Goal: Task Accomplishment & Management: Manage account settings

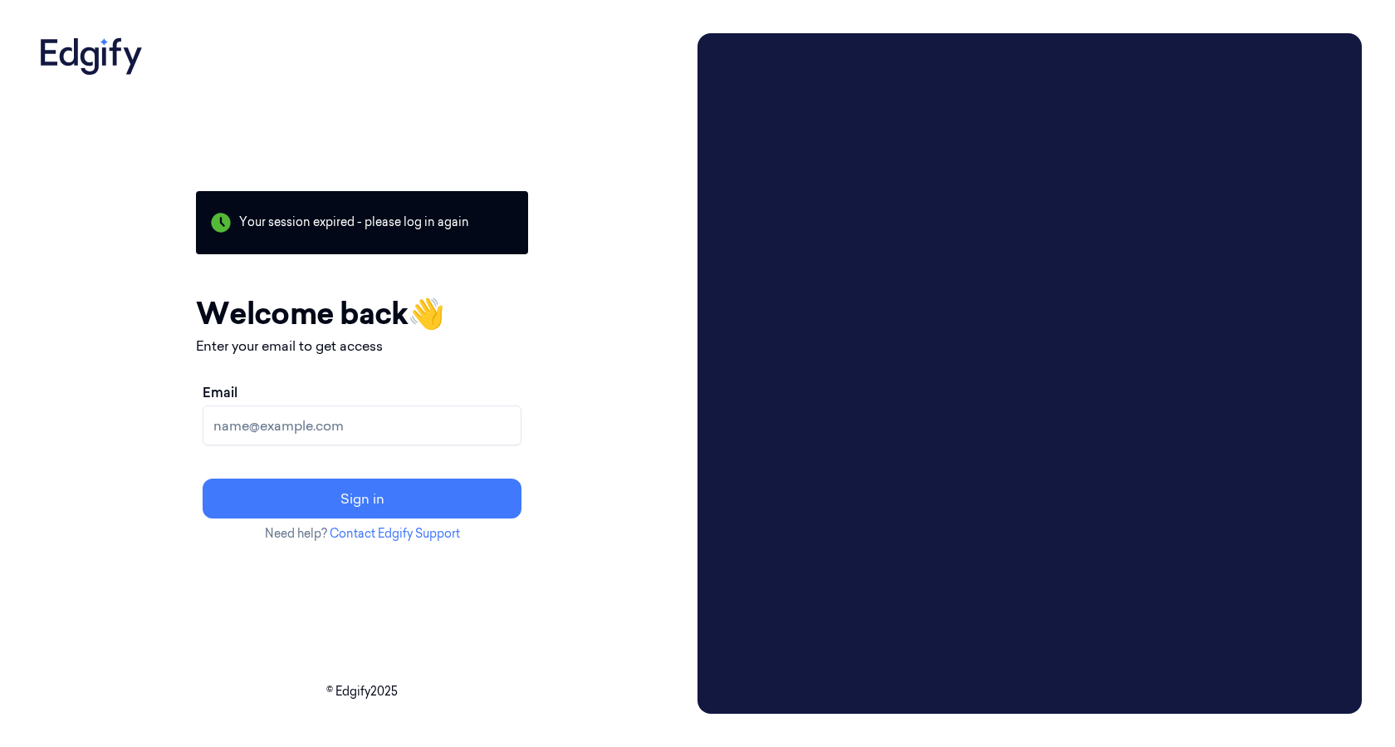
click at [373, 435] on input "Email" at bounding box center [362, 425] width 319 height 40
type input "drickhuss@averyberkel.com"
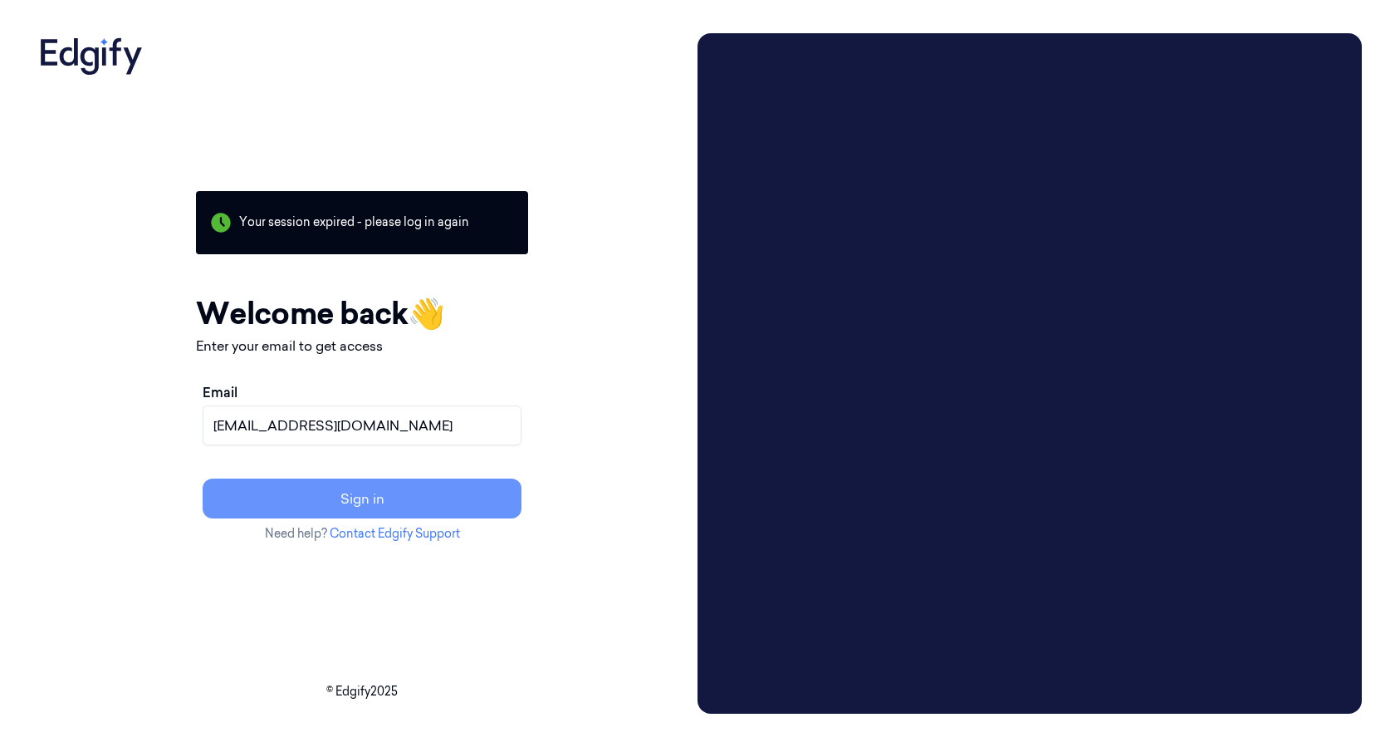
click at [353, 498] on button "Sign in" at bounding box center [362, 498] width 319 height 40
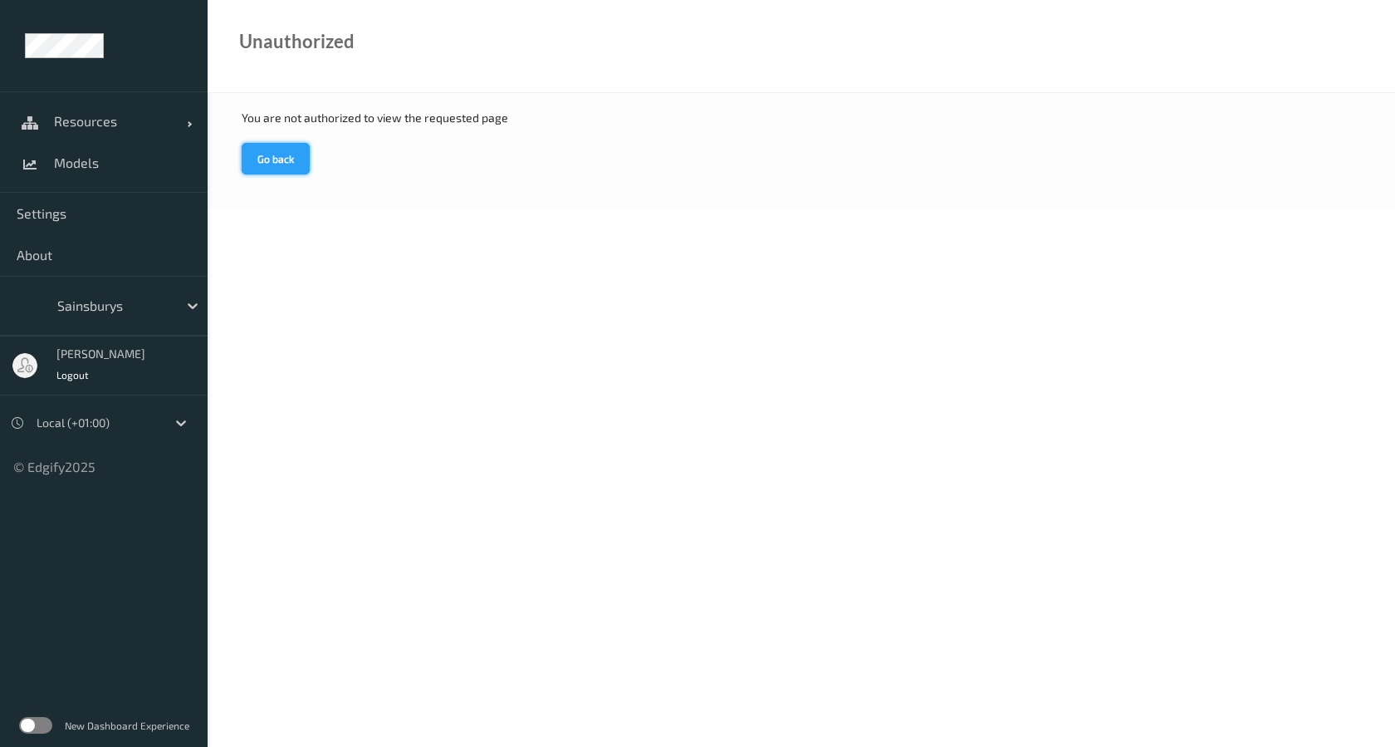
click at [270, 156] on button "Go back" at bounding box center [276, 159] width 68 height 32
click at [77, 128] on span "Resources" at bounding box center [120, 121] width 133 height 17
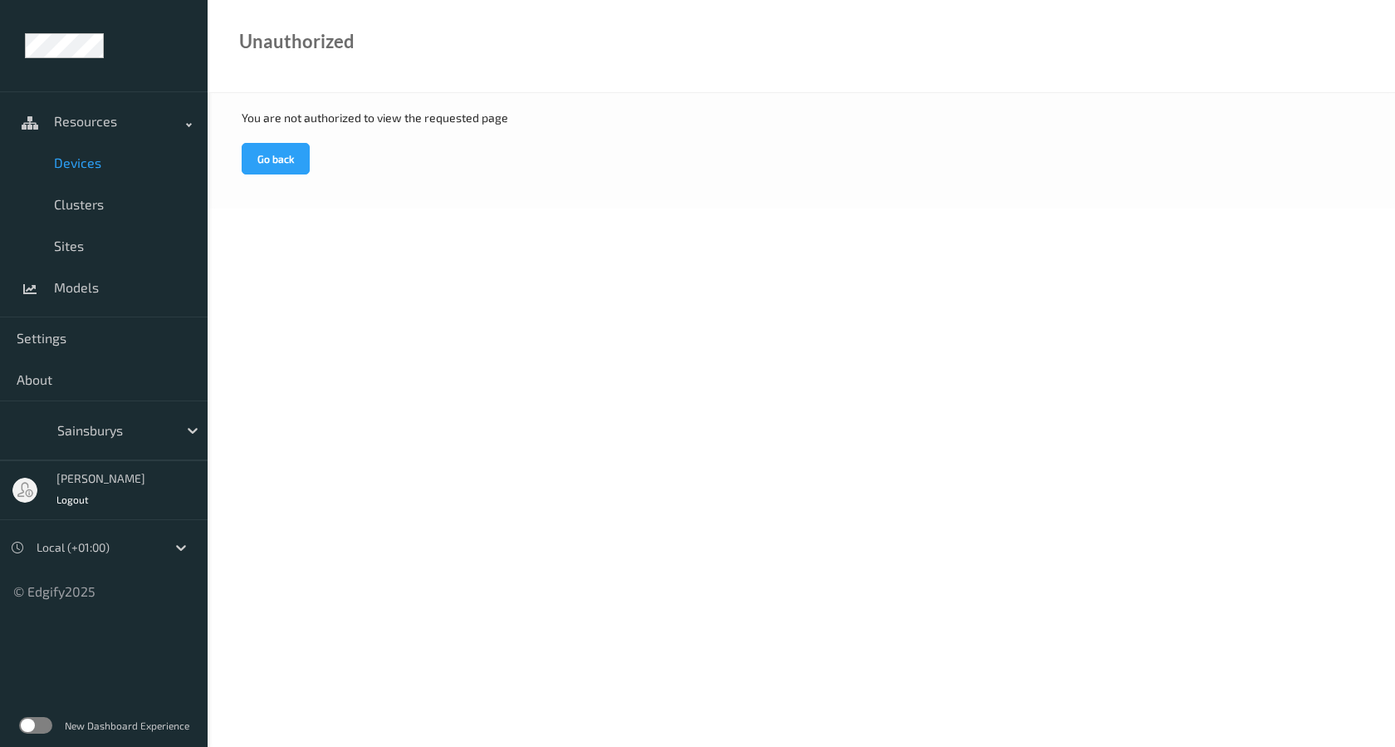
click at [76, 153] on link "Devices" at bounding box center [104, 163] width 208 height 42
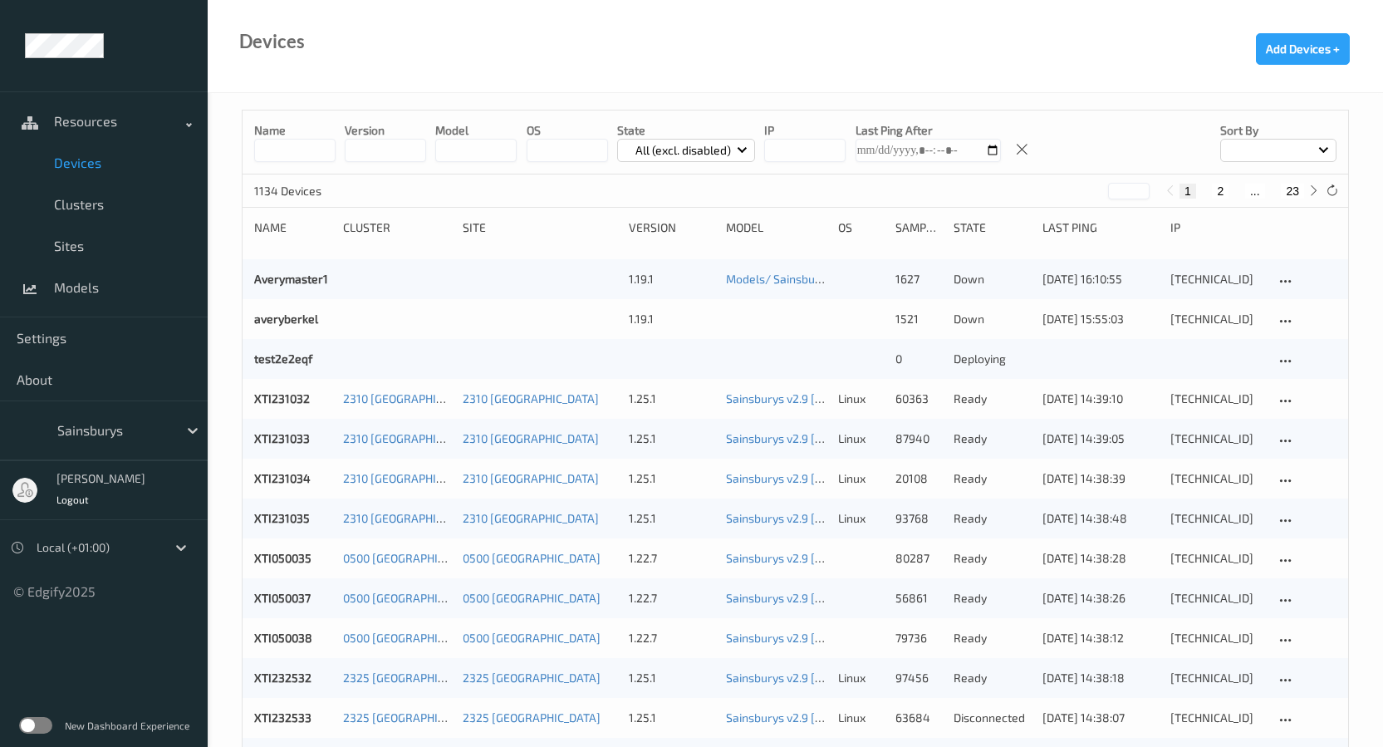
click at [313, 146] on input at bounding box center [294, 150] width 81 height 23
click at [304, 154] on input at bounding box center [294, 150] width 81 height 23
paste input "****"
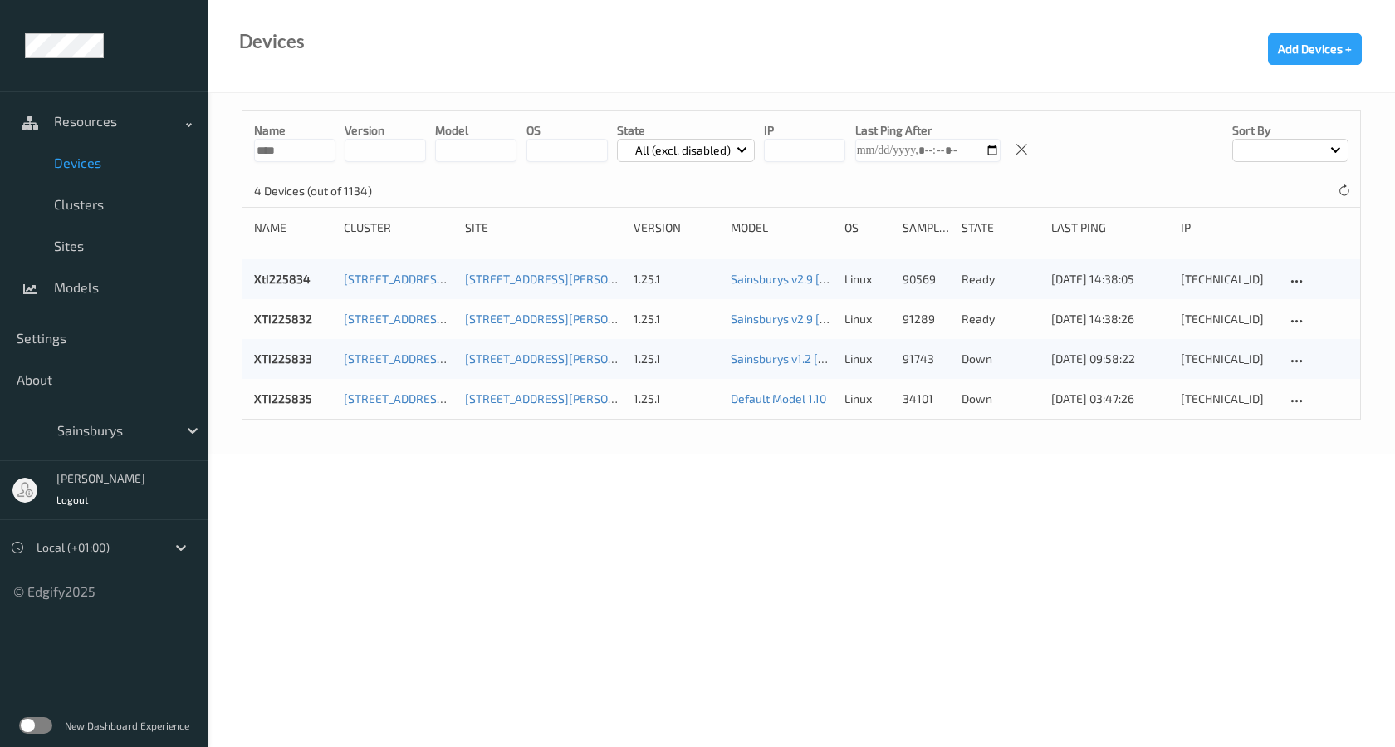
type input "****"
click at [775, 490] on body "Resources Devices Clusters Sites Models Settings About Sainsburys [PERSON_NAME]…" at bounding box center [697, 373] width 1395 height 747
click at [958, 530] on body "Resources Devices Clusters Sites Models Settings About Sainsburys [PERSON_NAME]…" at bounding box center [697, 373] width 1395 height 747
click at [695, 431] on div "Name **** version model OS State All (excl. disabled) IP Last Ping After Sort b…" at bounding box center [802, 273] width 1188 height 360
click at [1347, 190] on icon at bounding box center [1344, 190] width 12 height 12
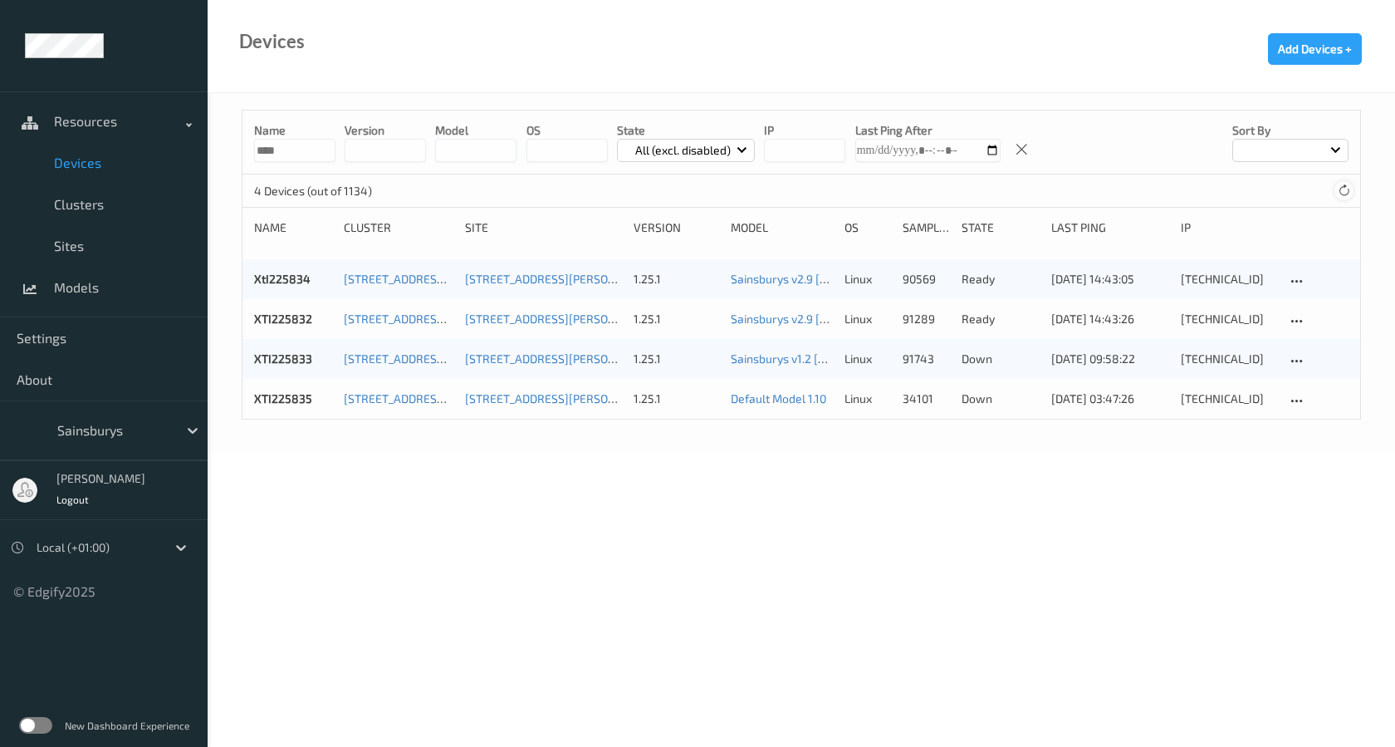
click at [1346, 192] on icon at bounding box center [1344, 190] width 12 height 12
click at [850, 481] on body "Resources Devices Clusters Sites Models Settings About Sainsburys [PERSON_NAME]…" at bounding box center [697, 373] width 1395 height 747
click at [666, 402] on div "1.25.1" at bounding box center [677, 398] width 86 height 17
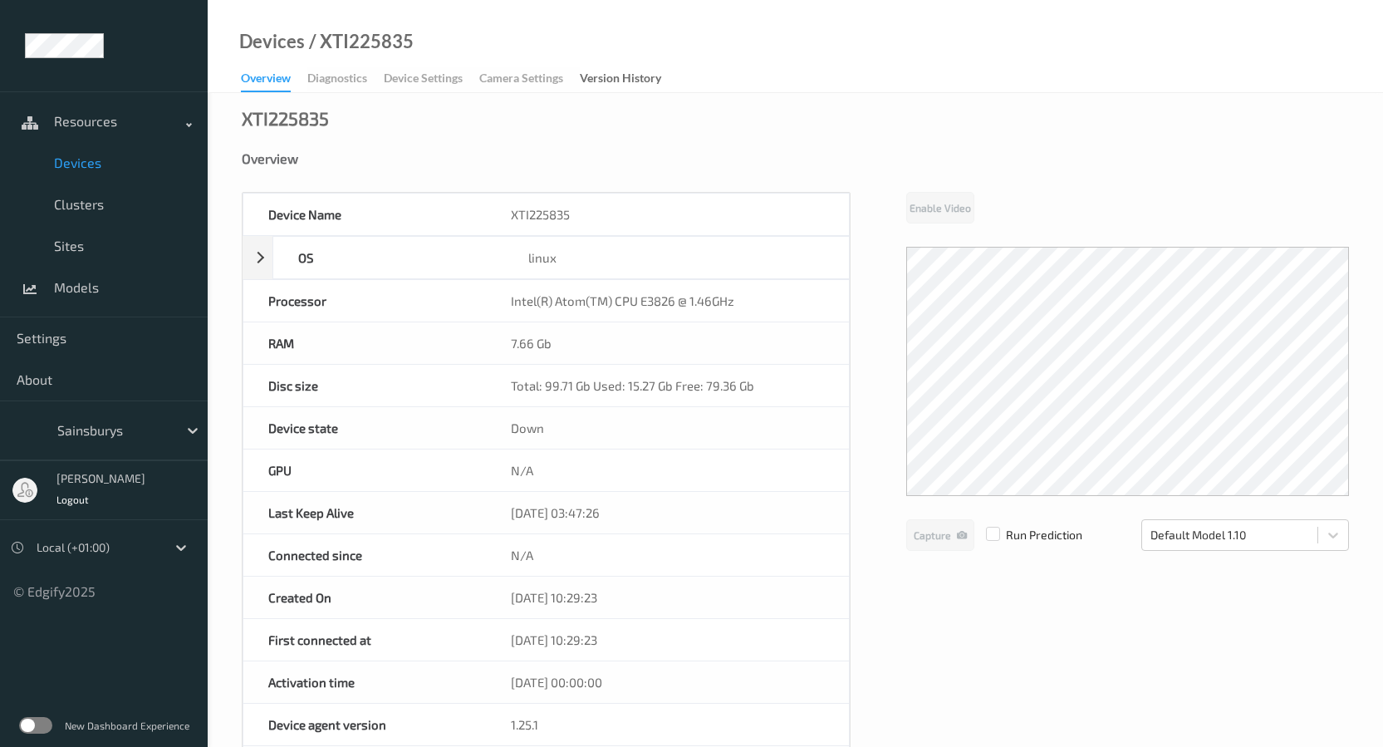
click at [443, 73] on div "Overview Diagnostics Device Settings Camera Settings Version History" at bounding box center [459, 79] width 437 height 25
click at [439, 77] on div "Overview Diagnostics Device Settings Camera Settings Version History" at bounding box center [459, 79] width 437 height 25
drag, startPoint x: 439, startPoint y: 77, endPoint x: 390, endPoint y: 81, distance: 48.3
click at [438, 77] on div "Overview Diagnostics Device Settings Camera Settings Version History" at bounding box center [459, 79] width 437 height 25
click at [364, 81] on div "Overview Diagnostics Device Settings Camera Settings Version History" at bounding box center [459, 79] width 437 height 25
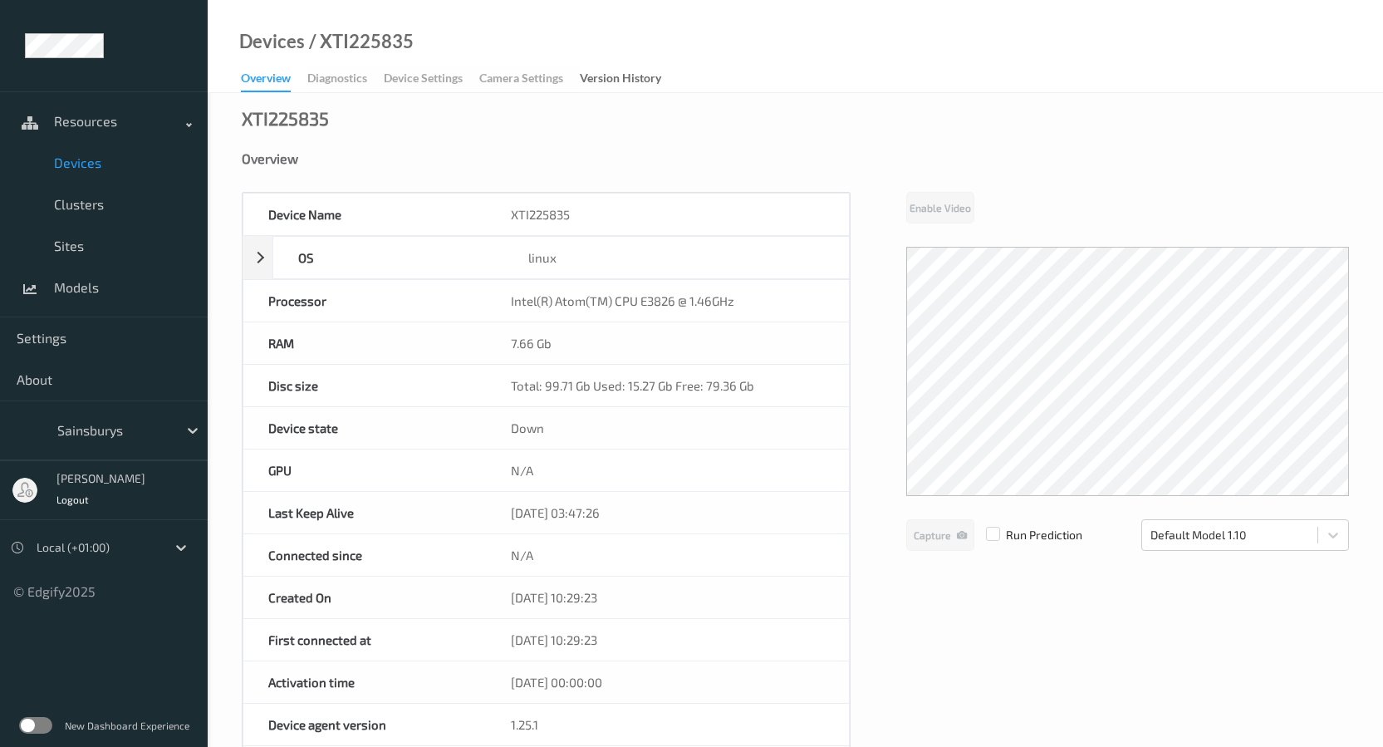
click at [349, 81] on div "Overview Diagnostics Device Settings Camera Settings Version History" at bounding box center [459, 79] width 437 height 25
click at [1322, 539] on div at bounding box center [1333, 535] width 30 height 30
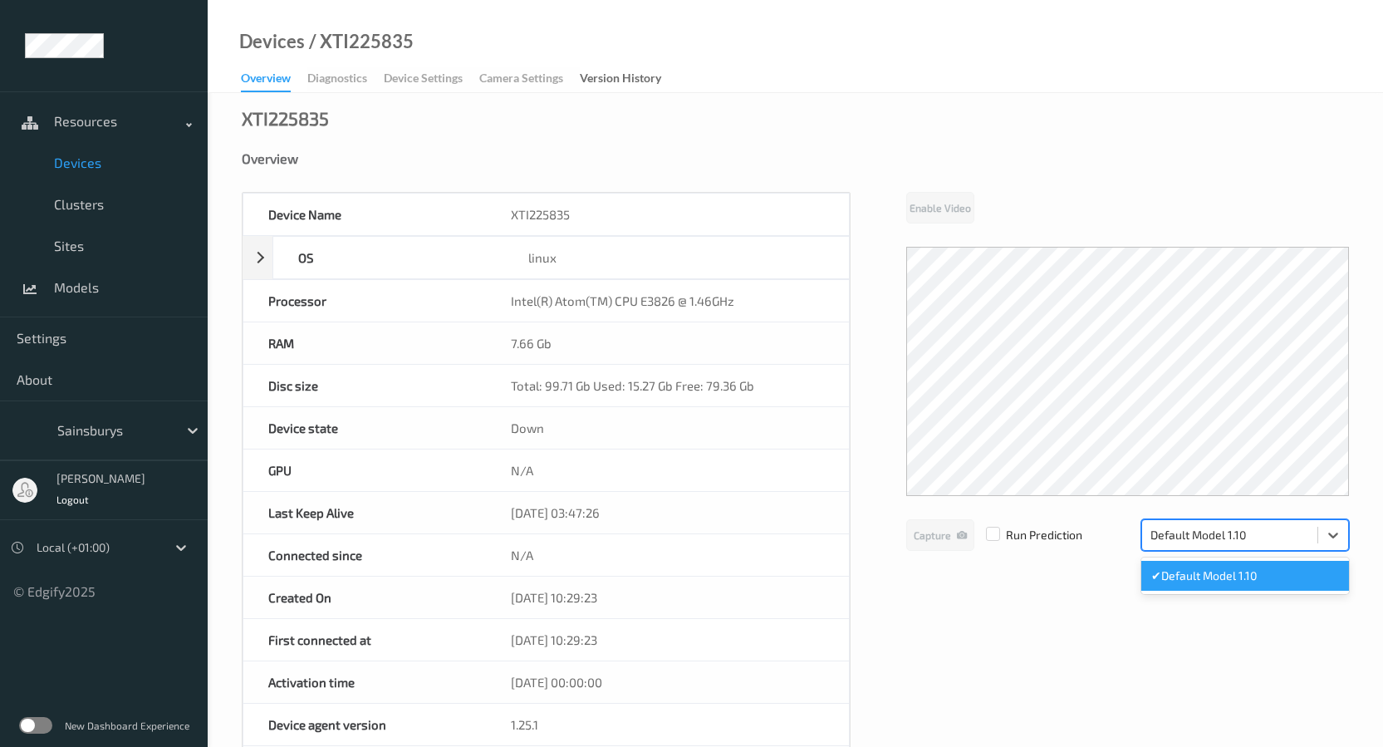
click at [1236, 606] on div "Device Name XTI225835 OS linux Platform ubuntu Platform Version 20.04 Platform …" at bounding box center [795, 703] width 1107 height 1022
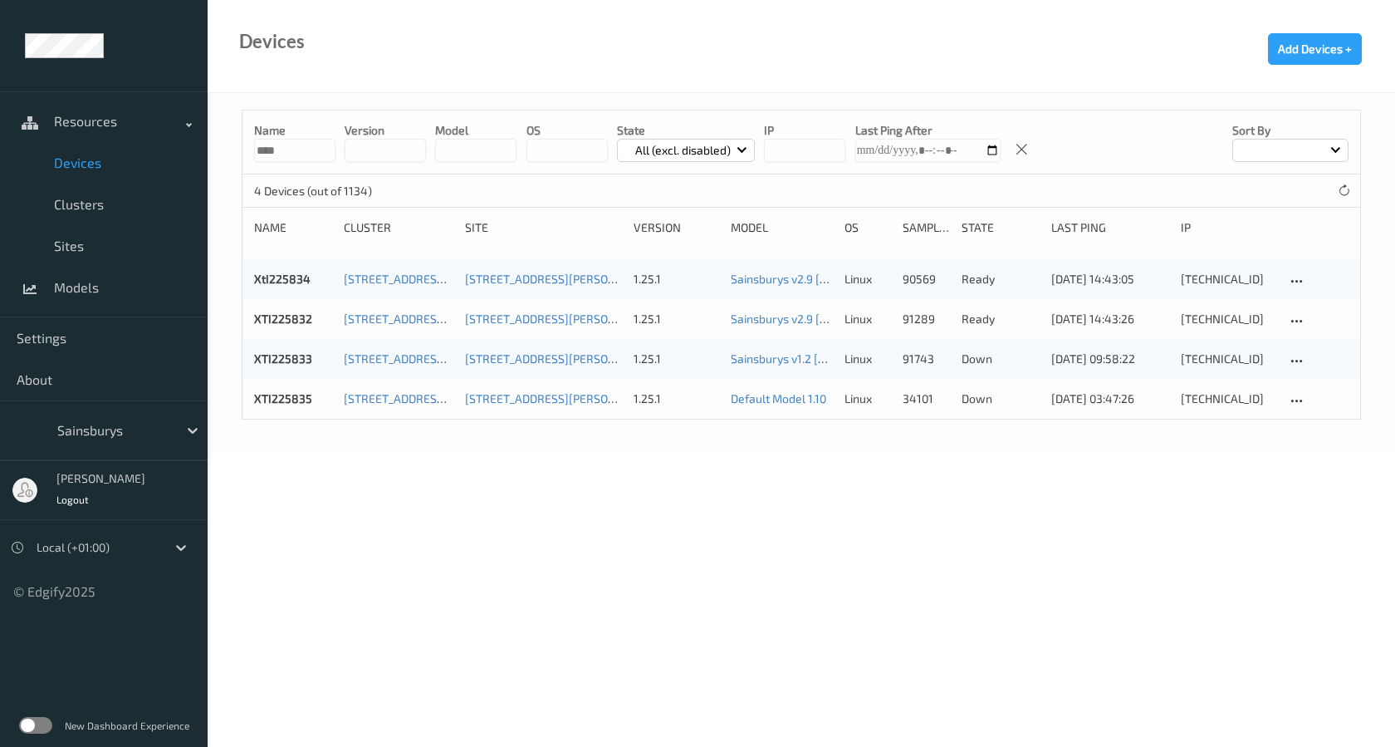
click at [794, 480] on body "Resources Devices Clusters Sites Models Settings About Sainsburys [PERSON_NAME]…" at bounding box center [697, 373] width 1395 height 747
click at [789, 468] on body "Resources Devices Clusters Sites Models Settings About Sainsburys [PERSON_NAME]…" at bounding box center [697, 373] width 1395 height 747
click at [286, 147] on input "****" at bounding box center [294, 150] width 81 height 23
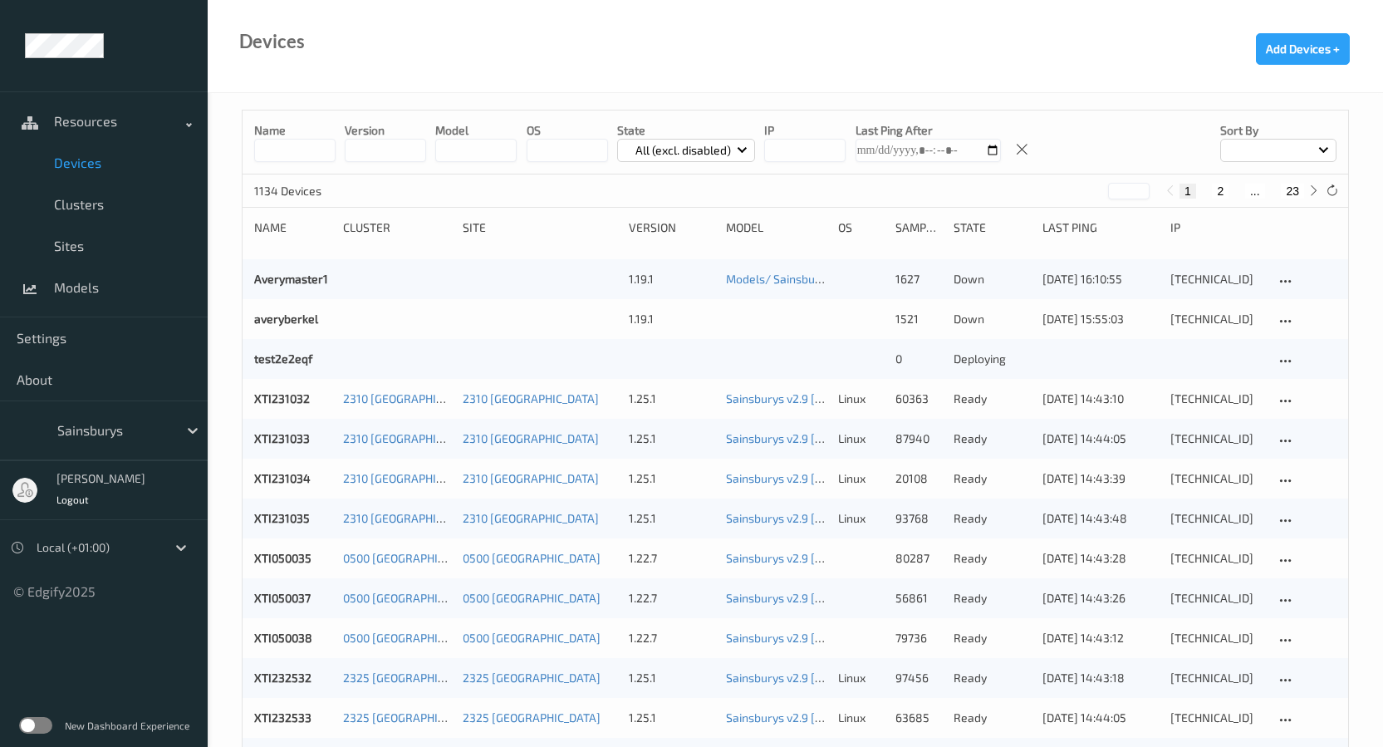
click at [1215, 193] on button "2" at bounding box center [1220, 191] width 17 height 15
type input "*"
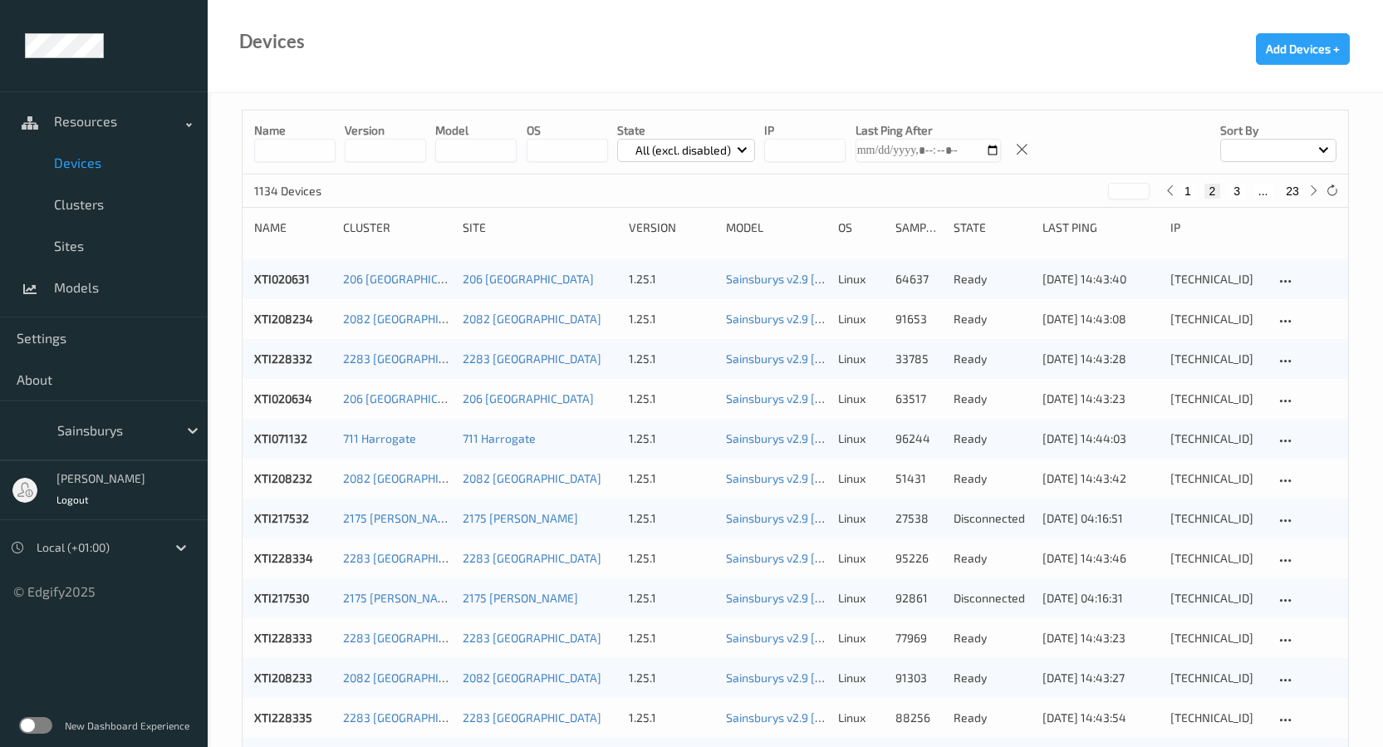
click at [469, 154] on input "string" at bounding box center [475, 150] width 81 height 23
click at [477, 151] on input "string" at bounding box center [475, 150] width 81 height 23
type input "*******"
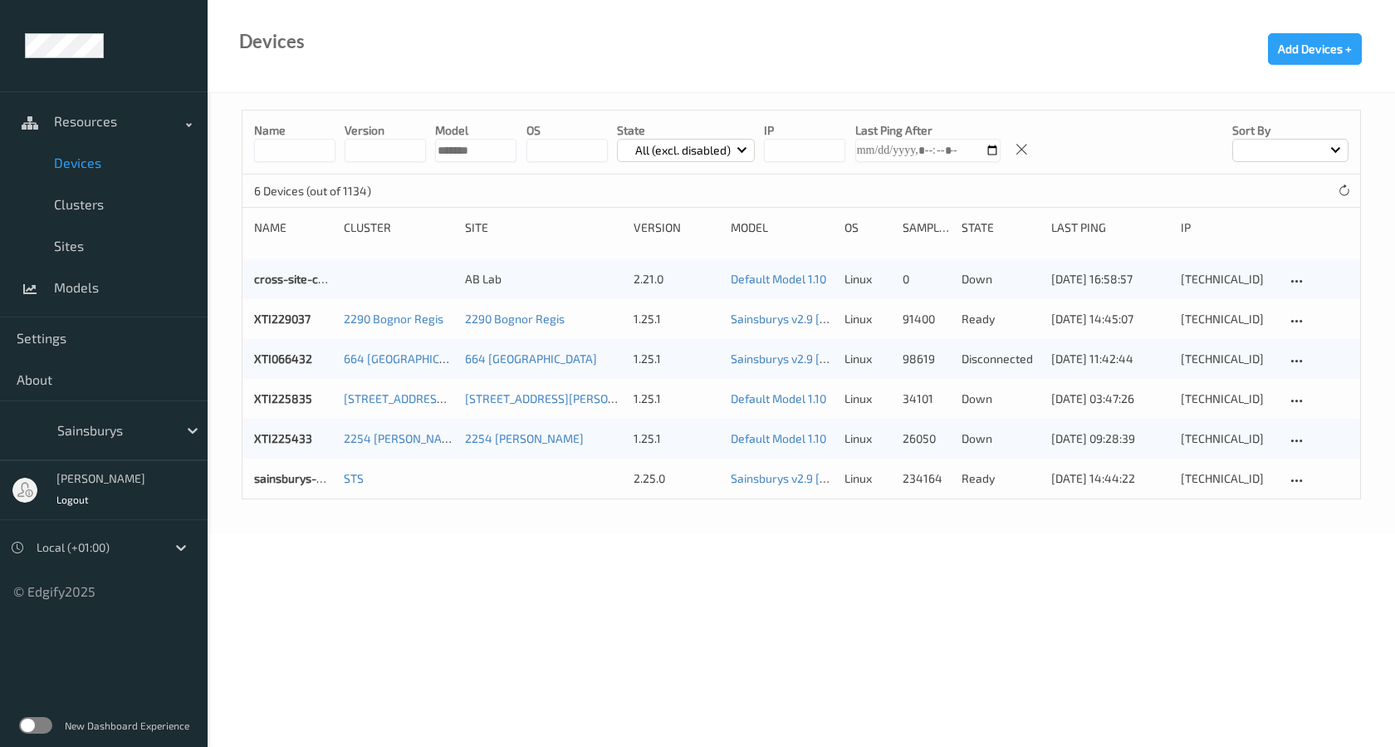
click at [987, 558] on body "Resources Devices Clusters Sites Models Settings About Sainsburys [PERSON_NAME]…" at bounding box center [697, 373] width 1395 height 747
click at [1005, 392] on p "down" at bounding box center [1001, 398] width 78 height 17
click at [944, 575] on body "Resources Devices Clusters Sites Models Settings About Sainsburys [PERSON_NAME]…" at bounding box center [697, 373] width 1395 height 747
click at [1003, 604] on body "Resources Devices Clusters Sites Models Settings About Sainsburys [PERSON_NAME]…" at bounding box center [697, 373] width 1395 height 747
click at [640, 400] on div "1.25.1" at bounding box center [677, 398] width 86 height 17
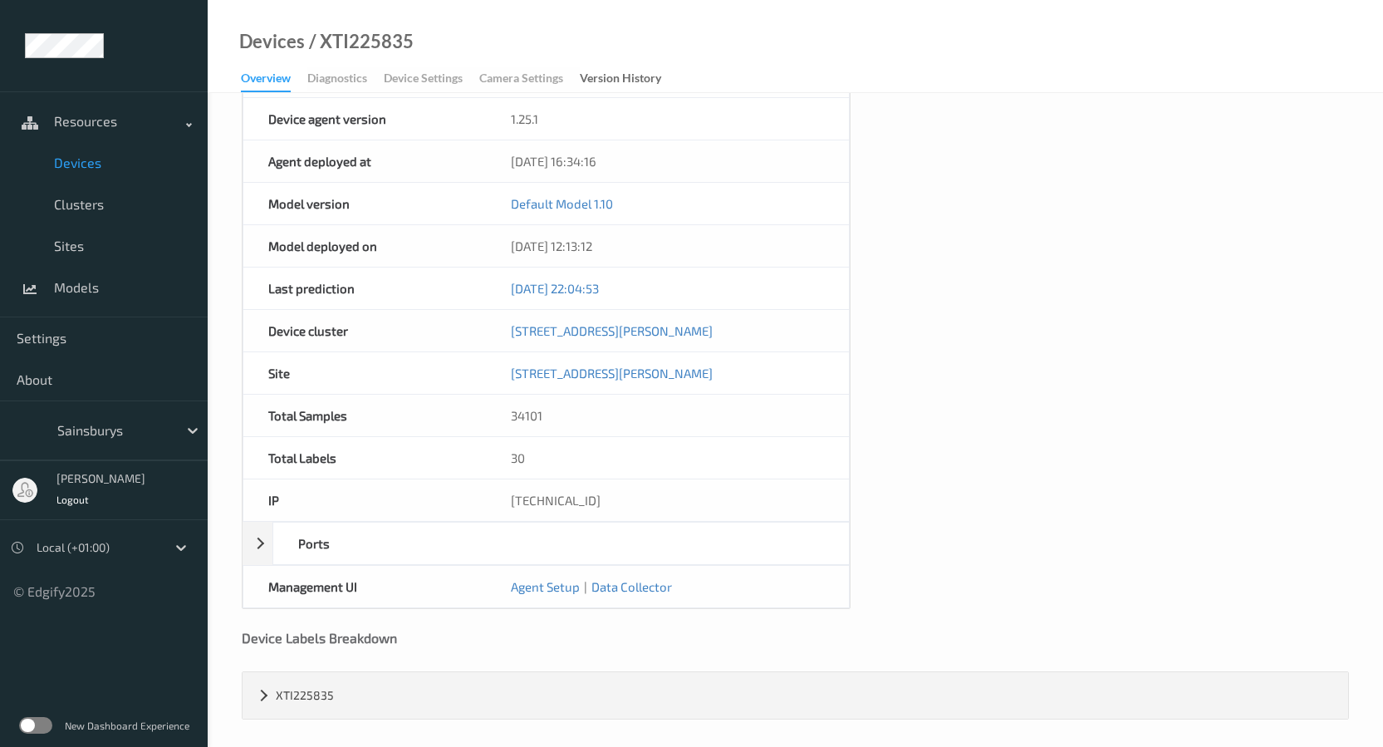
scroll to position [612, 0]
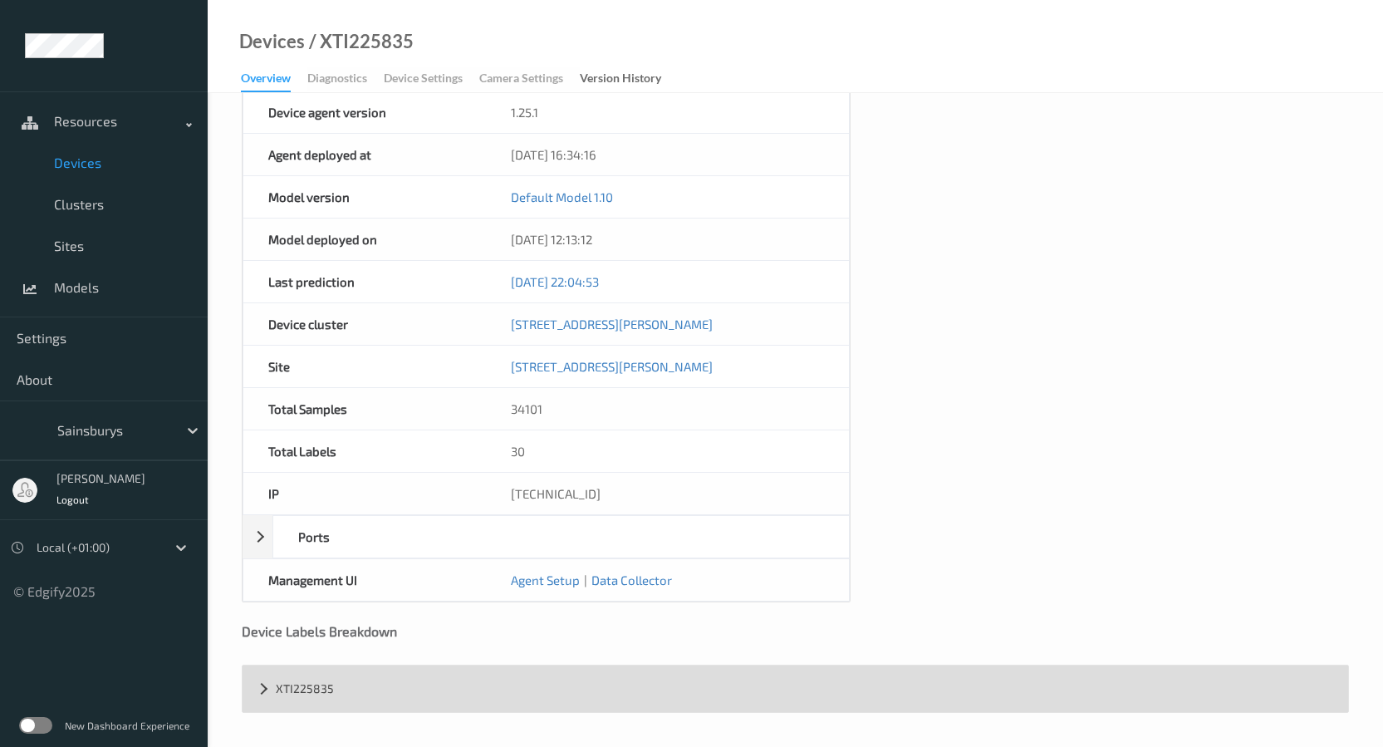
click at [256, 693] on div "XTI225835" at bounding box center [796, 688] width 1106 height 47
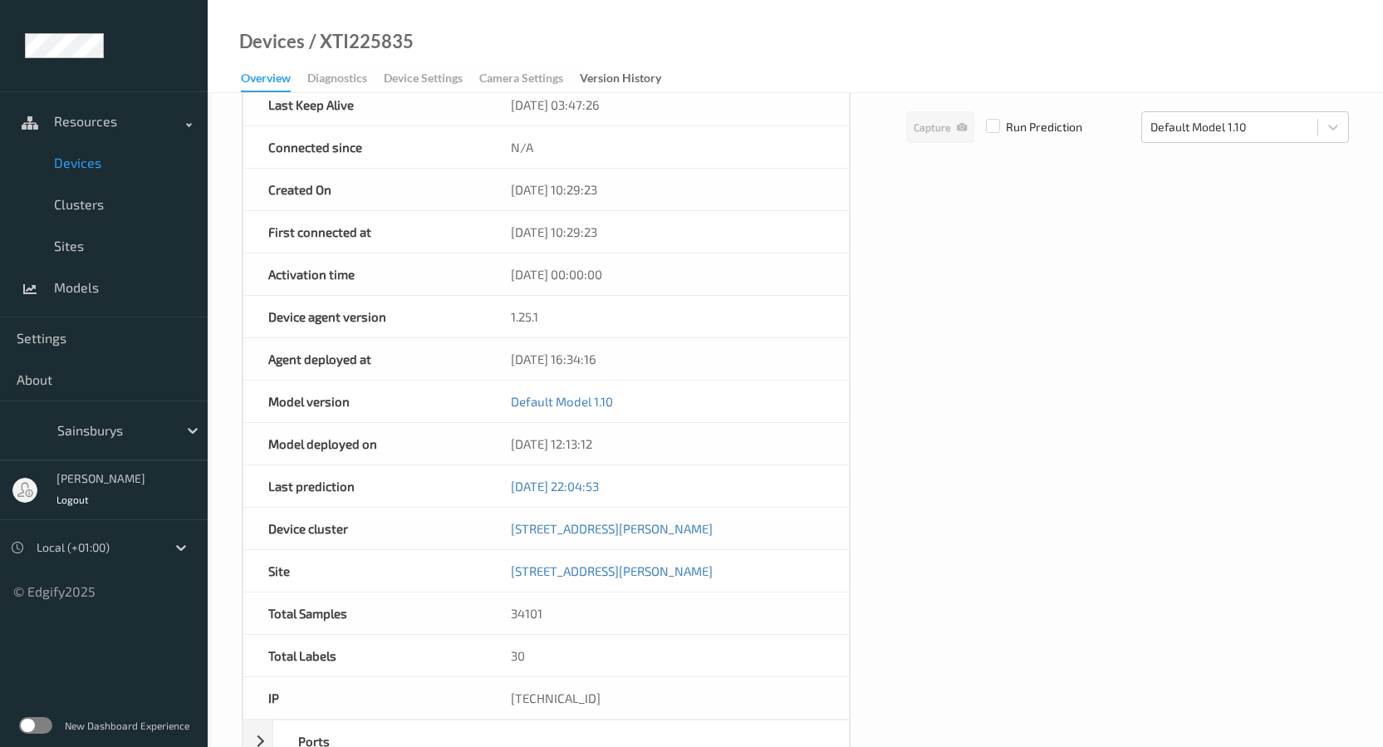
scroll to position [417, 0]
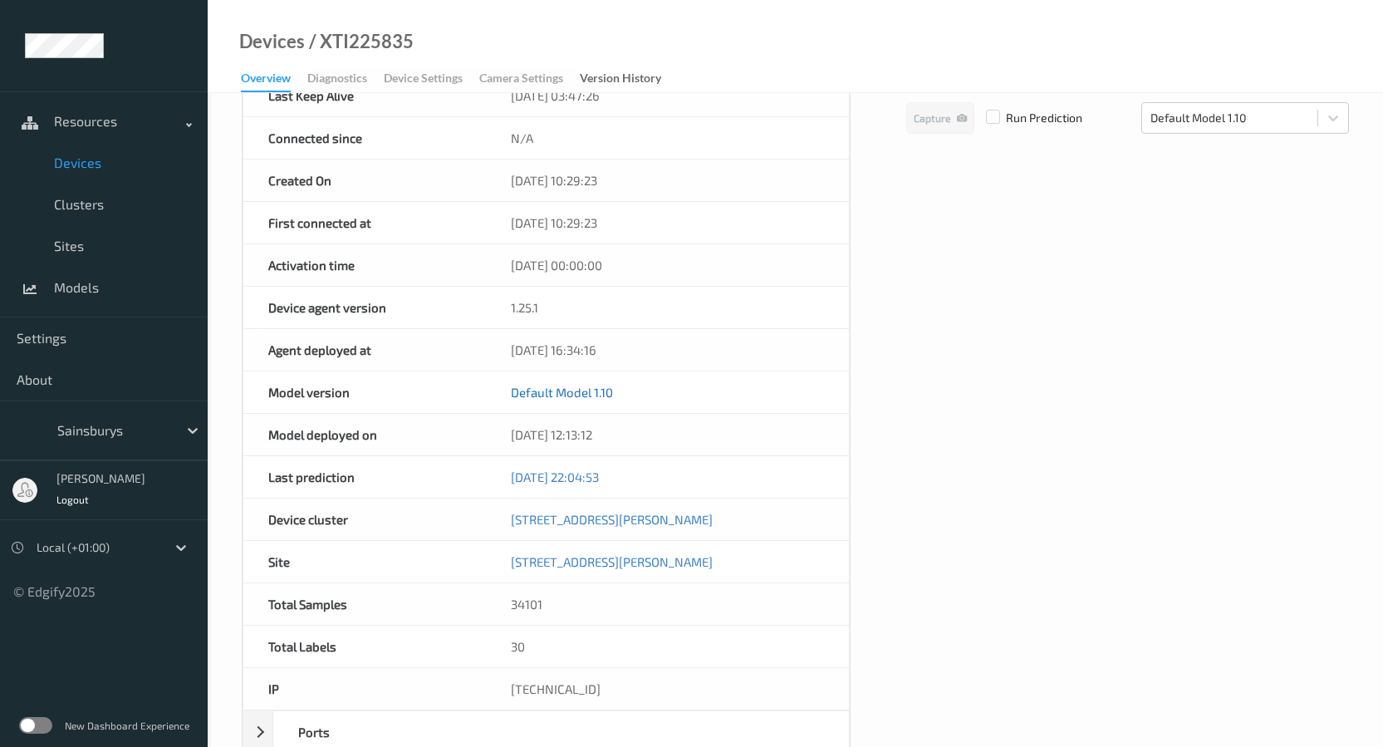
click at [595, 393] on link "Default Model 1.10" at bounding box center [562, 392] width 102 height 15
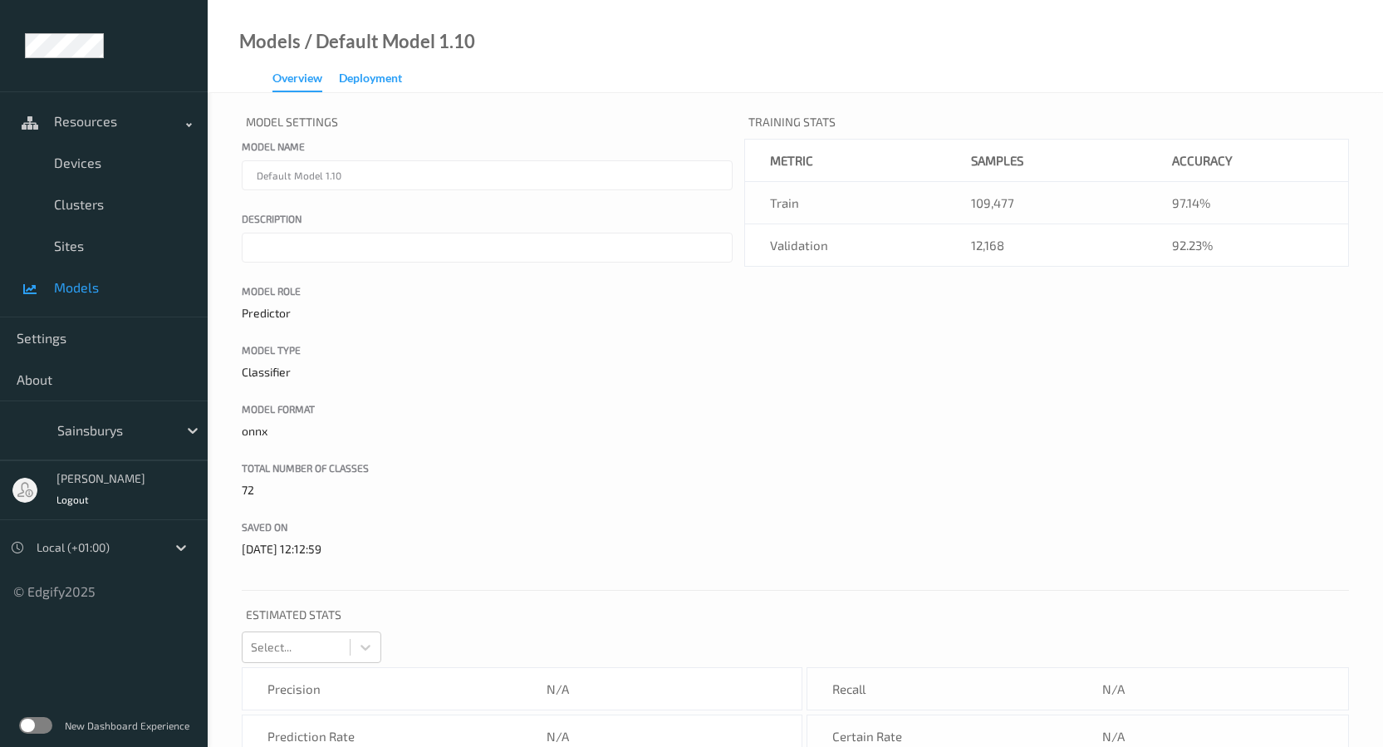
click at [360, 76] on div "Deployment" at bounding box center [370, 80] width 63 height 21
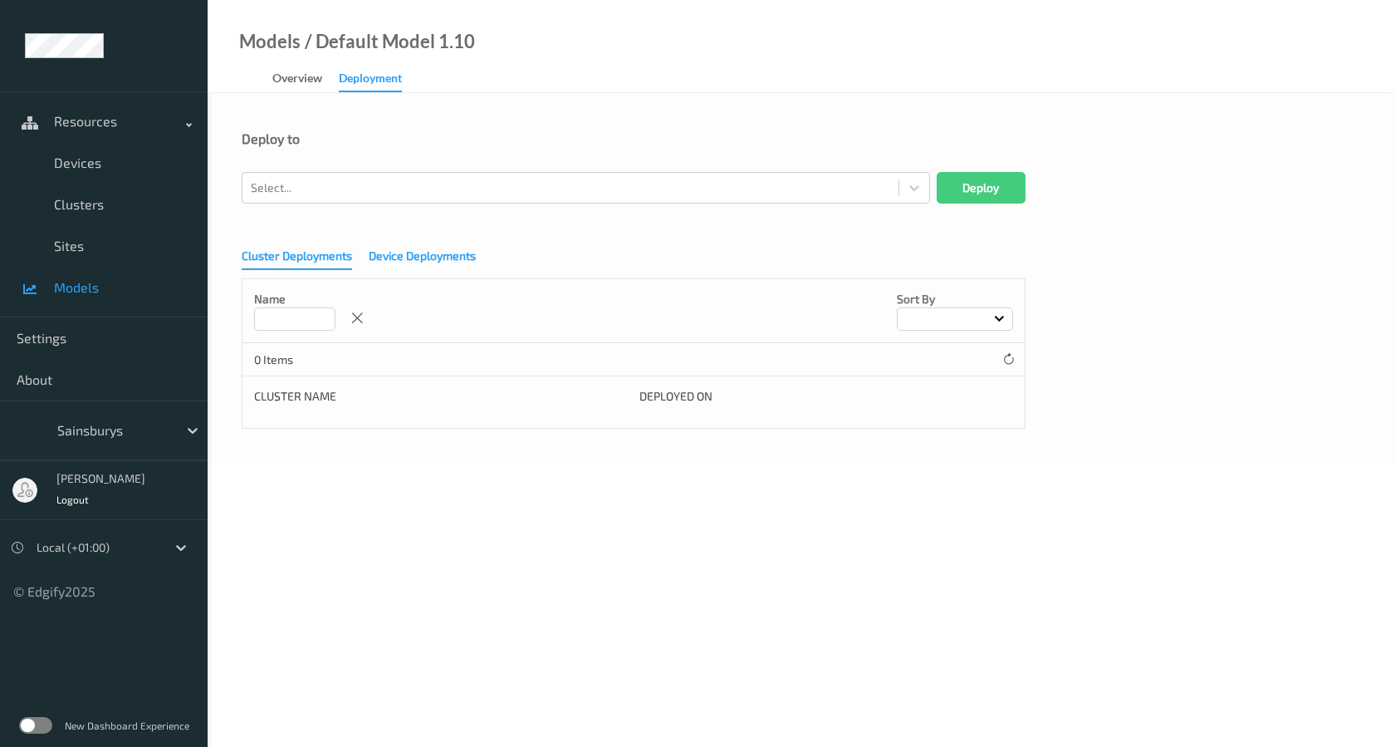
click at [394, 262] on div "Device Deployments" at bounding box center [422, 258] width 107 height 21
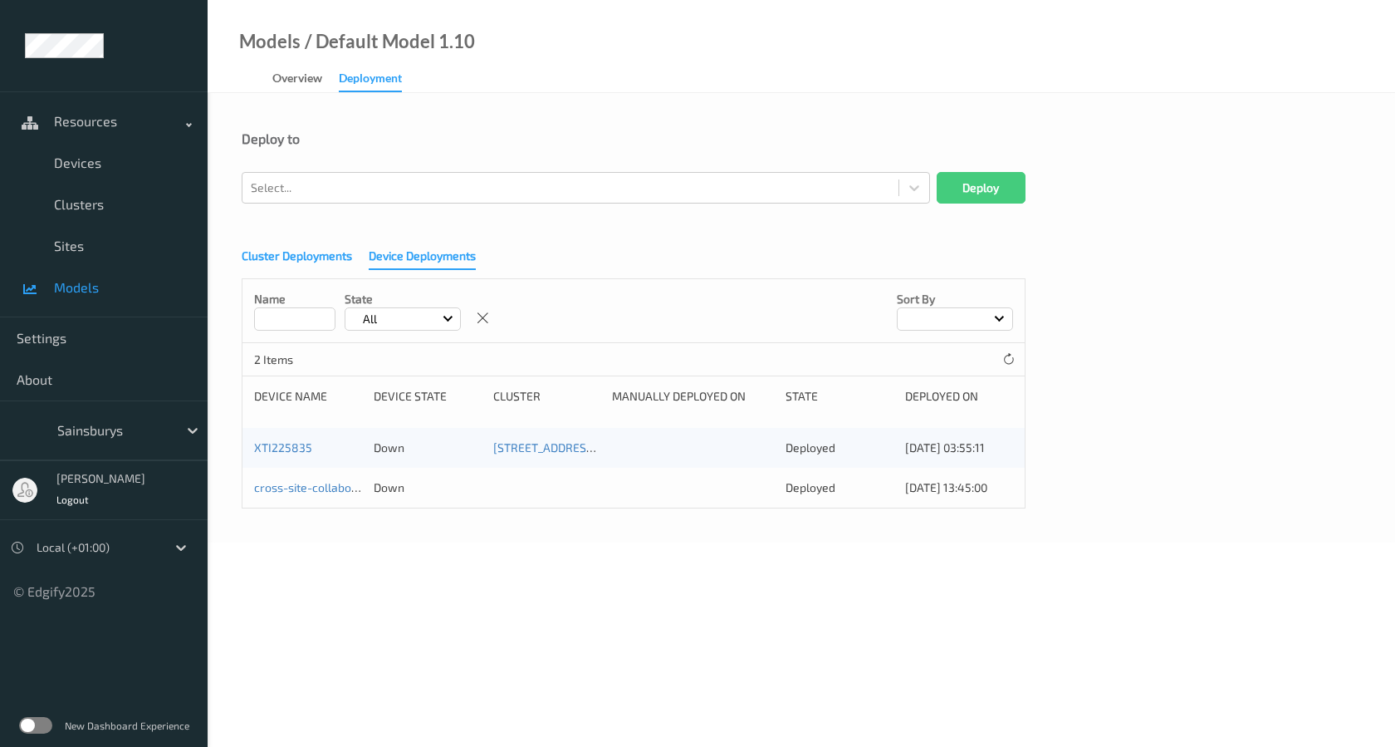
click at [318, 261] on div "Cluster Deployments" at bounding box center [297, 258] width 110 height 21
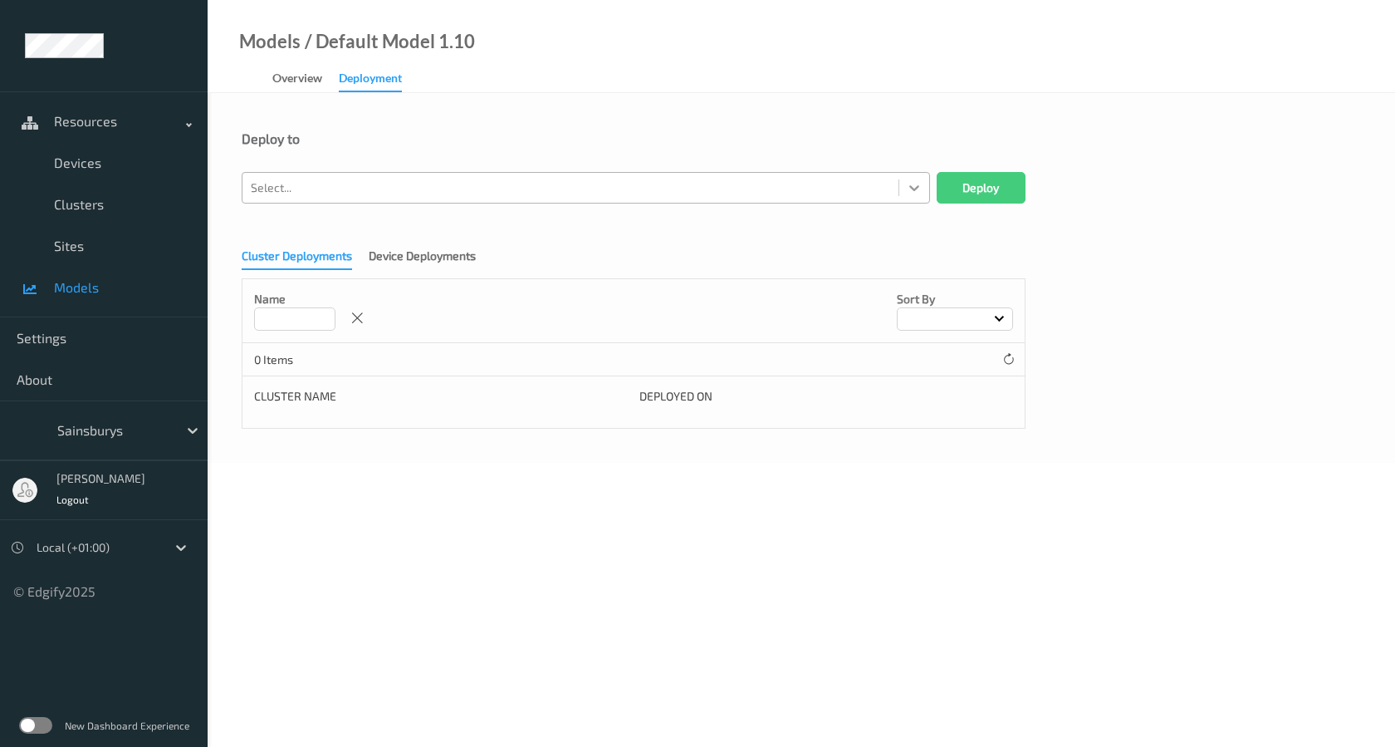
click at [906, 189] on icon at bounding box center [914, 187] width 17 height 17
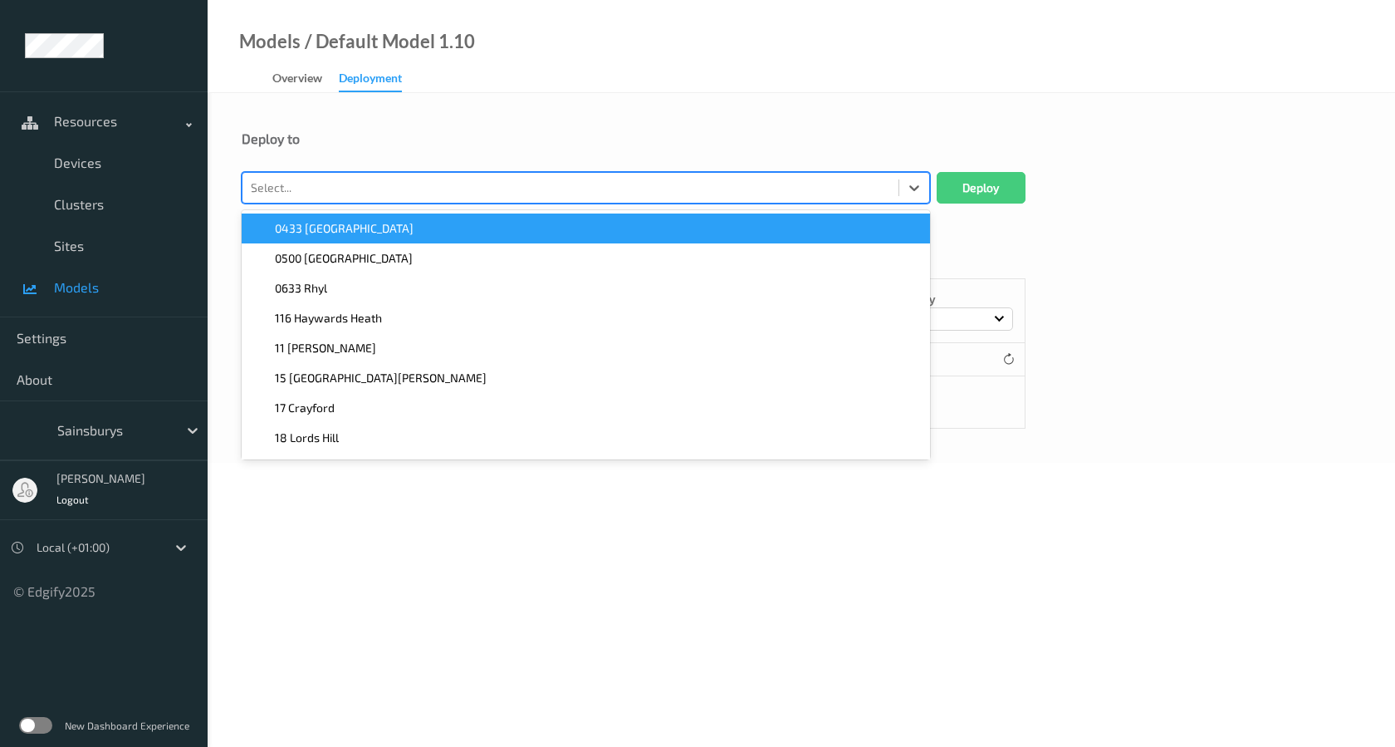
click at [861, 147] on div "Deploy to" at bounding box center [802, 151] width 1120 height 42
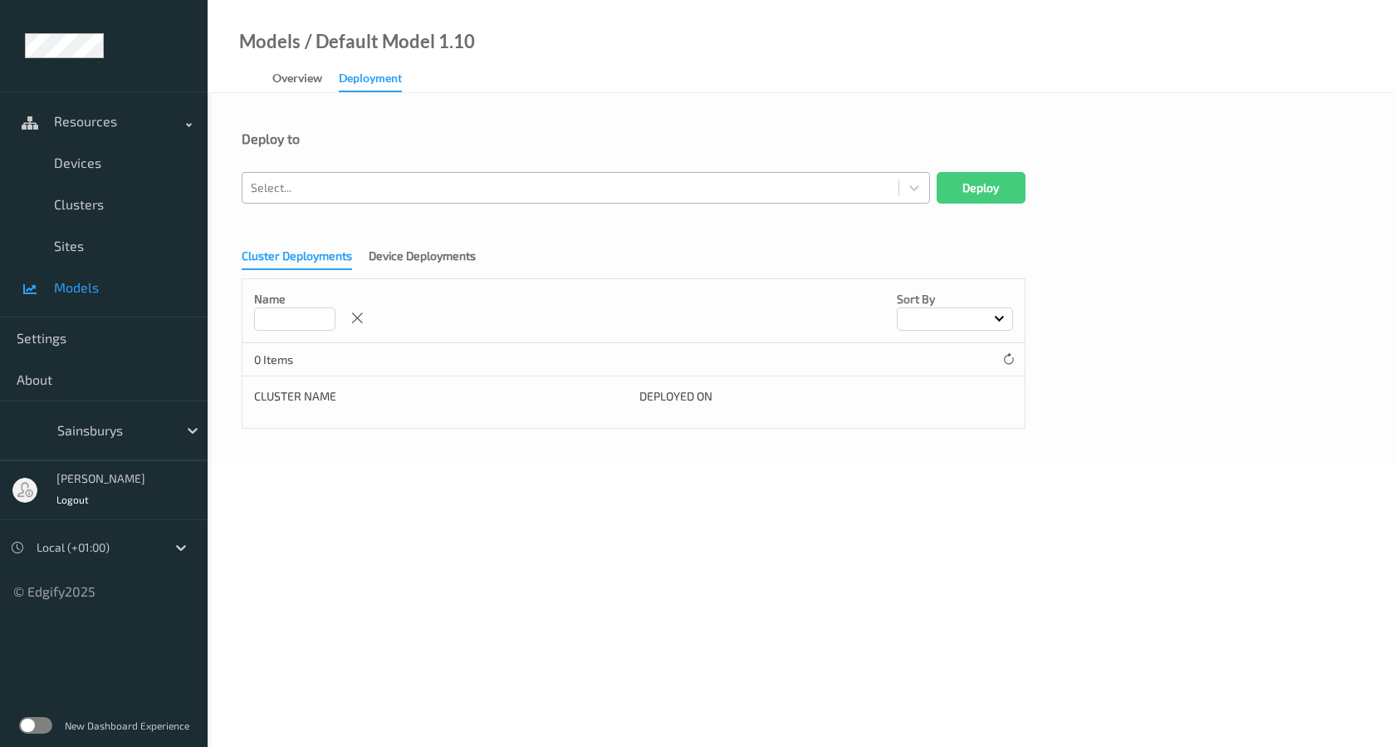
click at [691, 179] on div at bounding box center [571, 188] width 640 height 20
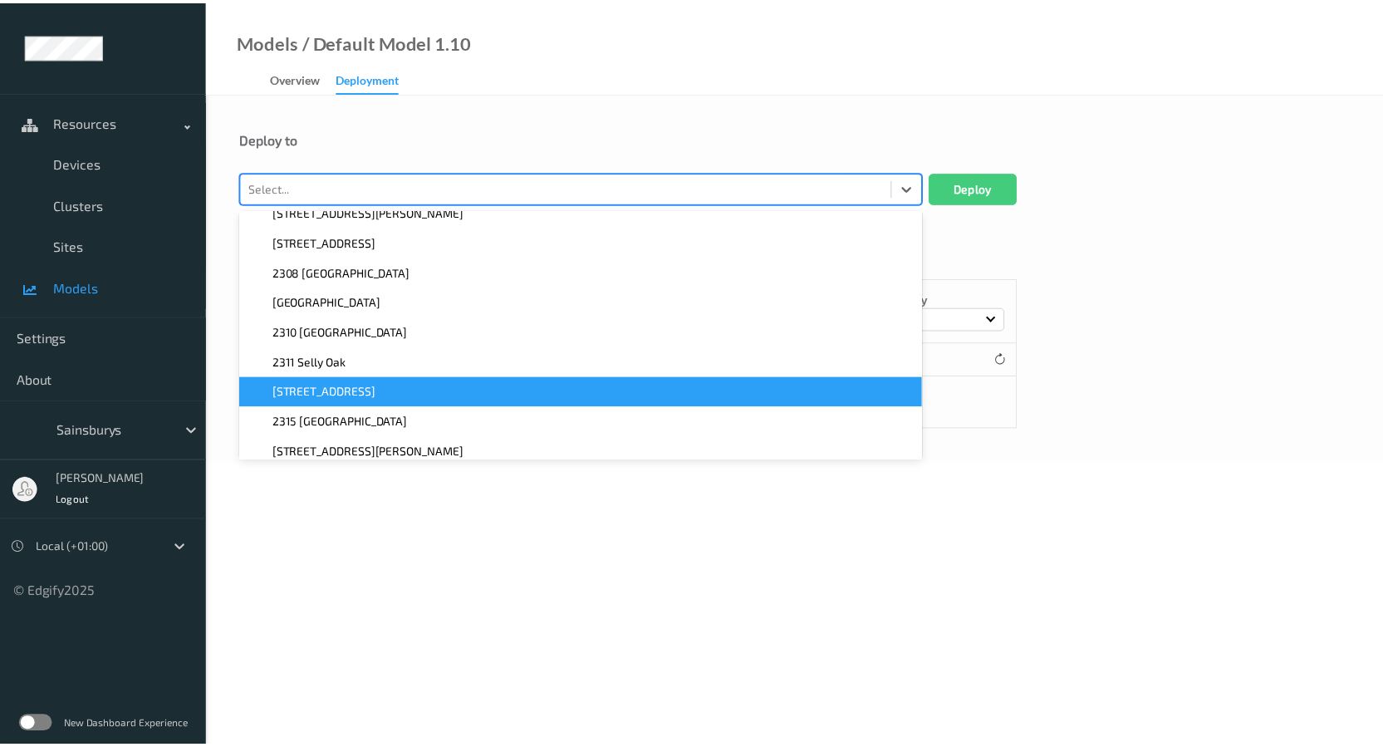
scroll to position [2907, 0]
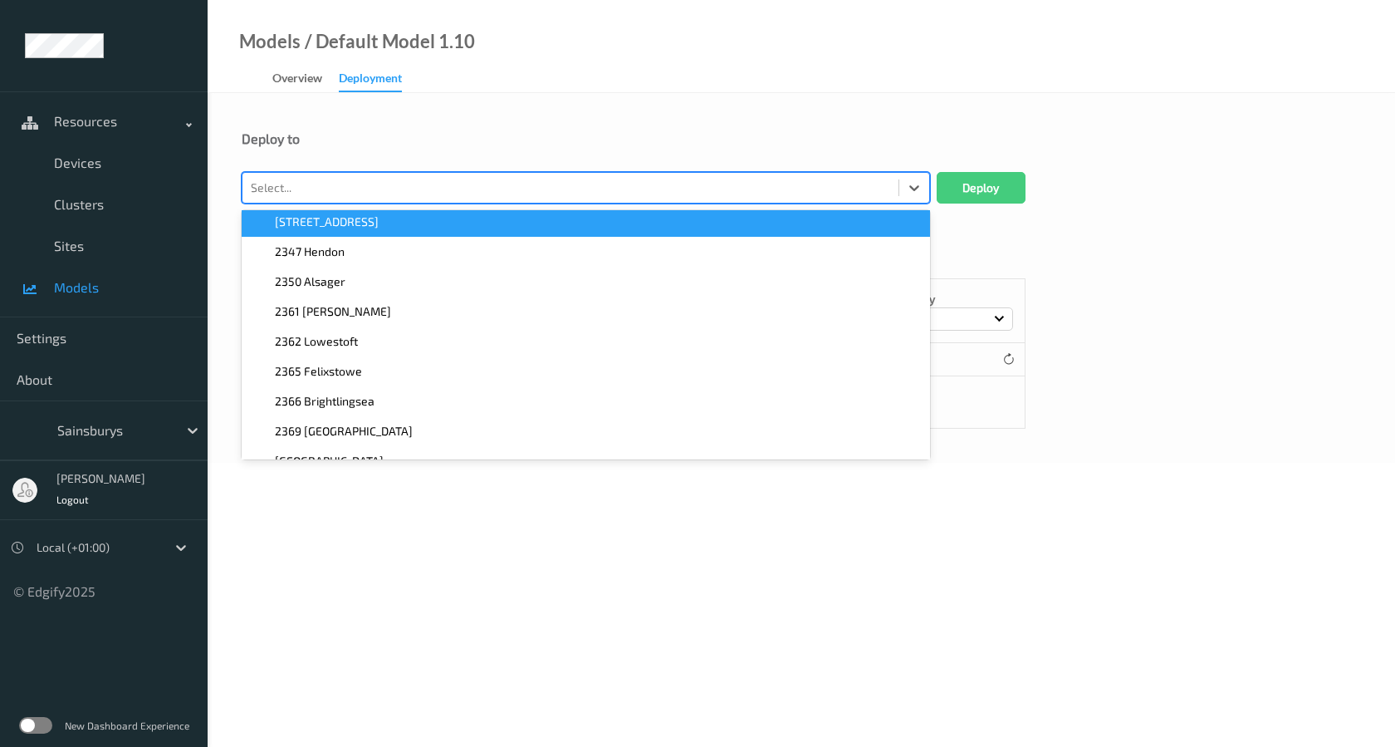
click at [710, 130] on div "Deploy to option [STREET_ADDRESS]. 1449 results available. Use Up and Down to c…" at bounding box center [802, 278] width 1188 height 370
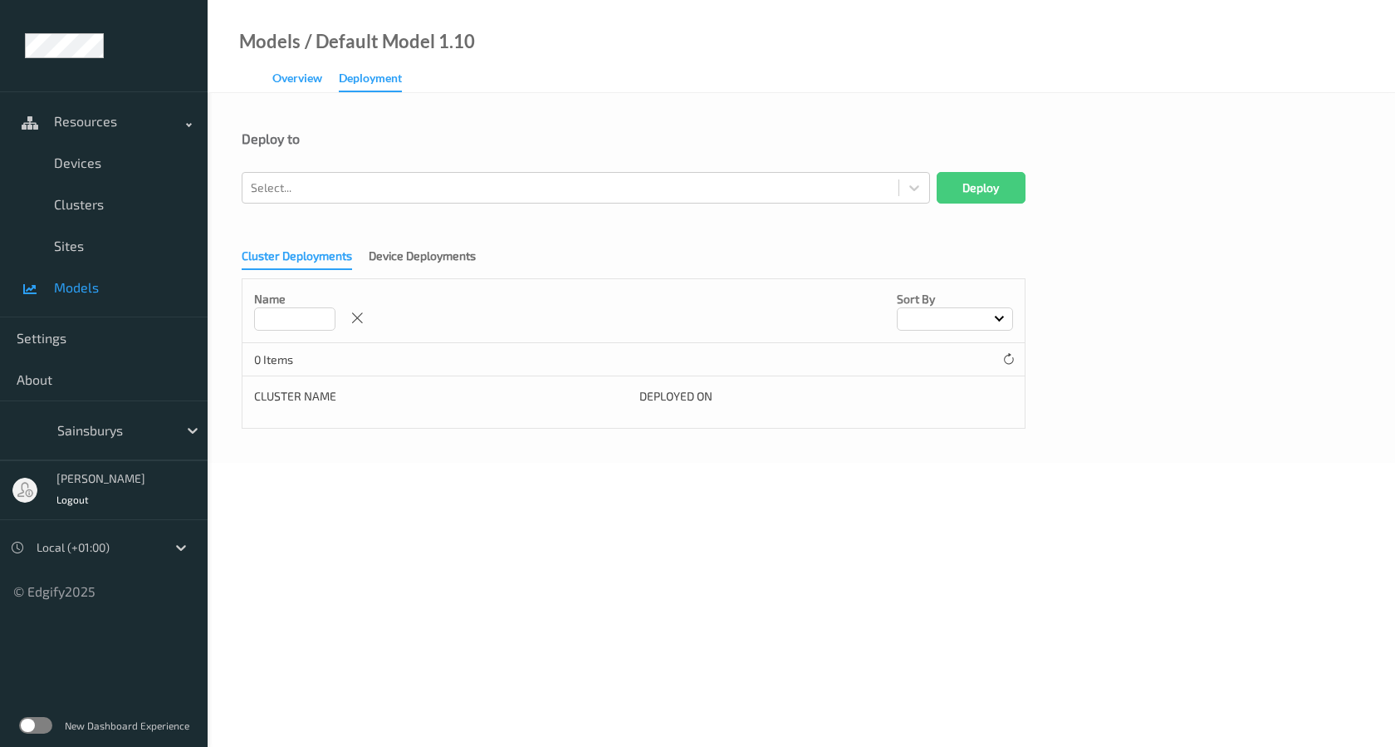
click at [309, 86] on div "Overview" at bounding box center [297, 80] width 50 height 21
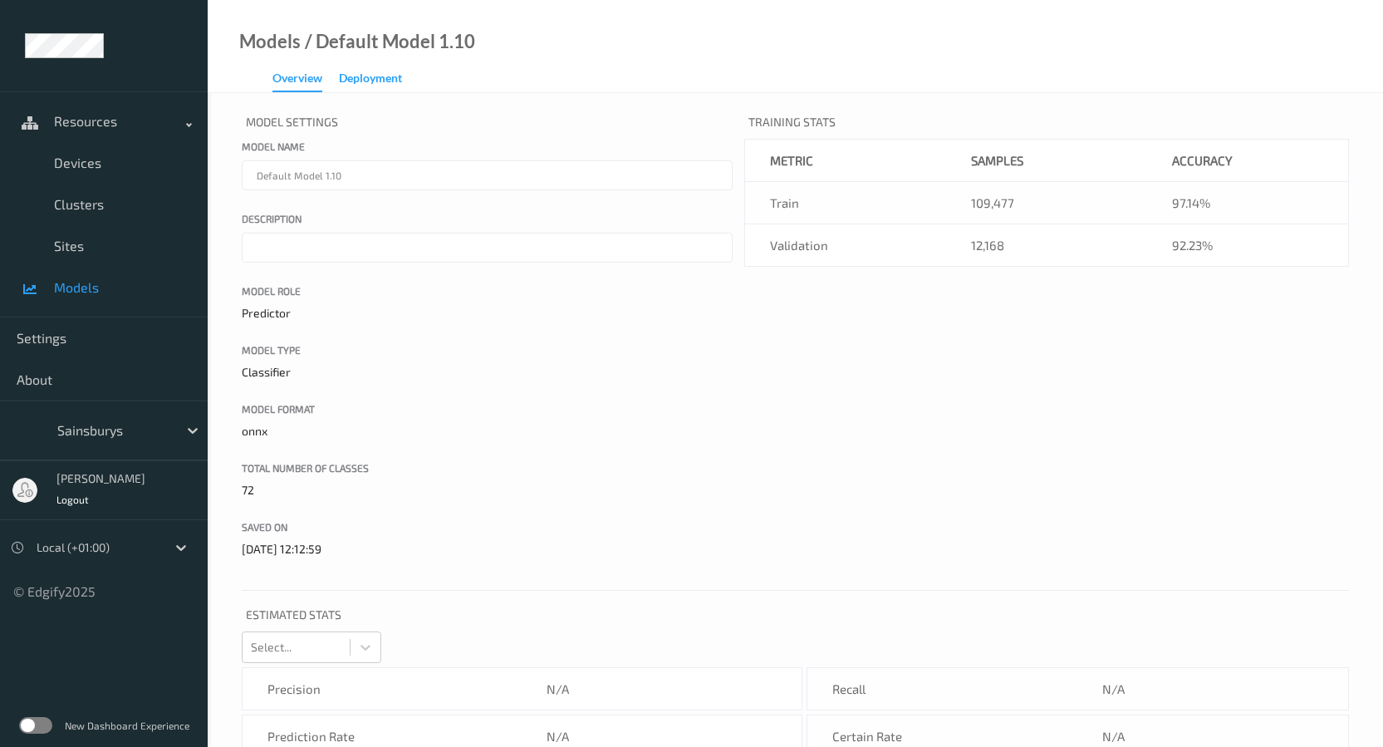
click at [370, 82] on div "Deployment" at bounding box center [370, 80] width 63 height 21
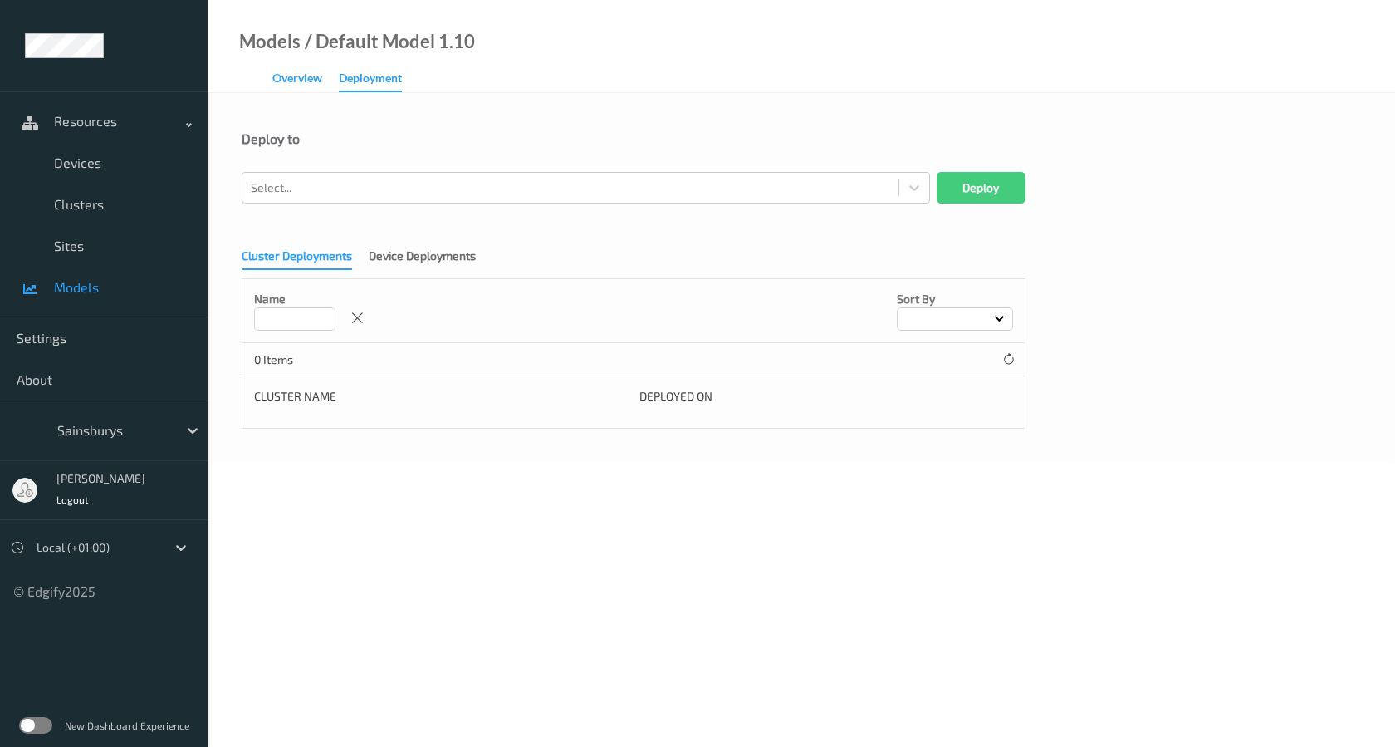
click at [298, 75] on div "Overview" at bounding box center [297, 80] width 50 height 21
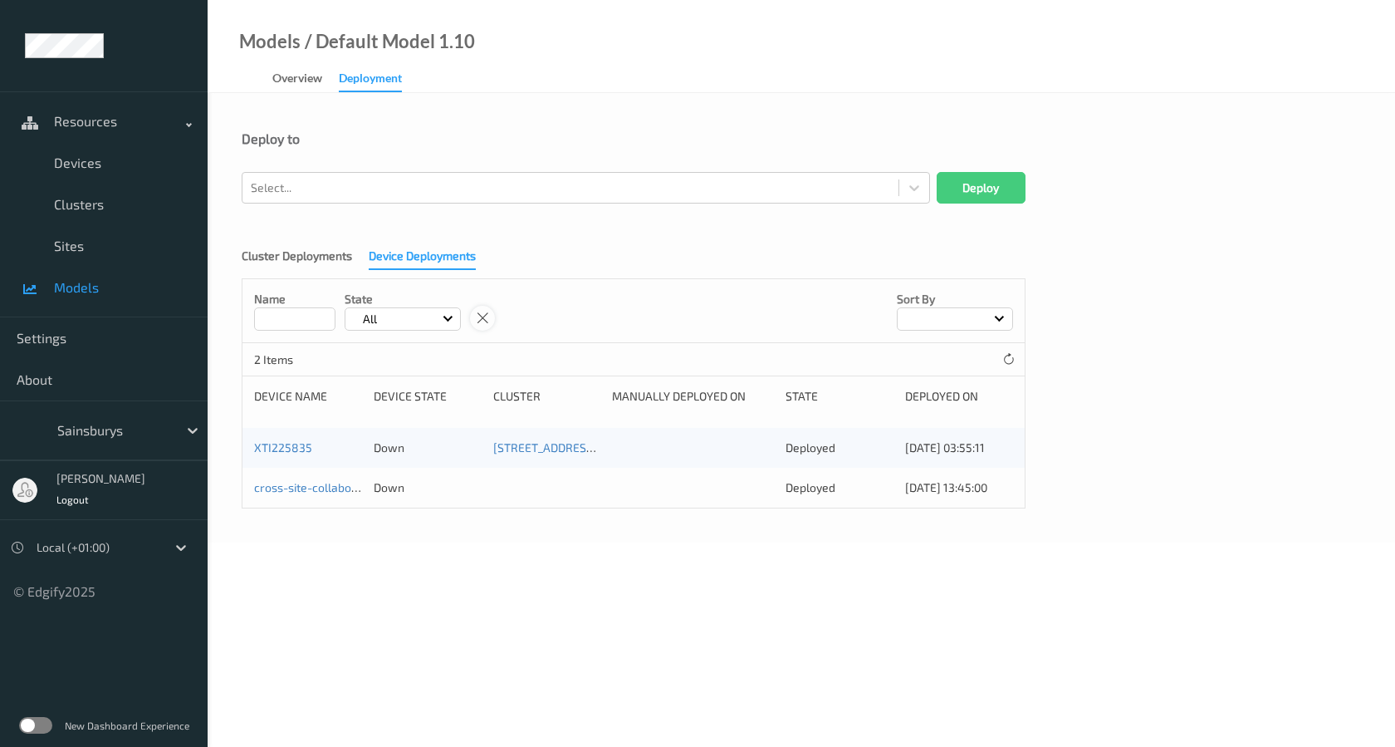
click at [488, 321] on icon at bounding box center [483, 318] width 14 height 15
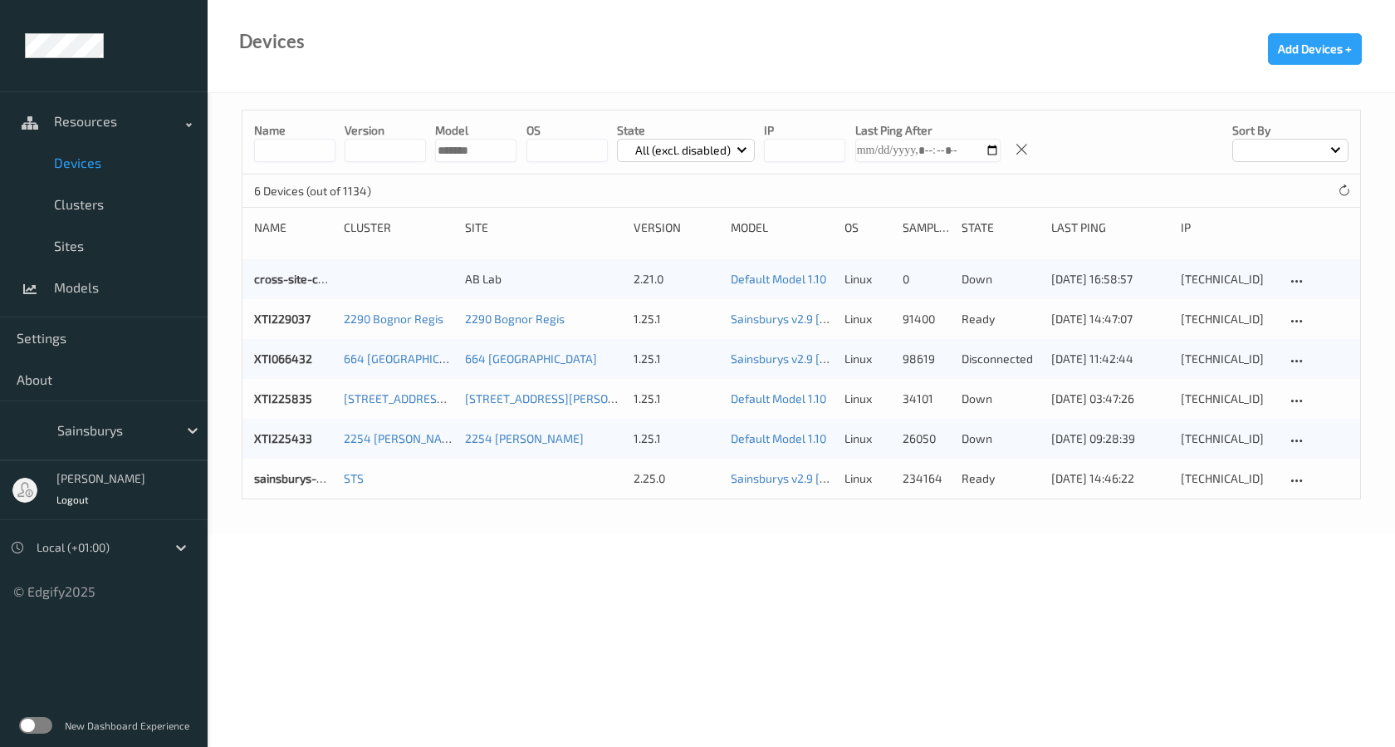
click at [991, 544] on body "Resources Devices Clusters Sites Models Settings About Sainsburys [PERSON_NAME]…" at bounding box center [697, 373] width 1395 height 747
click at [1341, 188] on icon at bounding box center [1344, 190] width 12 height 12
click at [1011, 570] on body "Resources Devices Clusters Sites Models Settings About Sainsburys [PERSON_NAME]…" at bounding box center [697, 373] width 1395 height 747
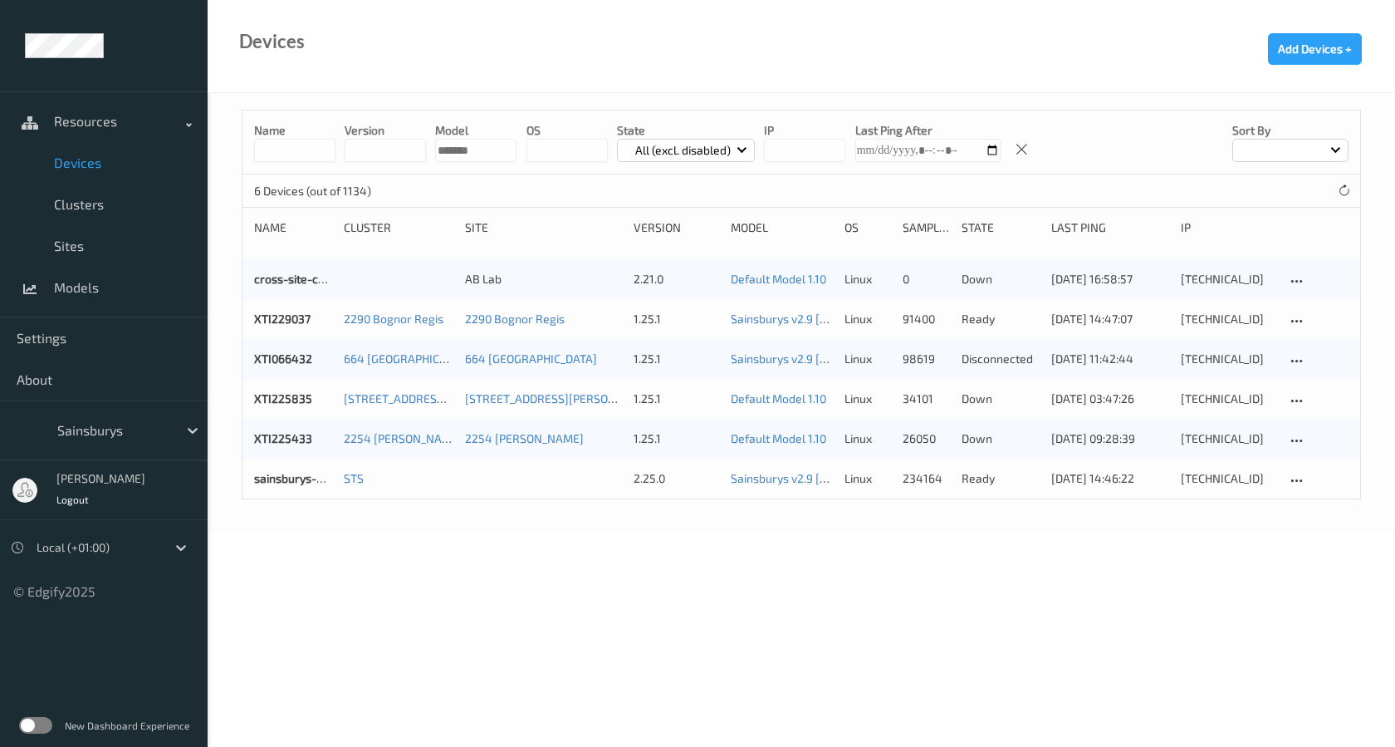
click at [762, 552] on body "Resources Devices Clusters Sites Models Settings About Sainsburys [PERSON_NAME]…" at bounding box center [697, 373] width 1395 height 747
click at [1285, 399] on div "XTI225835 [STREET_ADDRESS][PERSON_NAME] [STREET_ADDRESS][PERSON_NAME] 1.25.1 De…" at bounding box center [802, 399] width 1118 height 40
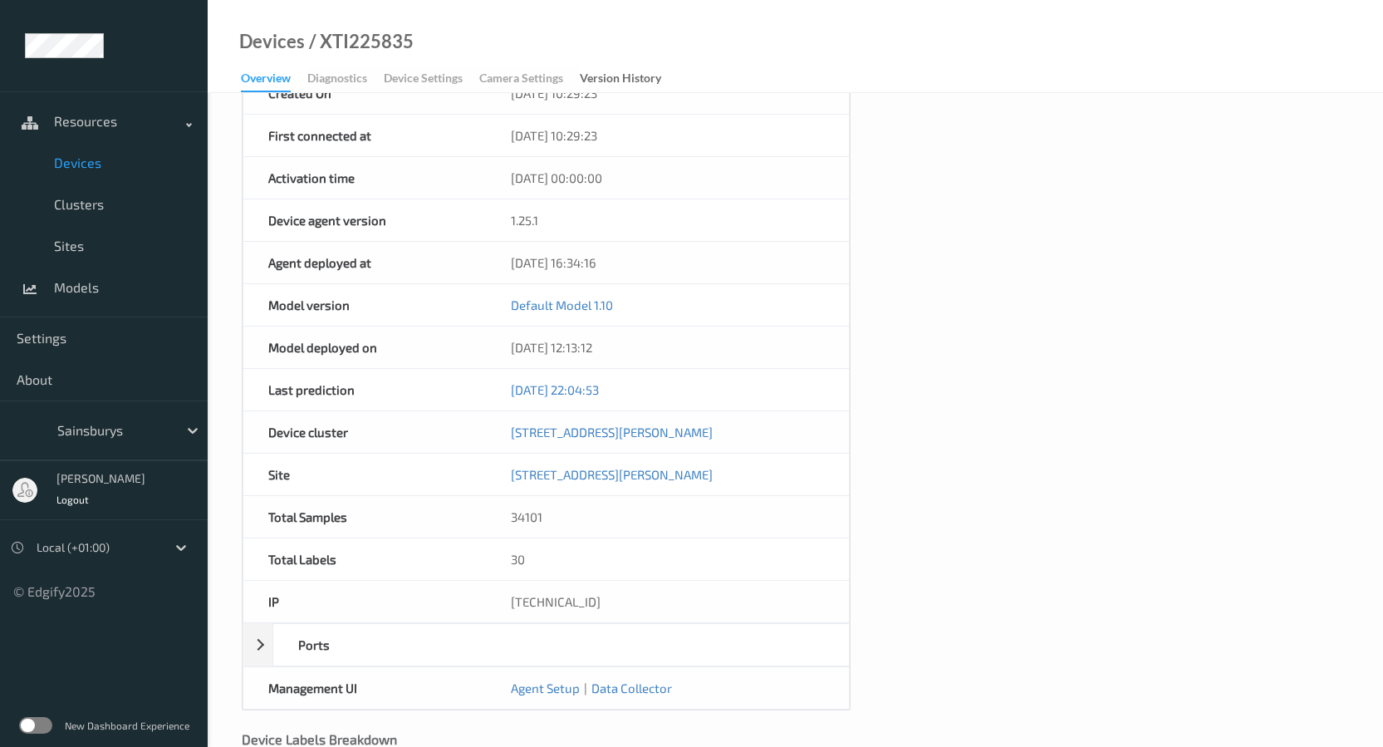
scroll to position [612, 0]
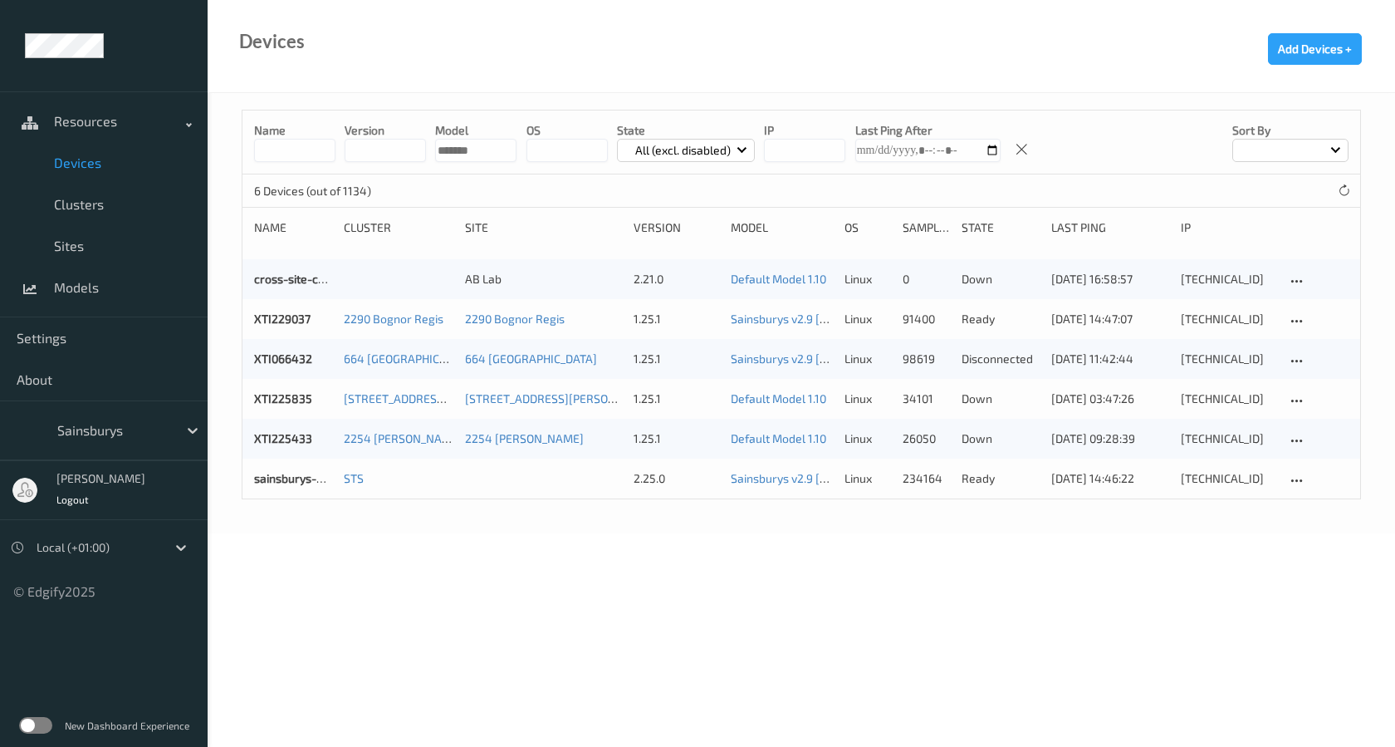
click at [776, 600] on body "Resources Devices Clusters Sites Models Settings About Sainsburys [PERSON_NAME]…" at bounding box center [697, 373] width 1395 height 747
click at [882, 592] on body "Resources Devices Clusters Sites Models Settings About Sainsburys [PERSON_NAME]…" at bounding box center [697, 373] width 1395 height 747
click at [999, 439] on p "down" at bounding box center [1001, 438] width 78 height 17
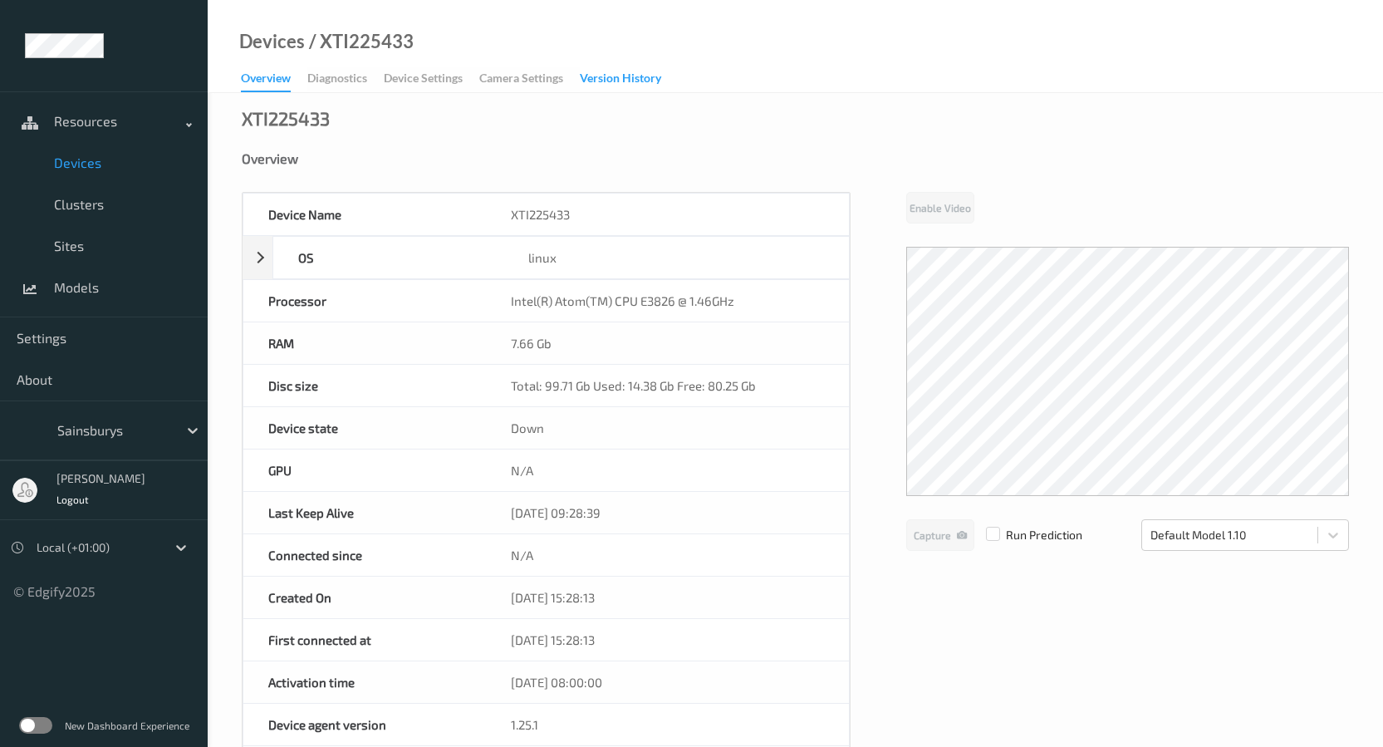
click at [606, 83] on div "Version History" at bounding box center [620, 80] width 81 height 21
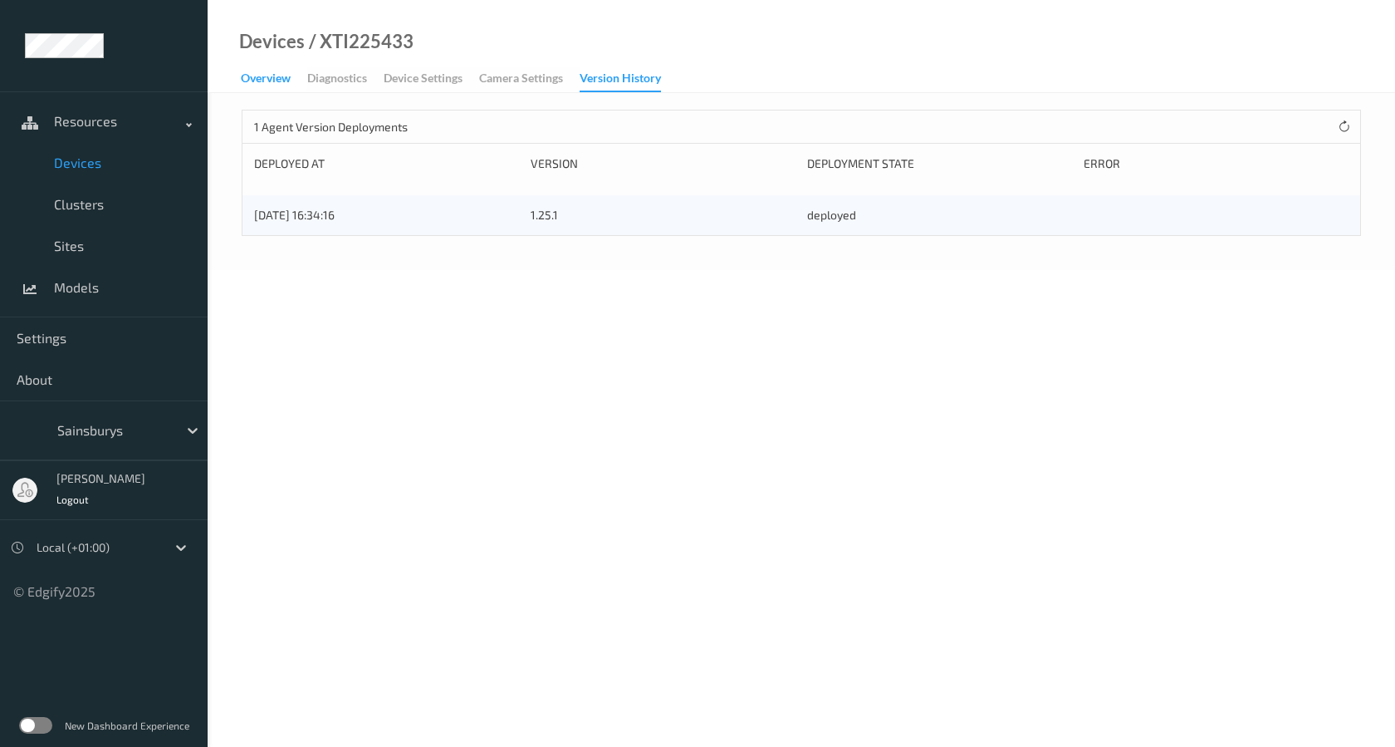
click at [276, 81] on div "Overview" at bounding box center [266, 80] width 50 height 21
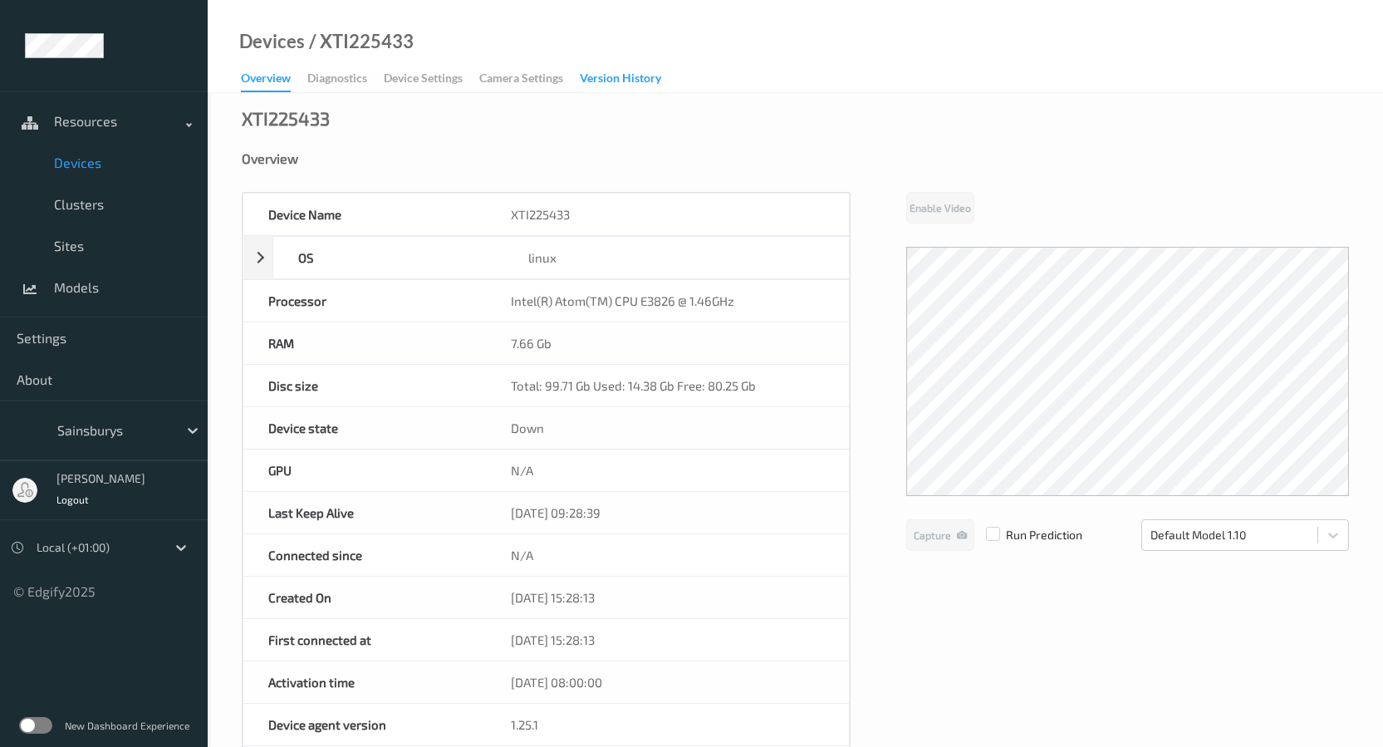
click at [618, 76] on div "Version History" at bounding box center [620, 80] width 81 height 21
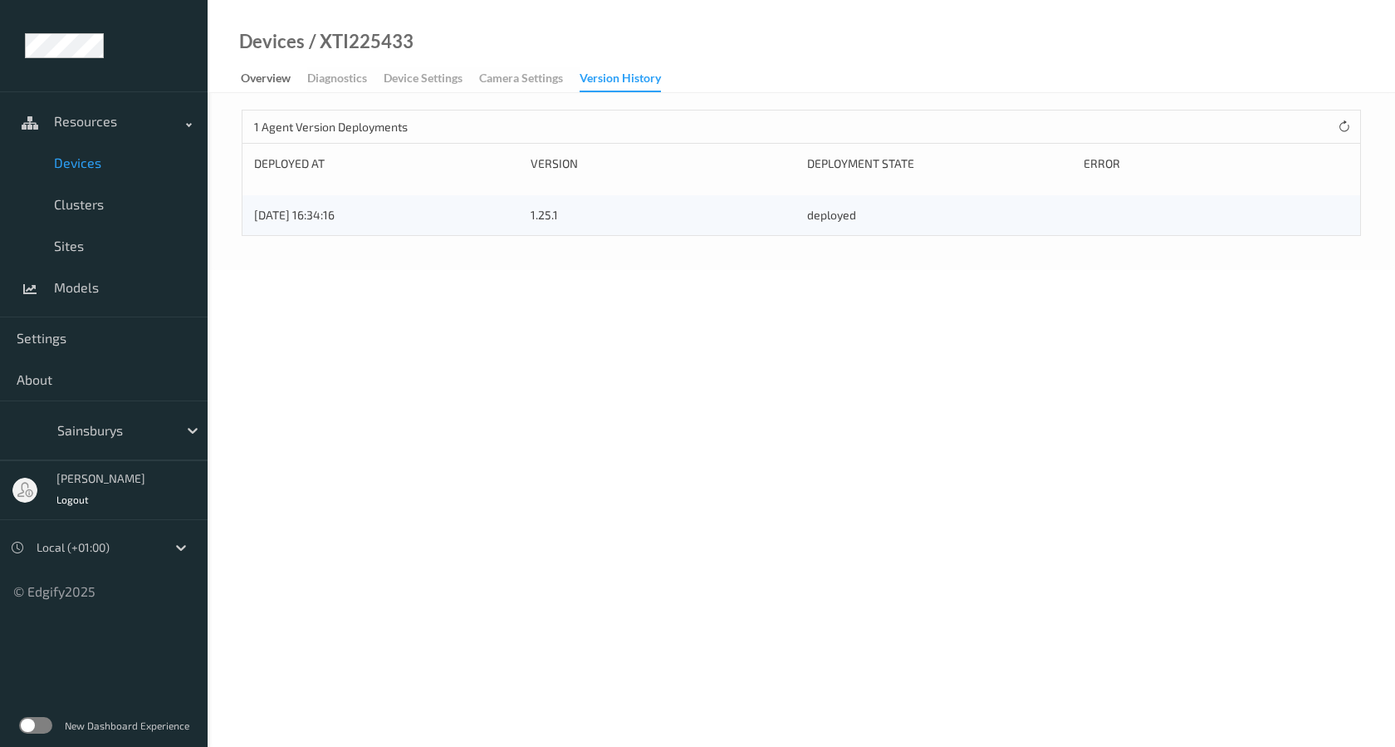
click at [620, 213] on div "1.25.1" at bounding box center [663, 215] width 265 height 17
click at [468, 203] on div "[DATE] 16:34:16 1.25.1 deployed" at bounding box center [802, 215] width 1118 height 40
click at [282, 72] on div "Overview" at bounding box center [266, 80] width 50 height 21
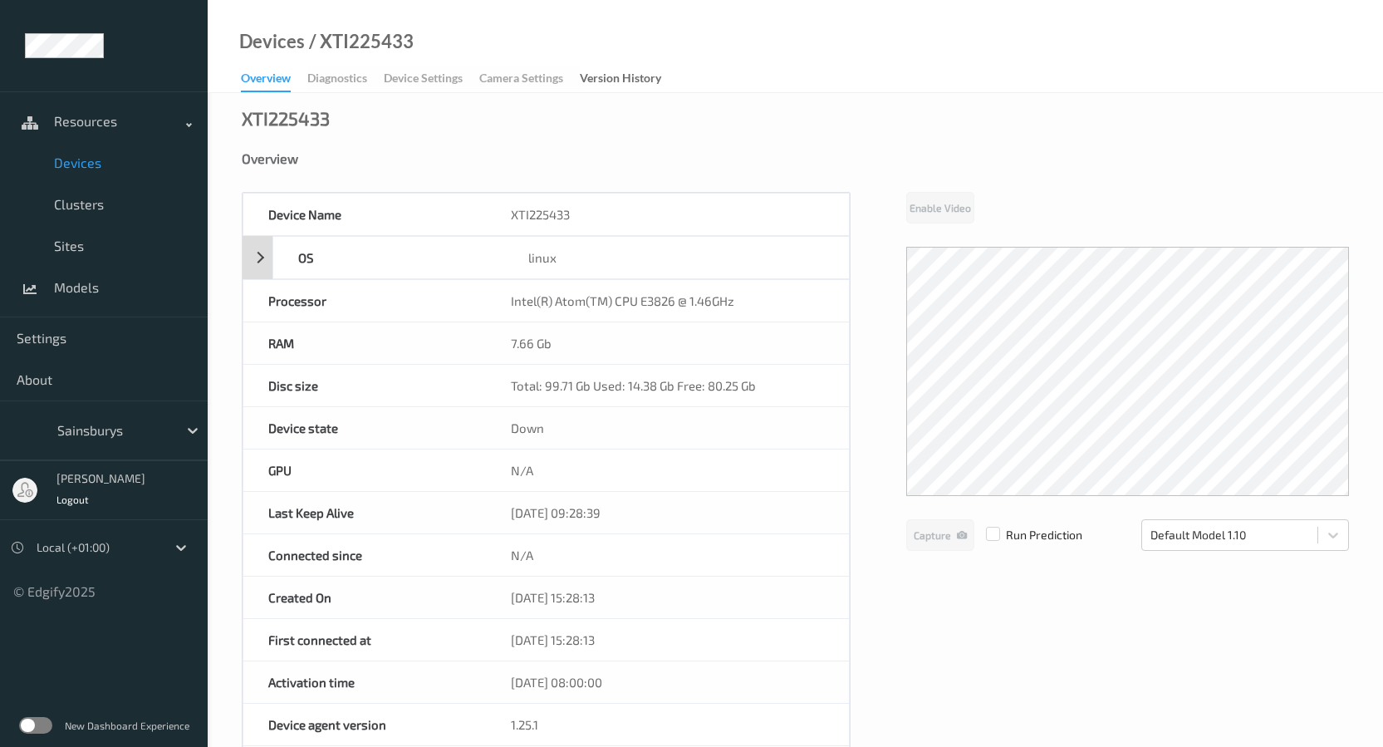
click at [269, 265] on div "OS linux" at bounding box center [546, 257] width 607 height 43
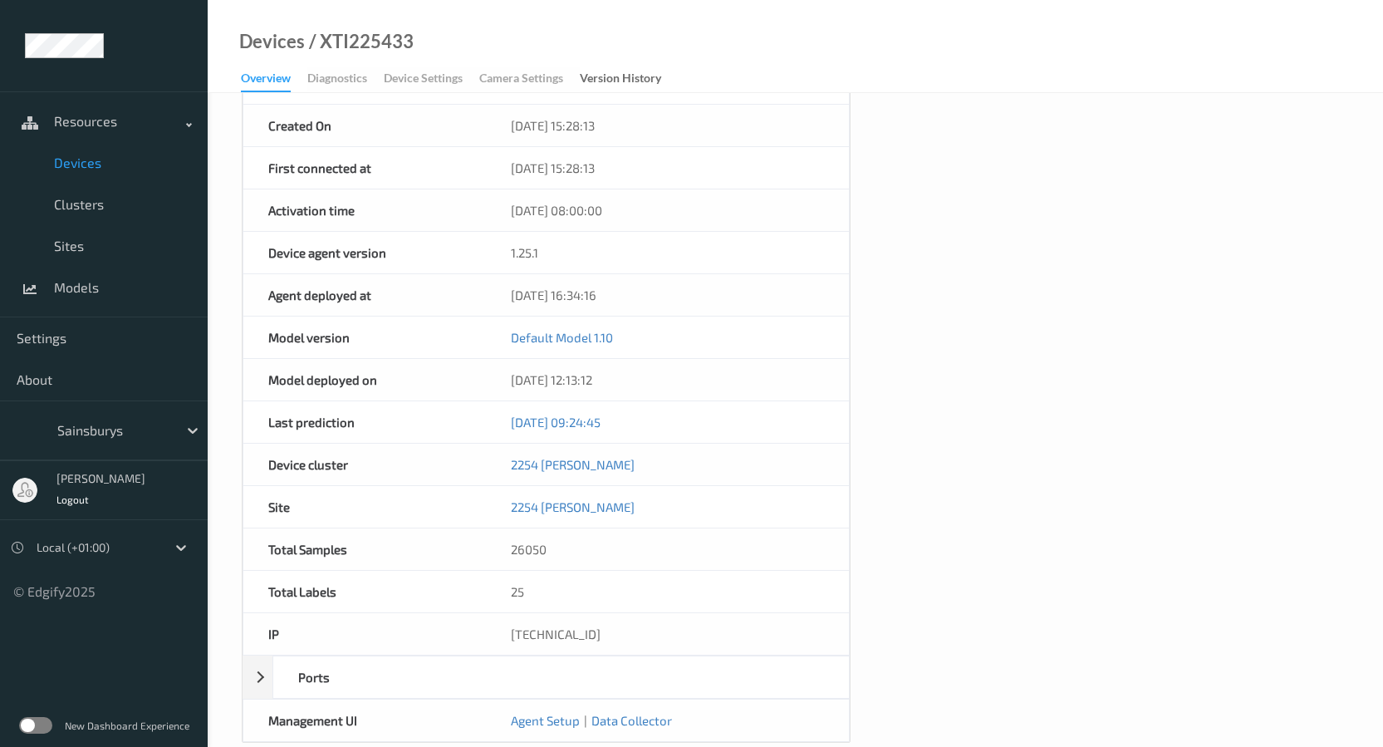
scroll to position [748, 0]
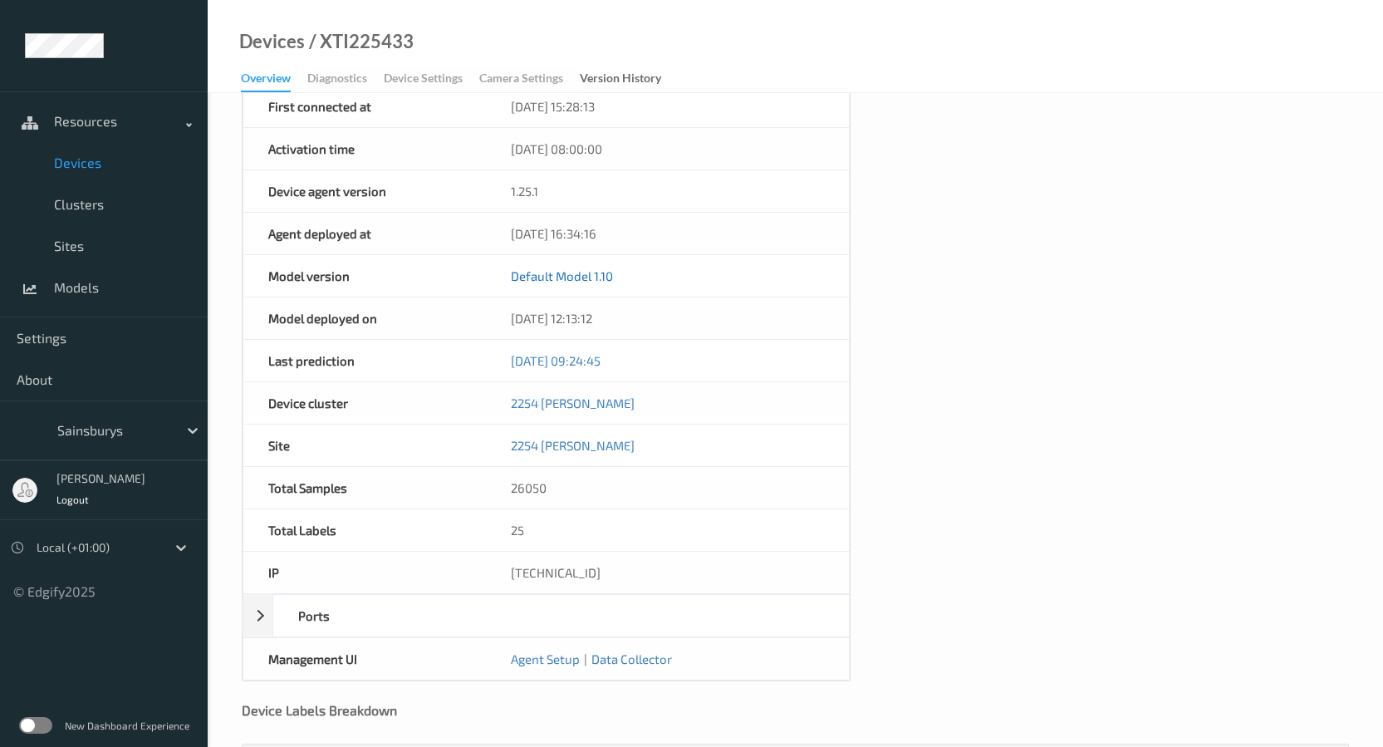
click at [561, 281] on link "Default Model 1.10" at bounding box center [562, 275] width 102 height 15
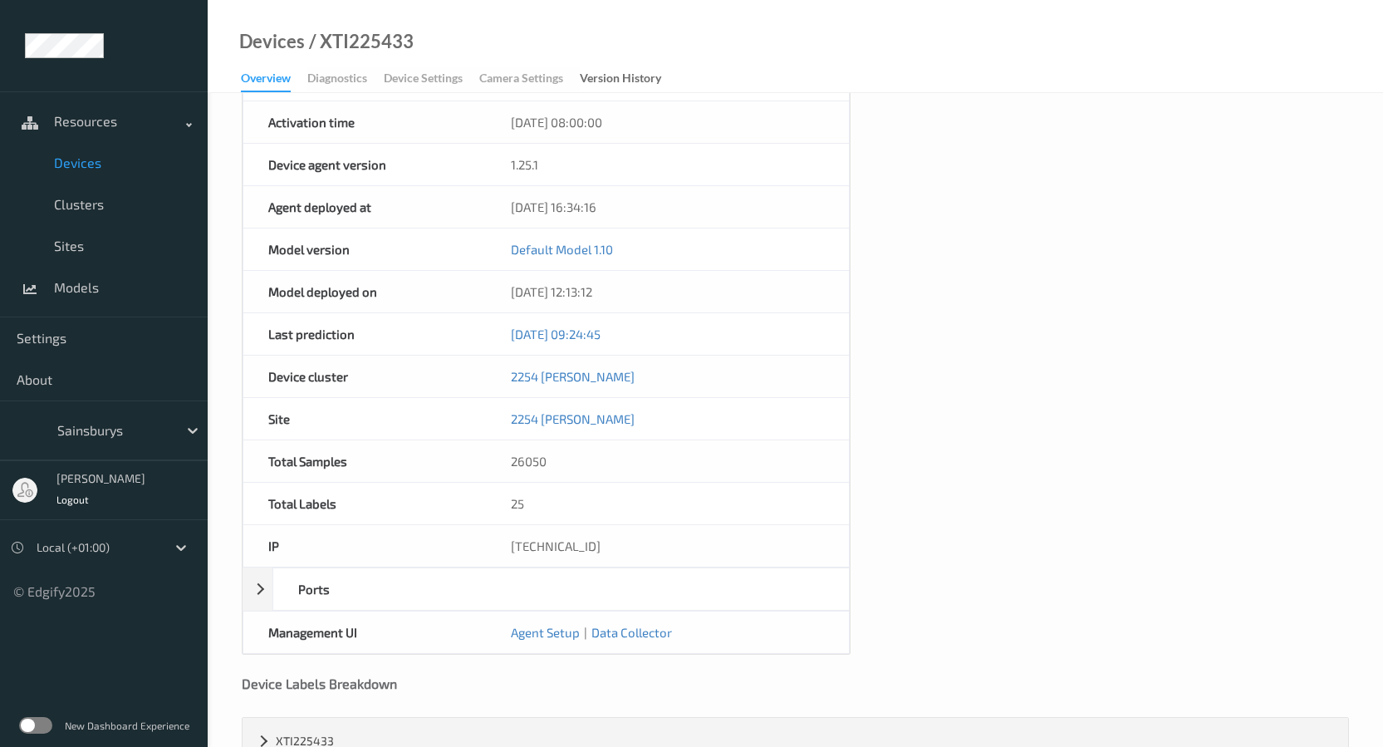
scroll to position [612, 0]
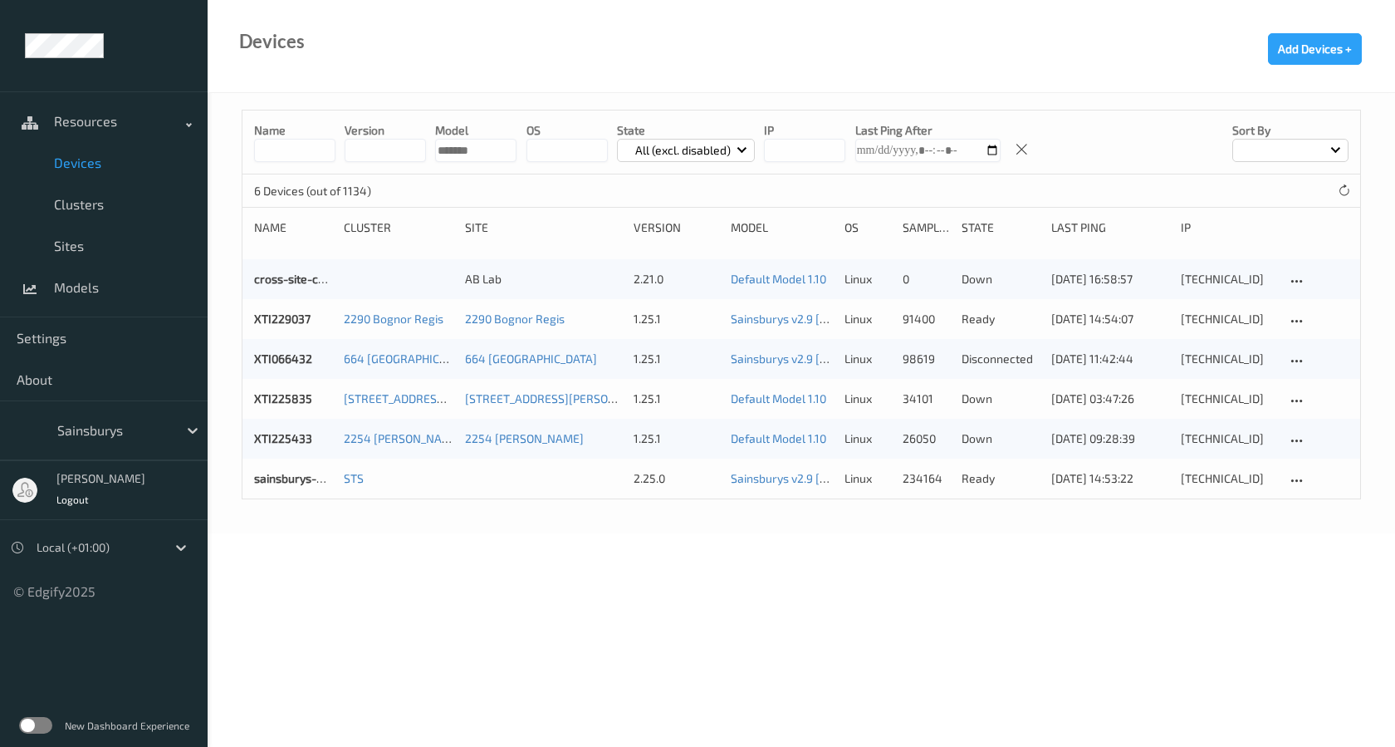
click at [856, 546] on body "Resources Devices Clusters Sites Models Settings About Sainsburys [PERSON_NAME]…" at bounding box center [697, 373] width 1395 height 747
click at [608, 625] on body "Resources Devices Clusters Sites Models Settings About Sainsburys [PERSON_NAME]…" at bounding box center [697, 373] width 1395 height 747
click at [122, 213] on link "Clusters" at bounding box center [104, 205] width 208 height 42
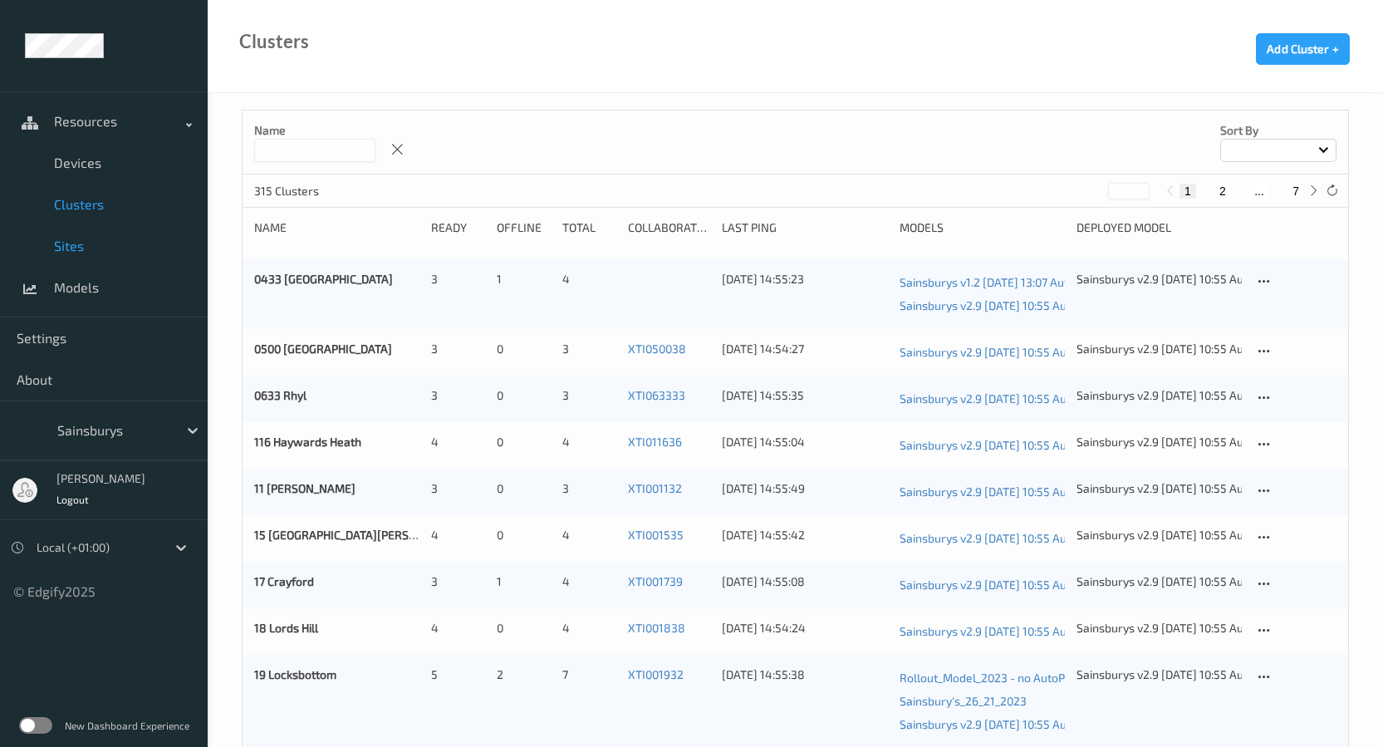
click at [90, 250] on span "Sites" at bounding box center [122, 246] width 137 height 17
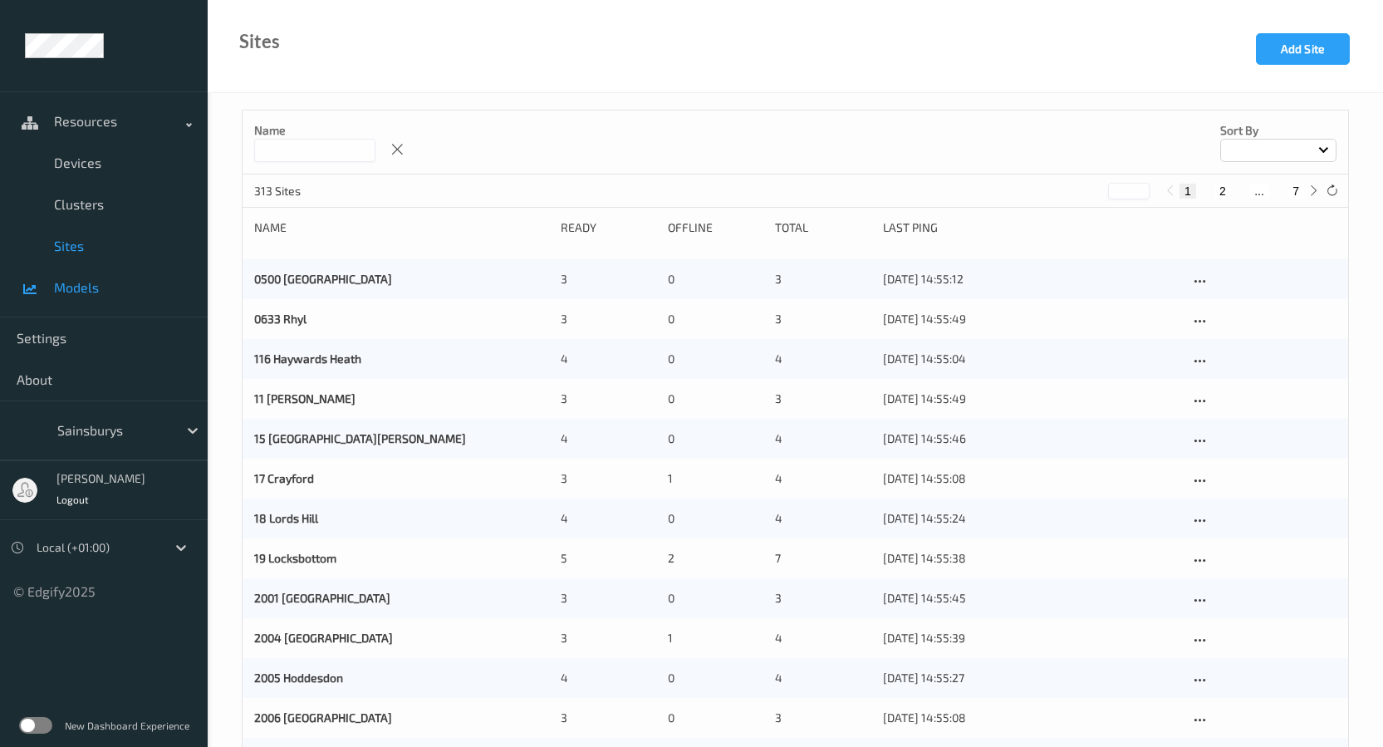
click at [90, 283] on span "Models" at bounding box center [122, 287] width 137 height 17
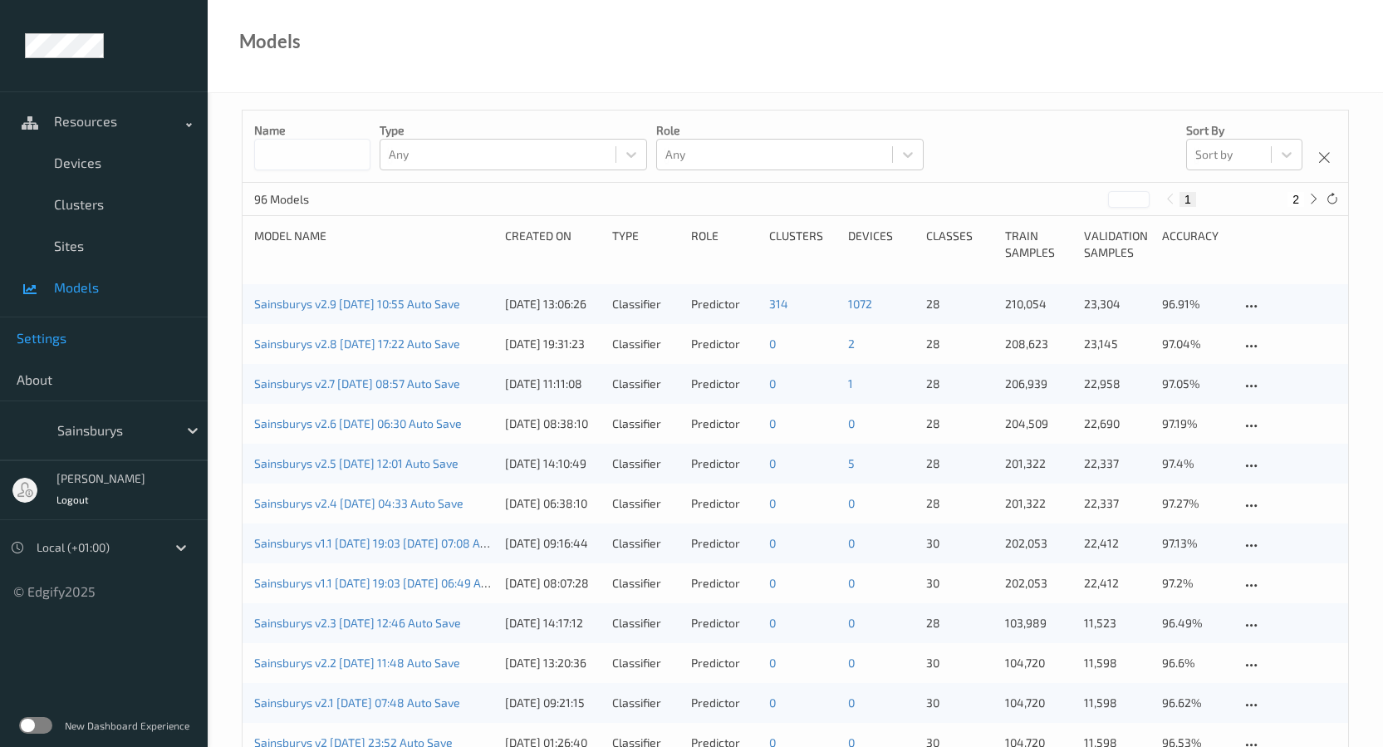
click at [91, 342] on span "Settings" at bounding box center [104, 338] width 174 height 17
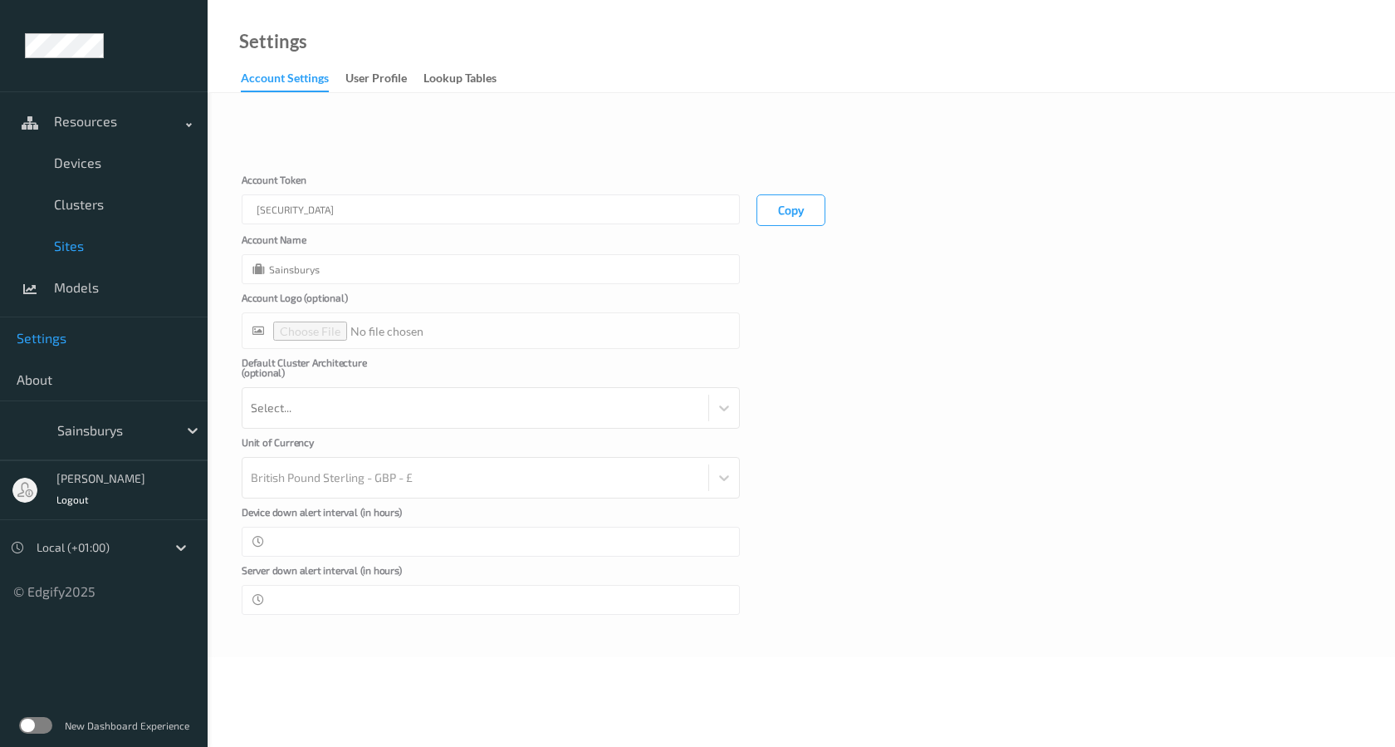
click at [108, 248] on span "Sites" at bounding box center [122, 246] width 137 height 17
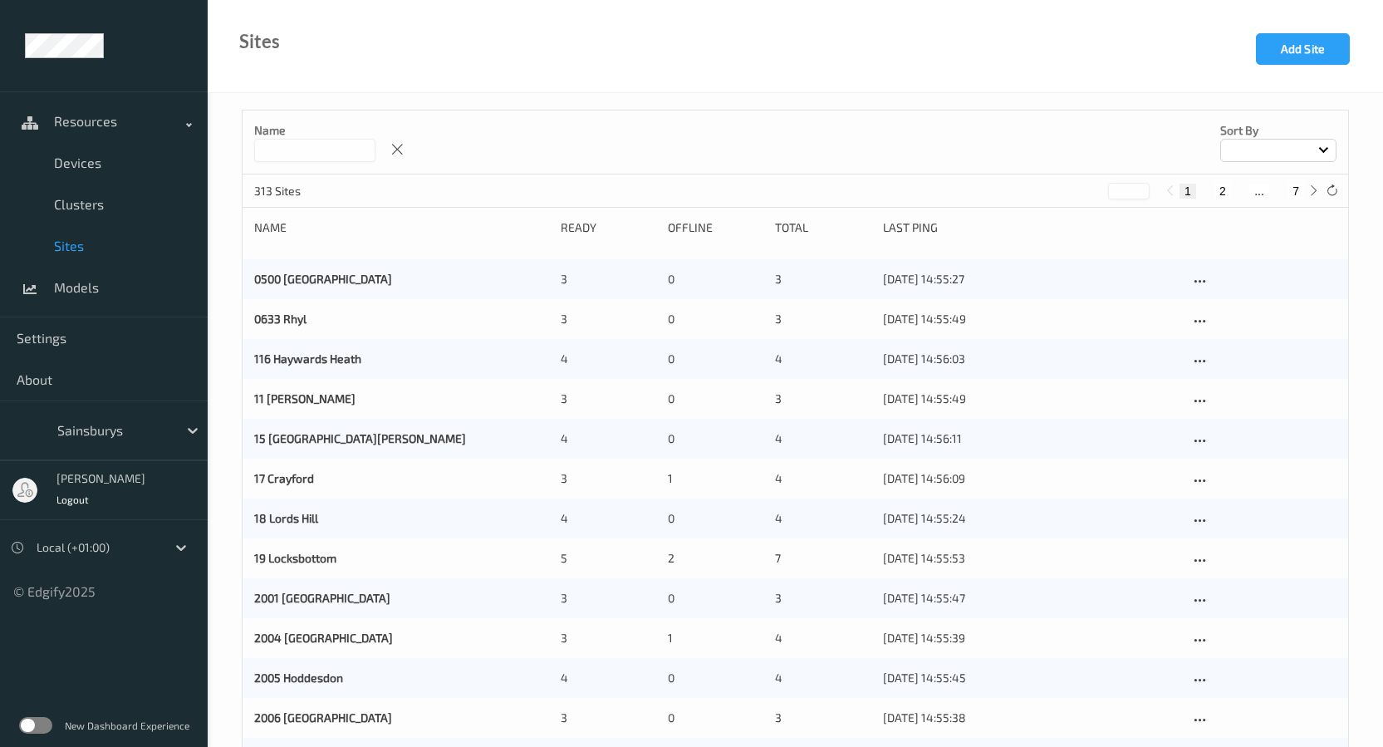
click at [277, 154] on input at bounding box center [314, 150] width 121 height 23
type input "*********"
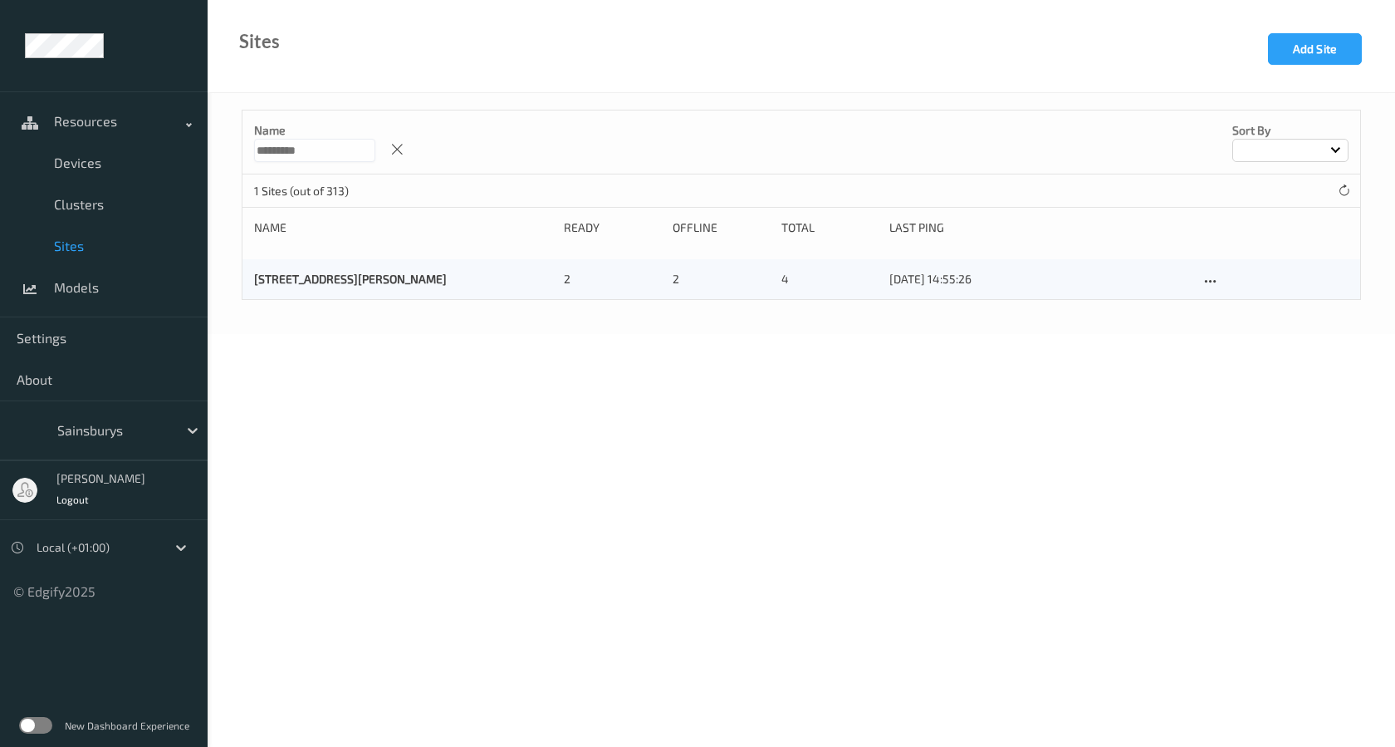
click at [372, 282] on link "[STREET_ADDRESS][PERSON_NAME]" at bounding box center [350, 279] width 193 height 14
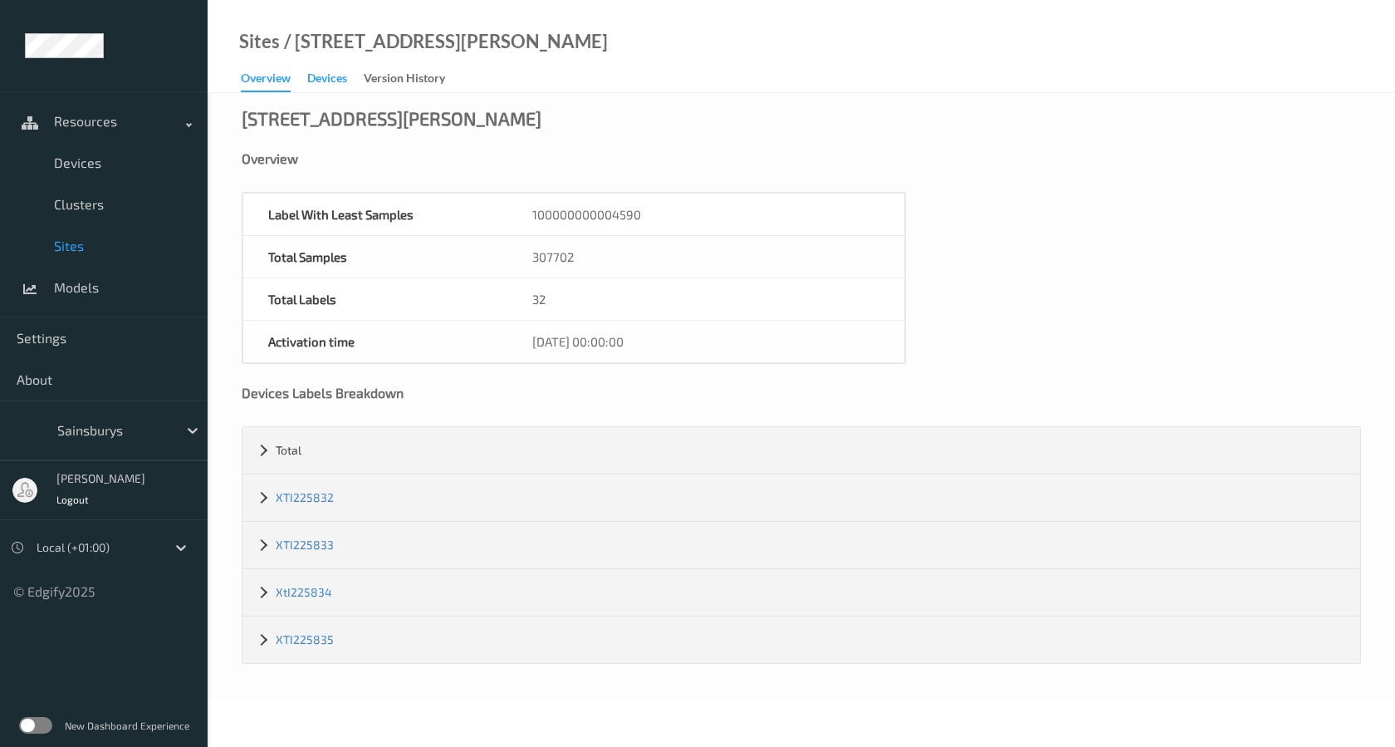
click at [345, 89] on div "Devices" at bounding box center [327, 80] width 40 height 21
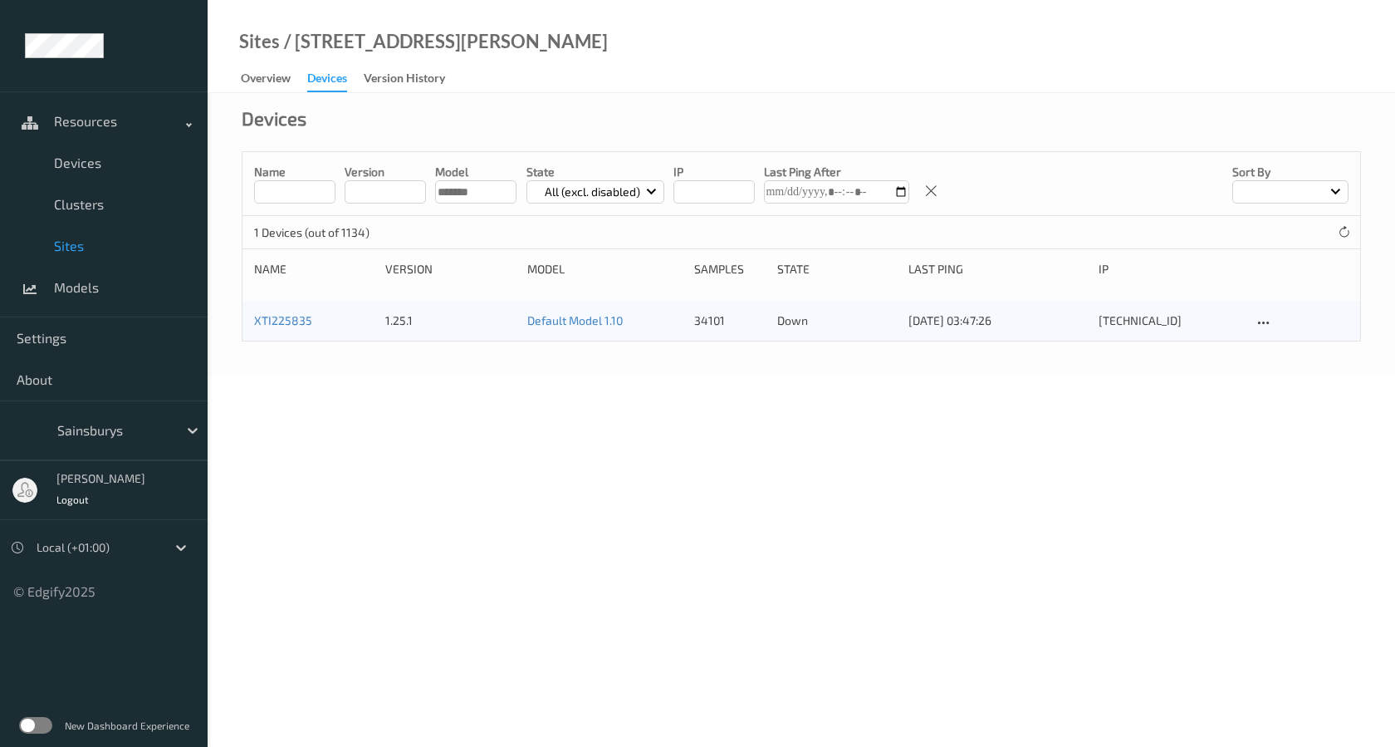
drag, startPoint x: 484, startPoint y: 196, endPoint x: 393, endPoint y: 191, distance: 91.5
click at [393, 191] on div "Name version model State All (excl. disabled) IP Last Ping After Sort by" at bounding box center [802, 184] width 1118 height 64
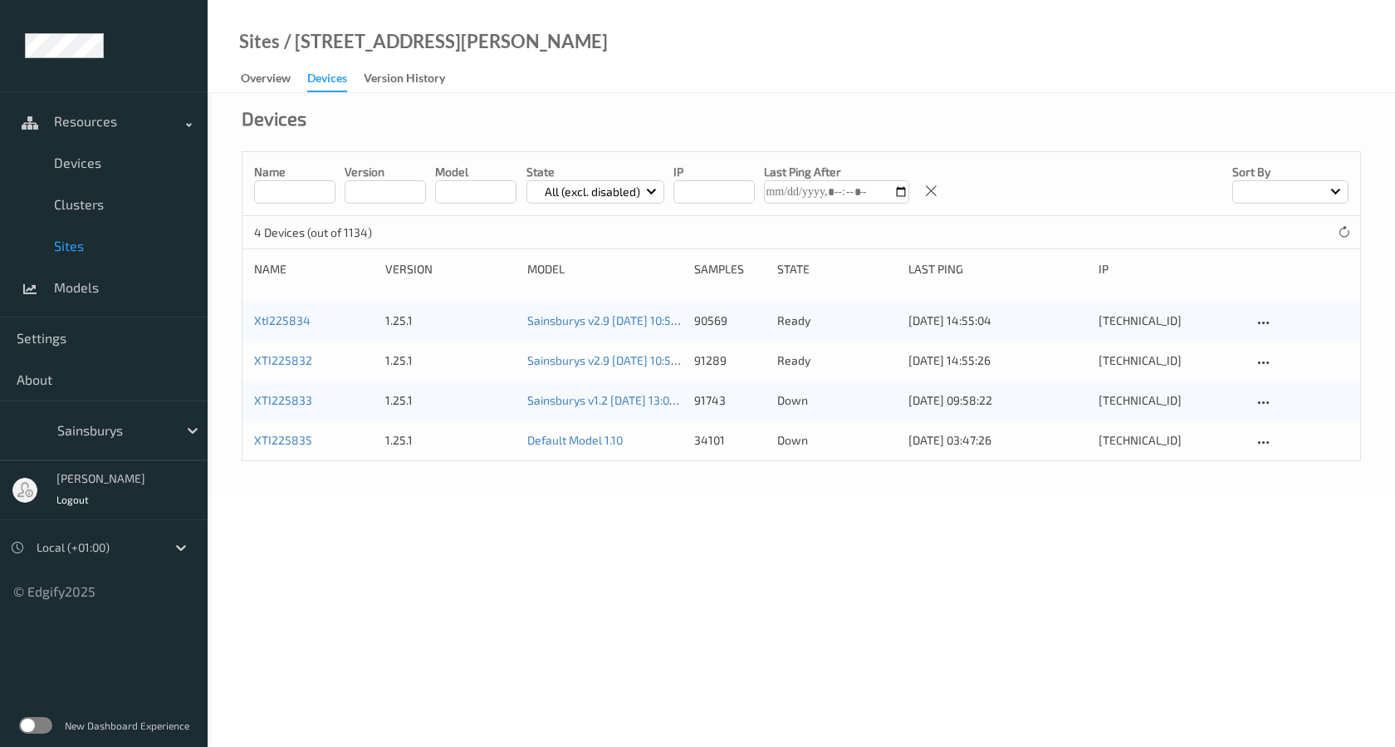
click at [538, 152] on div "Name version model State All (excl. disabled) IP Last Ping After Sort by" at bounding box center [802, 184] width 1118 height 64
click at [1261, 438] on icon at bounding box center [1264, 442] width 14 height 15
click at [1282, 465] on link "Edit Device" at bounding box center [1306, 471] width 104 height 31
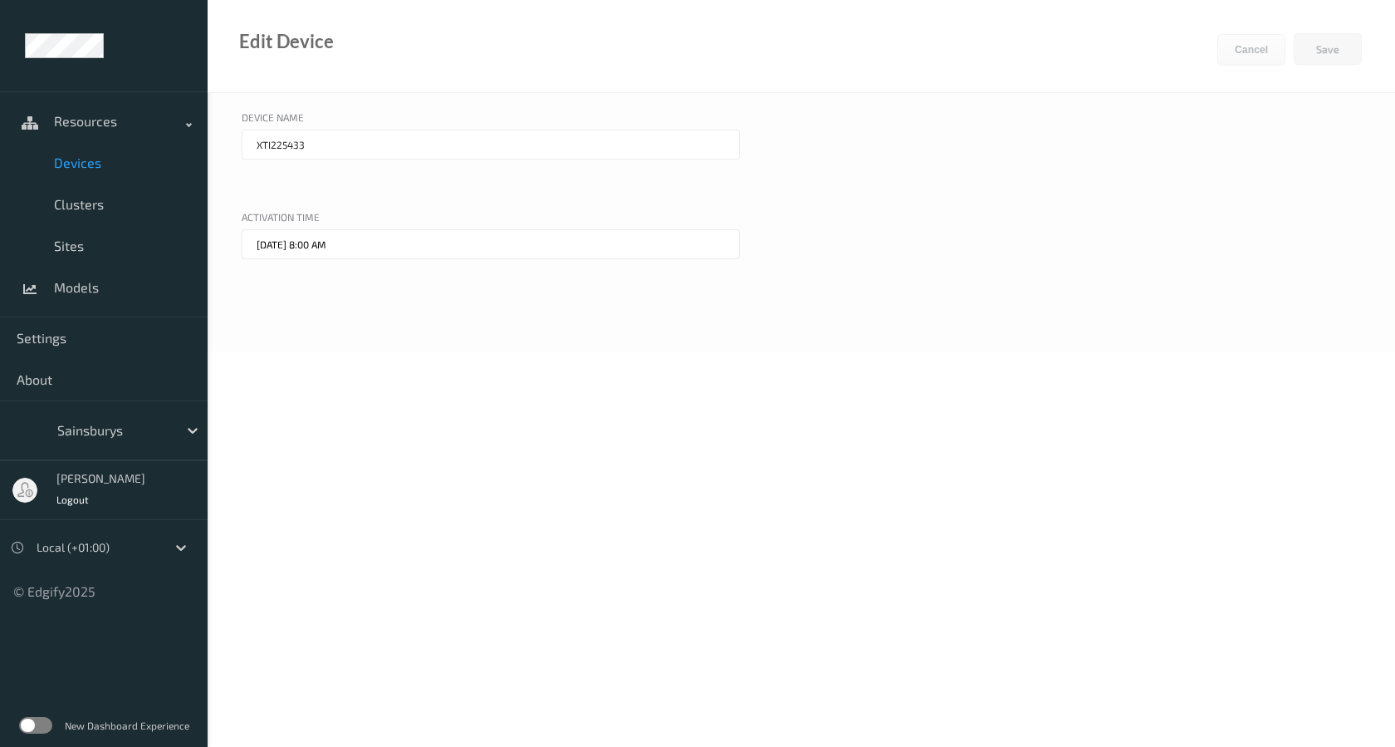
type input "XTI225835"
type input "[DATE] 12:00 AM"
click at [1261, 40] on button "Cancel" at bounding box center [1252, 50] width 68 height 32
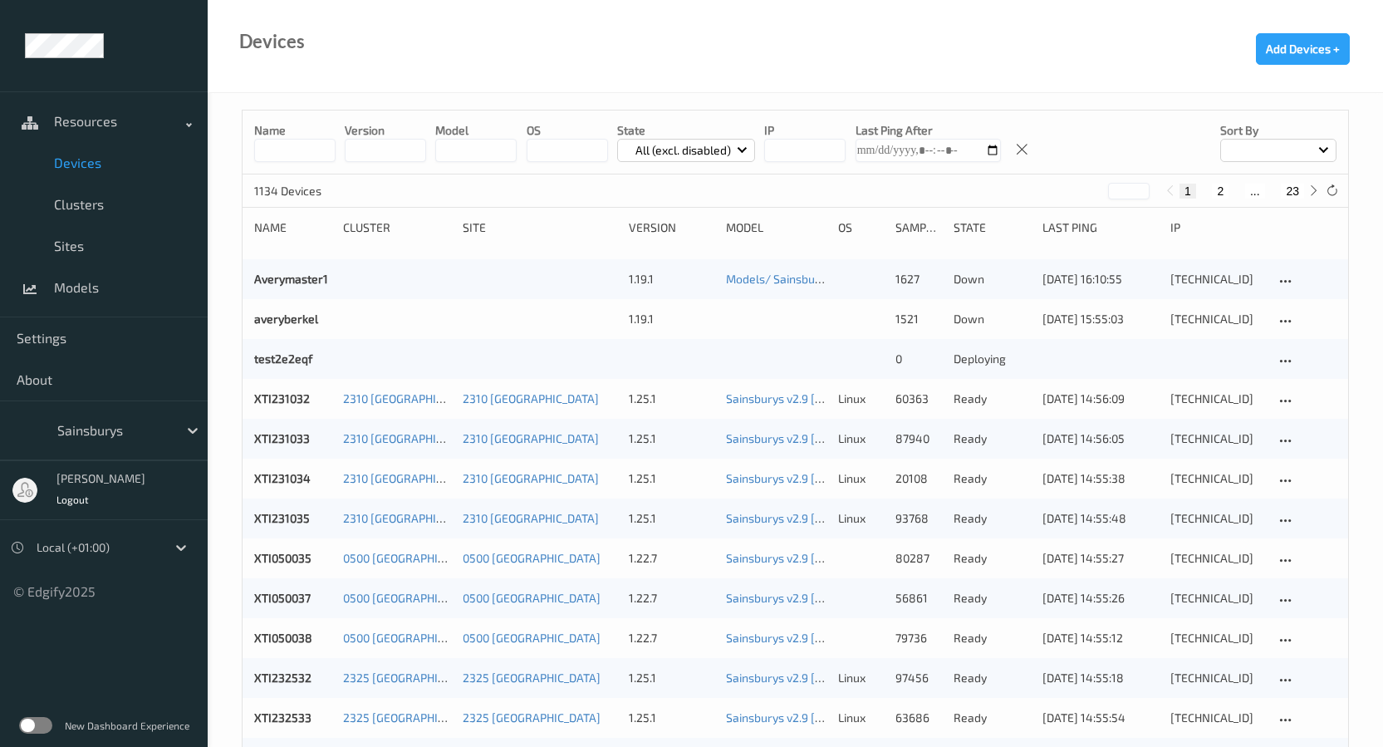
click at [96, 164] on span "Devices" at bounding box center [122, 162] width 137 height 17
click at [1302, 154] on div at bounding box center [1278, 150] width 116 height 23
click at [119, 199] on span "Clusters" at bounding box center [122, 204] width 137 height 17
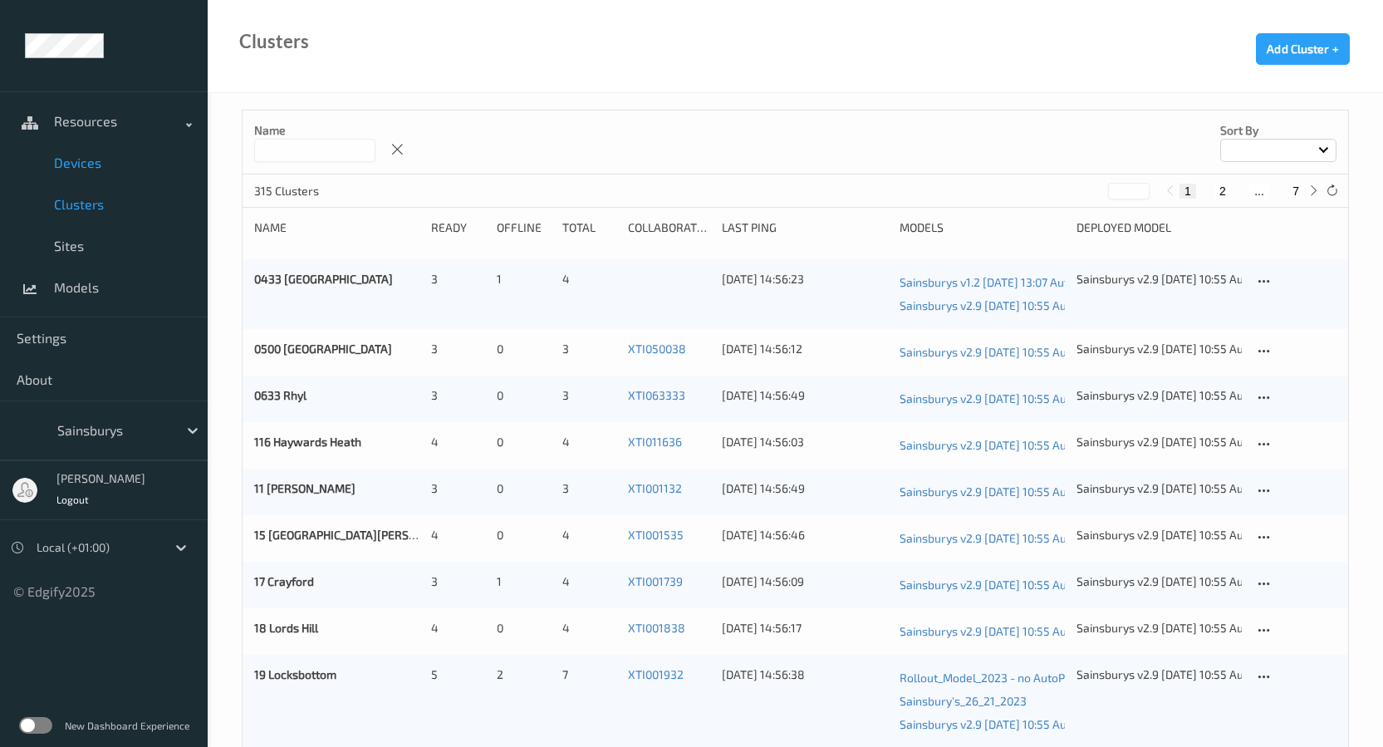
click at [113, 169] on span "Devices" at bounding box center [122, 162] width 137 height 17
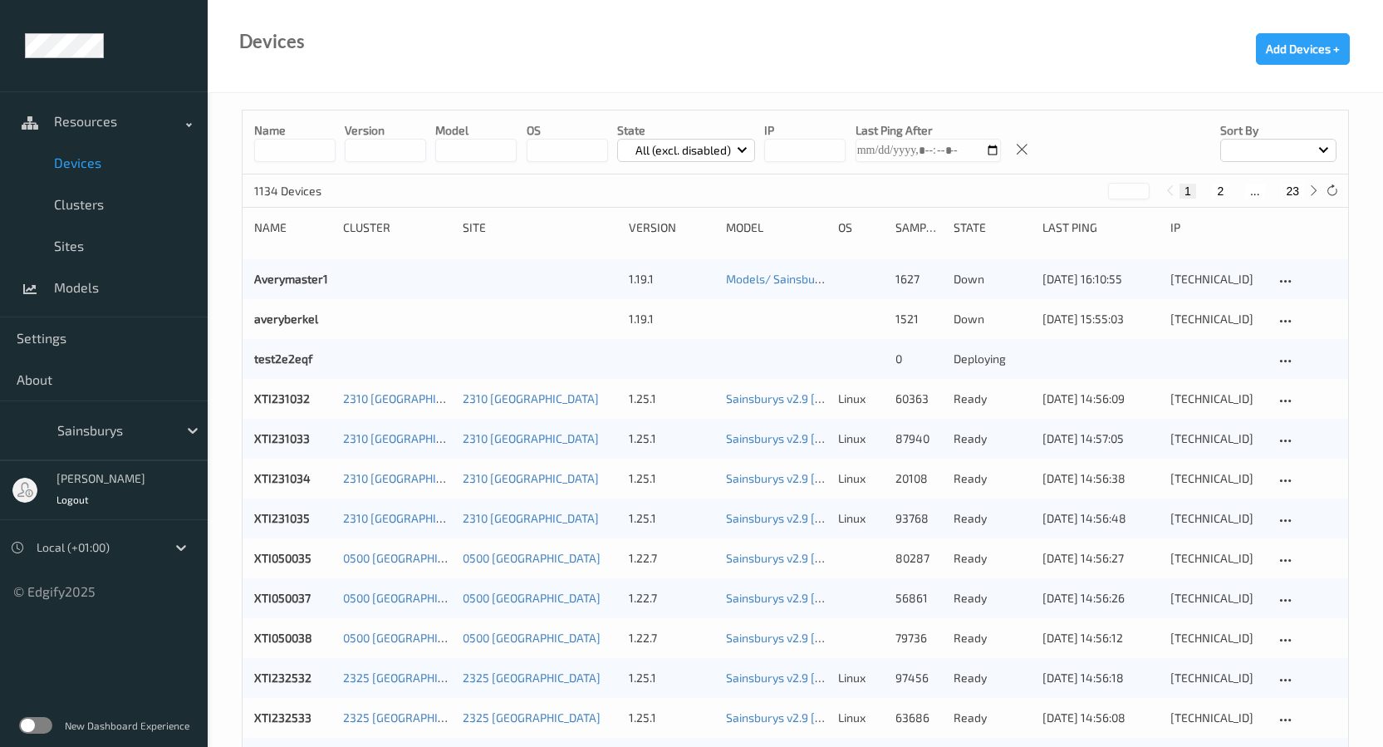
click at [309, 153] on input at bounding box center [294, 150] width 81 height 23
type input "******"
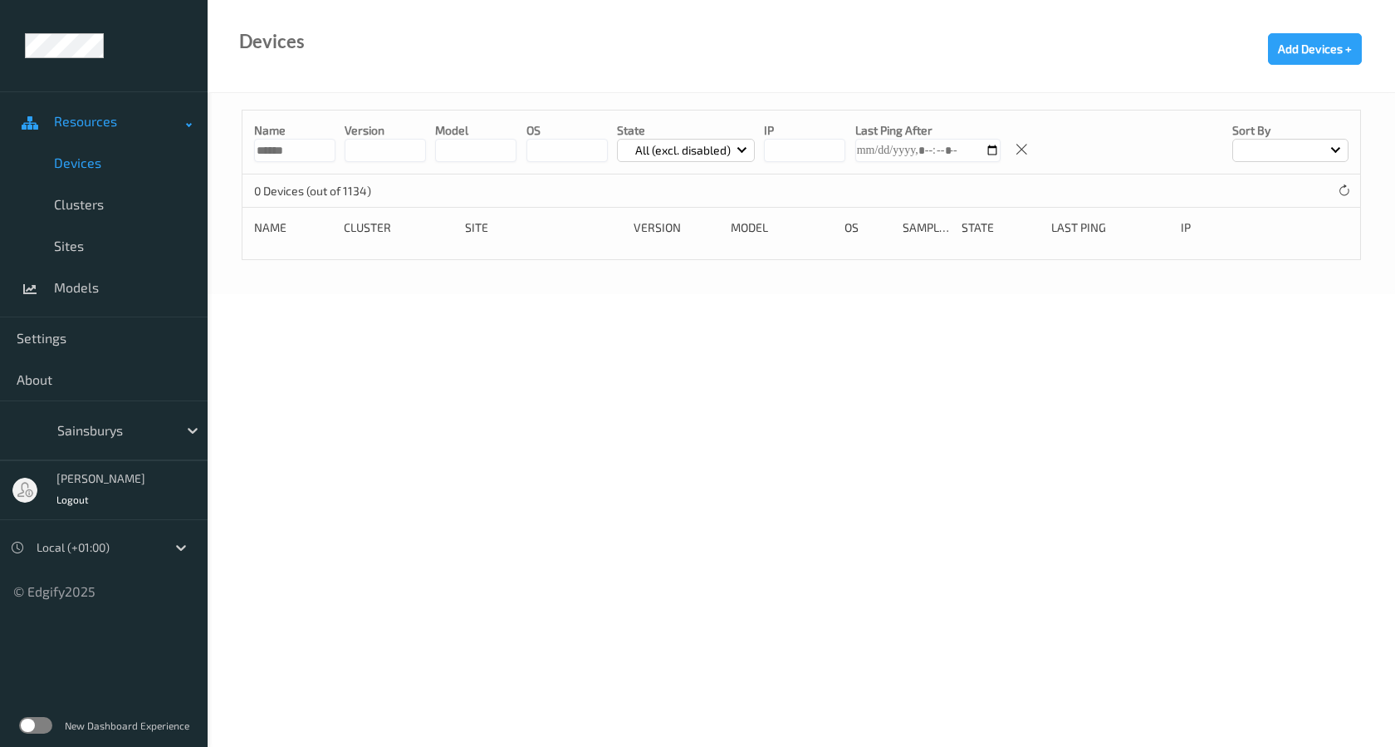
drag, startPoint x: 318, startPoint y: 150, endPoint x: 132, endPoint y: 127, distance: 187.4
click at [132, 127] on div "Resources Devices Clusters Sites Models Settings About Sainsburys [PERSON_NAME]…" at bounding box center [697, 100] width 1395 height 201
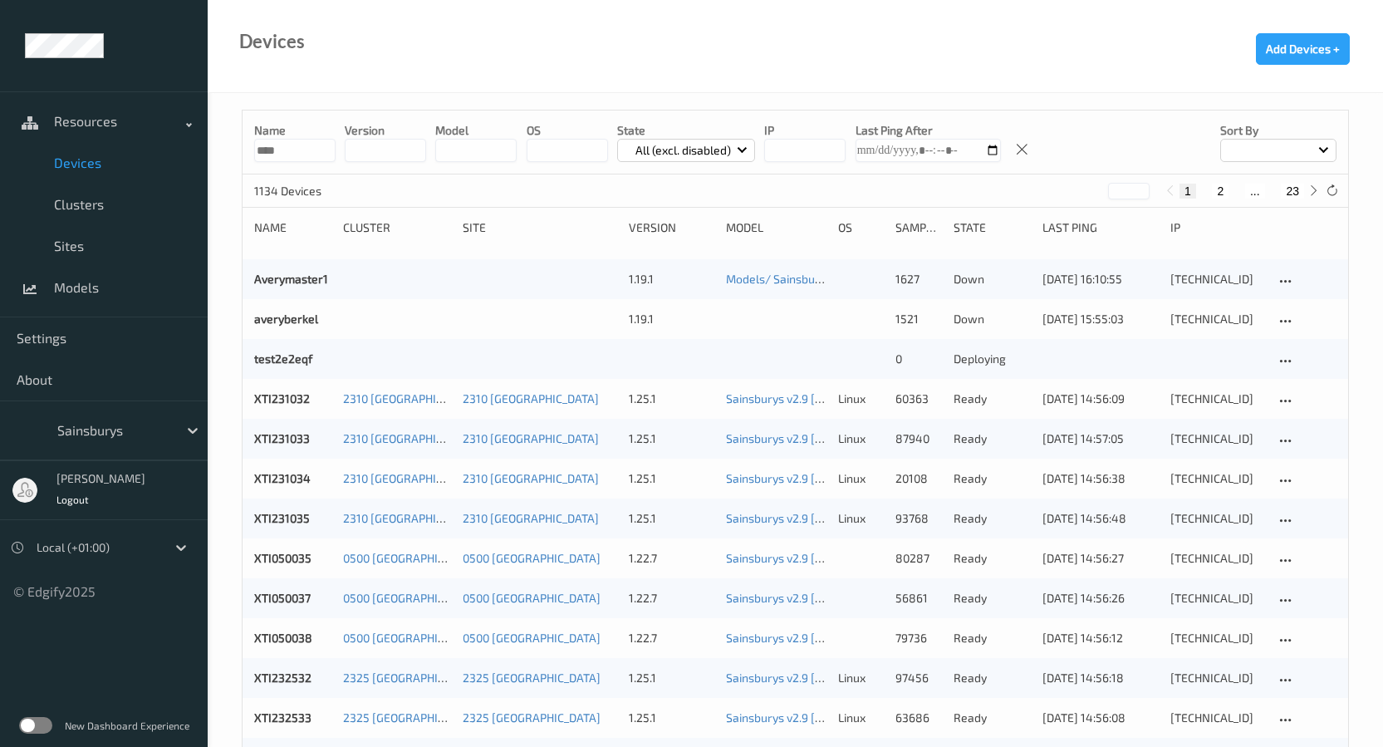
type input "****"
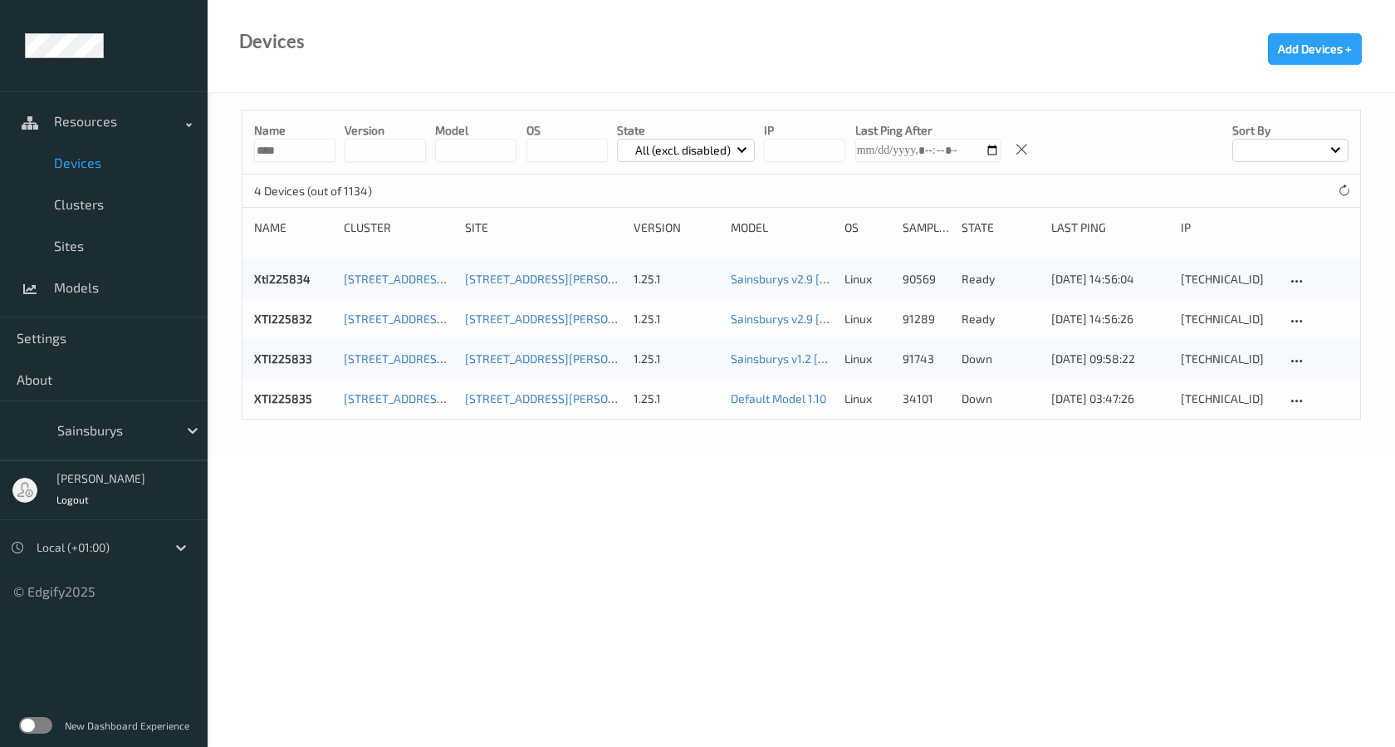
click at [1101, 545] on body "Resources Devices Clusters Sites Models Settings About Sainsburys [PERSON_NAME]…" at bounding box center [697, 373] width 1395 height 747
click at [615, 463] on body "Resources Devices Clusters Sites Models Settings About Sainsburys [PERSON_NAME]…" at bounding box center [697, 373] width 1395 height 747
click at [1293, 395] on icon at bounding box center [1297, 401] width 14 height 15
click at [1150, 478] on body "Resources Devices Clusters Sites Models Settings About Sainsburys [PERSON_NAME]…" at bounding box center [697, 373] width 1395 height 747
click at [117, 110] on link "Resources" at bounding box center [104, 122] width 208 height 42
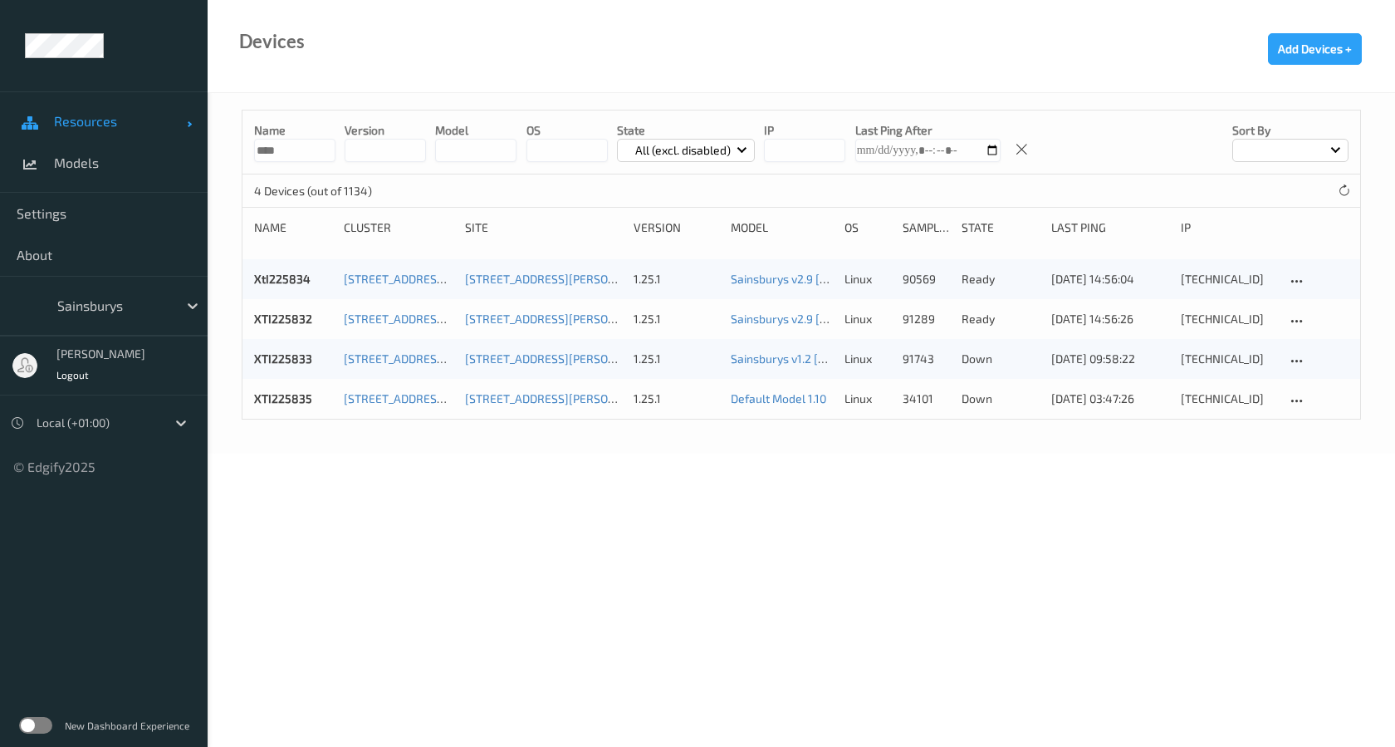
click at [116, 110] on link "Resources" at bounding box center [104, 122] width 208 height 42
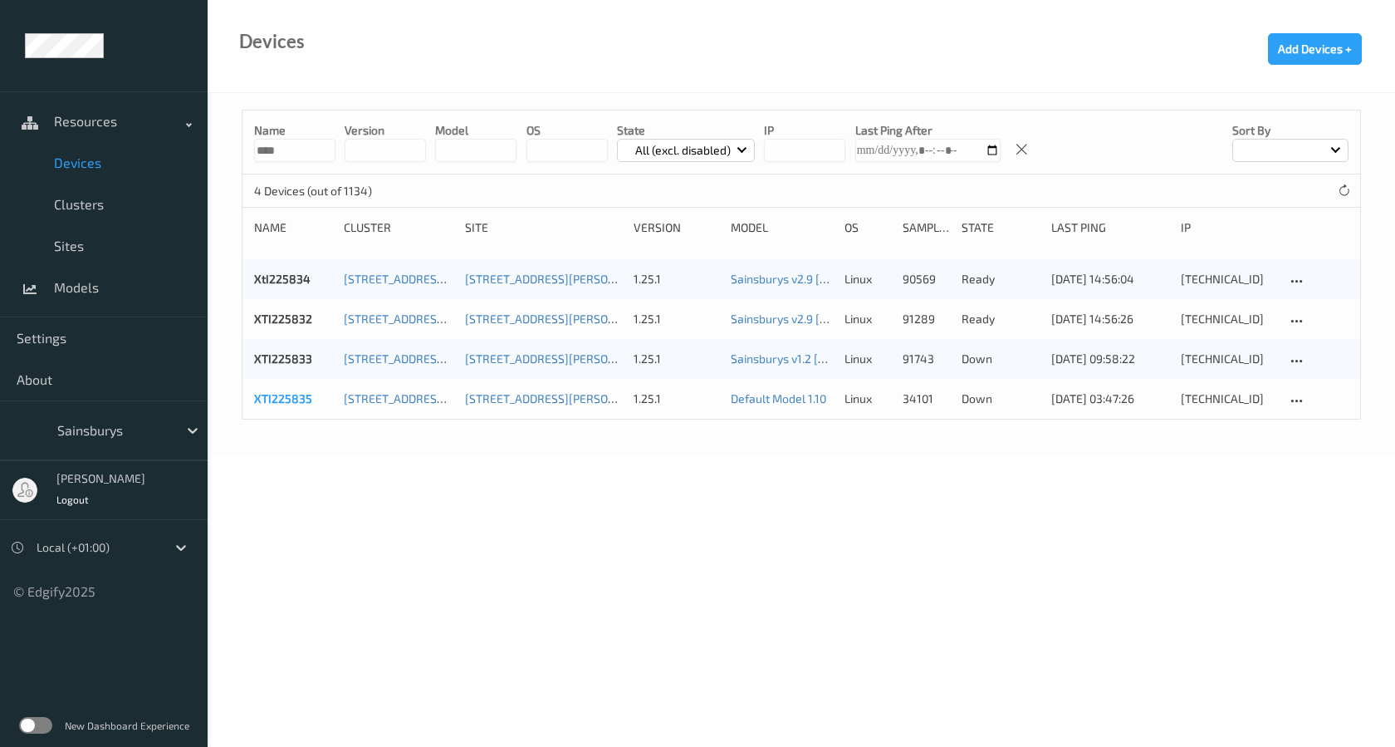
click at [257, 405] on link "XTI225835" at bounding box center [283, 398] width 58 height 14
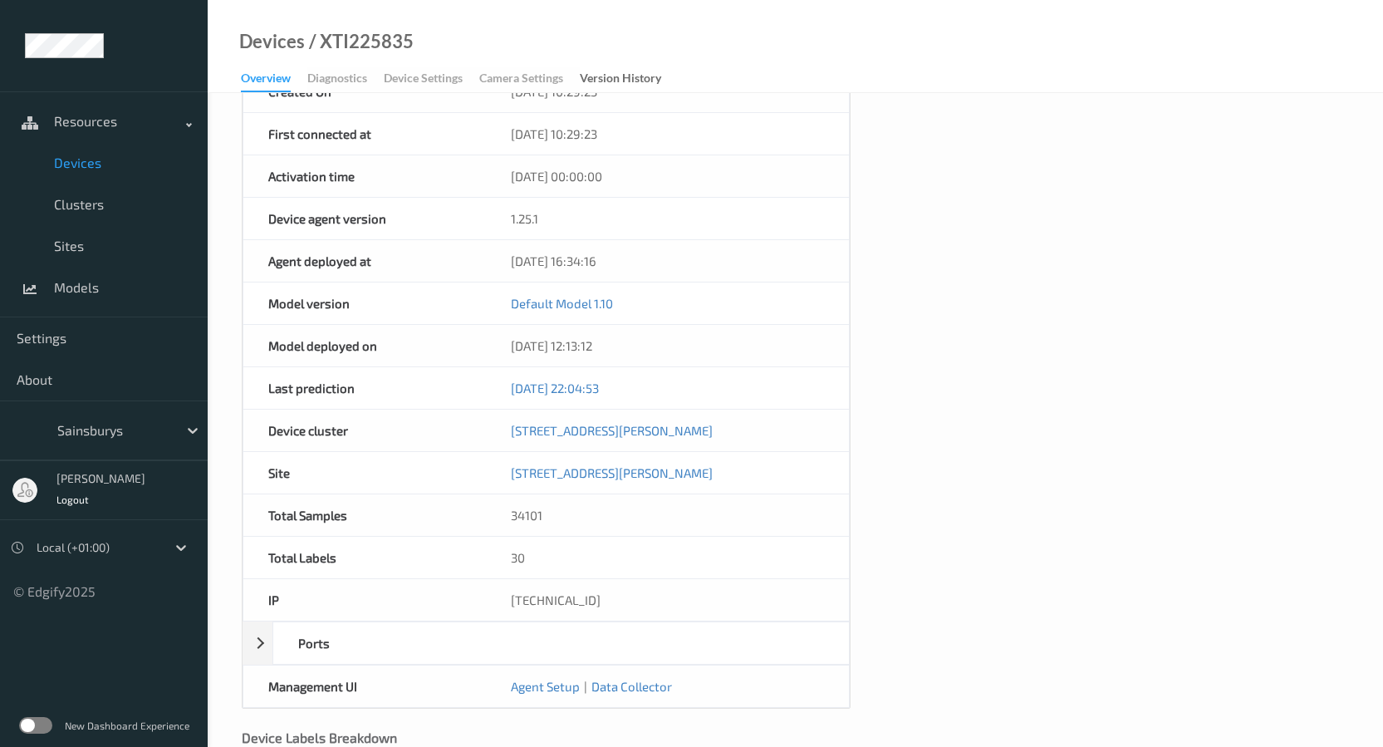
scroll to position [363, 0]
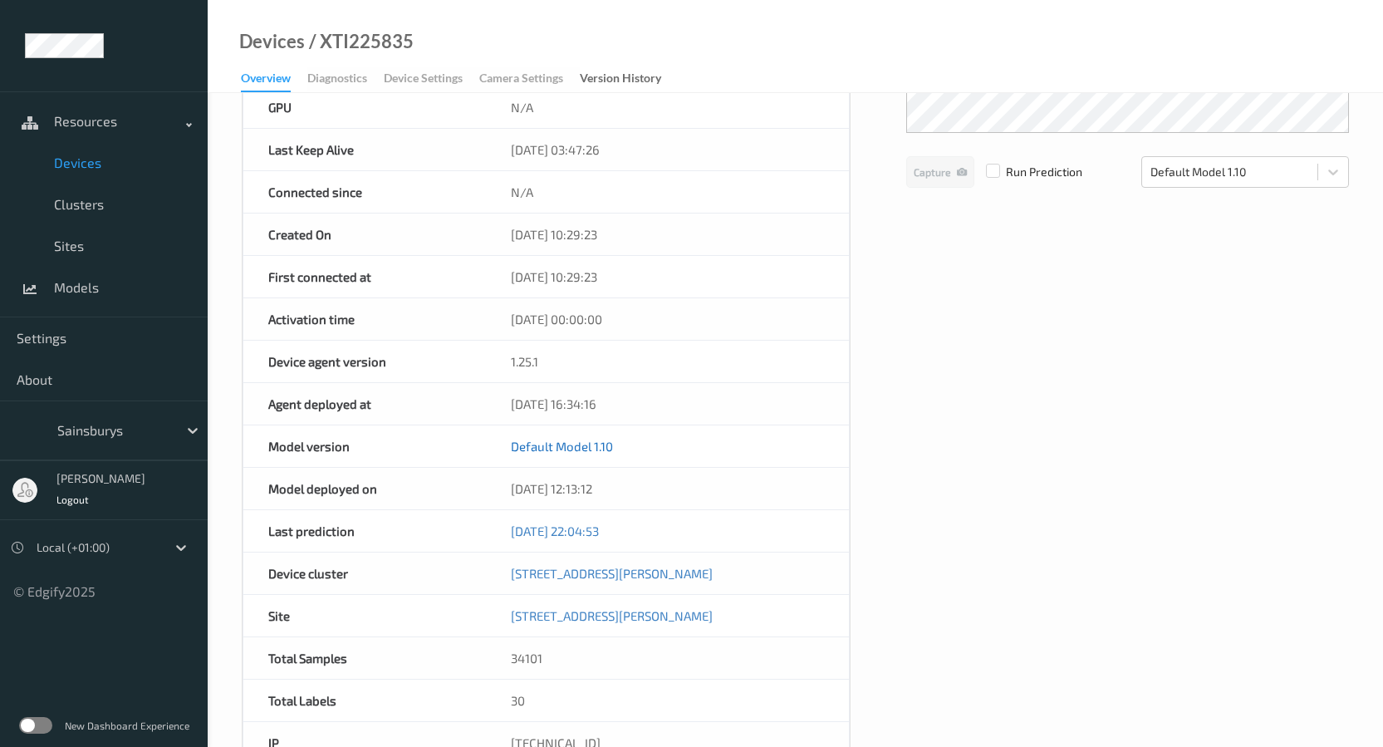
click at [543, 448] on link "Default Model 1.10" at bounding box center [562, 446] width 102 height 15
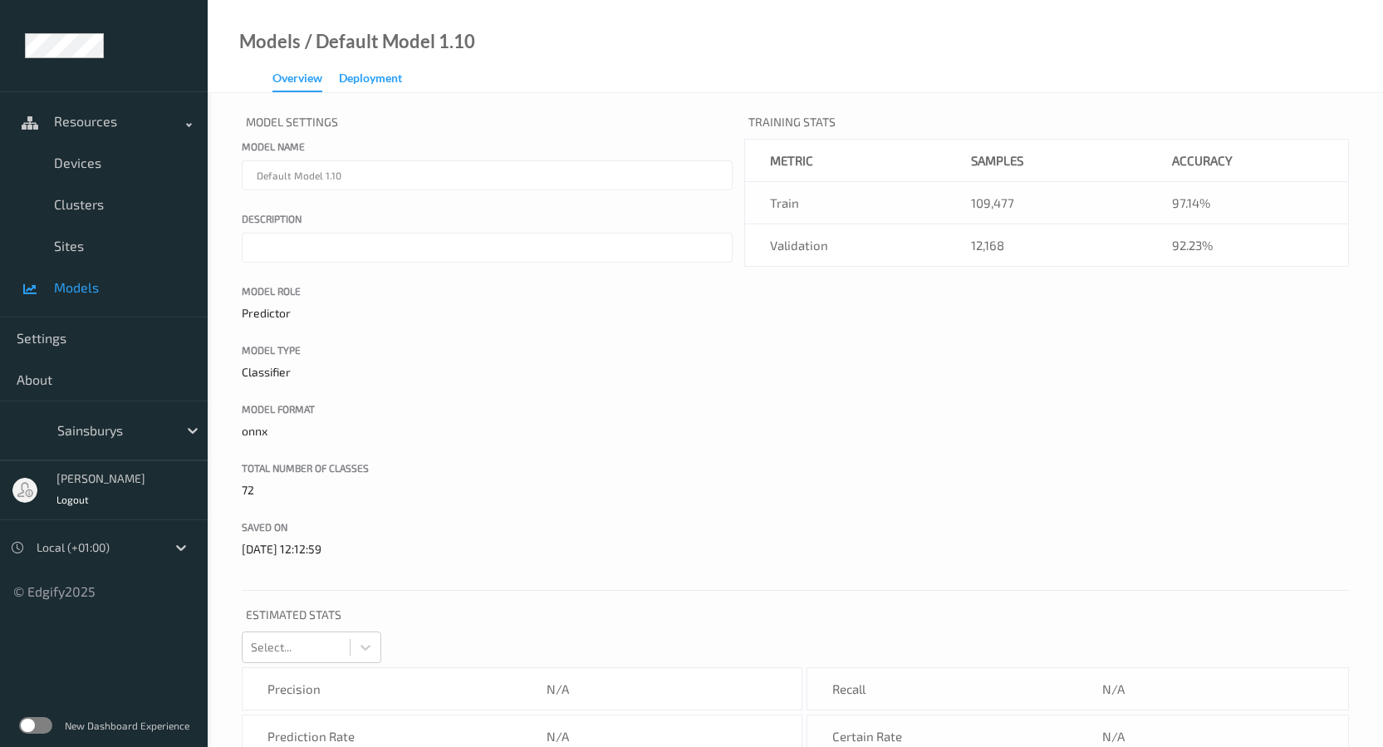
click at [384, 81] on div "Deployment" at bounding box center [370, 80] width 63 height 21
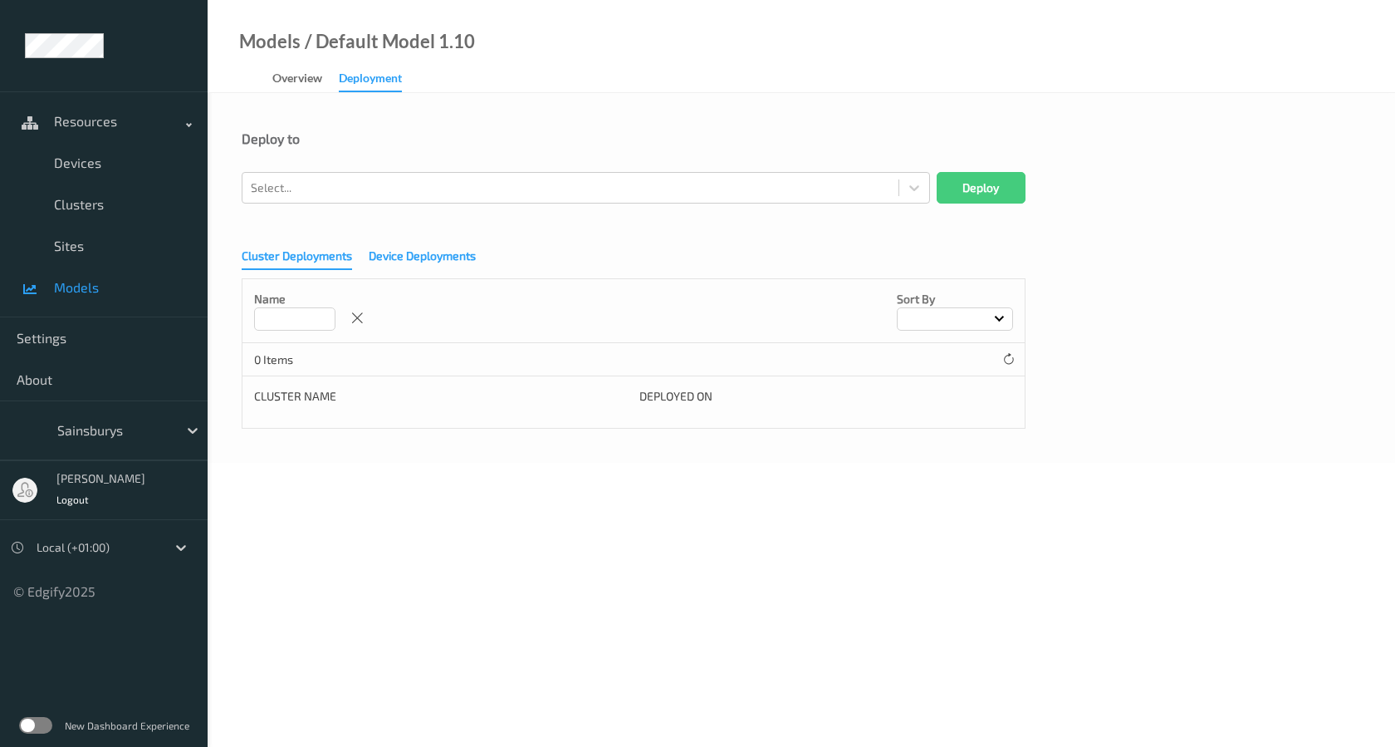
click at [390, 257] on div "Device Deployments" at bounding box center [422, 258] width 107 height 21
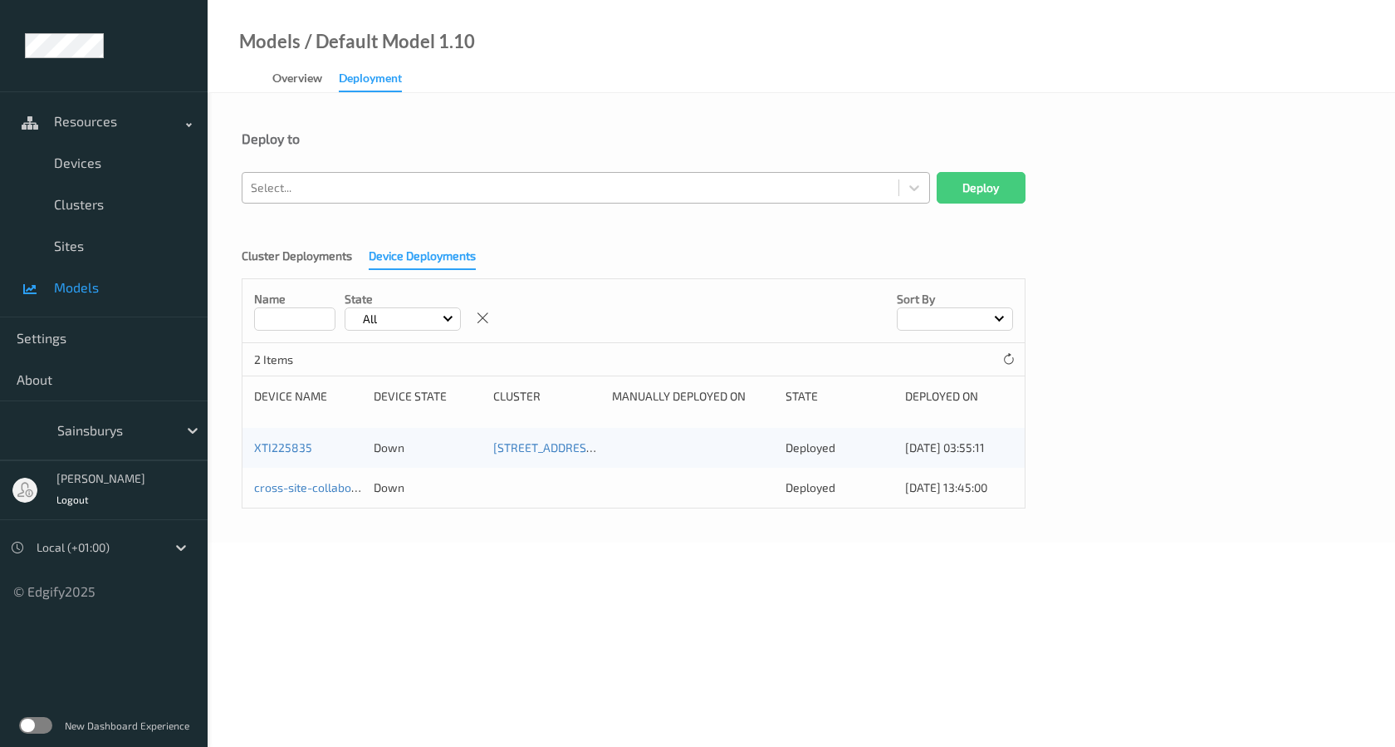
click at [379, 194] on div at bounding box center [571, 188] width 640 height 20
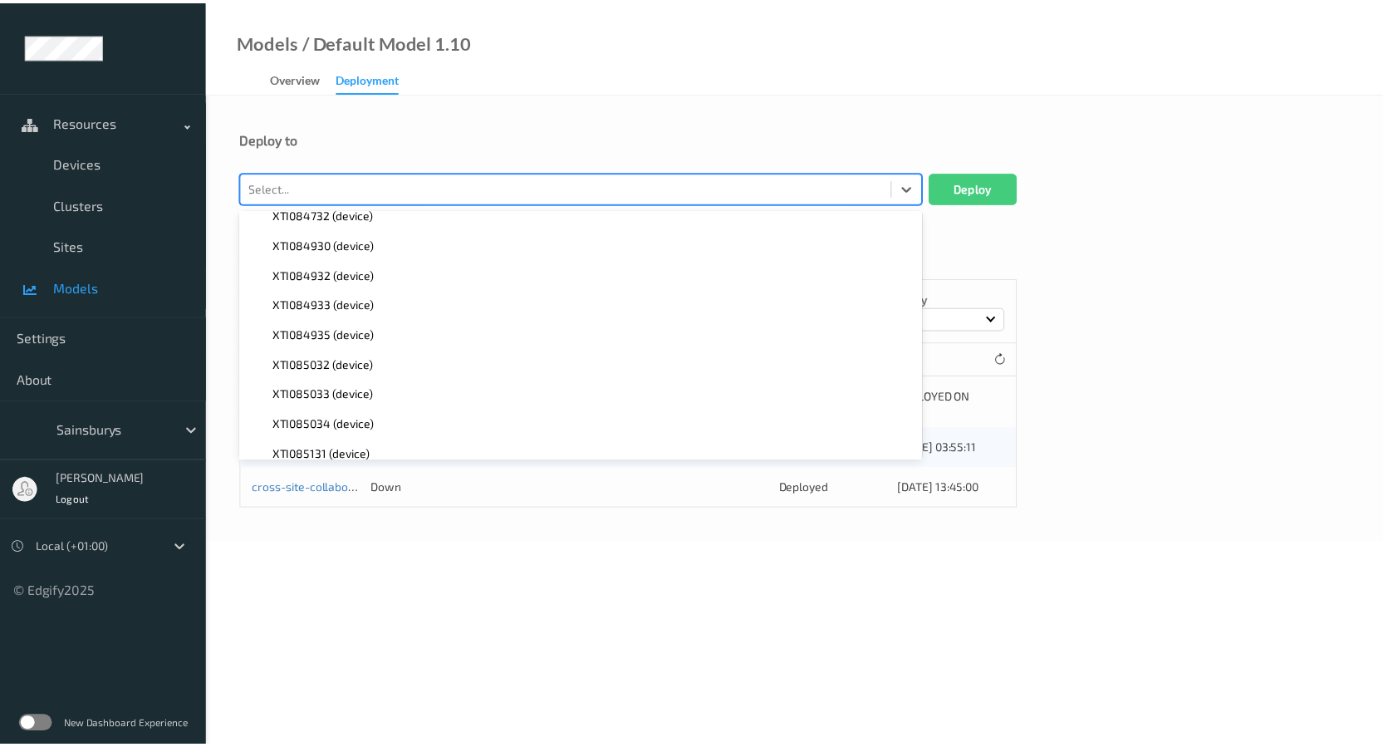
scroll to position [33142, 0]
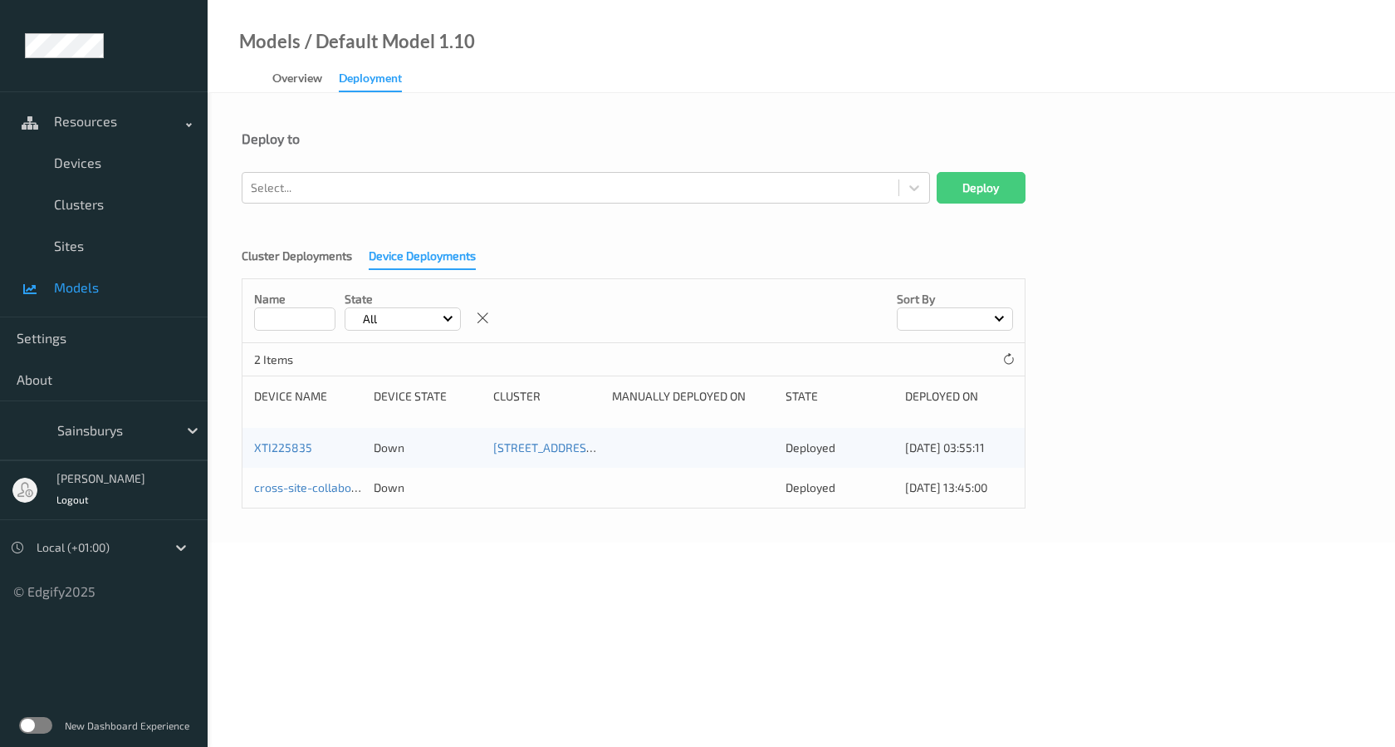
click at [323, 703] on body "Resources Devices Clusters Sites Models Settings About Sainsburys [PERSON_NAME]…" at bounding box center [697, 373] width 1395 height 747
click at [354, 184] on div at bounding box center [571, 188] width 640 height 20
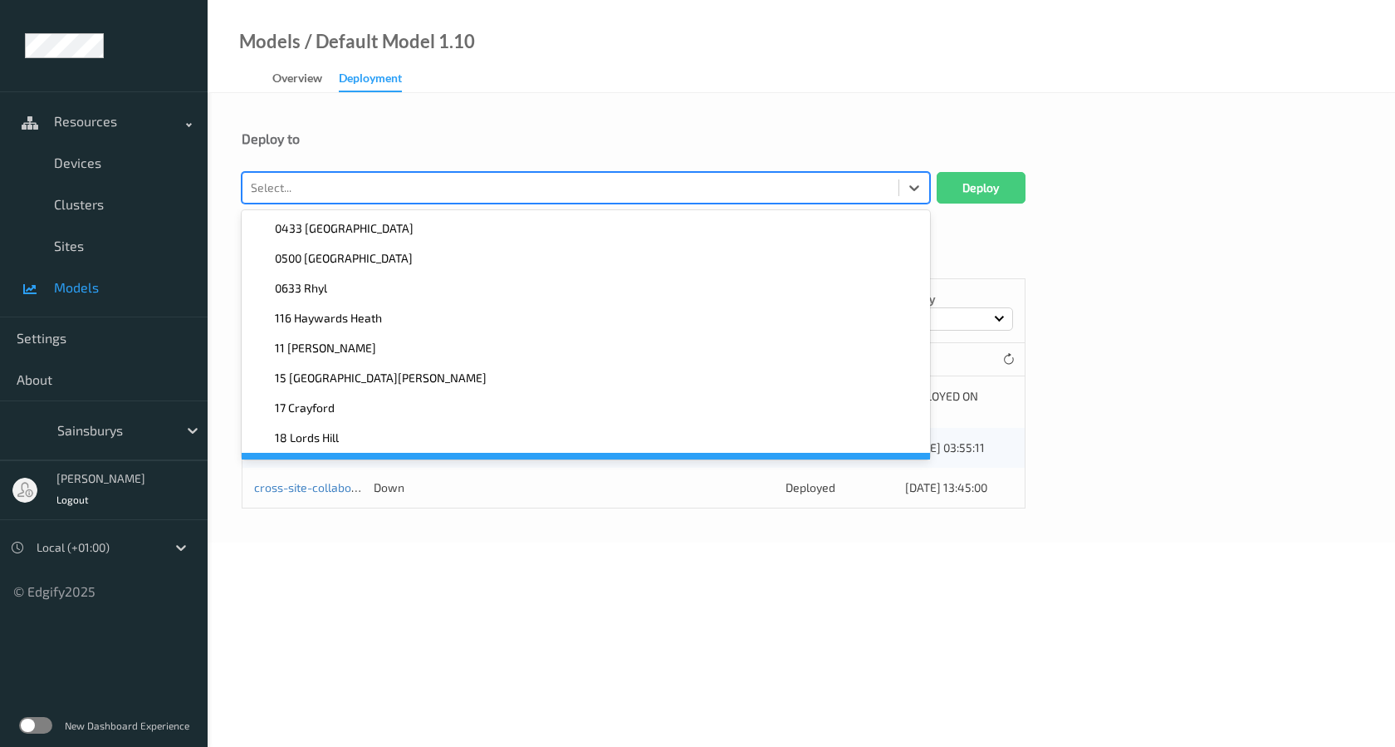
click at [307, 608] on body "Resources Devices Clusters Sites Models Settings About Sainsburys [PERSON_NAME]…" at bounding box center [697, 373] width 1395 height 747
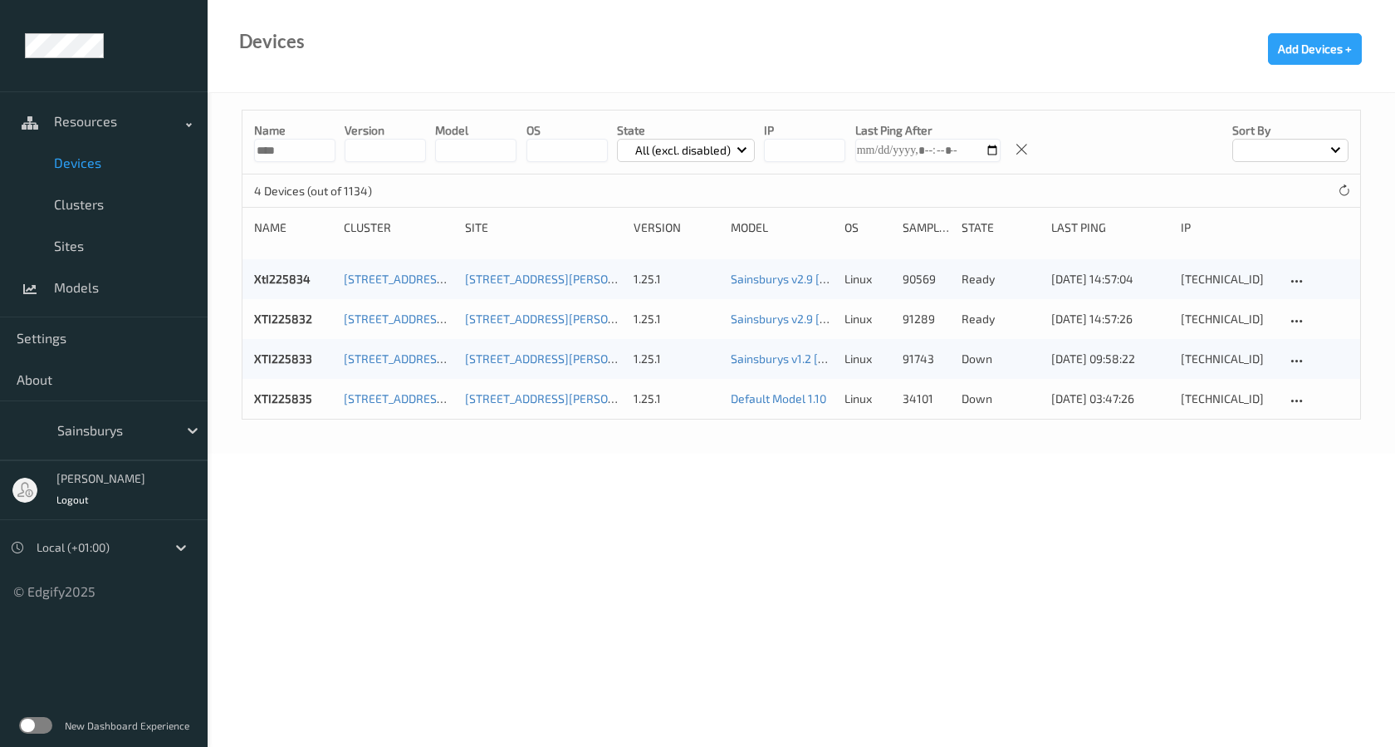
click at [699, 522] on body "Resources Devices Clusters Sites Models Settings About Sainsburys [PERSON_NAME]…" at bounding box center [697, 373] width 1395 height 747
click at [776, 321] on link "Sainsburys v2.9 [DATE] 10:55 Auto Save" at bounding box center [834, 318] width 206 height 14
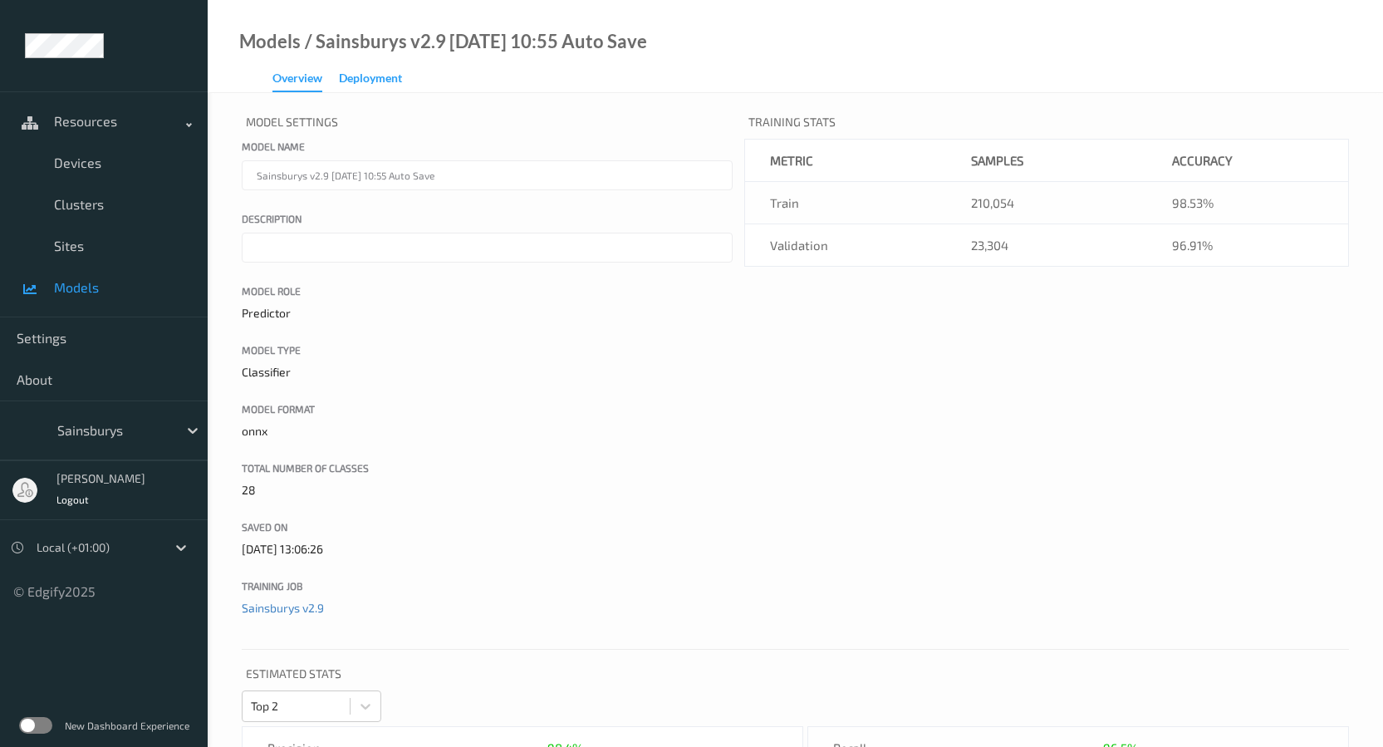
click at [376, 85] on div "Deployment" at bounding box center [370, 80] width 63 height 21
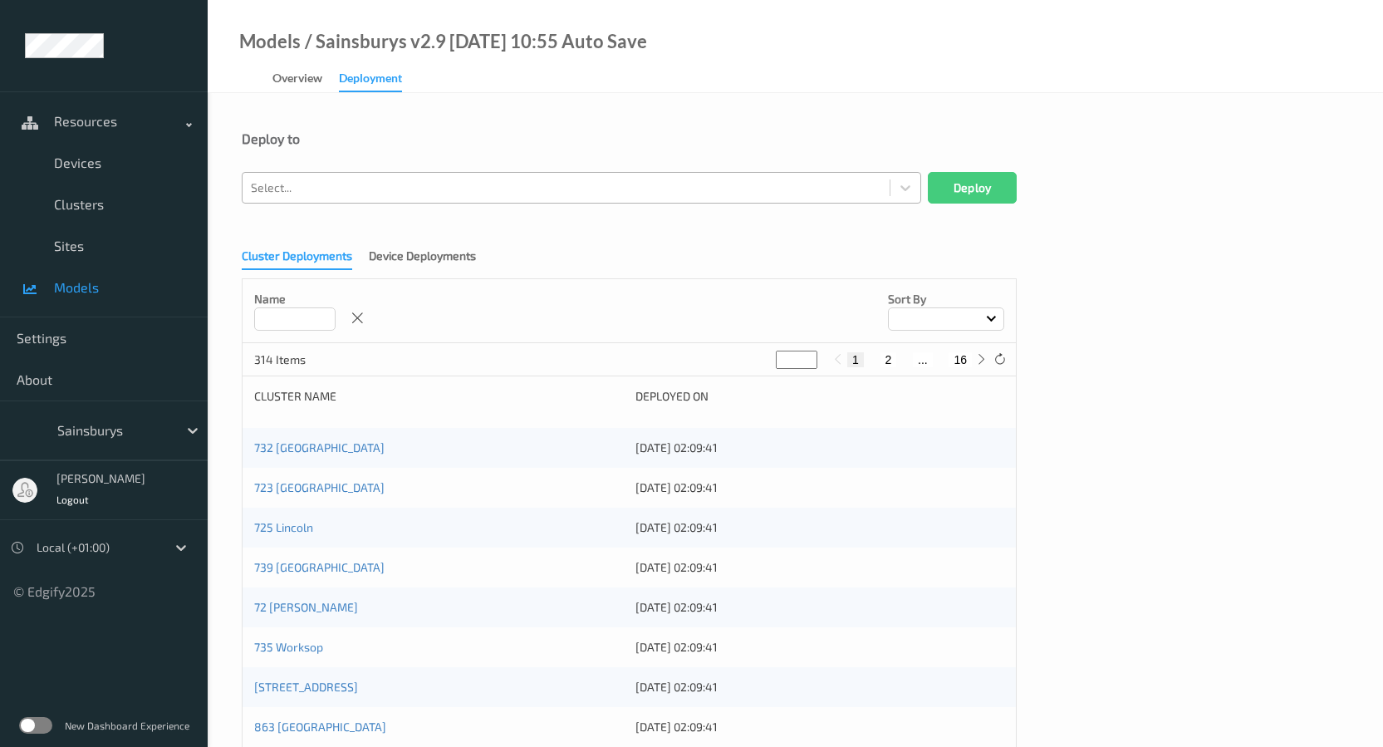
click at [372, 189] on div at bounding box center [566, 188] width 630 height 20
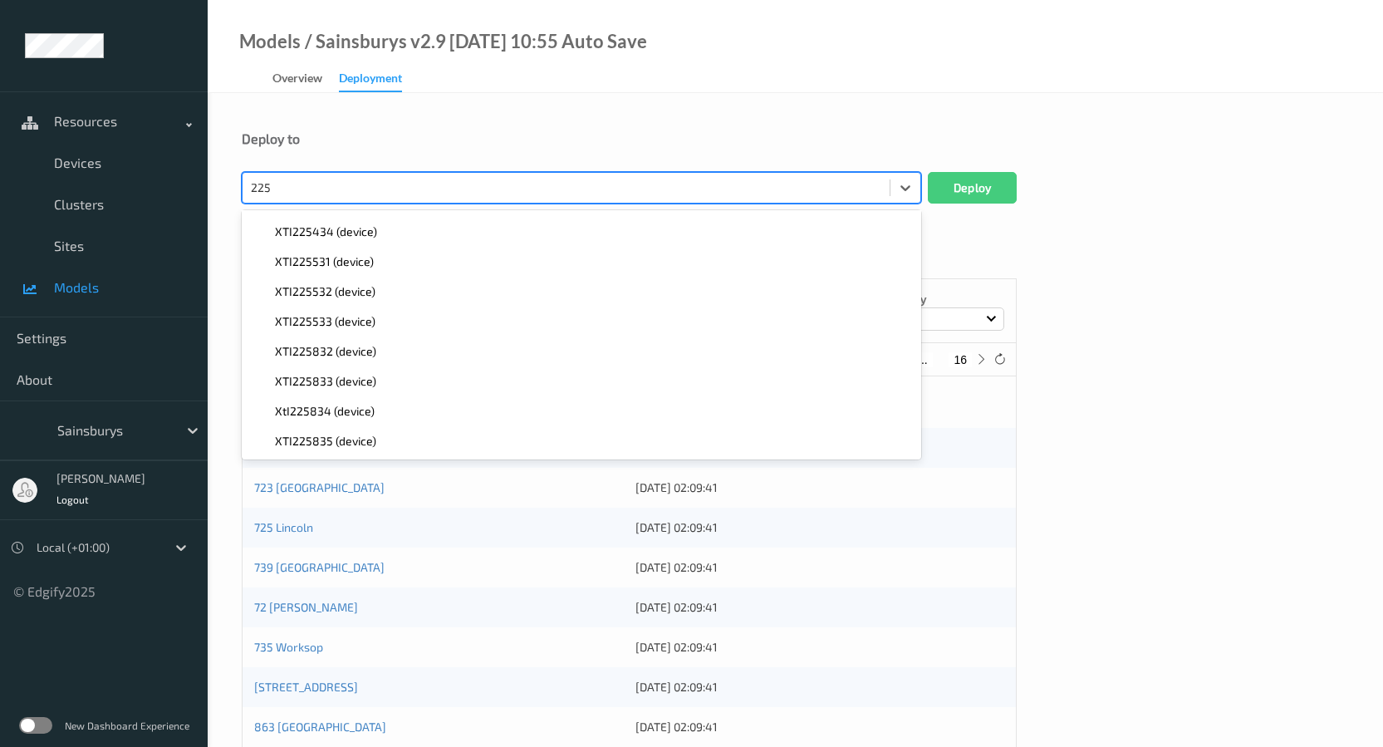
scroll to position [385, 0]
type input "2258"
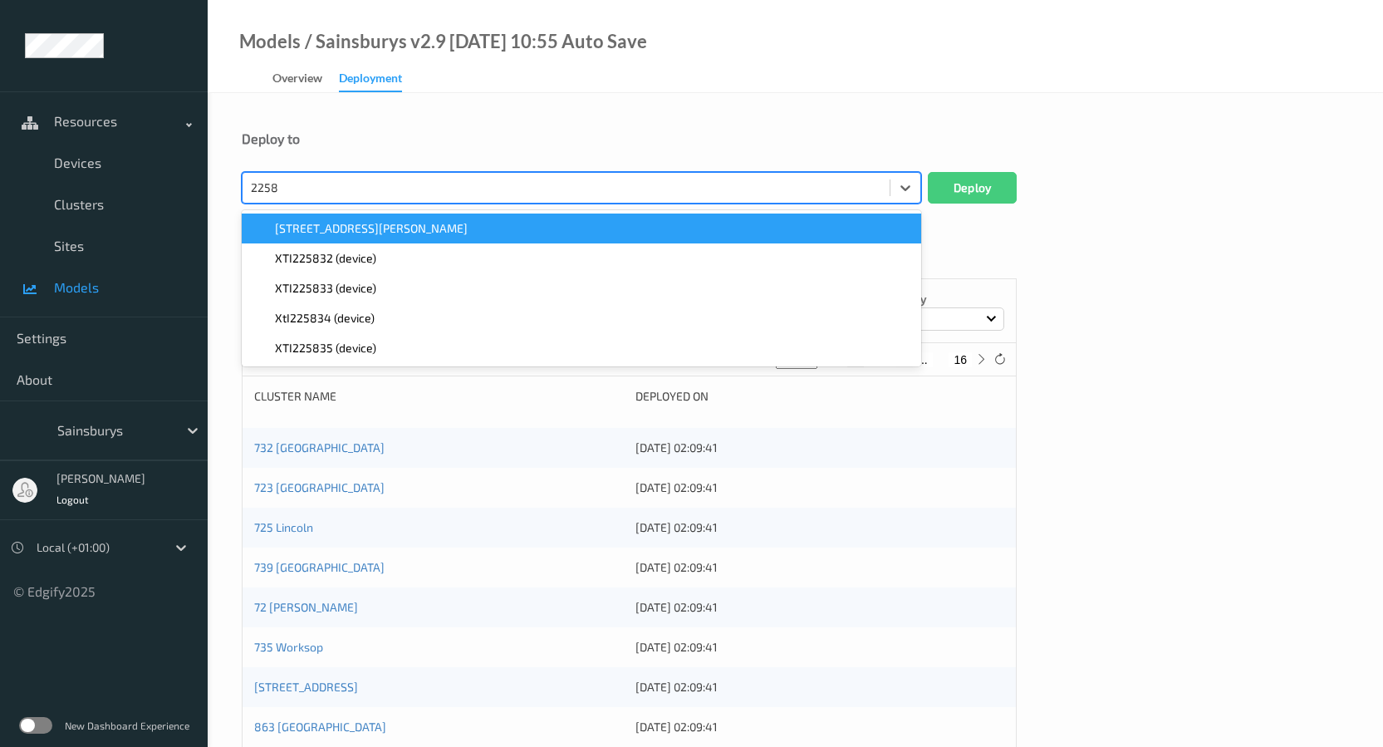
scroll to position [0, 0]
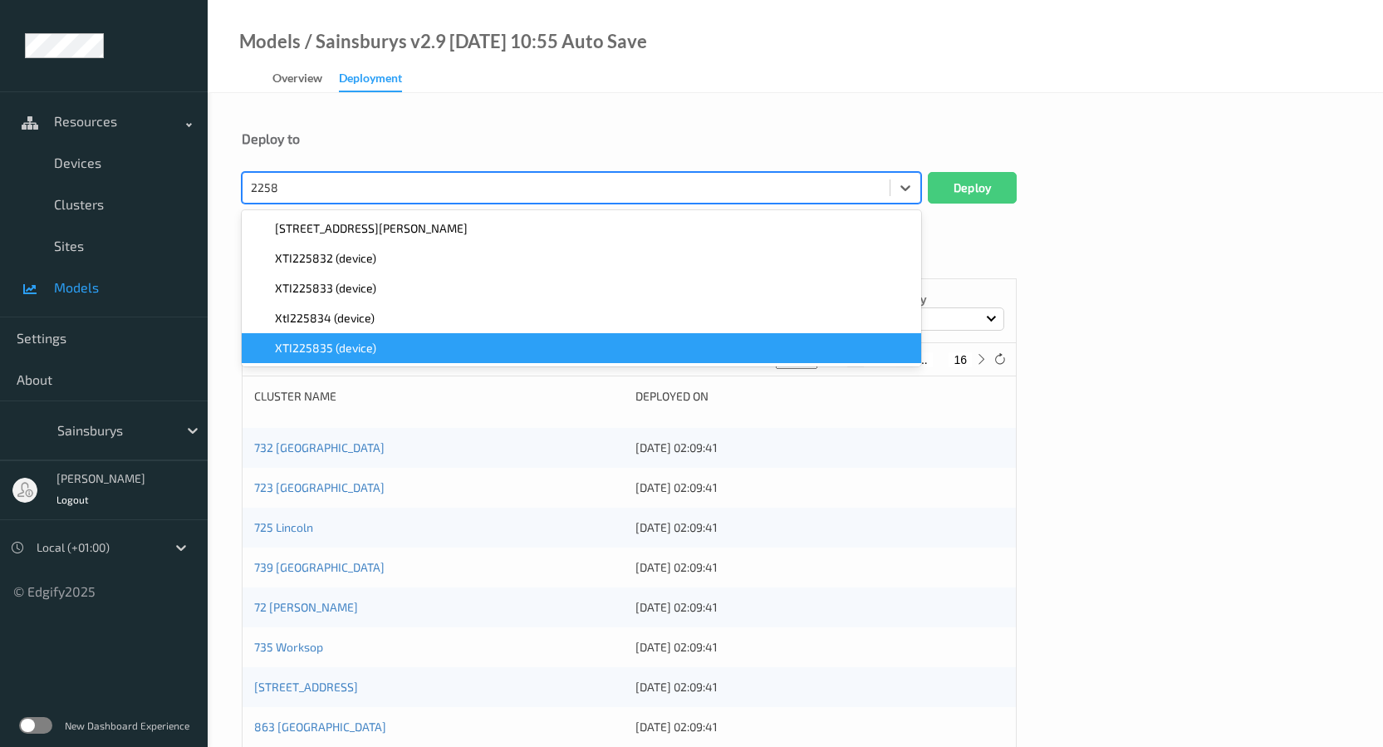
click at [390, 346] on div "XTI225835 (device)" at bounding box center [582, 348] width 660 height 17
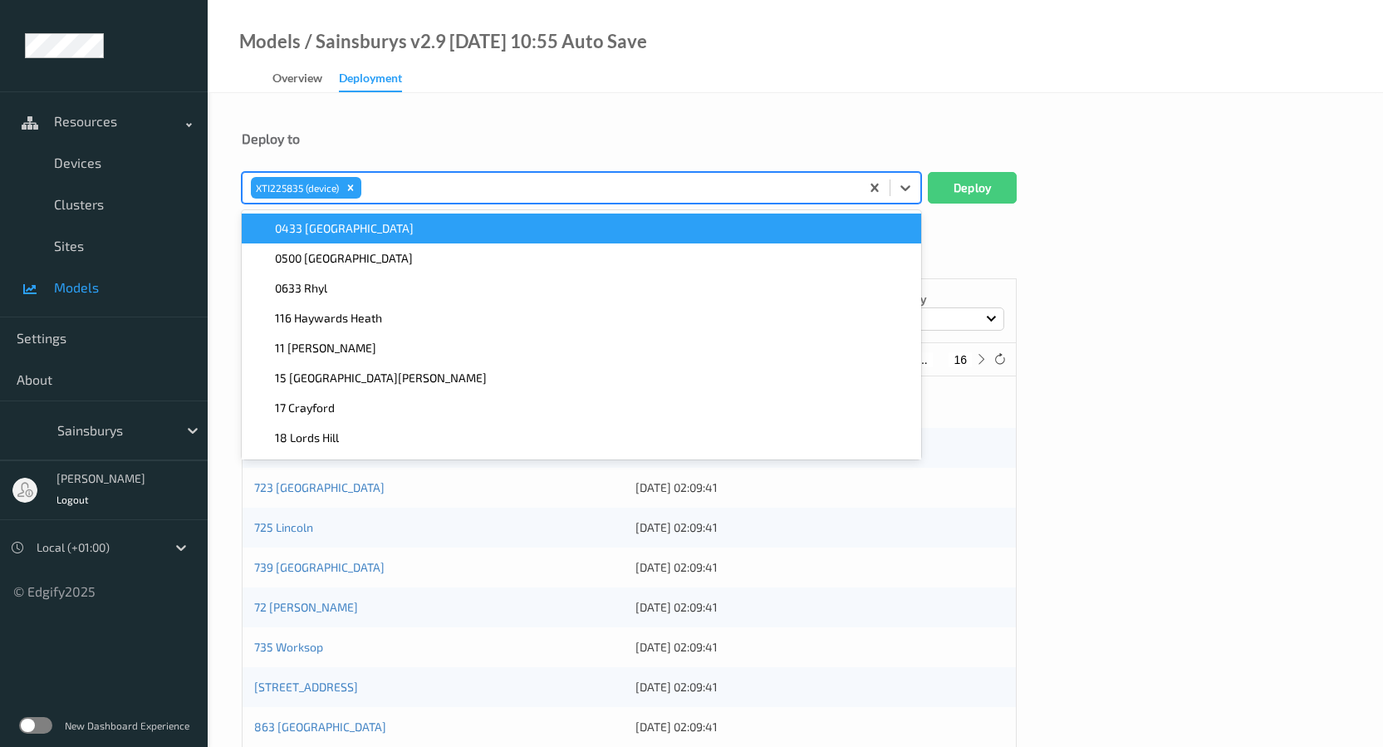
click at [1130, 217] on form "Deploy to option XTI225835 (device), selected. option 0433 [GEOGRAPHIC_DATA] fo…" at bounding box center [795, 678] width 1107 height 1096
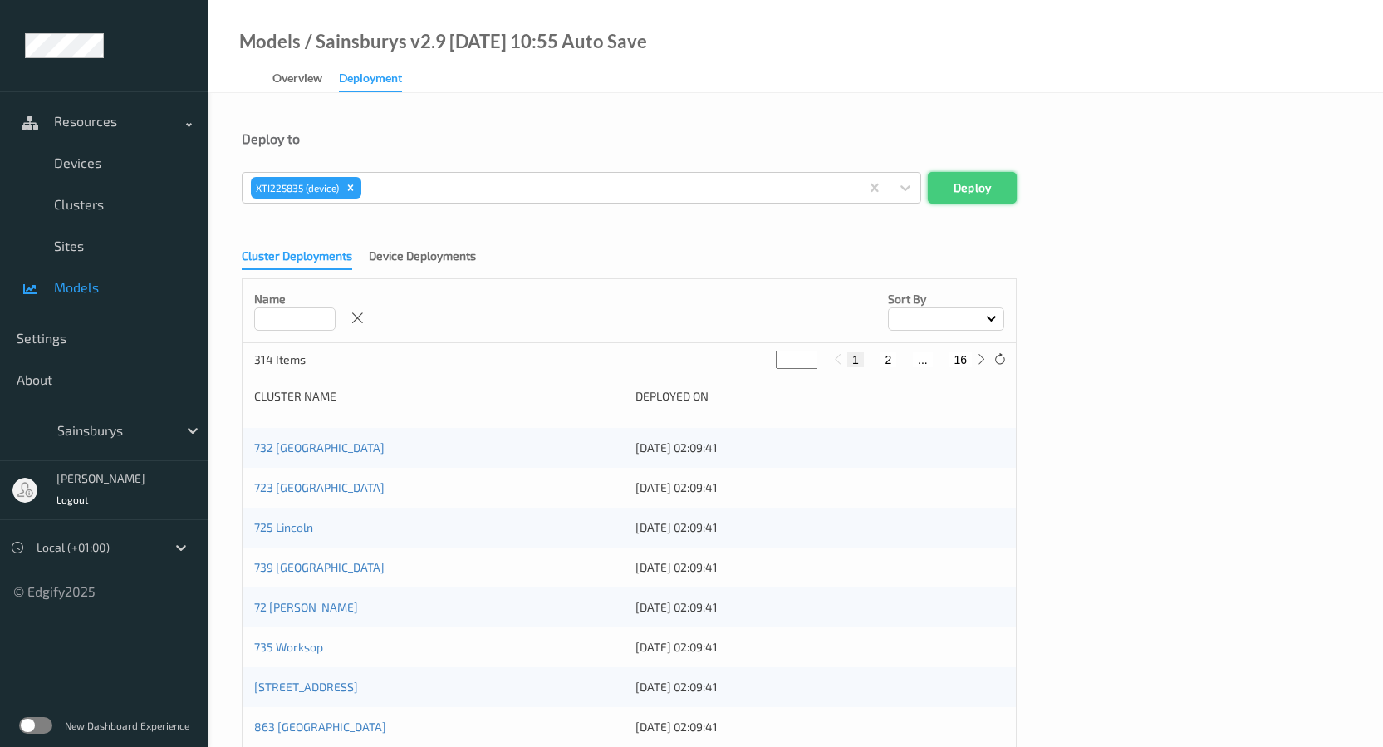
click at [969, 187] on button "Deploy" at bounding box center [972, 188] width 89 height 32
click at [467, 184] on div at bounding box center [566, 188] width 630 height 20
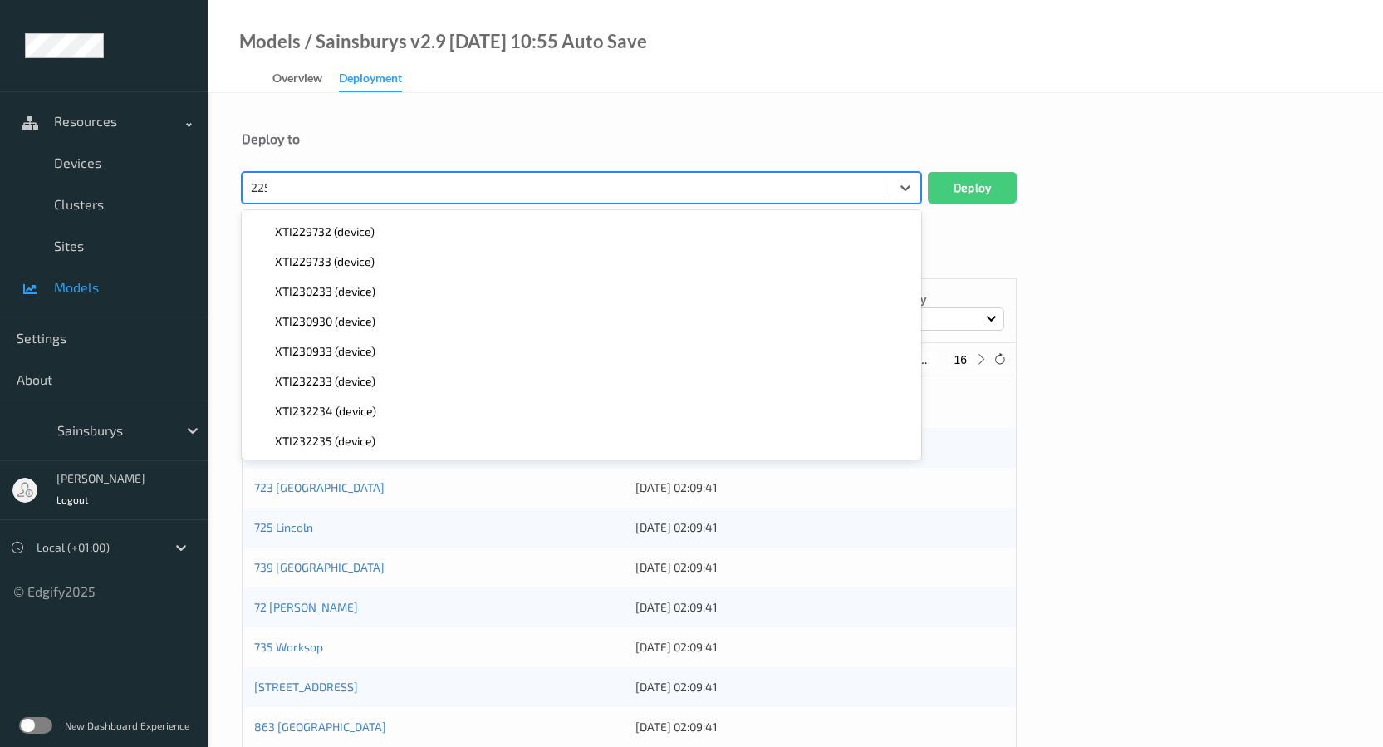
scroll to position [385, 0]
type input "2258"
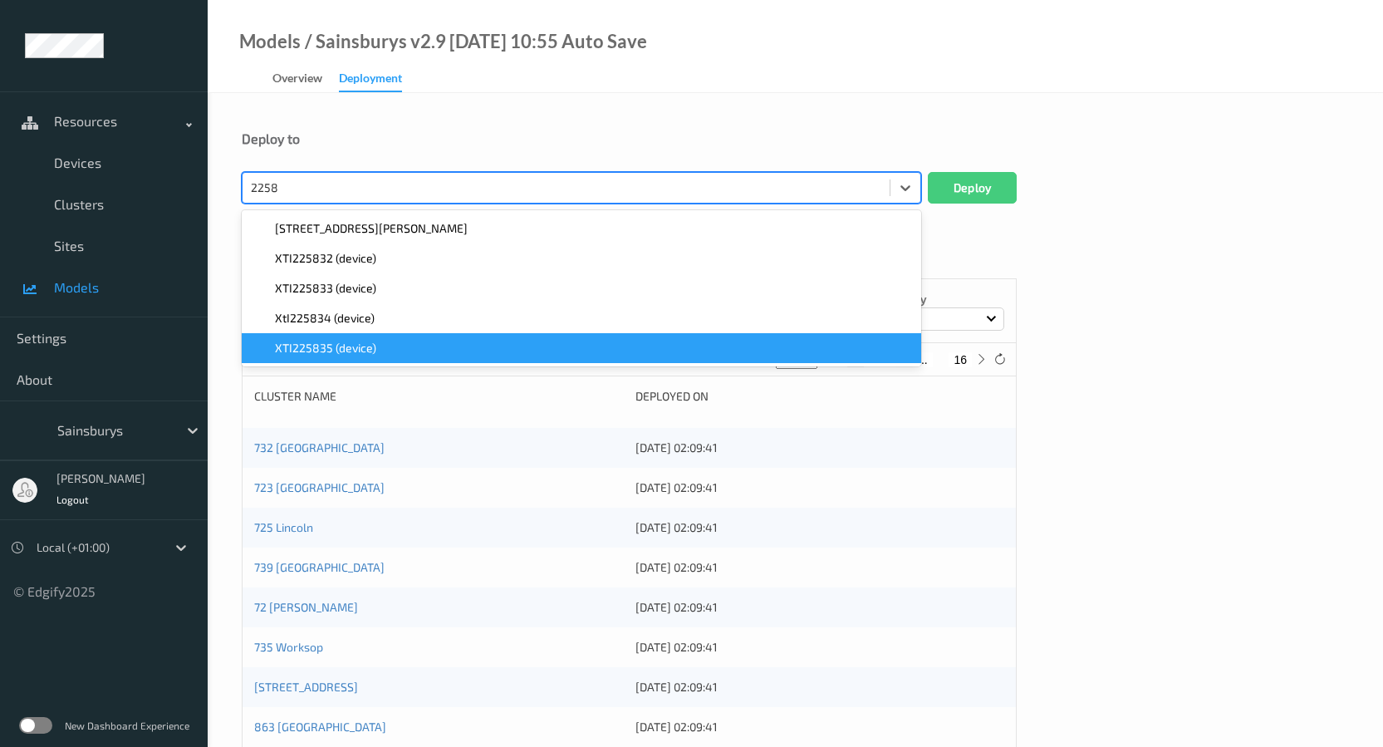
click at [473, 339] on div "XTI225835 (device)" at bounding box center [581, 348] width 679 height 30
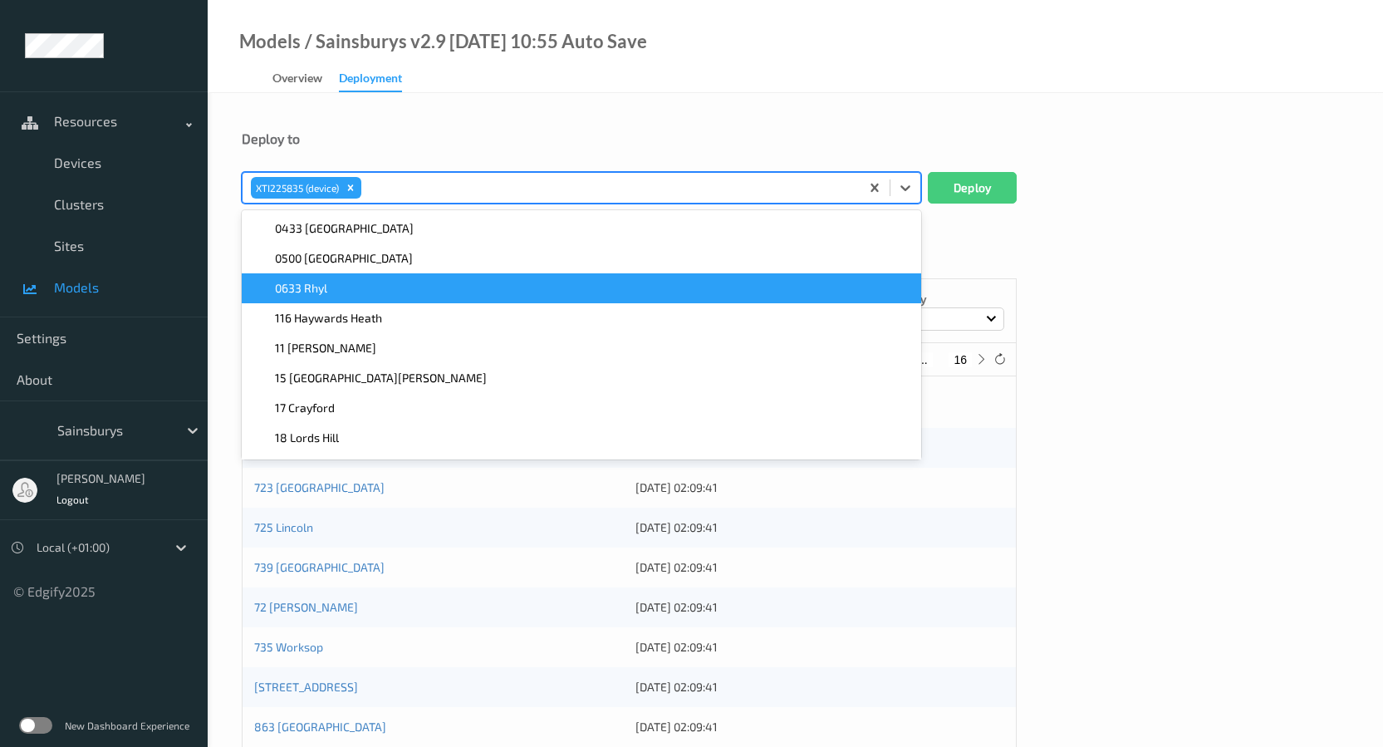
click at [888, 125] on div "Deploy to option XTI225835 (device), selected. option 0633 Rhyl focused, 3 of 1…" at bounding box center [795, 676] width 1175 height 1167
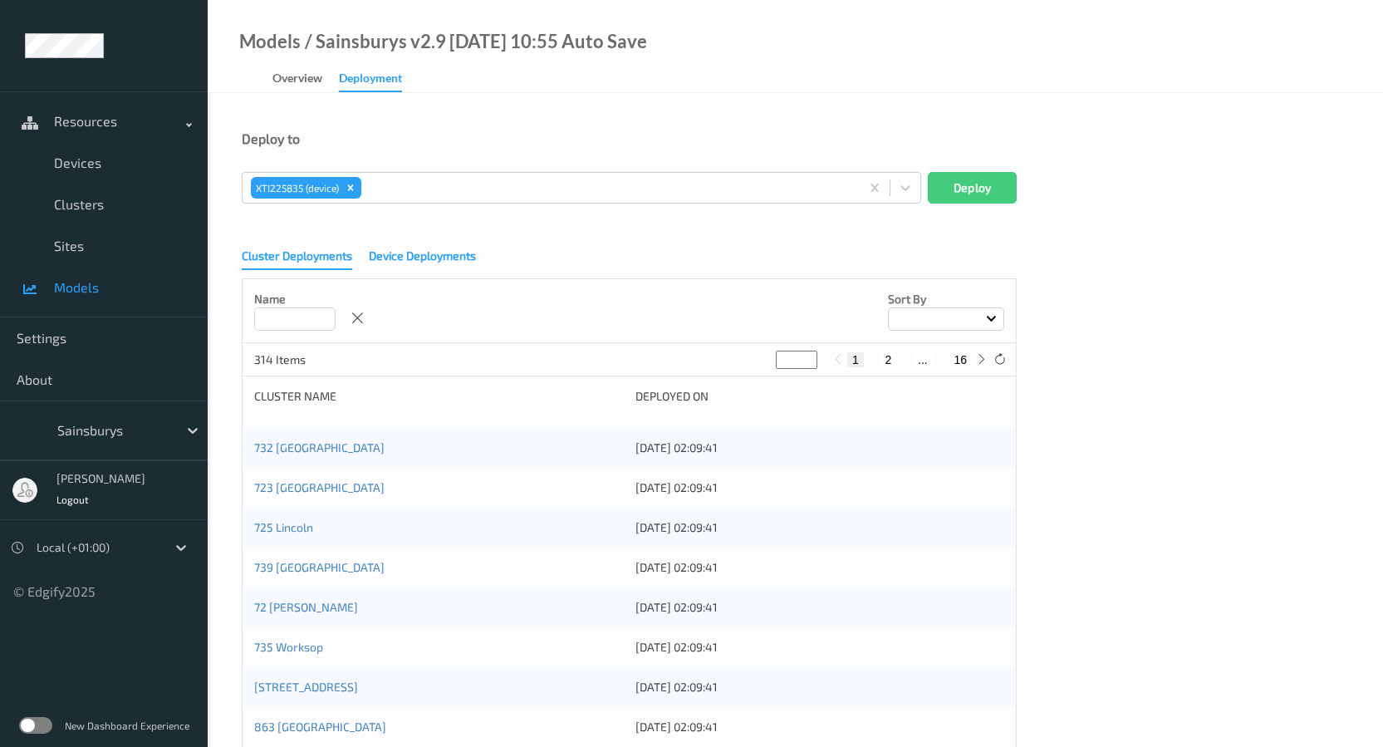
click at [444, 254] on div "Device Deployments" at bounding box center [422, 258] width 107 height 21
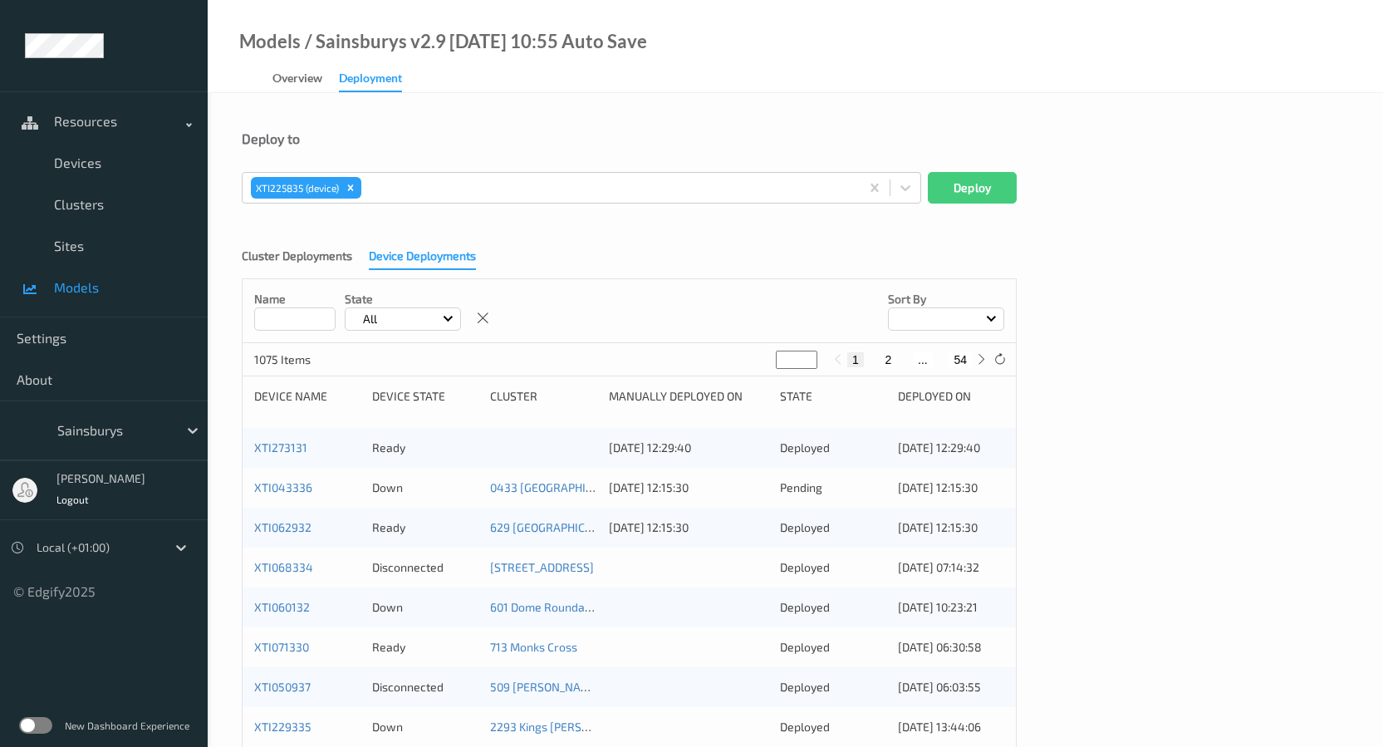
click at [310, 323] on input at bounding box center [294, 318] width 81 height 23
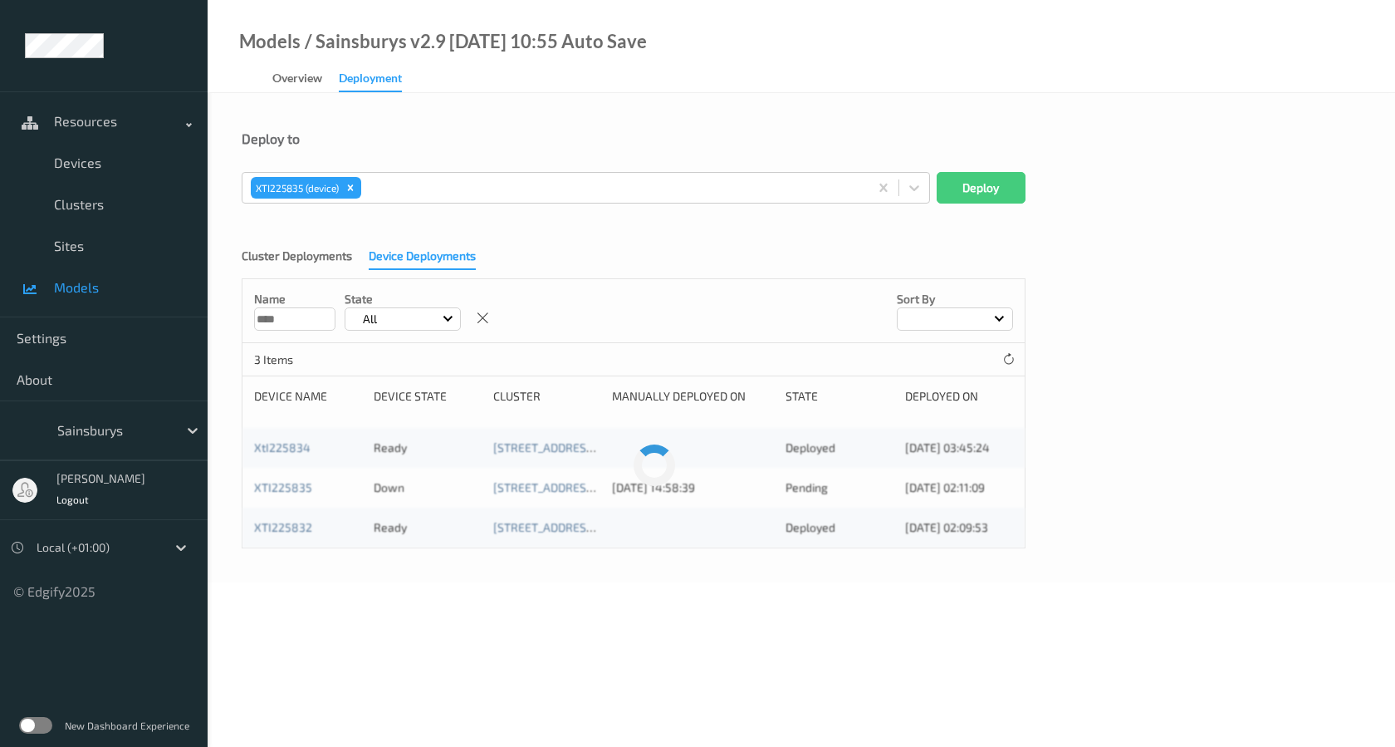
type input "****"
click at [415, 493] on div "Down" at bounding box center [428, 487] width 108 height 17
click at [803, 488] on div "Pending" at bounding box center [840, 487] width 108 height 17
click at [303, 488] on link "XTI225835" at bounding box center [283, 487] width 58 height 14
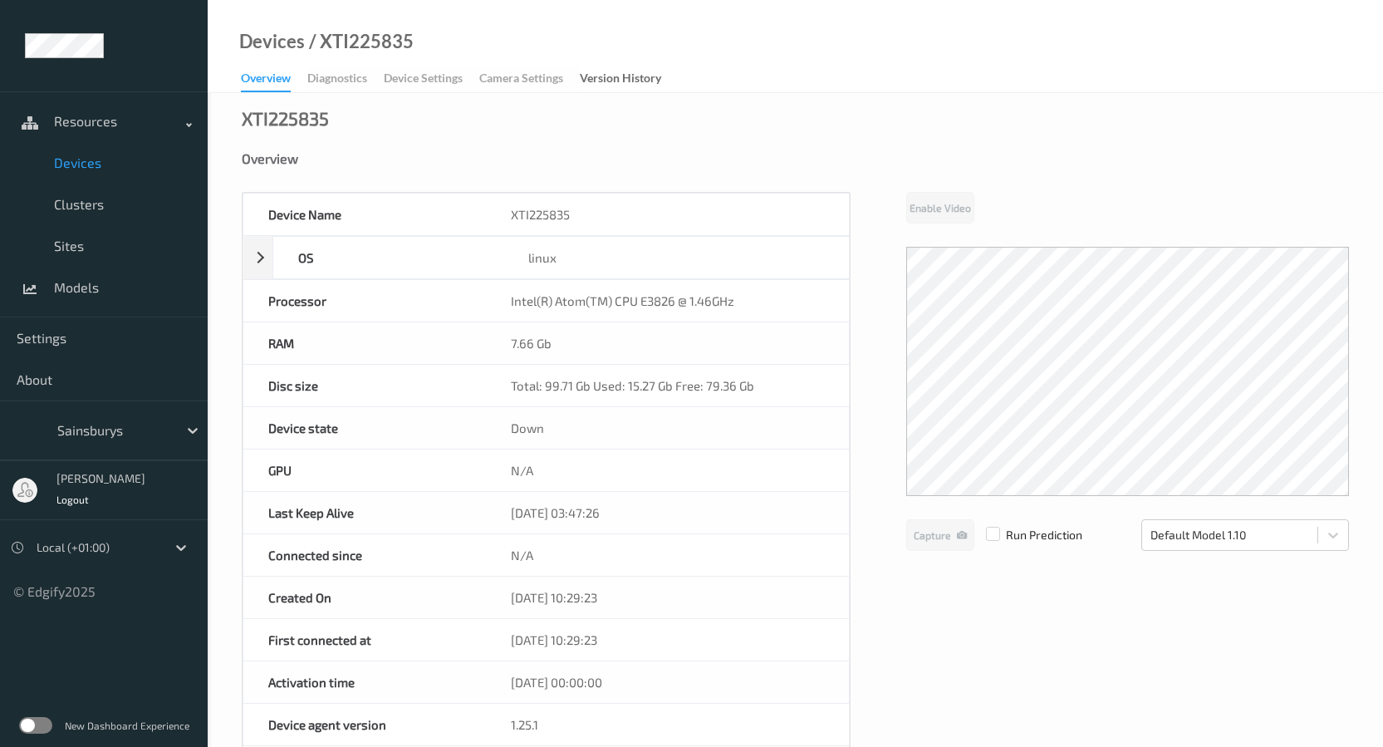
click at [346, 85] on div "Overview Diagnostics Device Settings Camera Settings Version History" at bounding box center [459, 79] width 437 height 25
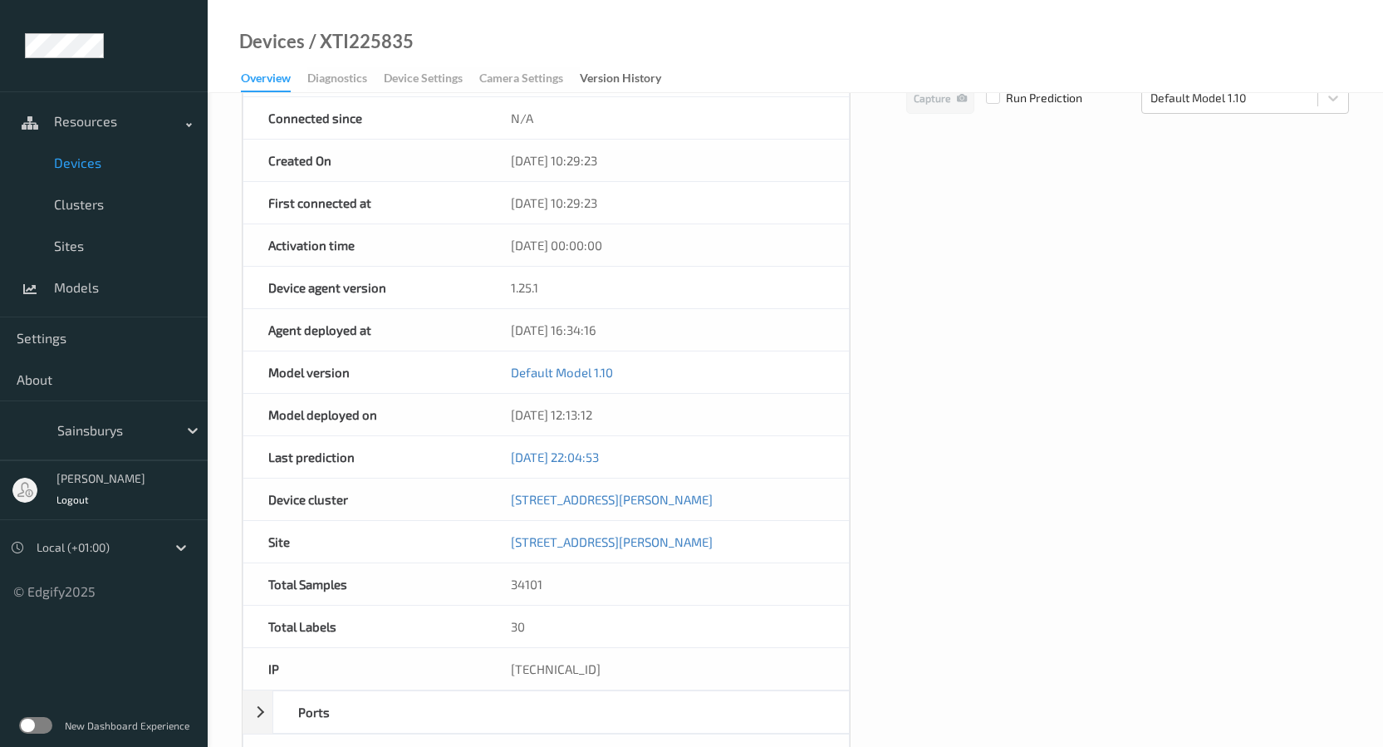
scroll to position [280, 0]
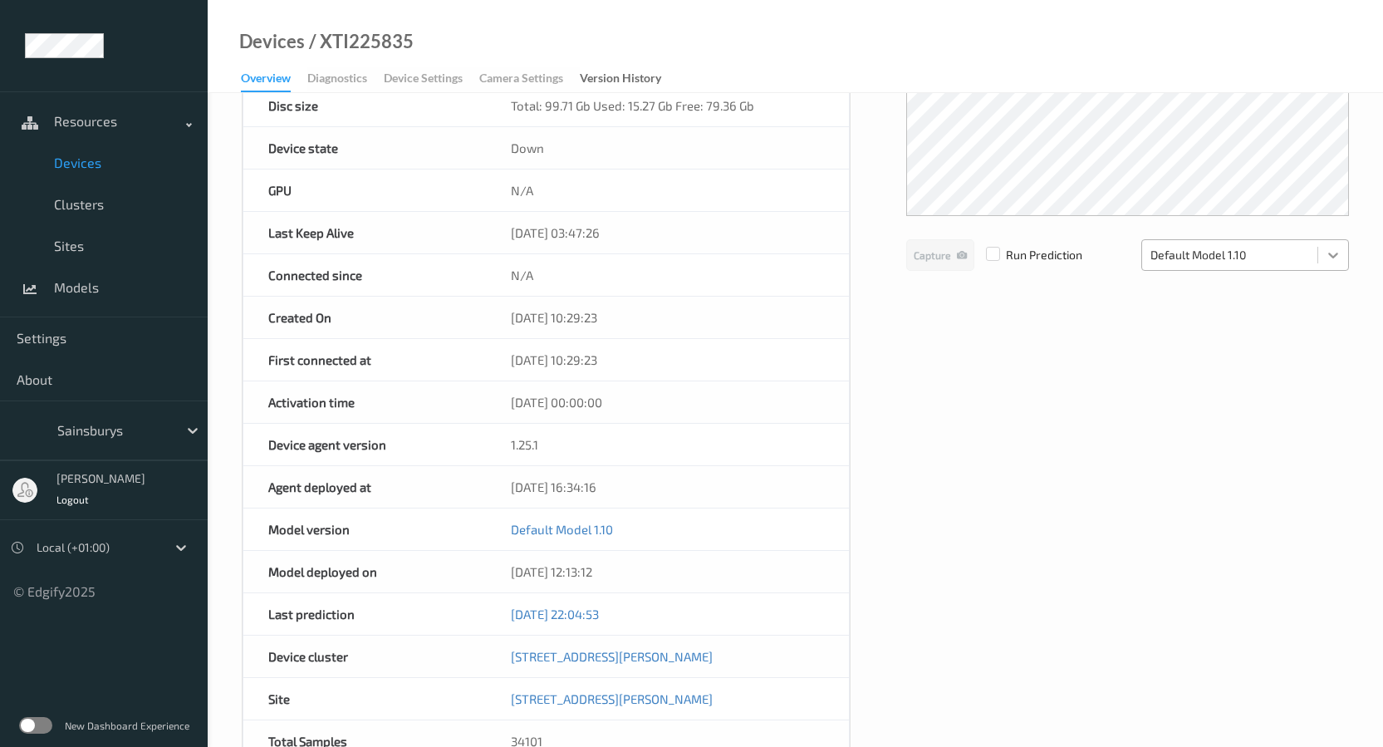
click at [1335, 260] on icon at bounding box center [1333, 255] width 17 height 17
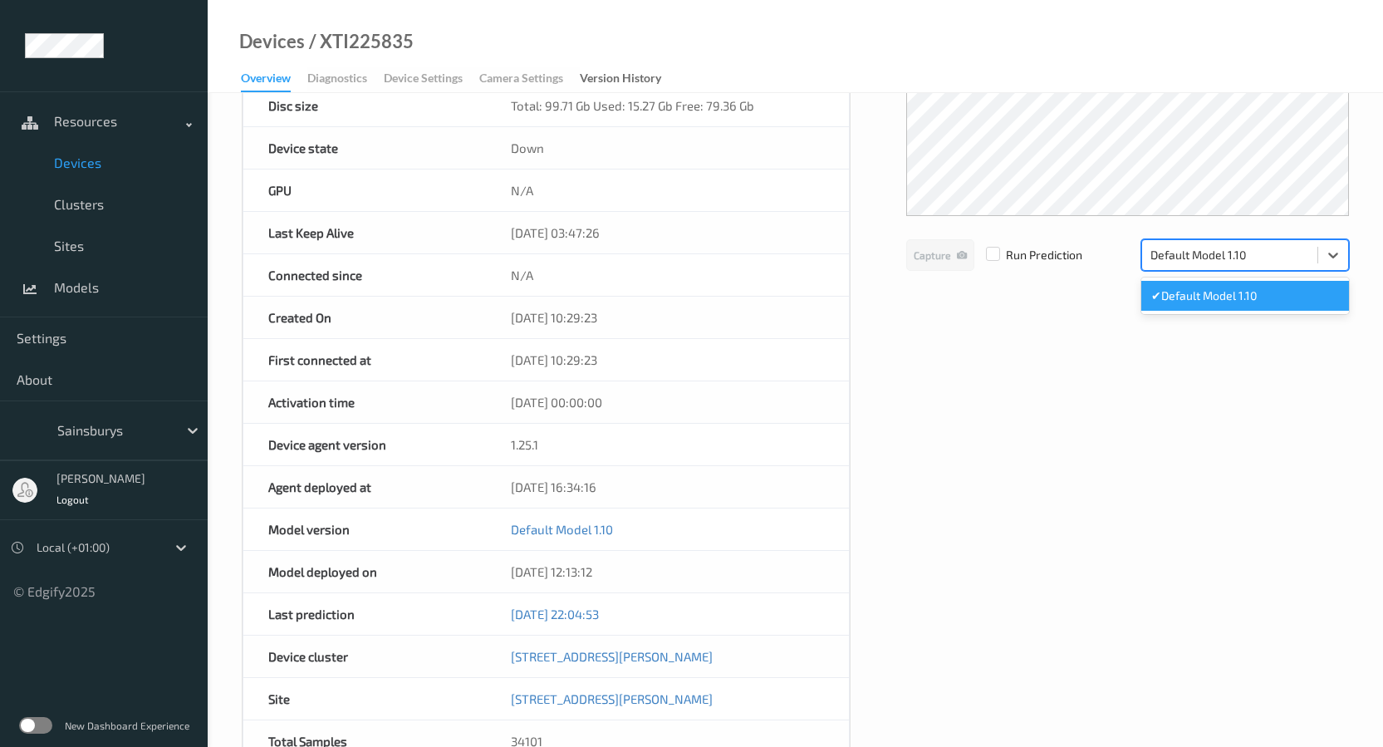
click at [1033, 450] on div "Device Name XTI225835 OS linux Platform ubuntu Platform Version 20.04 Platform …" at bounding box center [795, 423] width 1107 height 1022
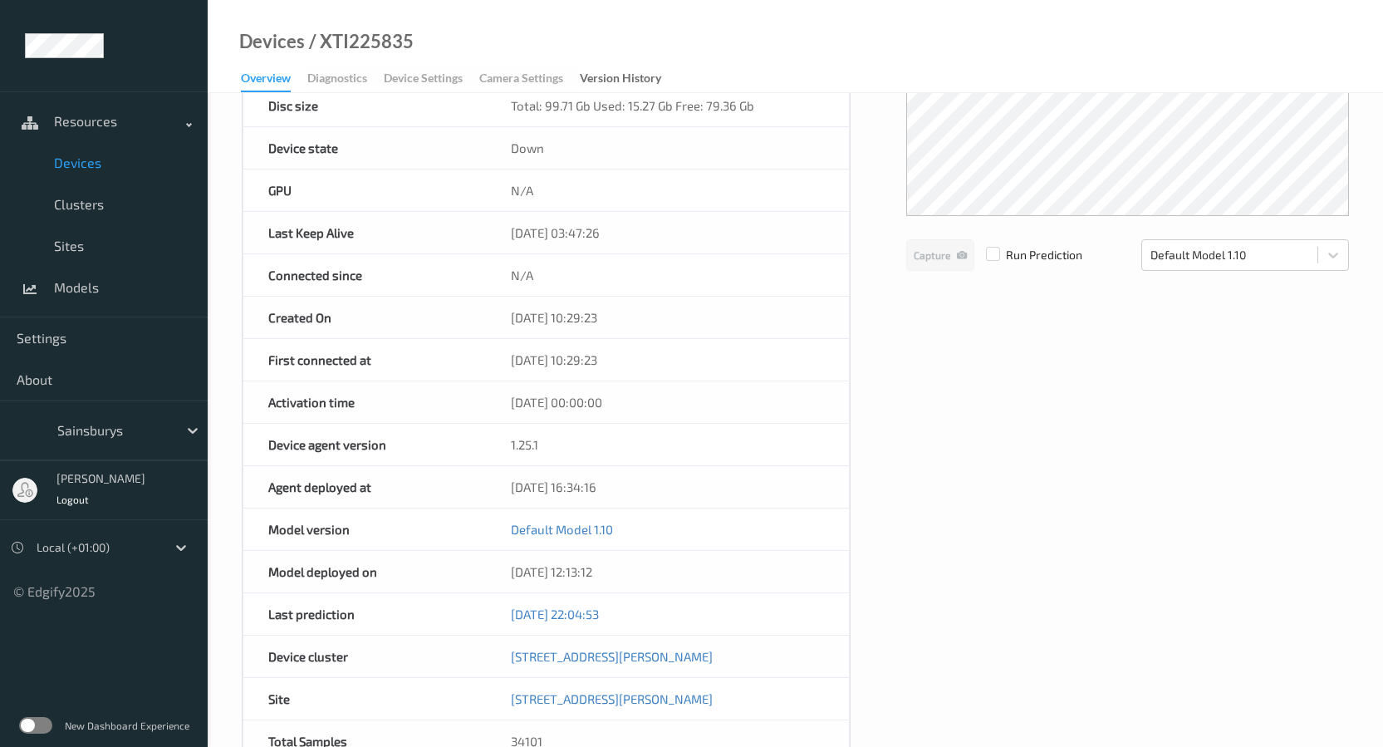
scroll to position [612, 0]
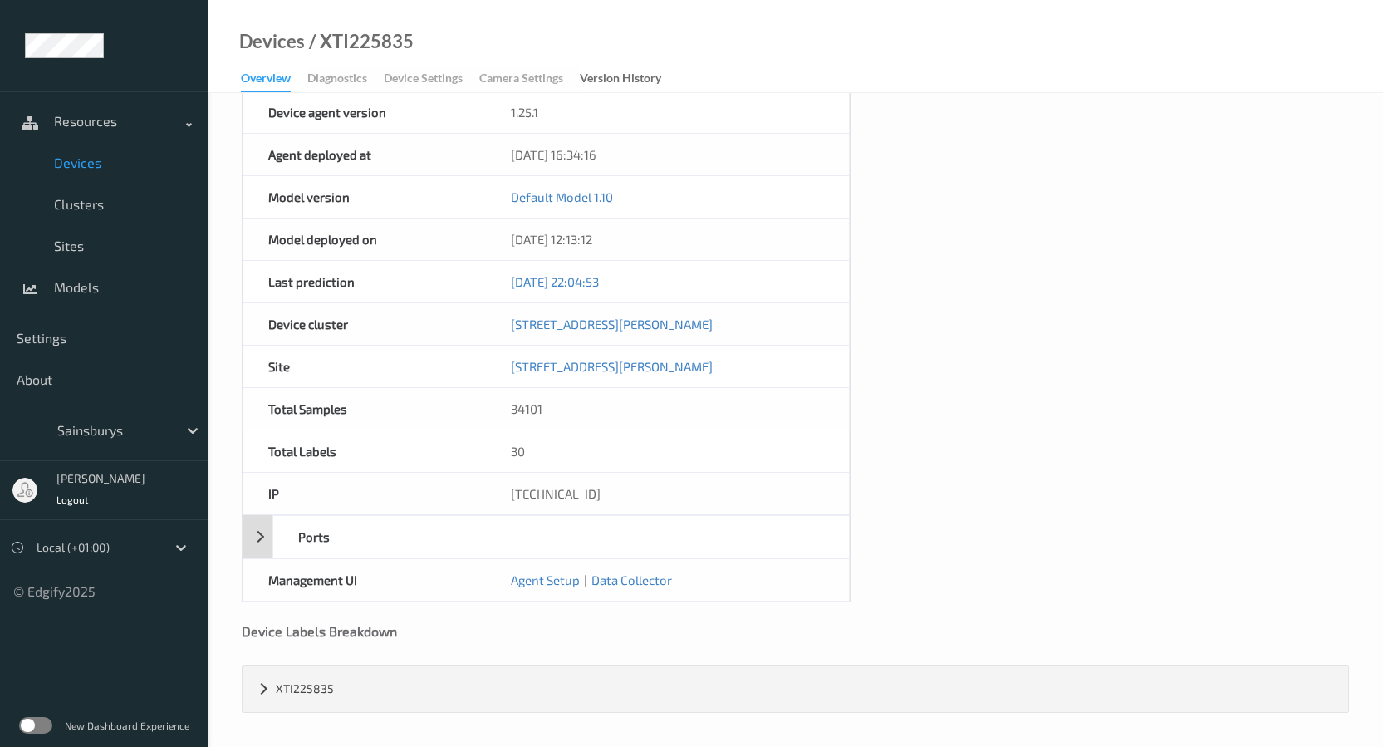
click at [314, 547] on div "Ports" at bounding box center [388, 537] width 230 height 42
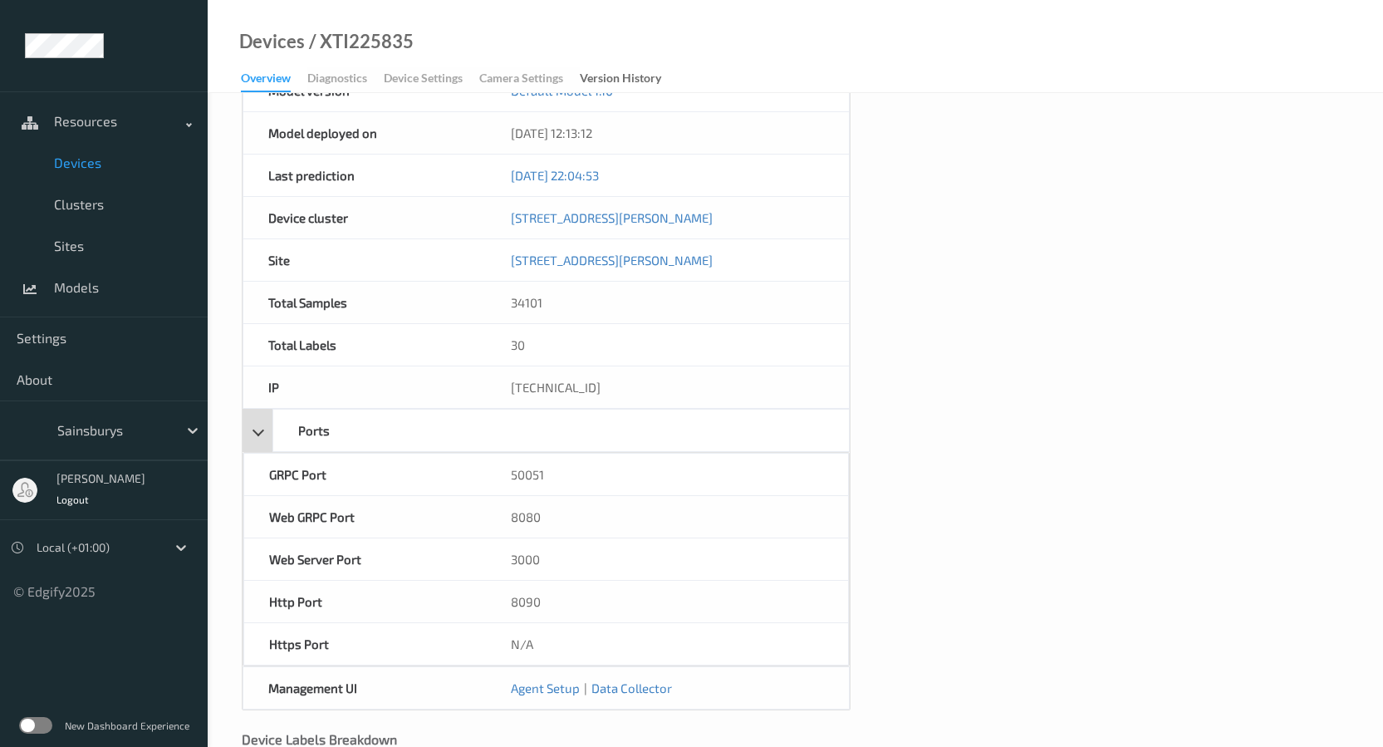
scroll to position [826, 0]
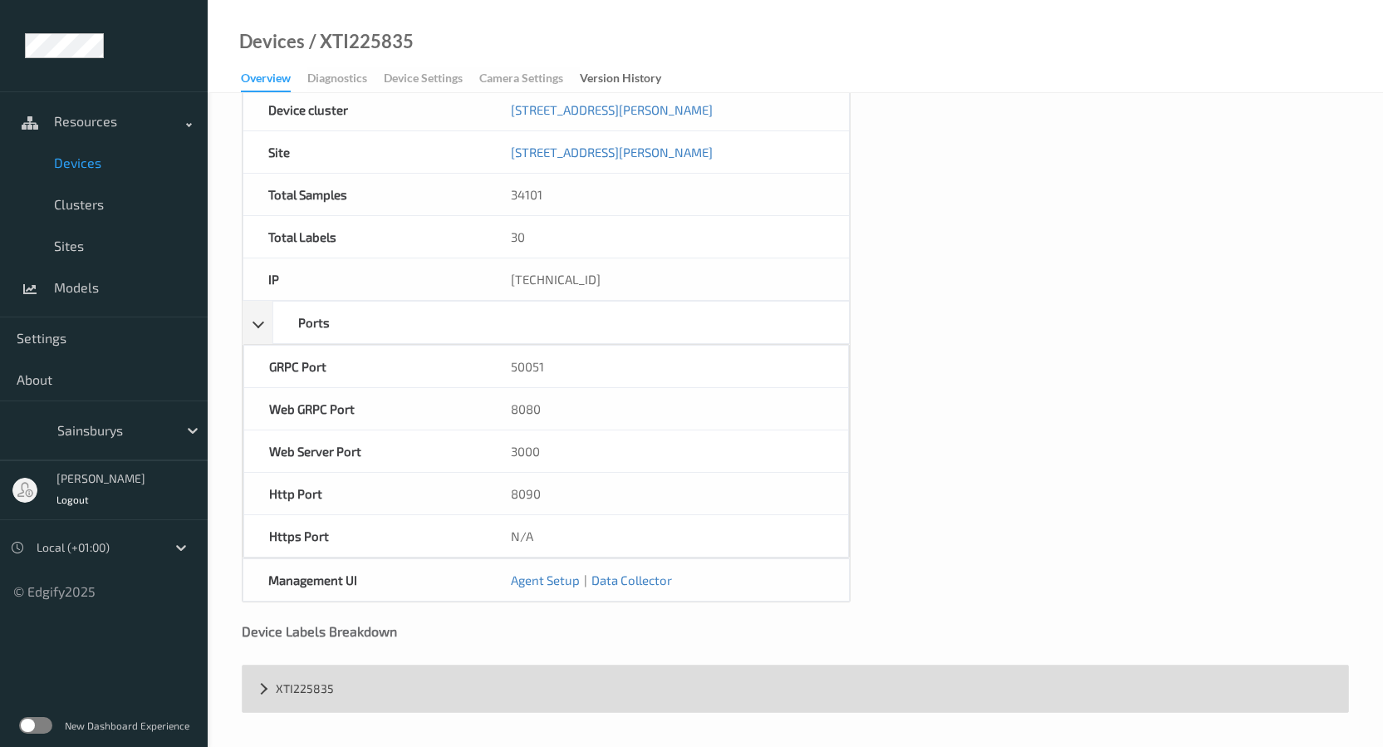
click at [311, 682] on div "XTI225835" at bounding box center [796, 688] width 1106 height 47
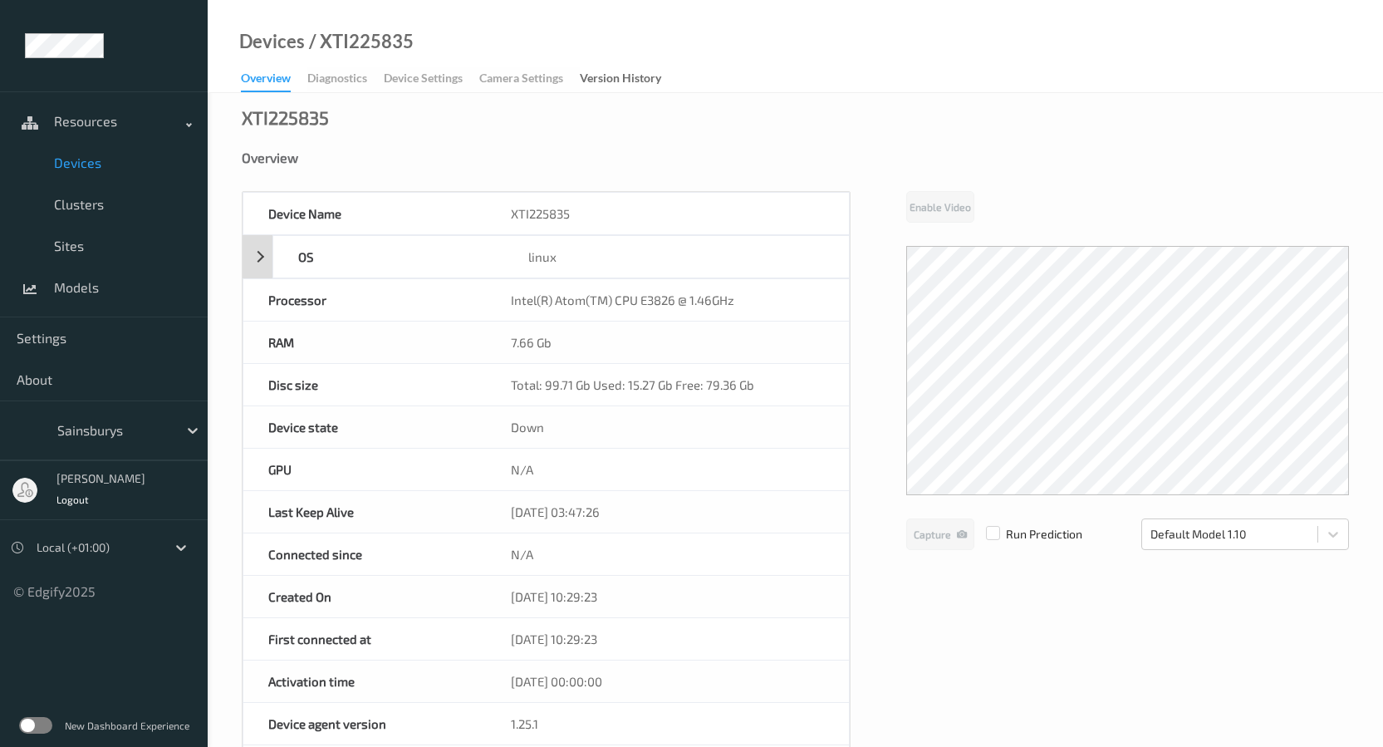
scroll to position [0, 0]
click at [653, 71] on div "Version History" at bounding box center [620, 80] width 81 height 21
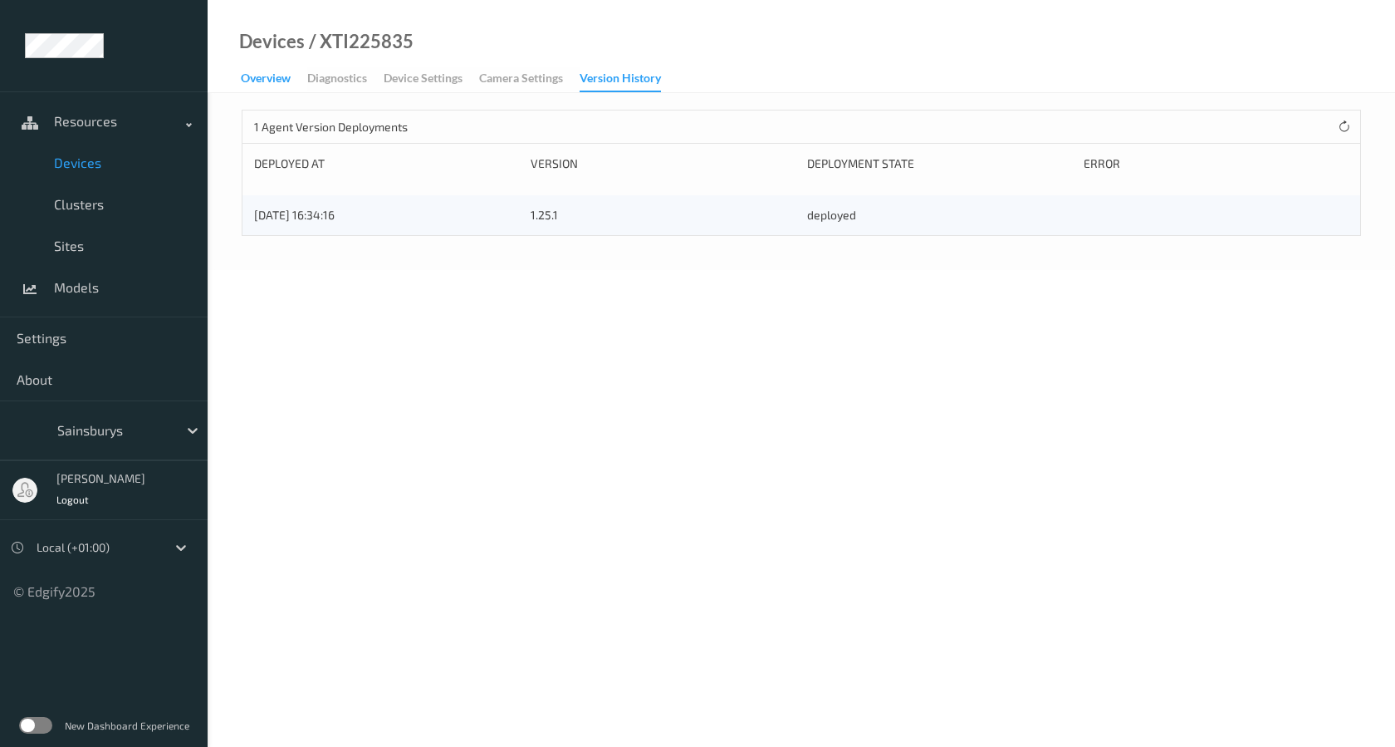
click at [285, 80] on div "Overview" at bounding box center [266, 80] width 50 height 21
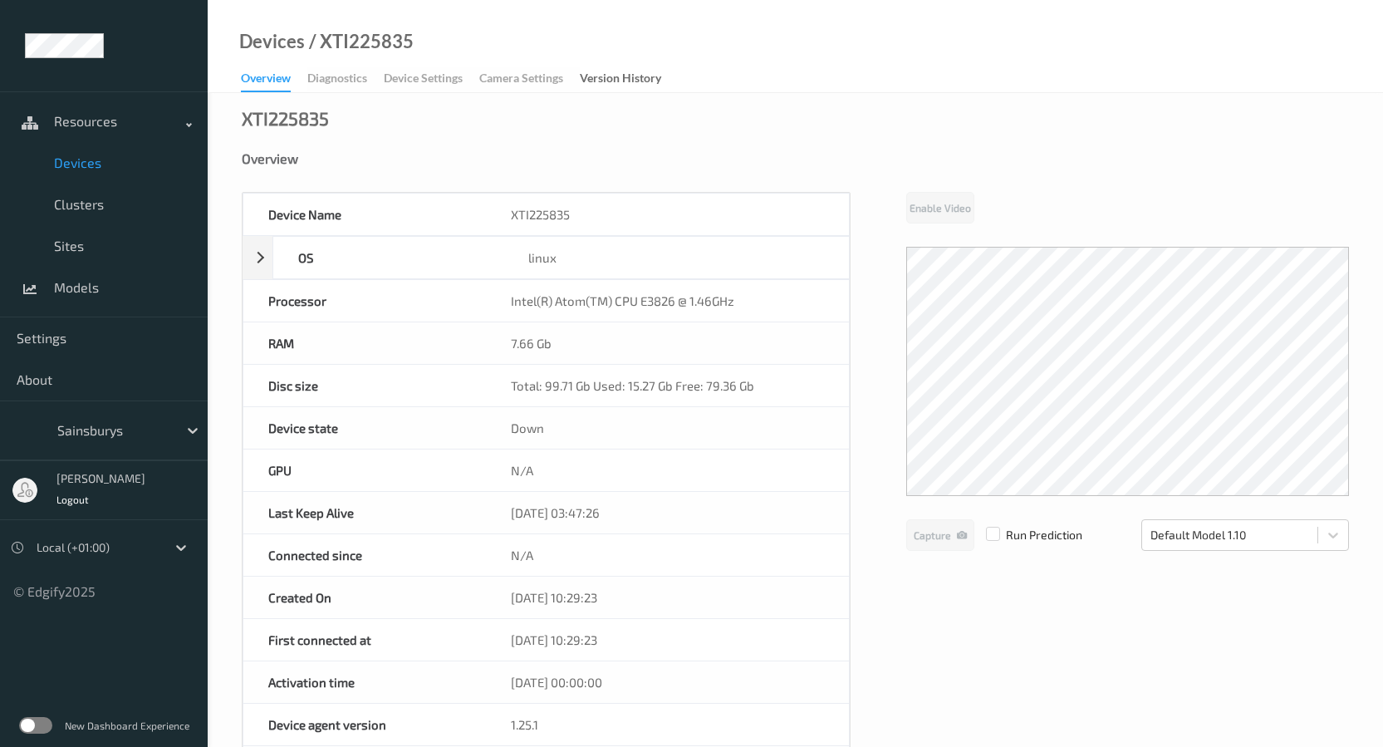
click at [130, 163] on span "Devices" at bounding box center [122, 162] width 137 height 17
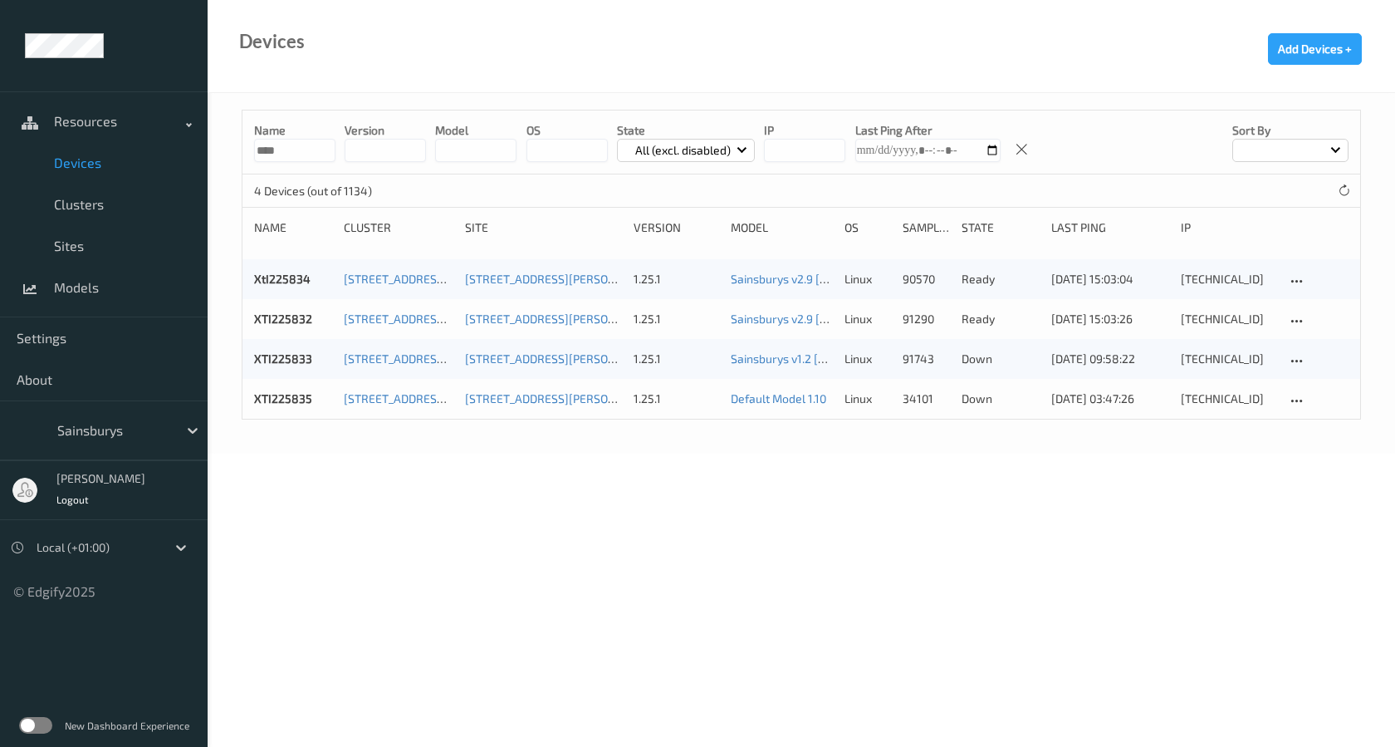
click at [580, 494] on body "Resources Devices Clusters Sites Models Settings About Sainsburys [PERSON_NAME]…" at bounding box center [697, 373] width 1395 height 747
click at [1303, 399] on icon at bounding box center [1297, 401] width 14 height 15
click at [1154, 455] on body "Resources Devices Clusters Sites Models Settings About Sainsburys [PERSON_NAME]…" at bounding box center [697, 373] width 1395 height 747
click at [1219, 401] on div "[TECHNICAL_ID]" at bounding box center [1228, 398] width 94 height 17
click at [466, 478] on body "Resources Devices Clusters Sites Models Settings About Sainsburys [PERSON_NAME]…" at bounding box center [697, 373] width 1395 height 747
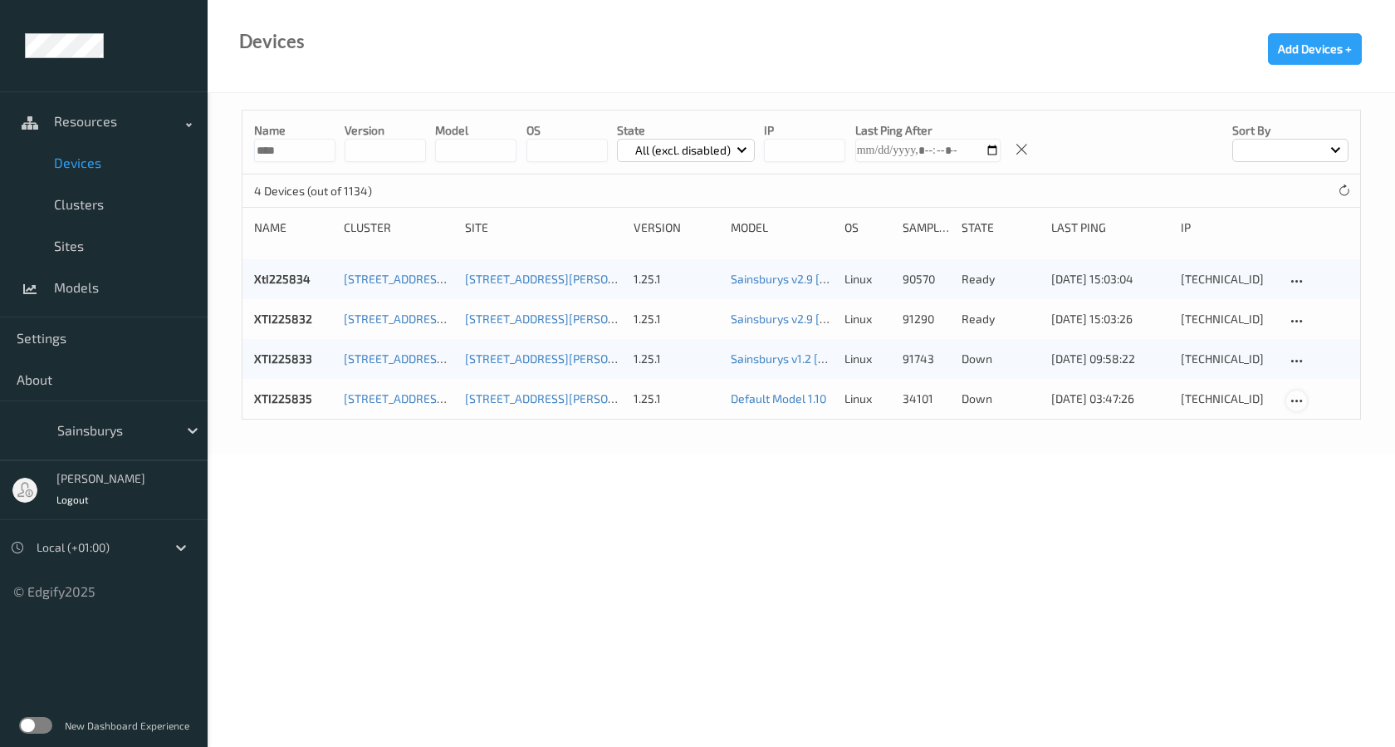
click at [1300, 407] on icon at bounding box center [1297, 401] width 14 height 15
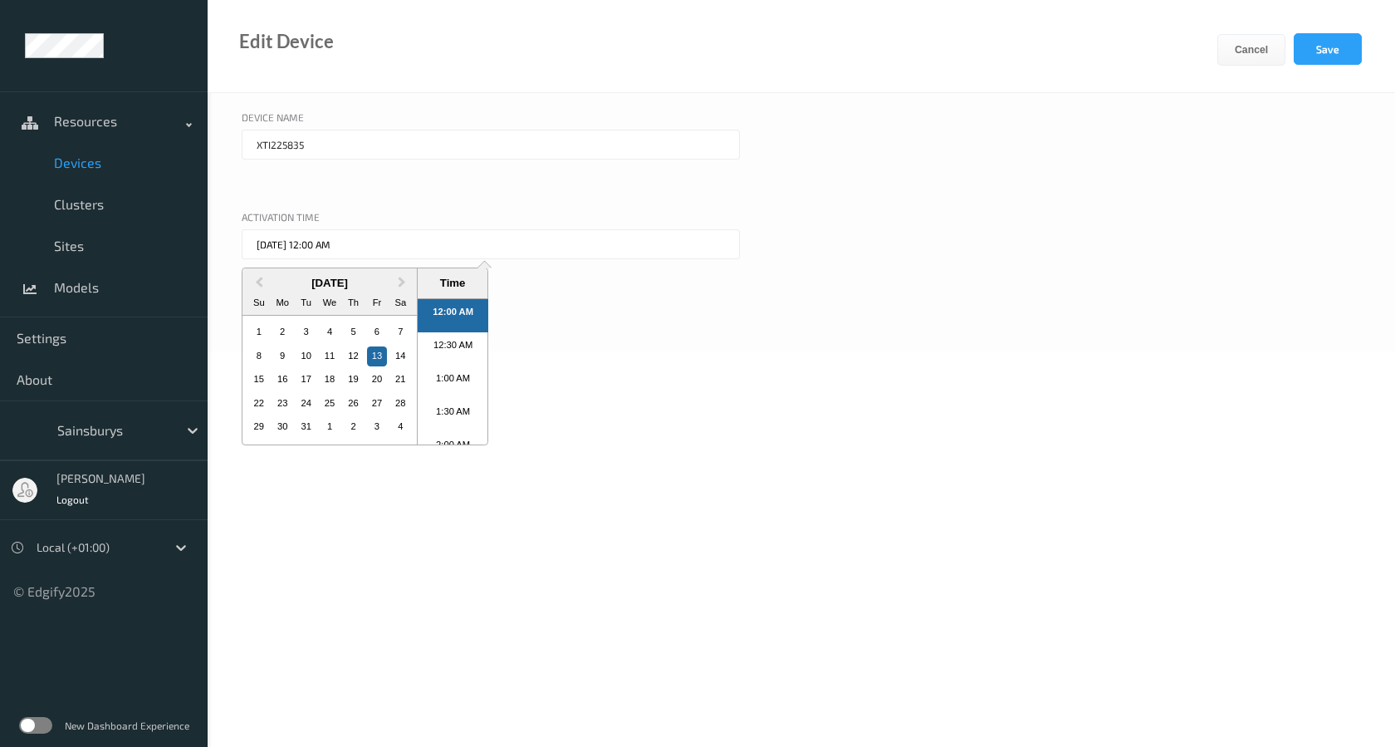
drag, startPoint x: 372, startPoint y: 237, endPoint x: 280, endPoint y: 238, distance: 92.2
click at [280, 238] on input "[DATE] 12:00 AM" at bounding box center [491, 244] width 498 height 30
click at [334, 191] on div at bounding box center [364, 192] width 245 height 17
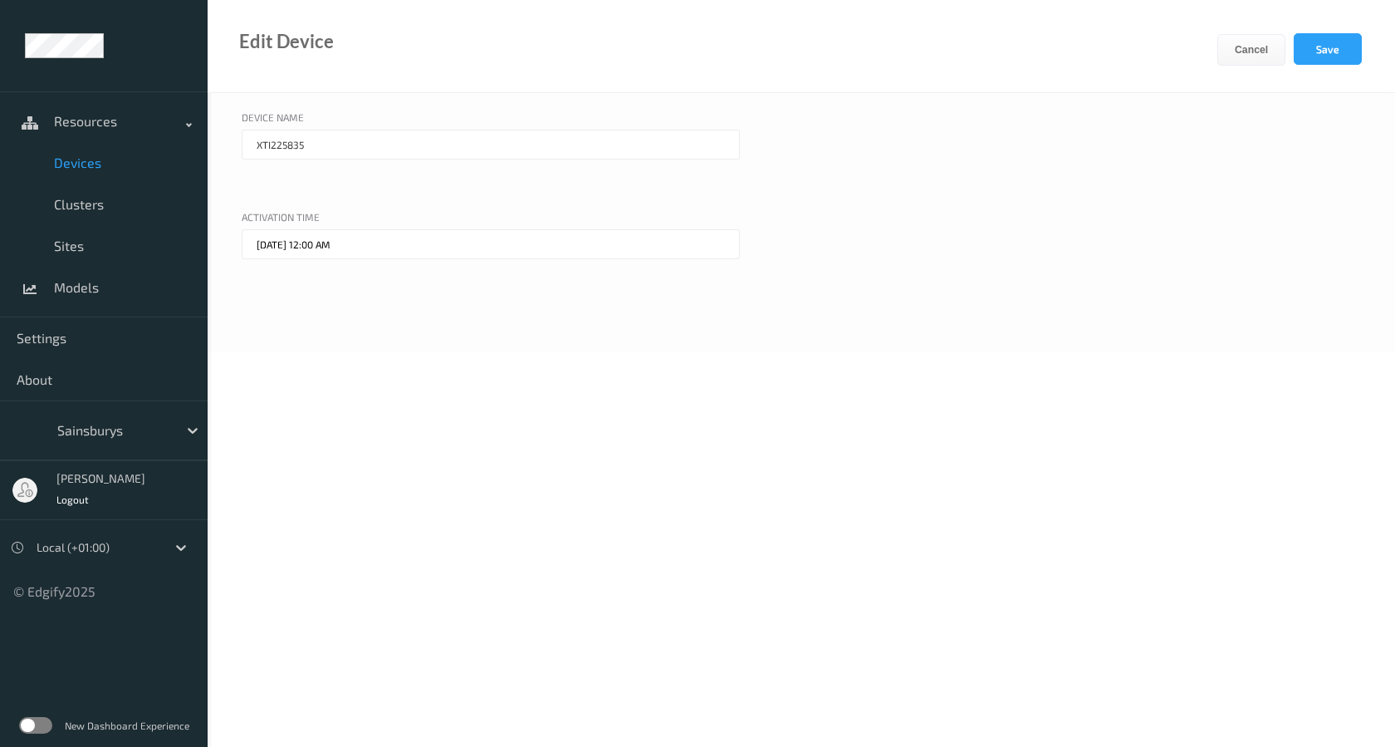
drag, startPoint x: 292, startPoint y: 149, endPoint x: 329, endPoint y: 153, distance: 36.8
click at [329, 153] on input "XTI225835" at bounding box center [491, 145] width 498 height 30
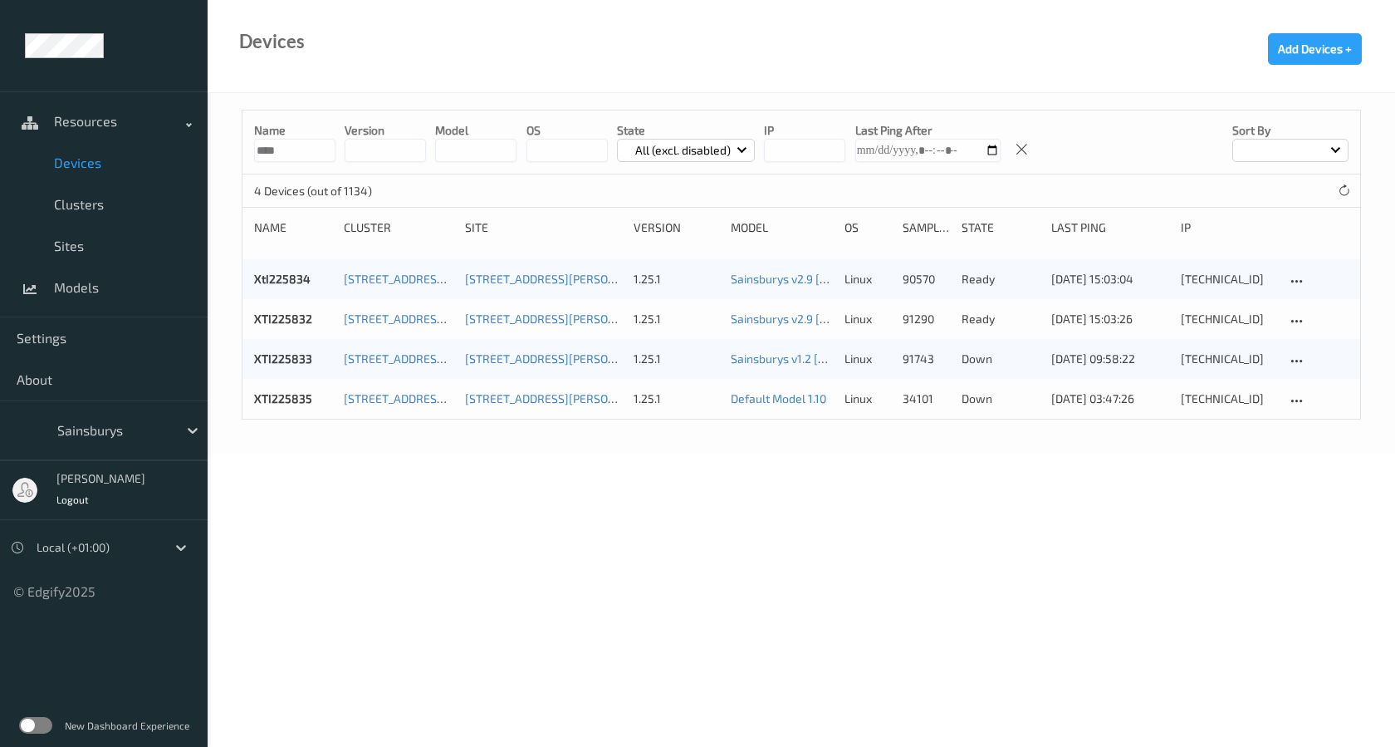
click at [444, 483] on body "Resources Devices Clusters Sites Models Settings About Sainsburys [PERSON_NAME]…" at bounding box center [697, 373] width 1395 height 747
click at [312, 396] on div "XTI225835" at bounding box center [293, 398] width 78 height 17
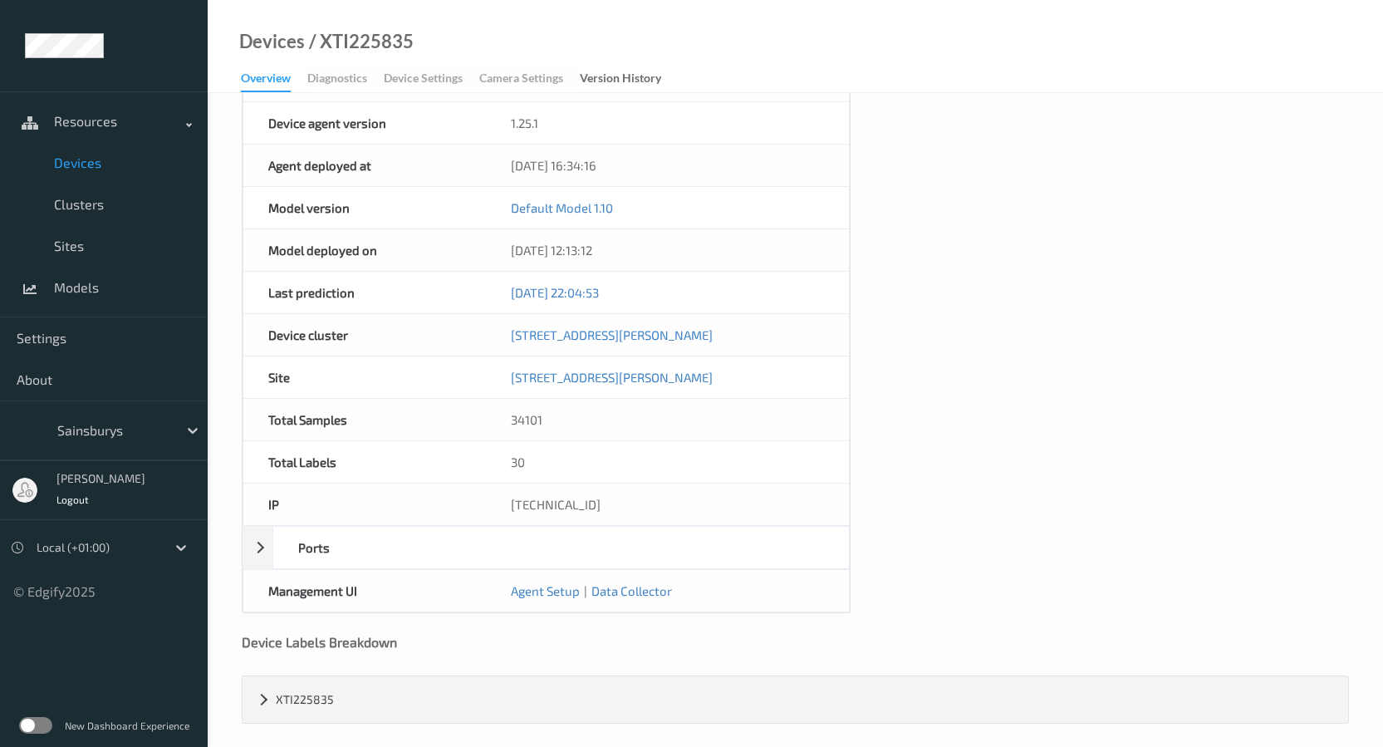
scroll to position [612, 0]
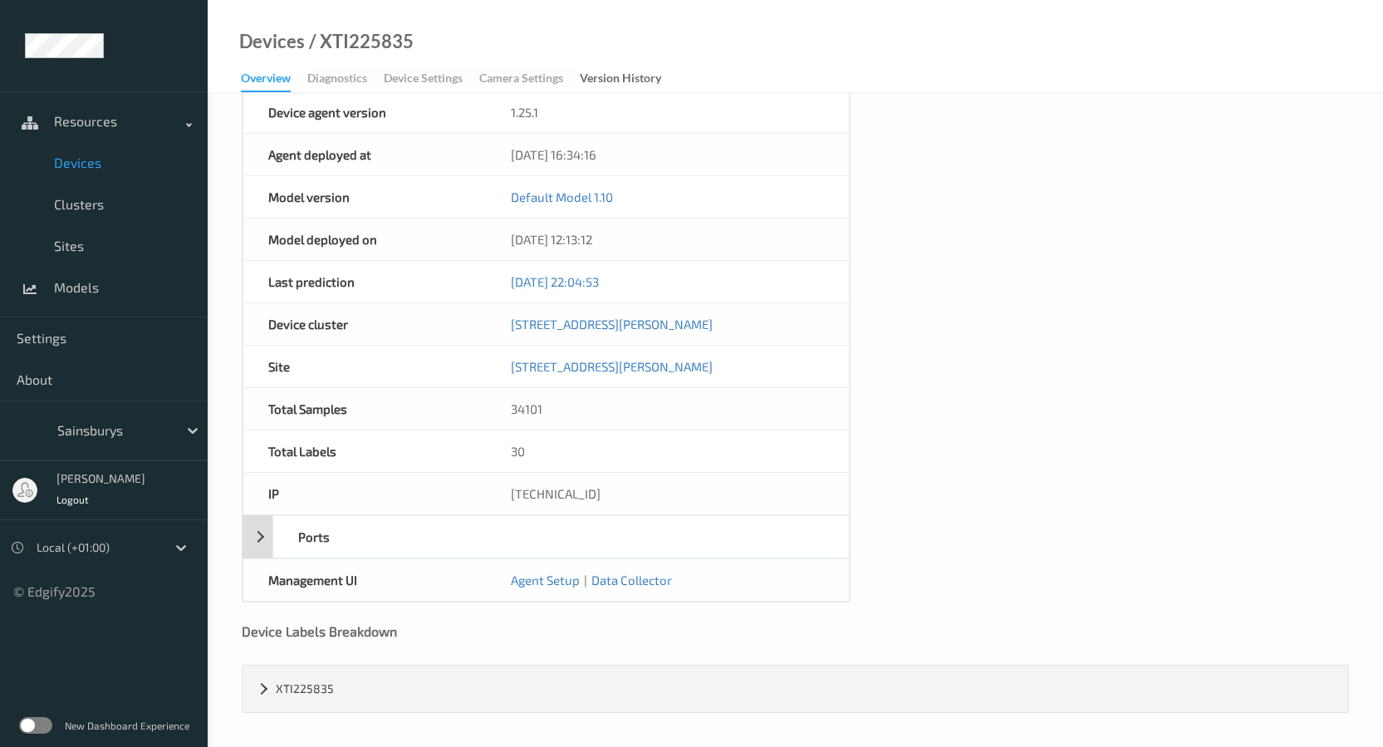
click at [295, 529] on div "Ports" at bounding box center [388, 537] width 230 height 42
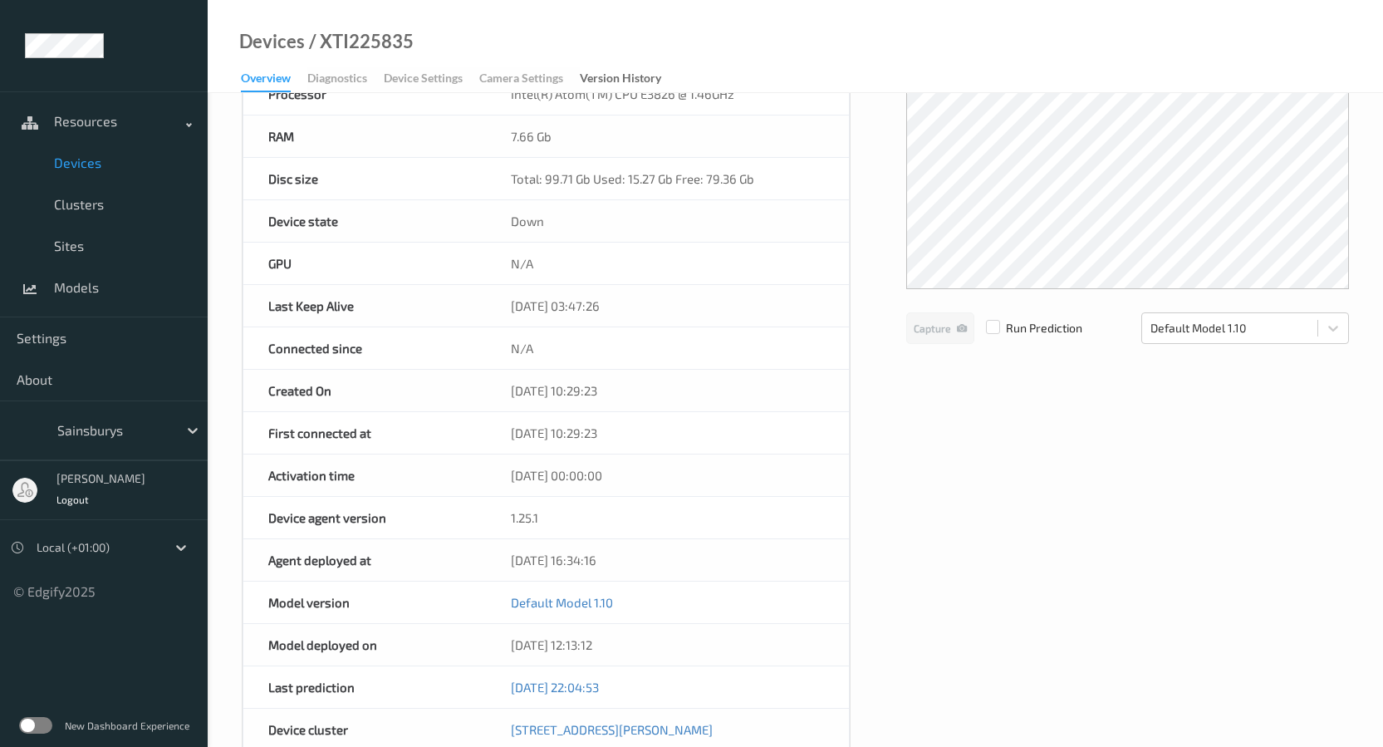
scroll to position [0, 0]
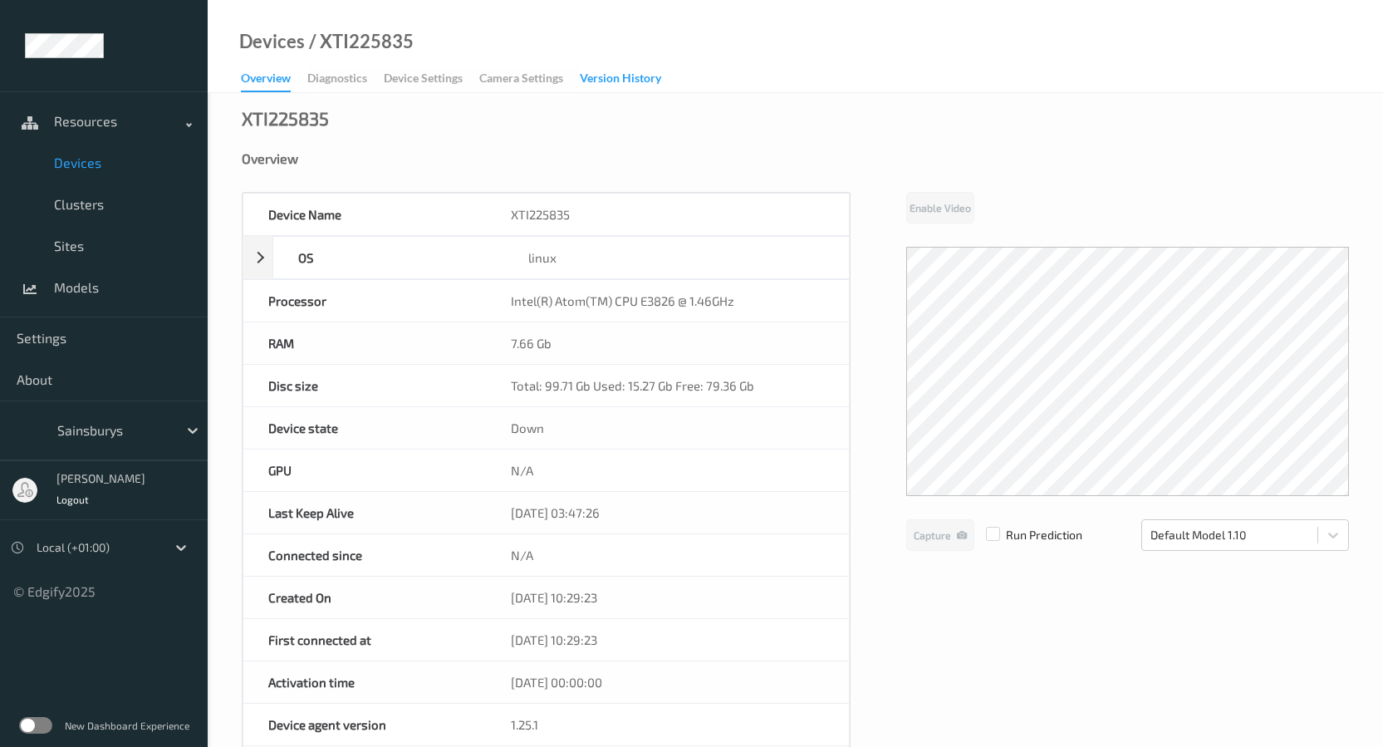
click at [603, 76] on div "Version History" at bounding box center [620, 80] width 81 height 21
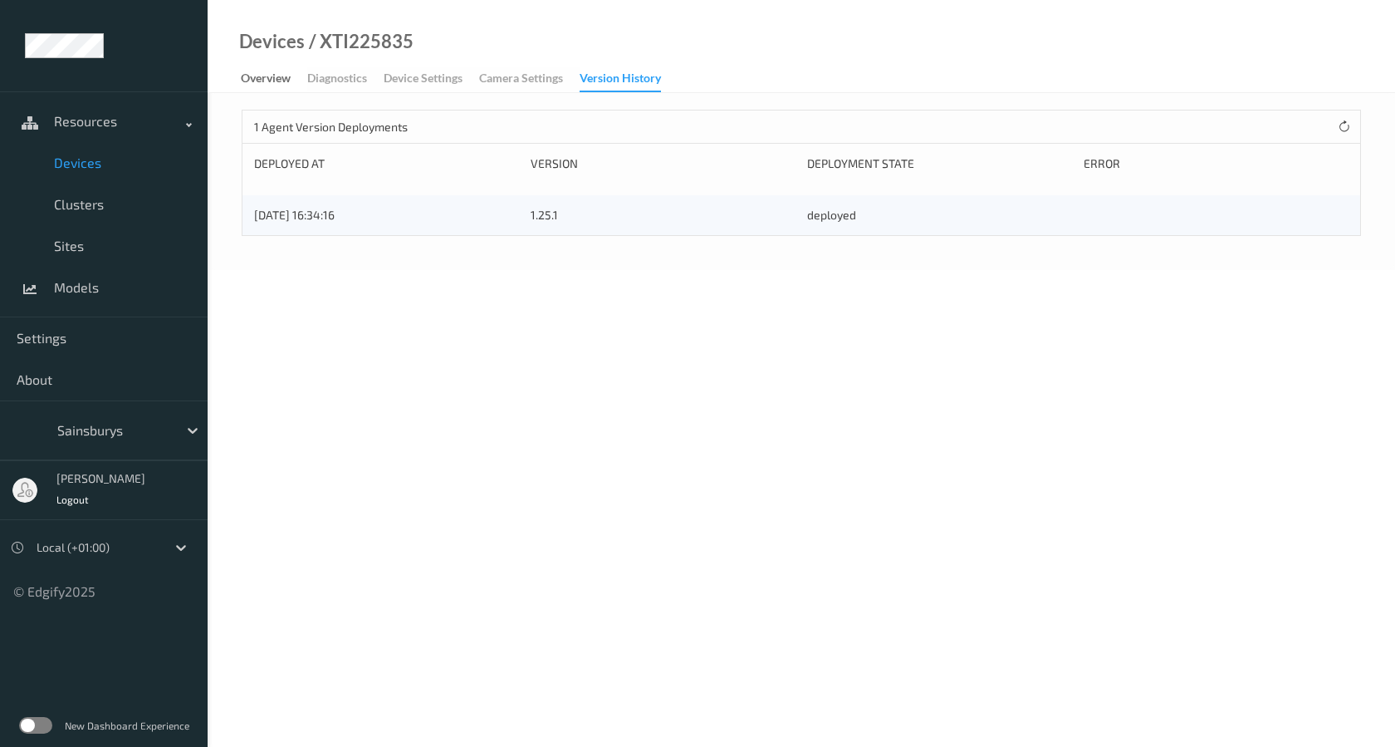
click at [393, 218] on div "[DATE] 16:34:16" at bounding box center [386, 215] width 265 height 17
click at [282, 77] on div "Overview" at bounding box center [266, 80] width 50 height 21
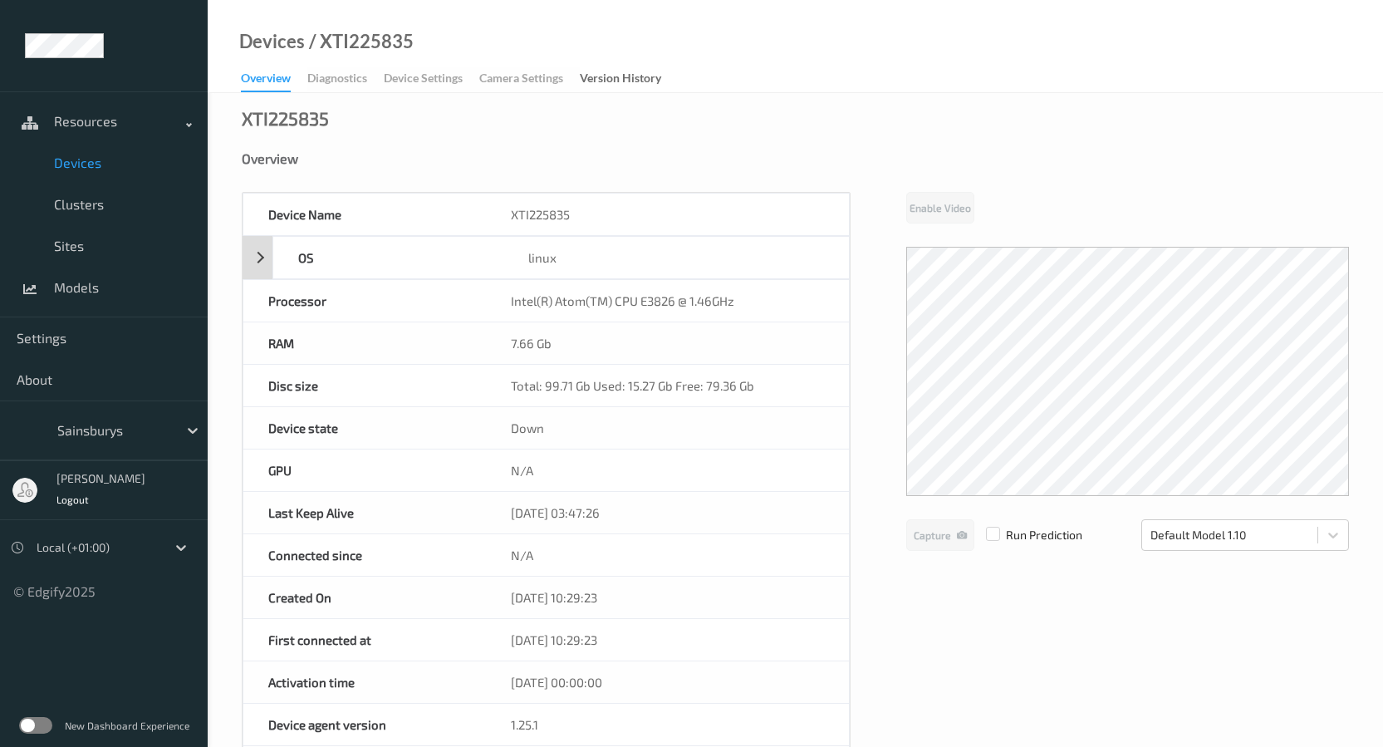
click at [326, 250] on div "OS" at bounding box center [388, 258] width 230 height 42
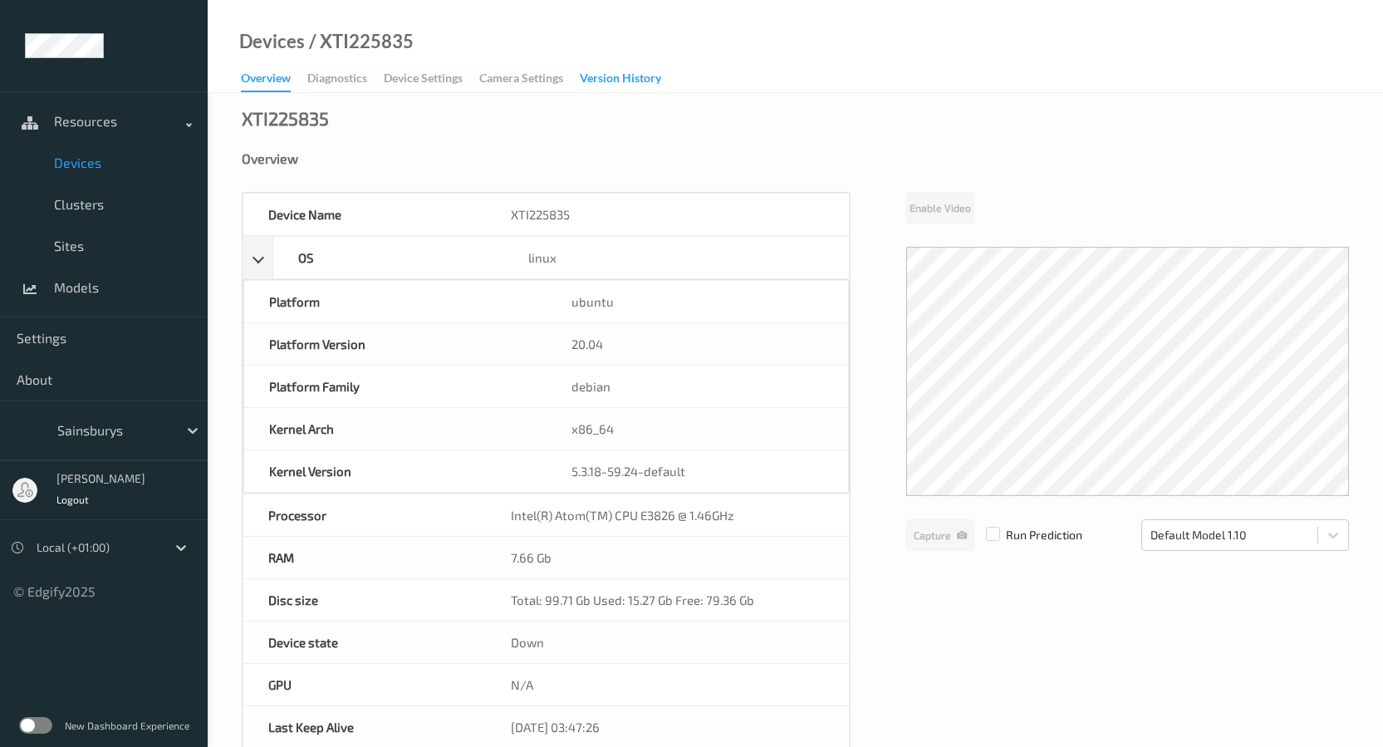
click at [625, 83] on div "Version History" at bounding box center [620, 80] width 81 height 21
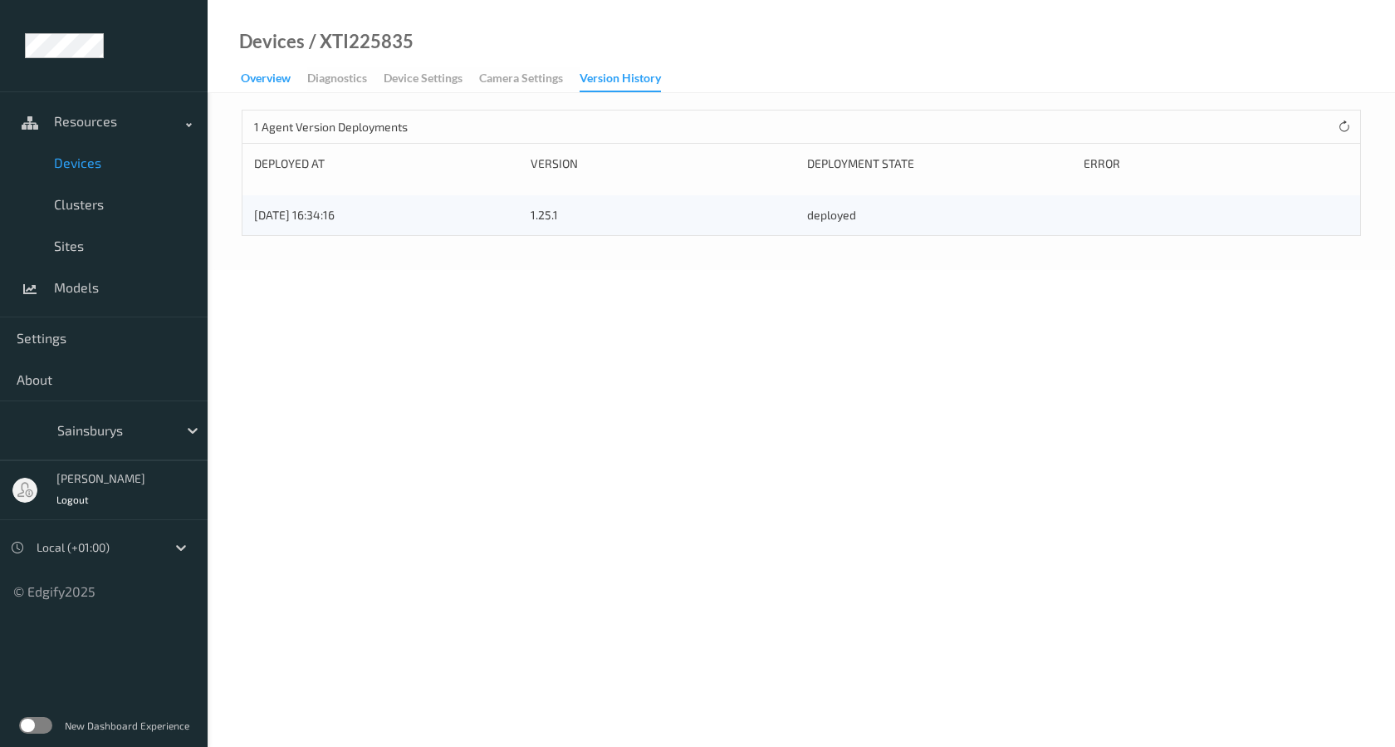
click at [250, 76] on div "Overview" at bounding box center [266, 80] width 50 height 21
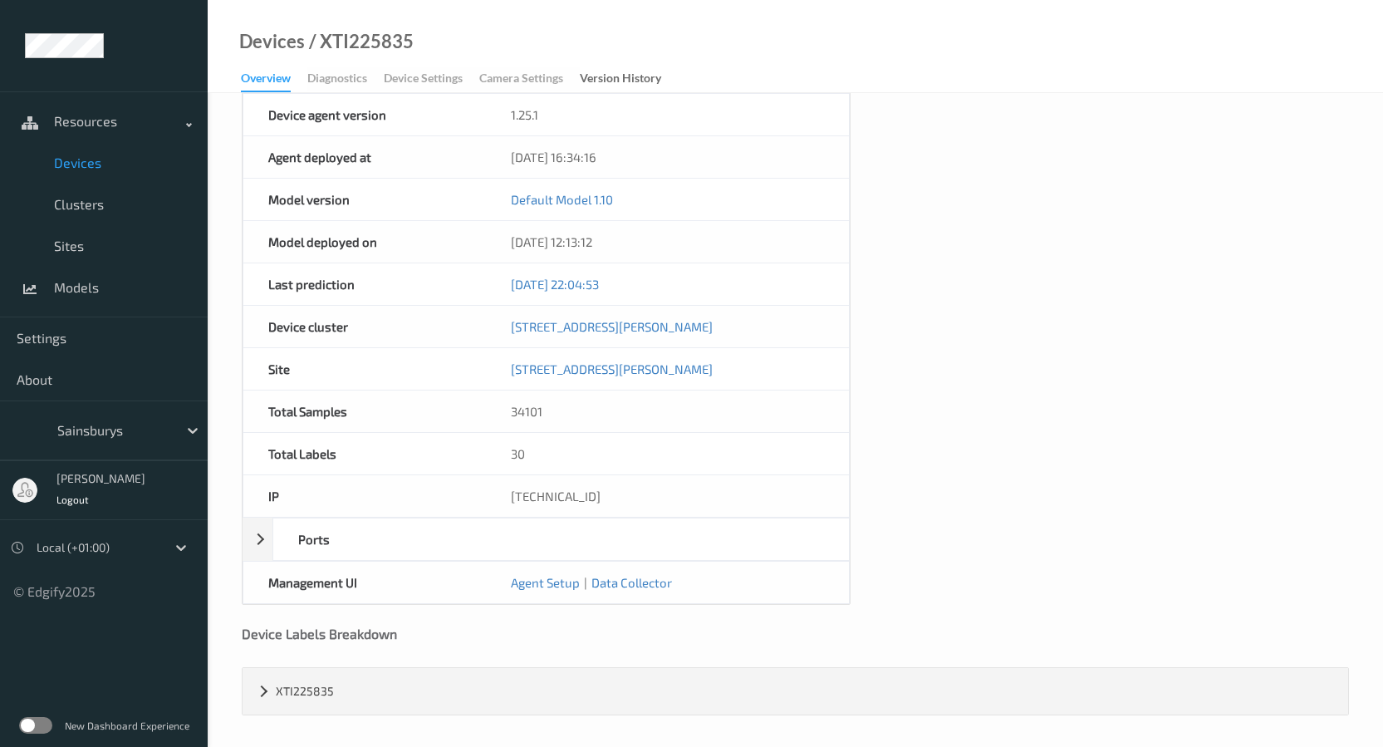
scroll to position [612, 0]
click at [577, 316] on div "[STREET_ADDRESS][PERSON_NAME]" at bounding box center [667, 324] width 363 height 42
click at [575, 331] on div "[STREET_ADDRESS][PERSON_NAME]" at bounding box center [667, 324] width 363 height 42
click at [575, 328] on link "[STREET_ADDRESS][PERSON_NAME]" at bounding box center [612, 323] width 202 height 15
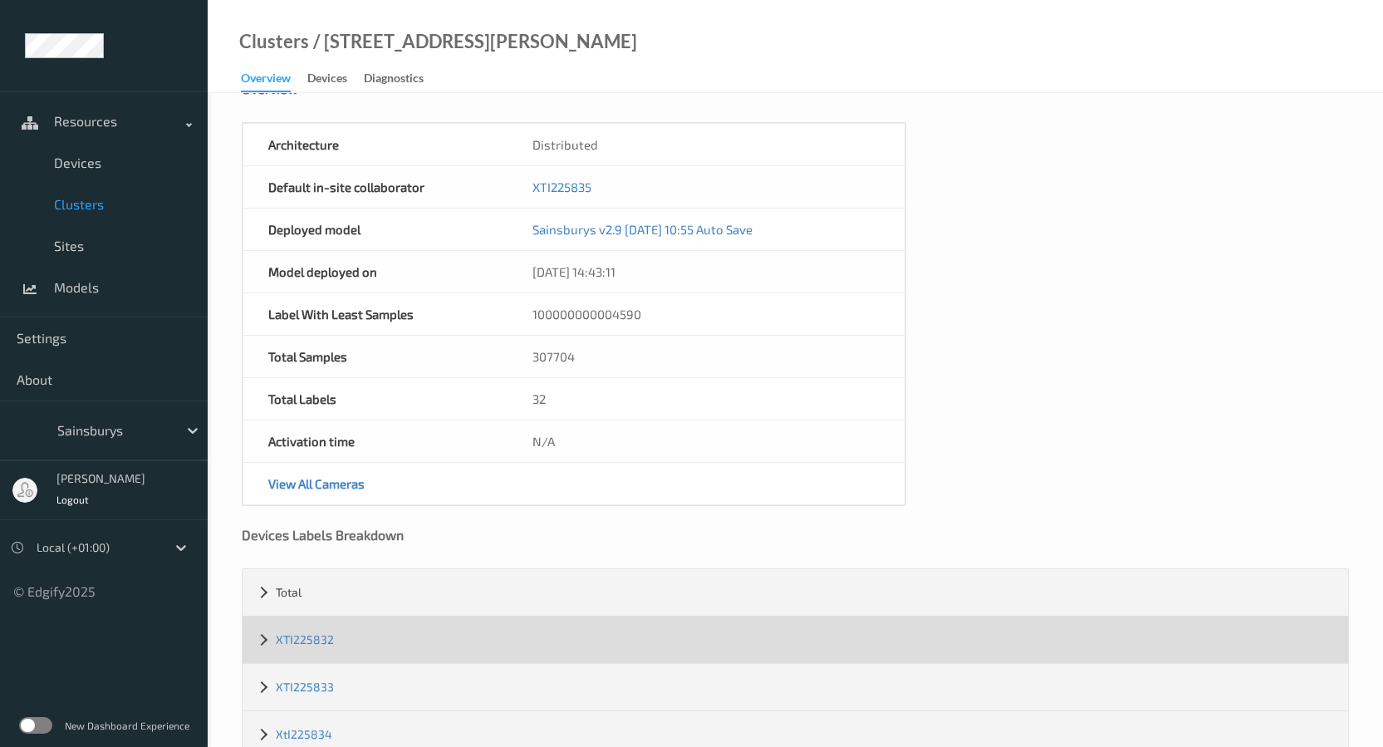
scroll to position [163, 0]
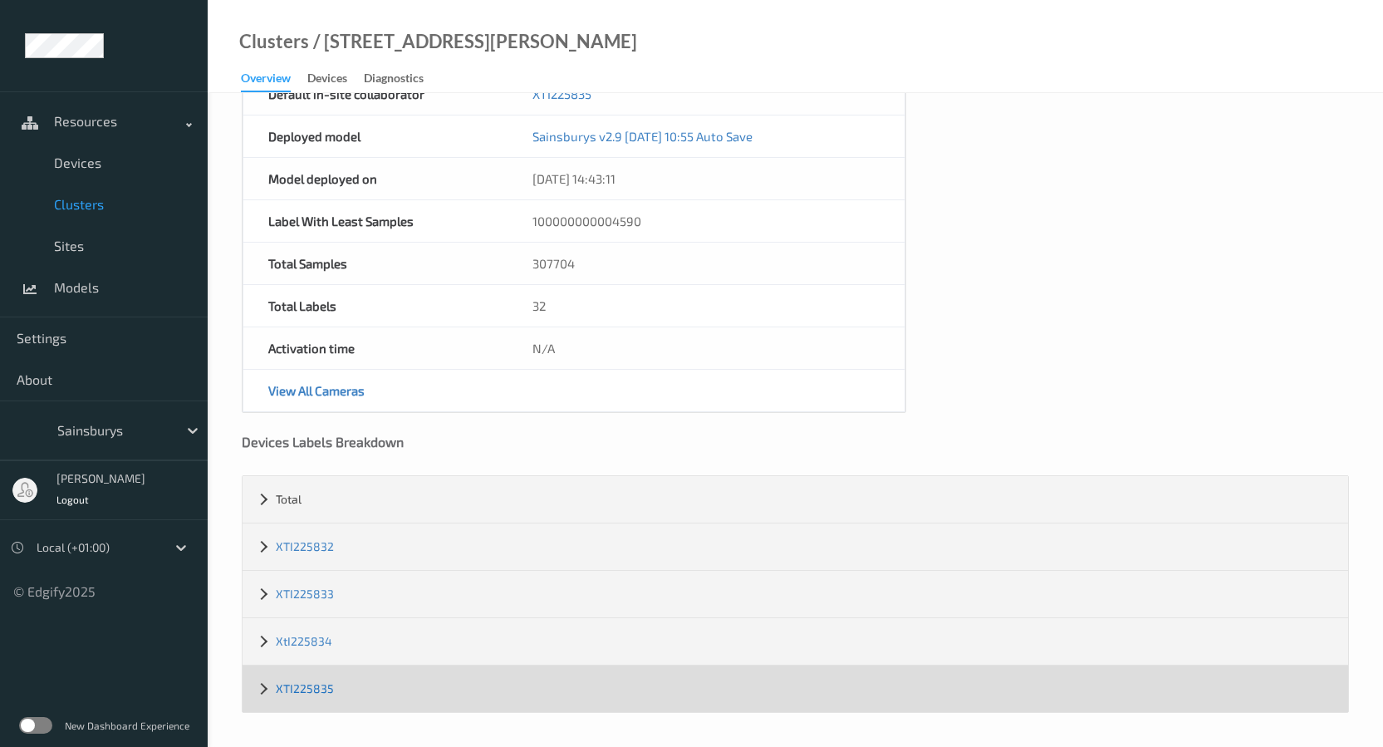
click at [309, 684] on link "XTI225835" at bounding box center [305, 688] width 58 height 14
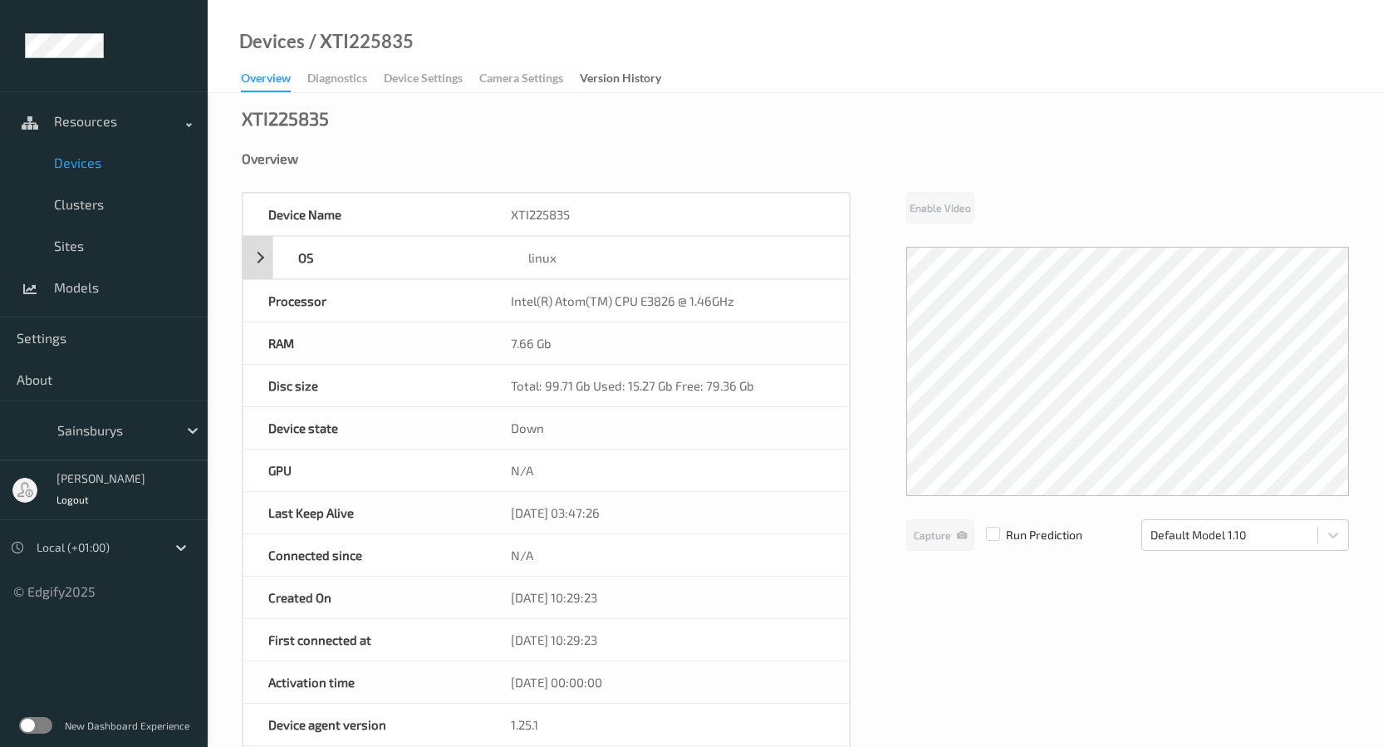
click at [267, 269] on div "OS linux" at bounding box center [546, 257] width 607 height 43
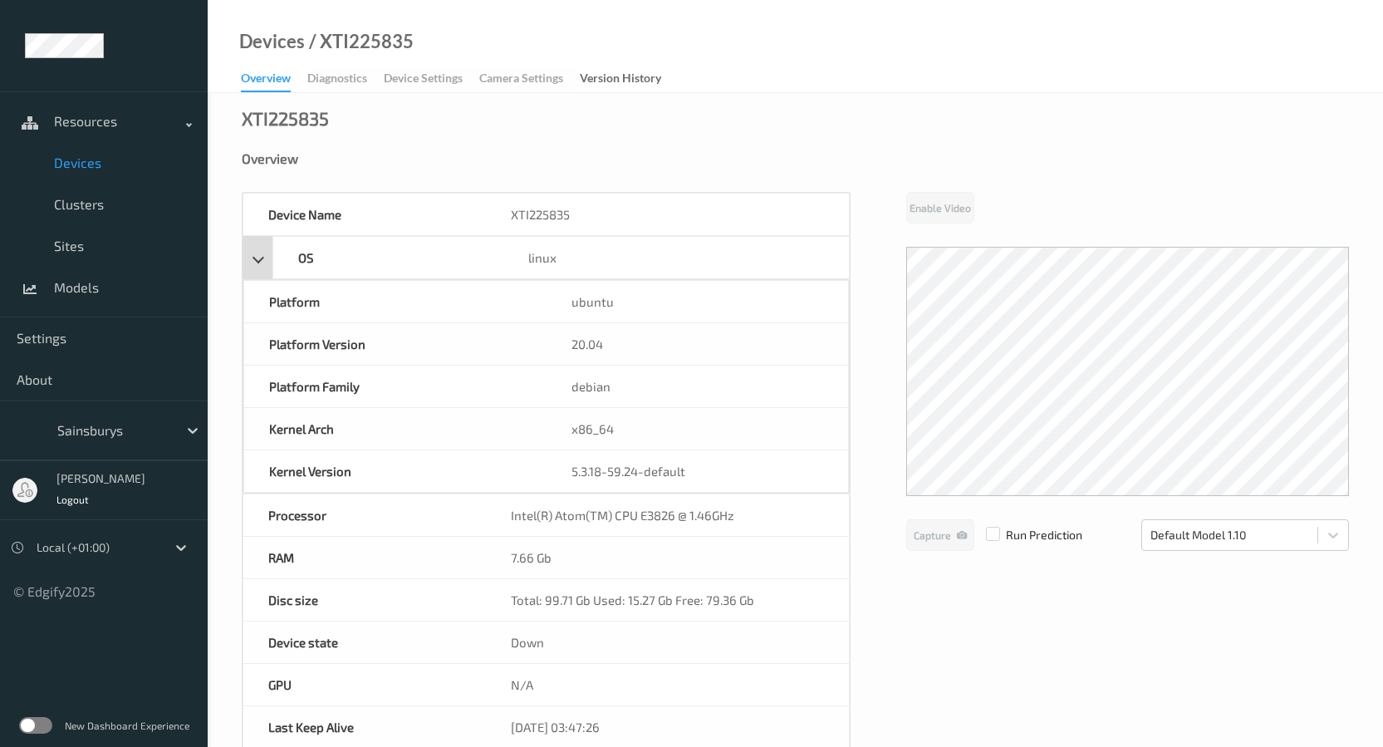
click at [249, 252] on div "OS linux" at bounding box center [546, 257] width 607 height 43
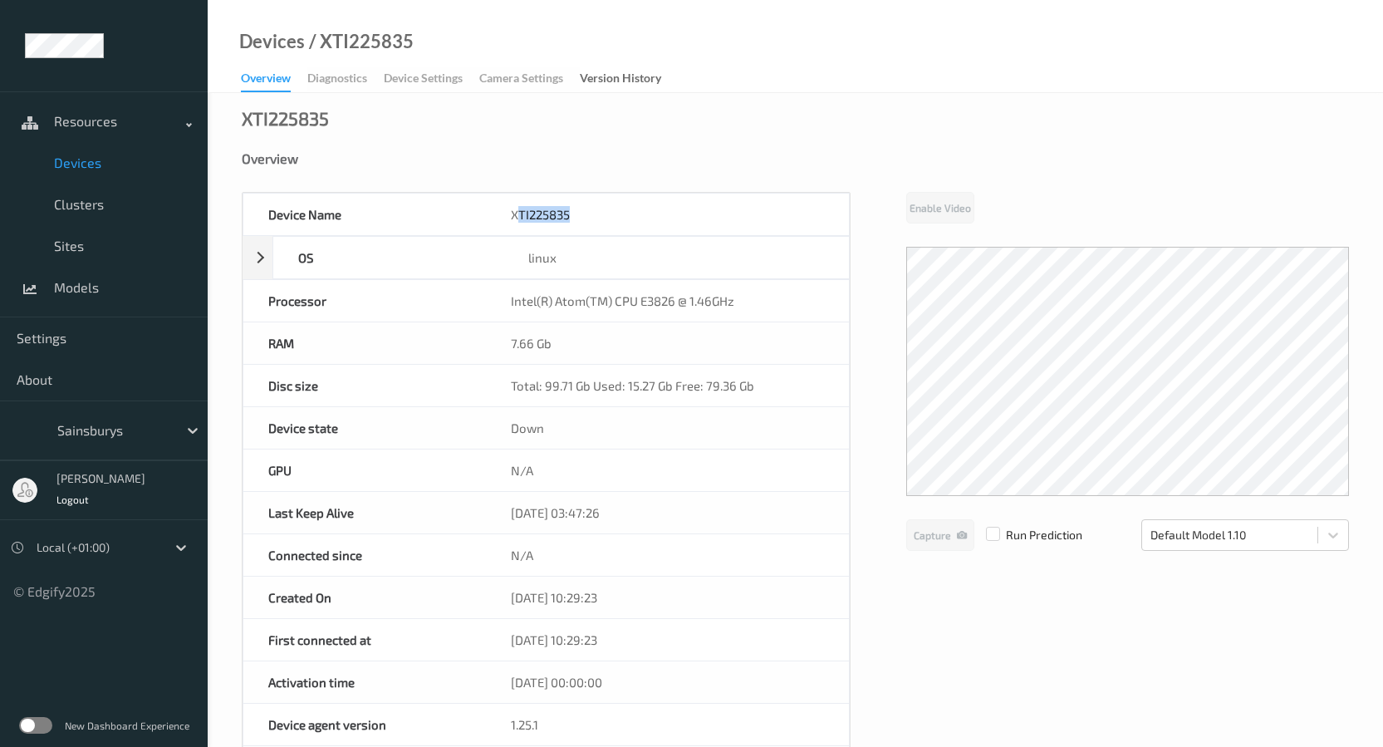
drag, startPoint x: 517, startPoint y: 214, endPoint x: 571, endPoint y: 215, distance: 54.0
click at [571, 215] on div "XTI225835" at bounding box center [667, 215] width 363 height 42
click at [571, 217] on div "XTI225835" at bounding box center [667, 215] width 363 height 42
drag, startPoint x: 571, startPoint y: 217, endPoint x: 509, endPoint y: 217, distance: 62.3
click at [509, 217] on div "XTI225835" at bounding box center [667, 215] width 363 height 42
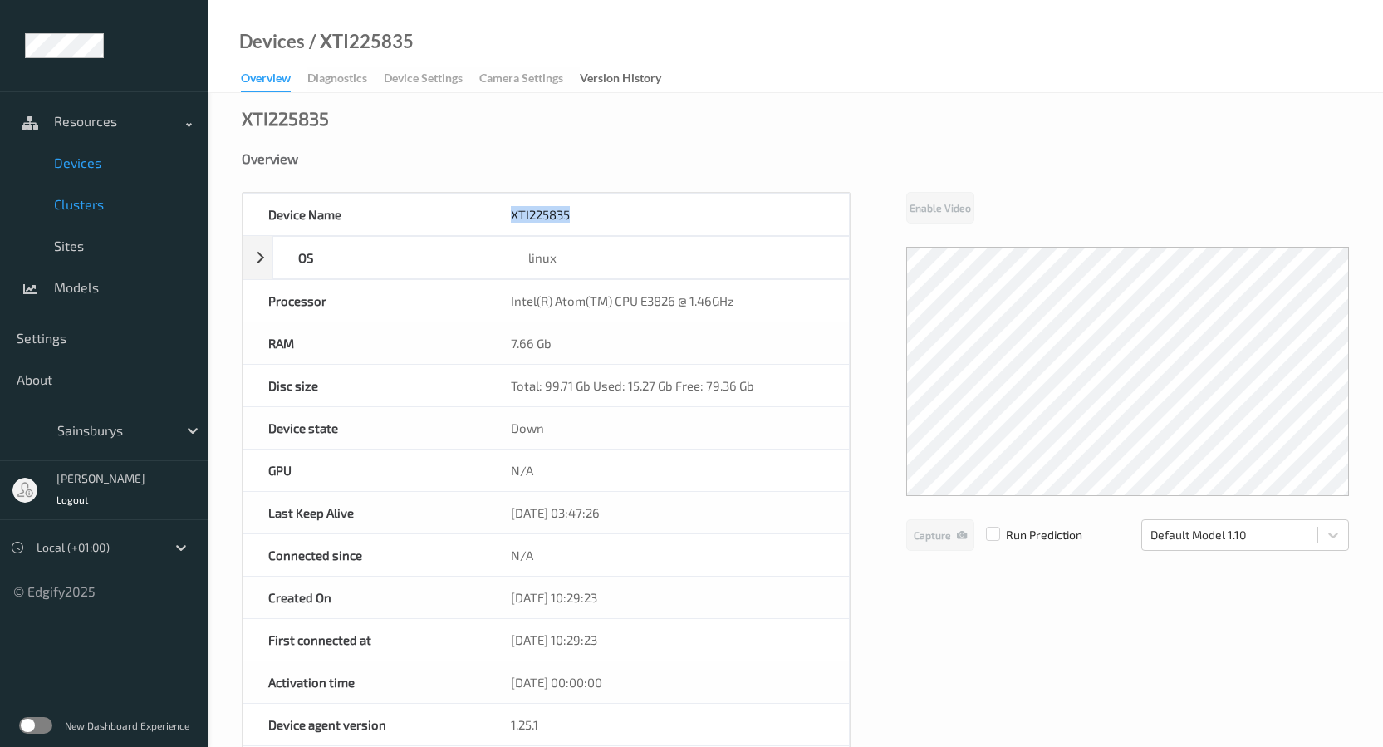
click at [119, 203] on span "Clusters" at bounding box center [122, 204] width 137 height 17
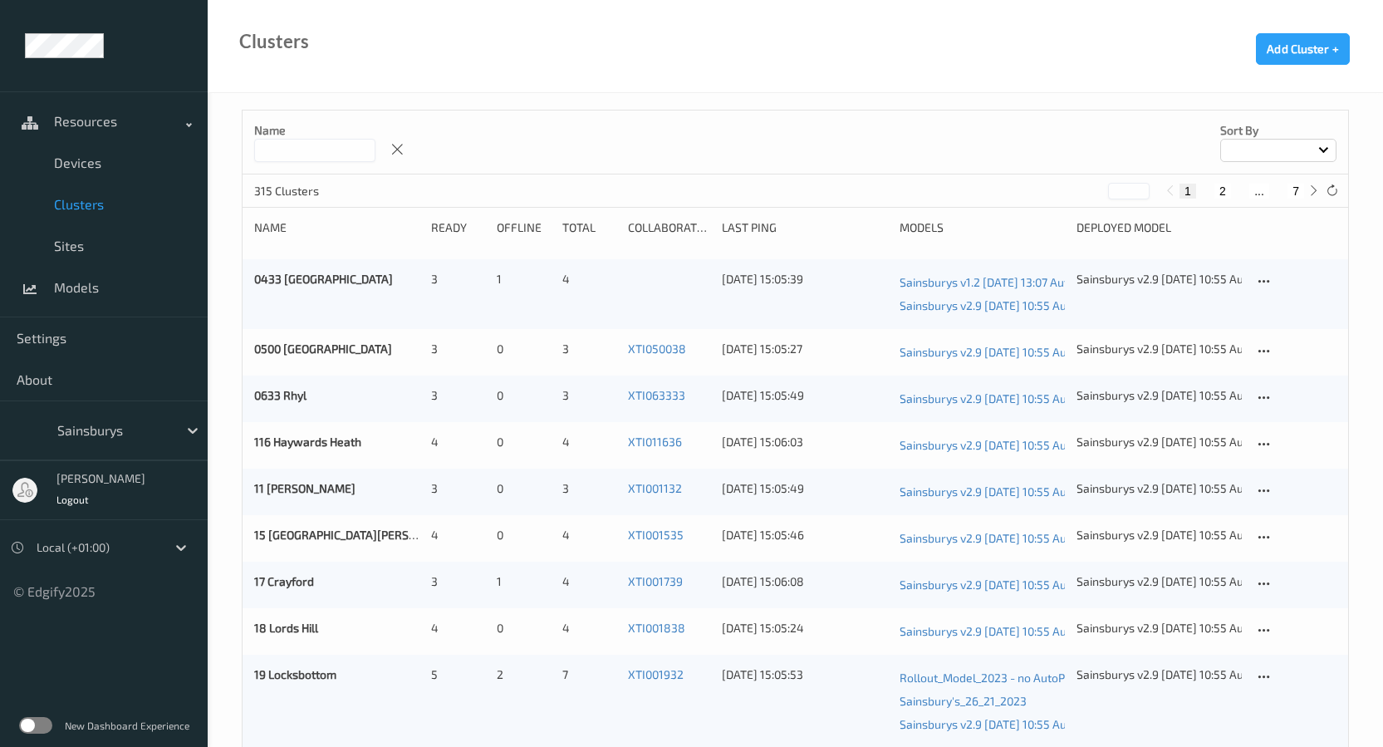
click at [370, 148] on input at bounding box center [314, 150] width 121 height 23
type input "****"
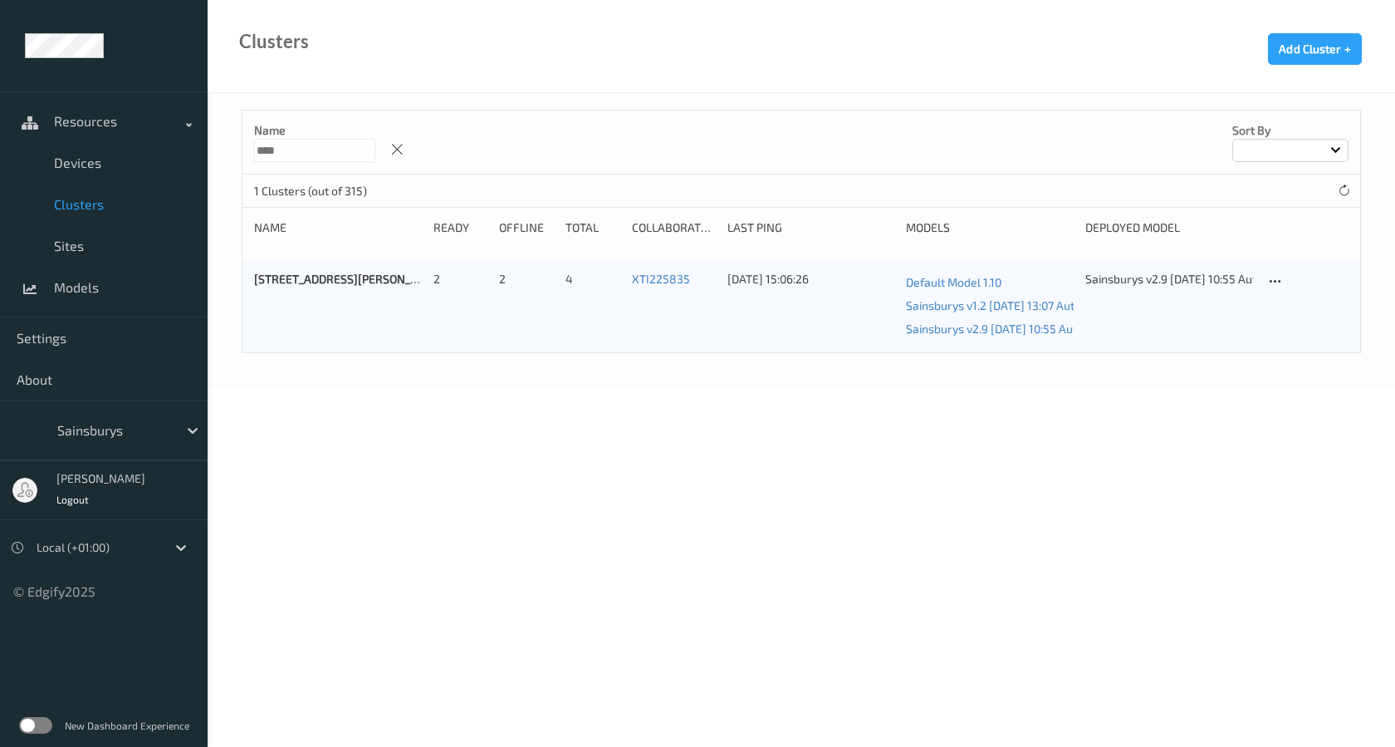
click at [1194, 277] on div "Sainsburys v2.9 [DATE] 10:55 Auto Save" at bounding box center [1170, 279] width 168 height 17
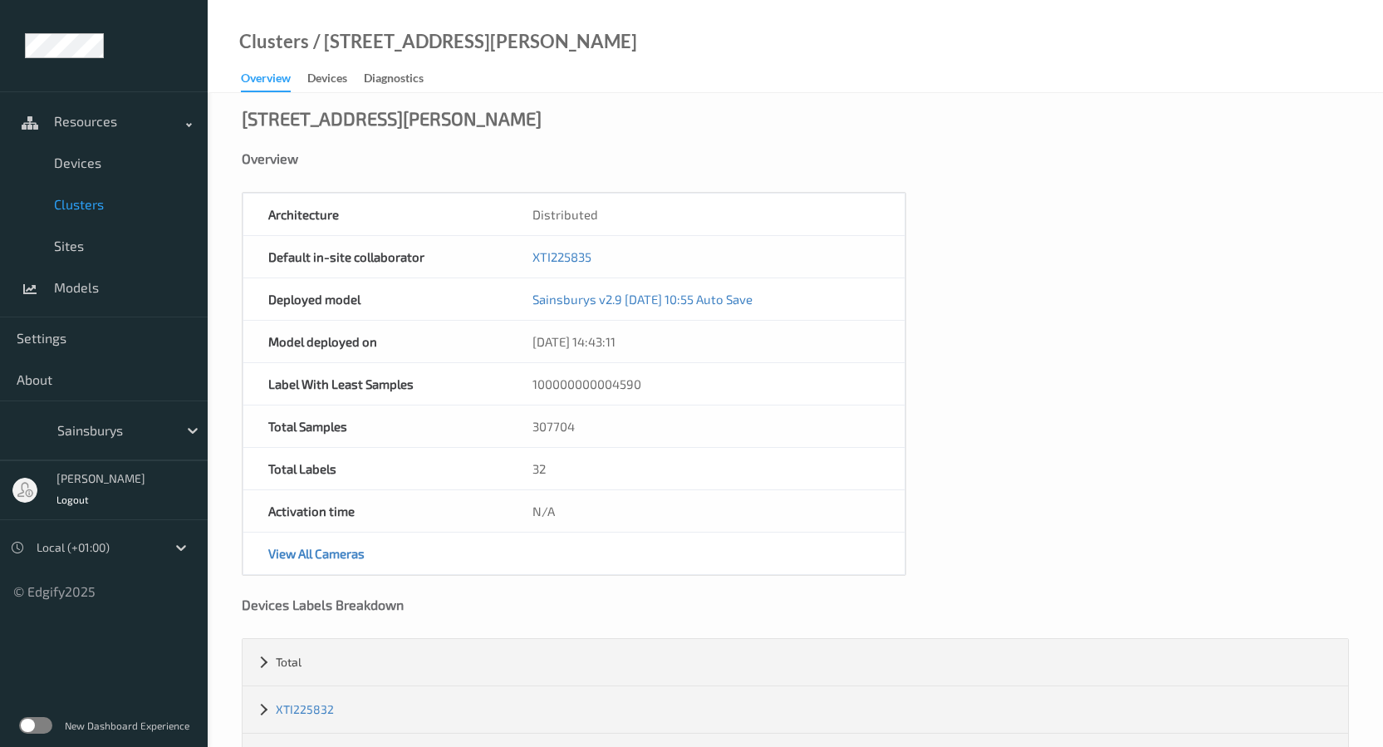
scroll to position [163, 0]
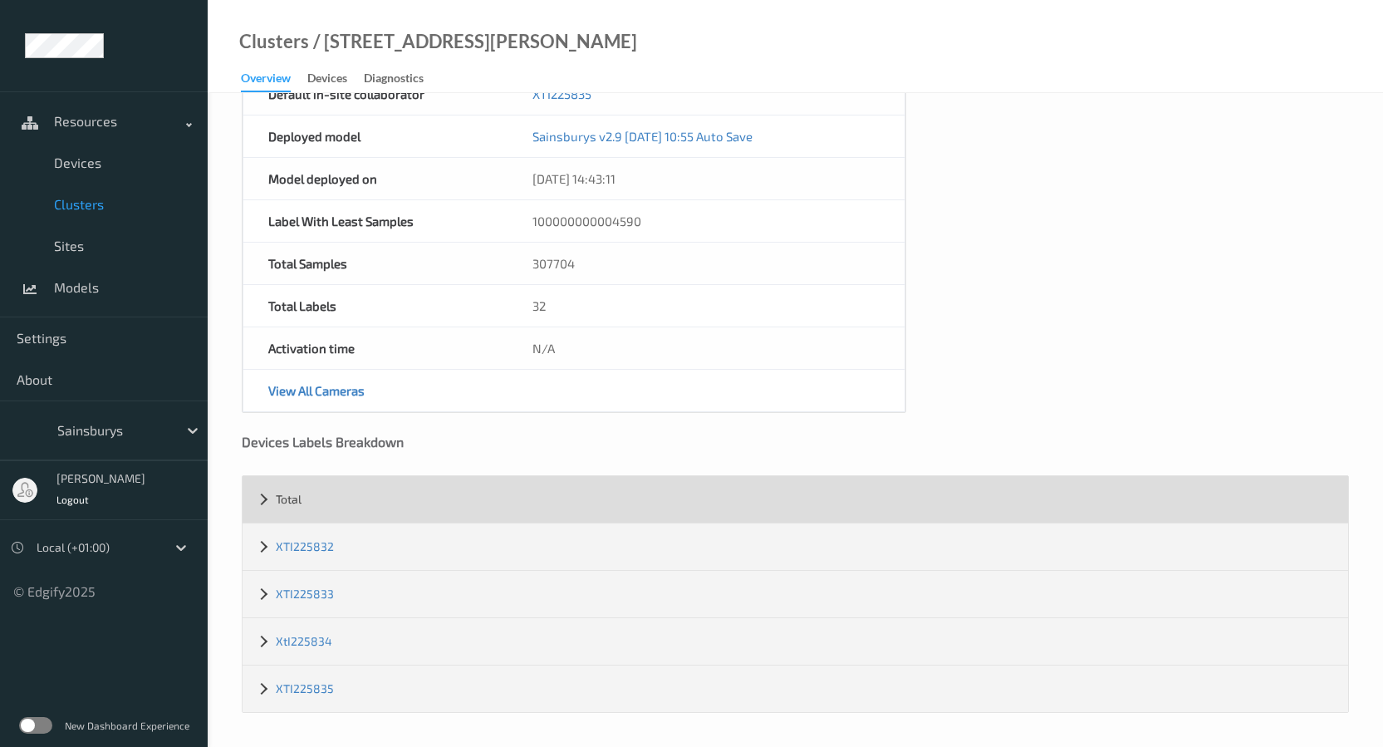
click at [298, 508] on div "Total" at bounding box center [796, 499] width 1106 height 47
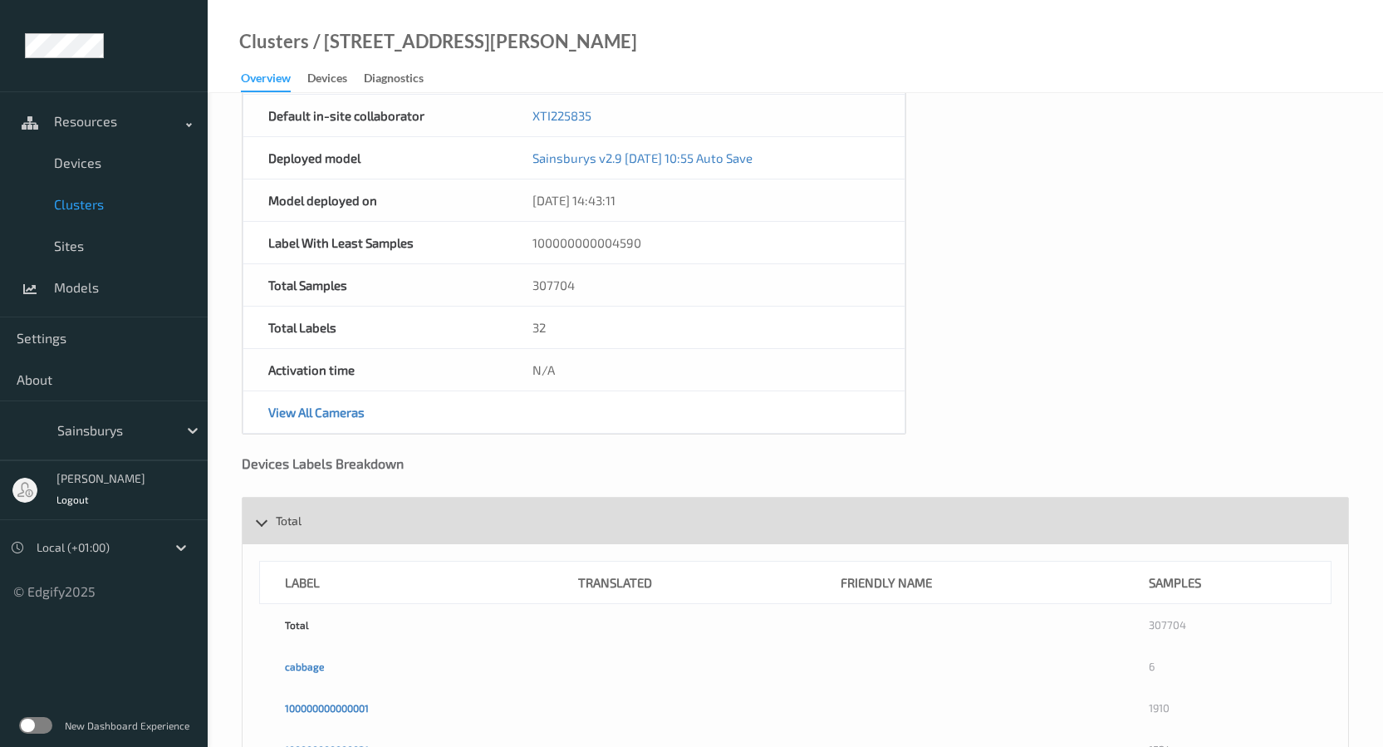
scroll to position [0, 0]
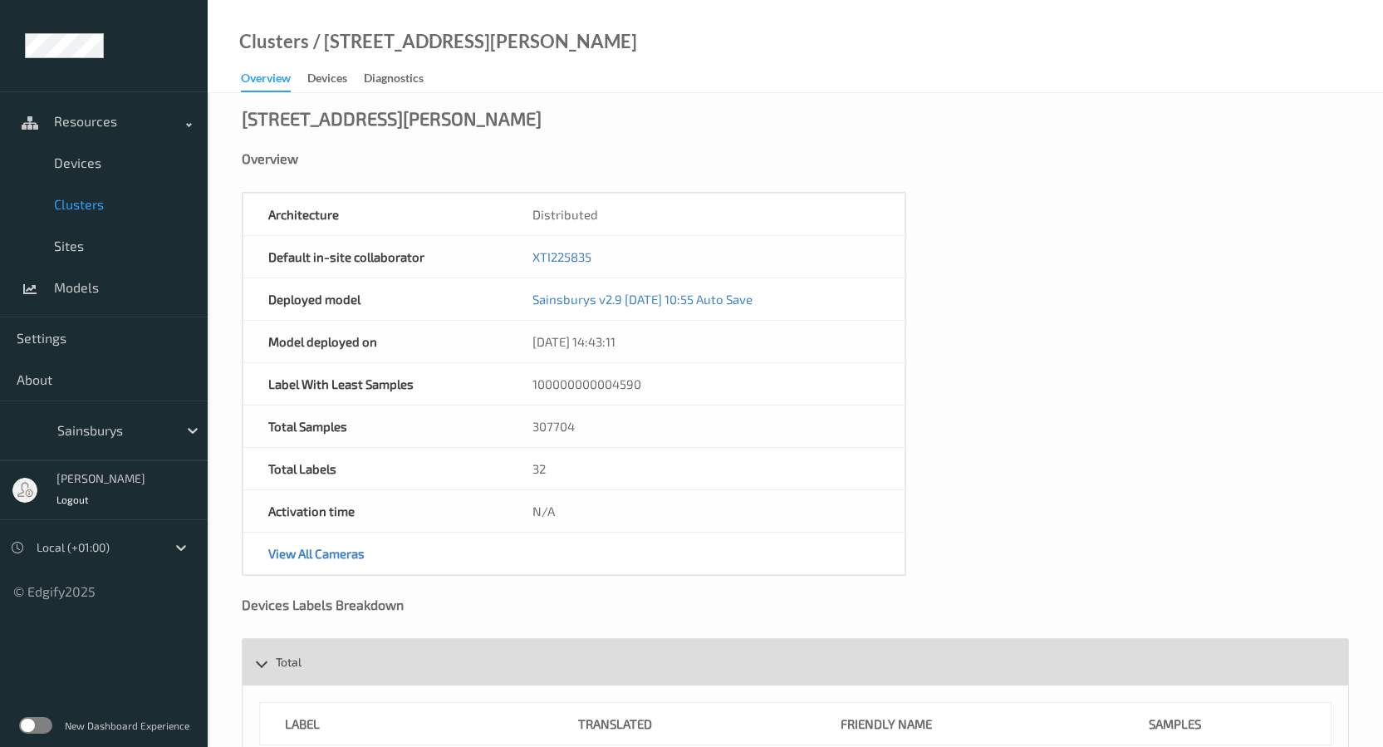
click at [285, 660] on span "Total" at bounding box center [289, 662] width 26 height 14
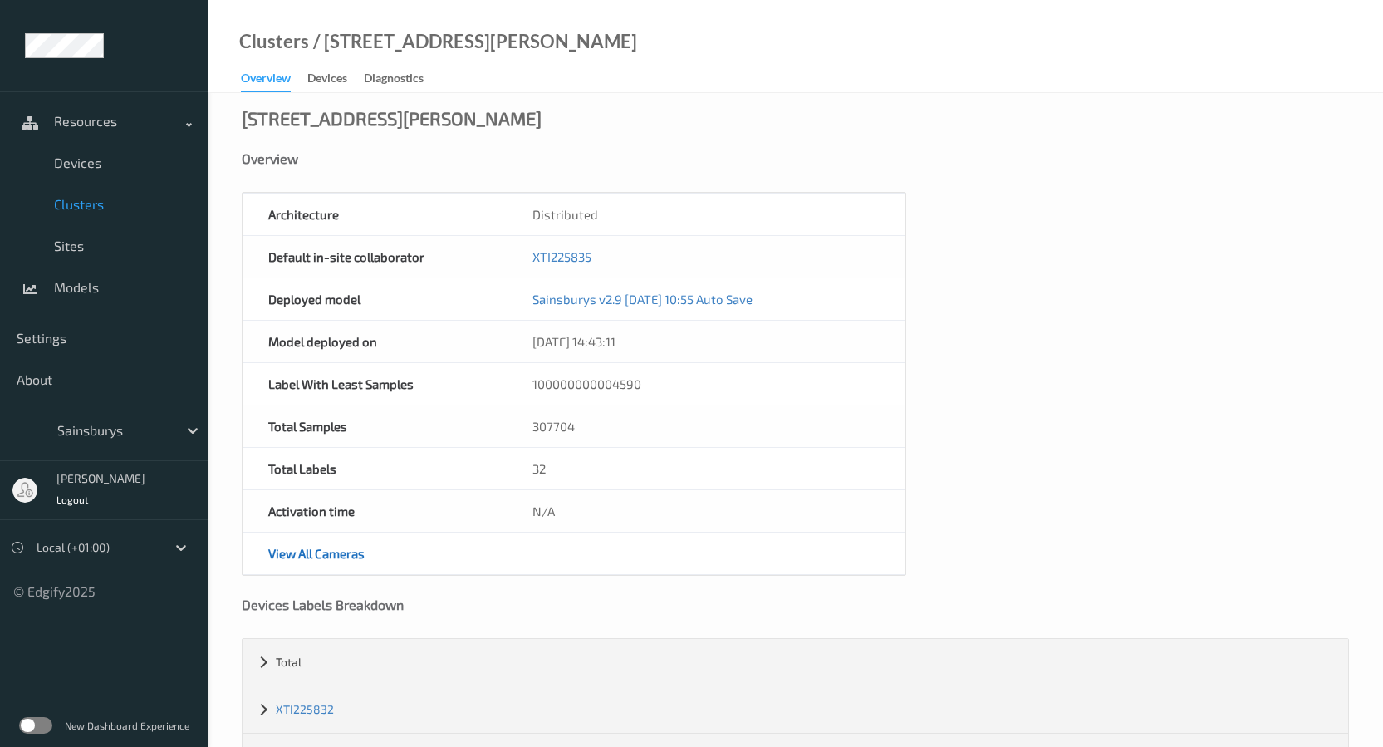
click at [305, 556] on link "View All Cameras" at bounding box center [316, 553] width 96 height 15
click at [287, 71] on div "Overview" at bounding box center [266, 81] width 50 height 22
click at [315, 78] on div "Devices" at bounding box center [327, 80] width 40 height 21
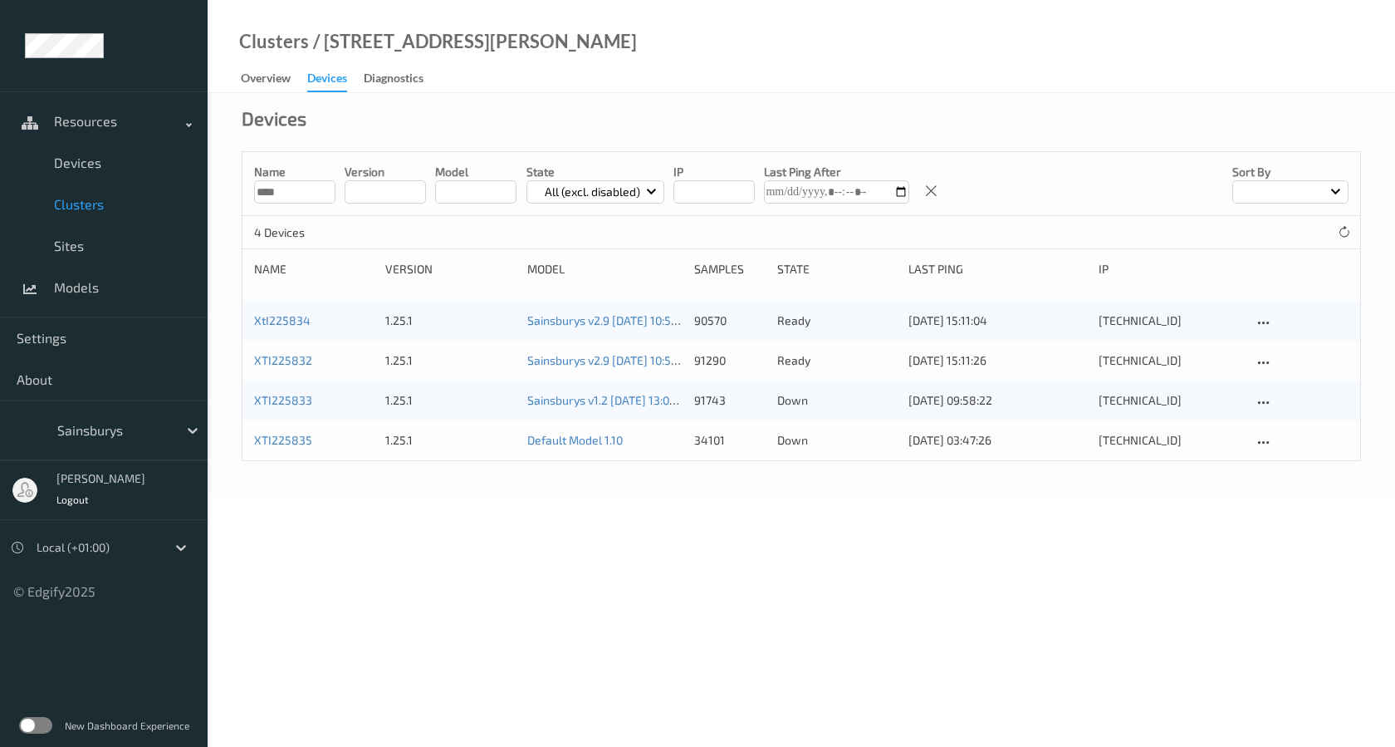
click at [517, 543] on body "Resources Devices Clusters Sites Models Settings About Sainsburys [PERSON_NAME]…" at bounding box center [697, 373] width 1395 height 747
click at [941, 408] on div "[DATE] 09:58:22" at bounding box center [998, 400] width 179 height 17
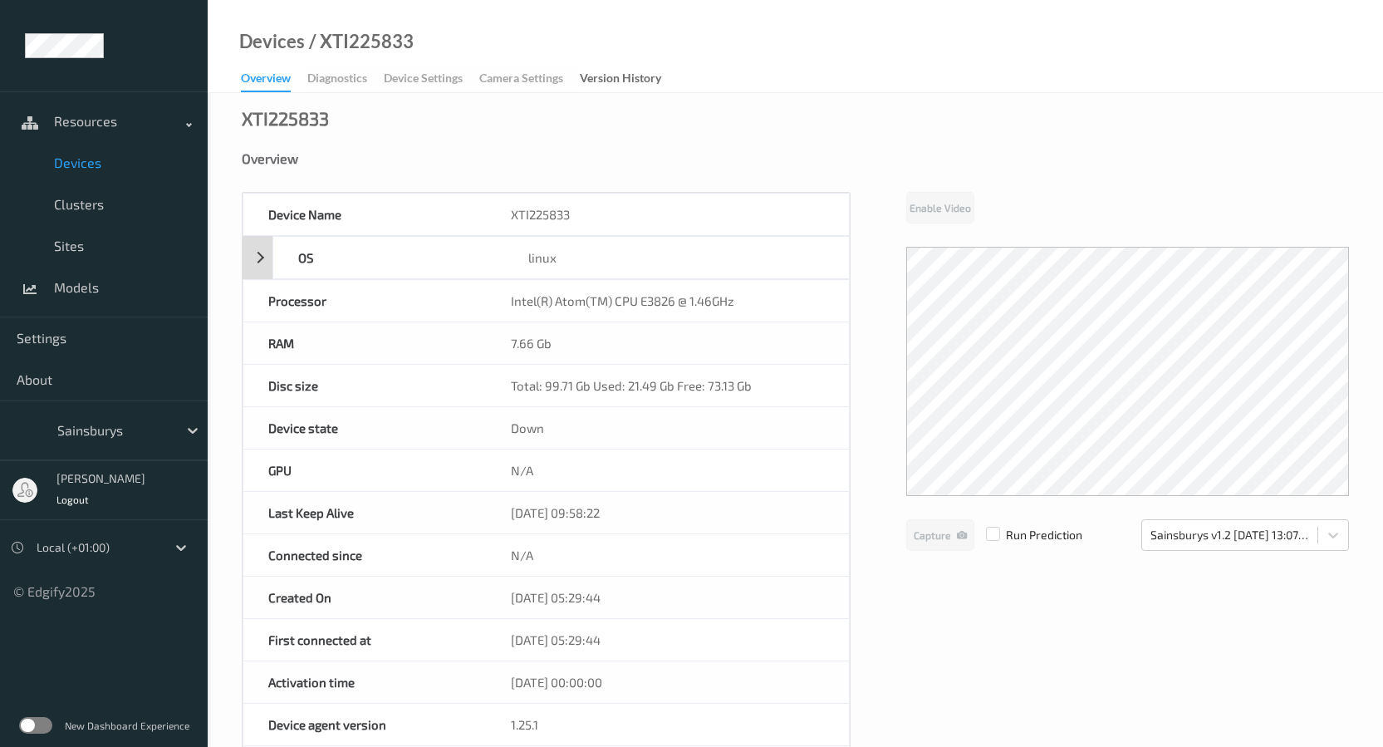
click at [269, 258] on div "OS linux" at bounding box center [546, 257] width 607 height 43
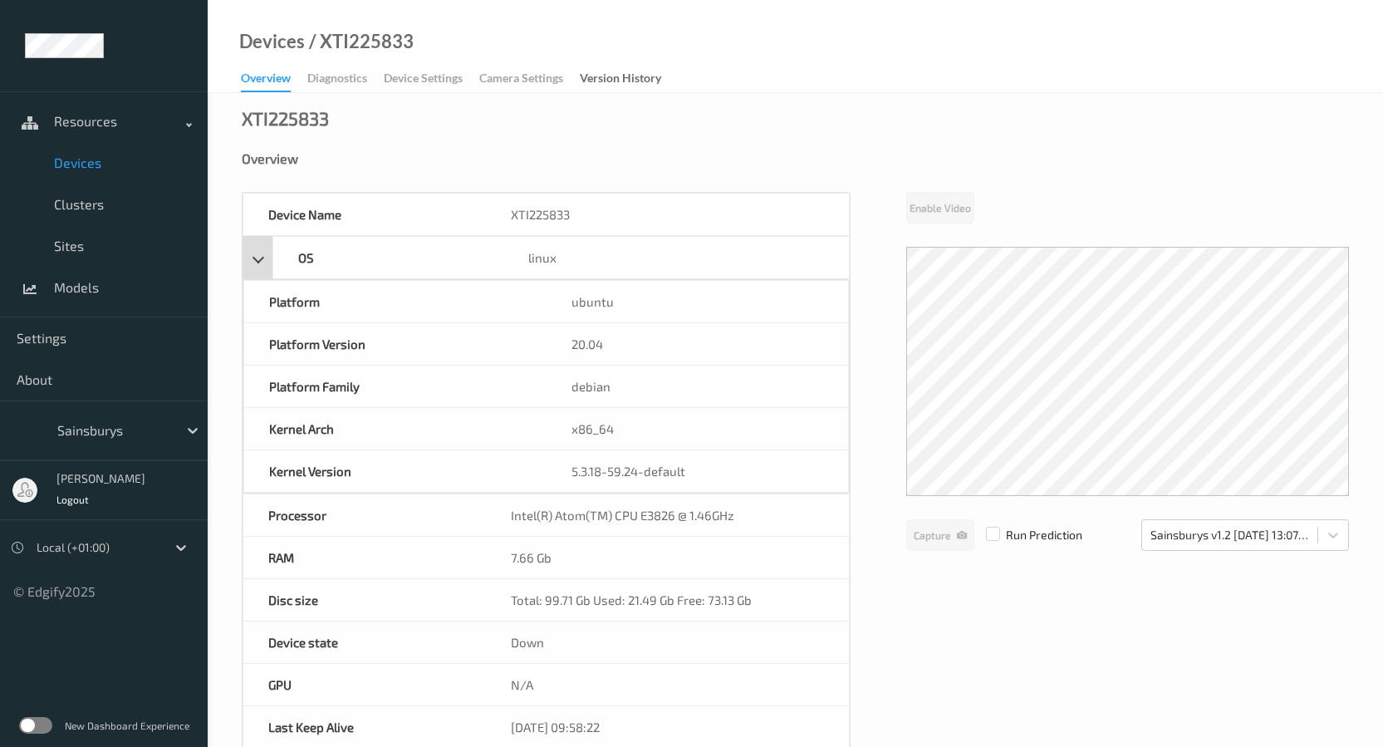
click at [269, 258] on div "OS linux" at bounding box center [546, 257] width 607 height 43
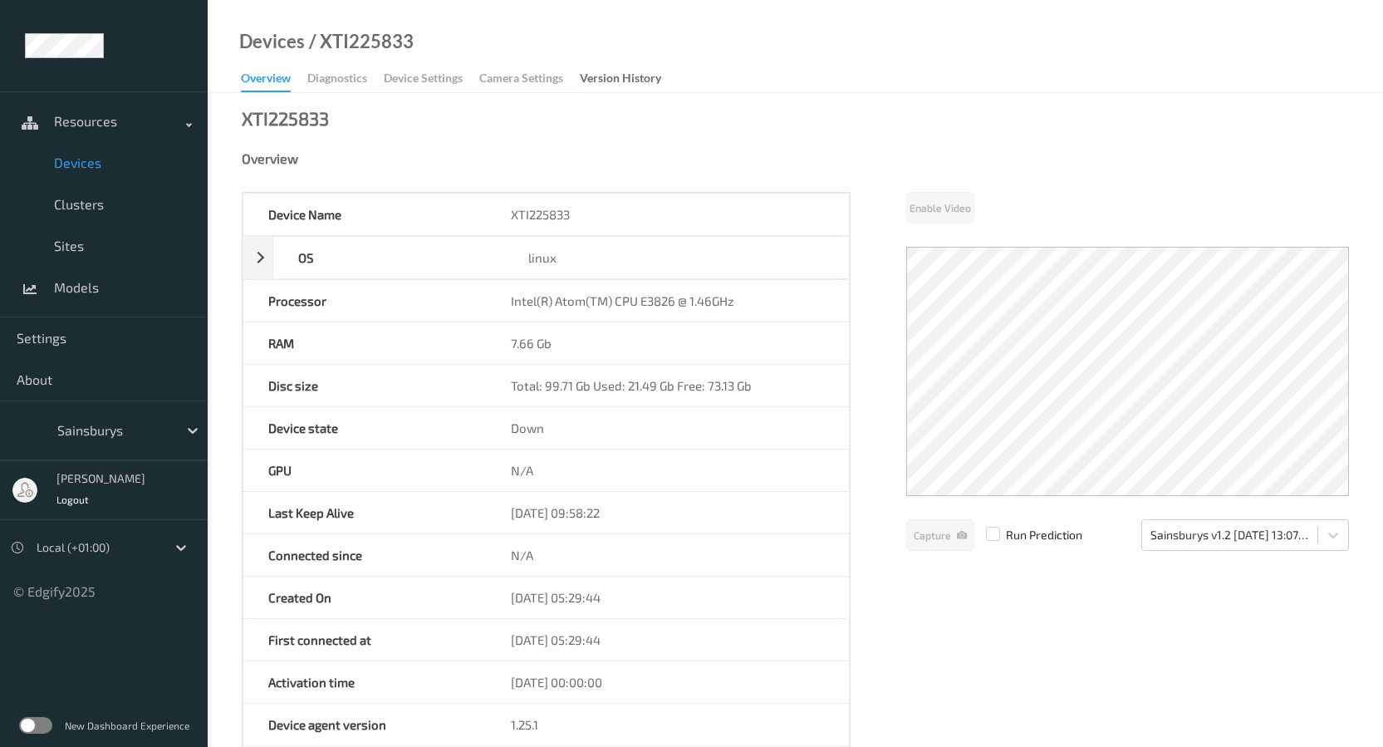
click at [328, 45] on div "/ XTI225833" at bounding box center [359, 41] width 109 height 17
copy div "XTI225833"
click at [357, 121] on div "XTI225833 Overview Device Name XTI225833 OS linux Platform ubuntu Platform Vers…" at bounding box center [795, 726] width 1175 height 1266
click at [133, 165] on span "Devices" at bounding box center [122, 162] width 137 height 17
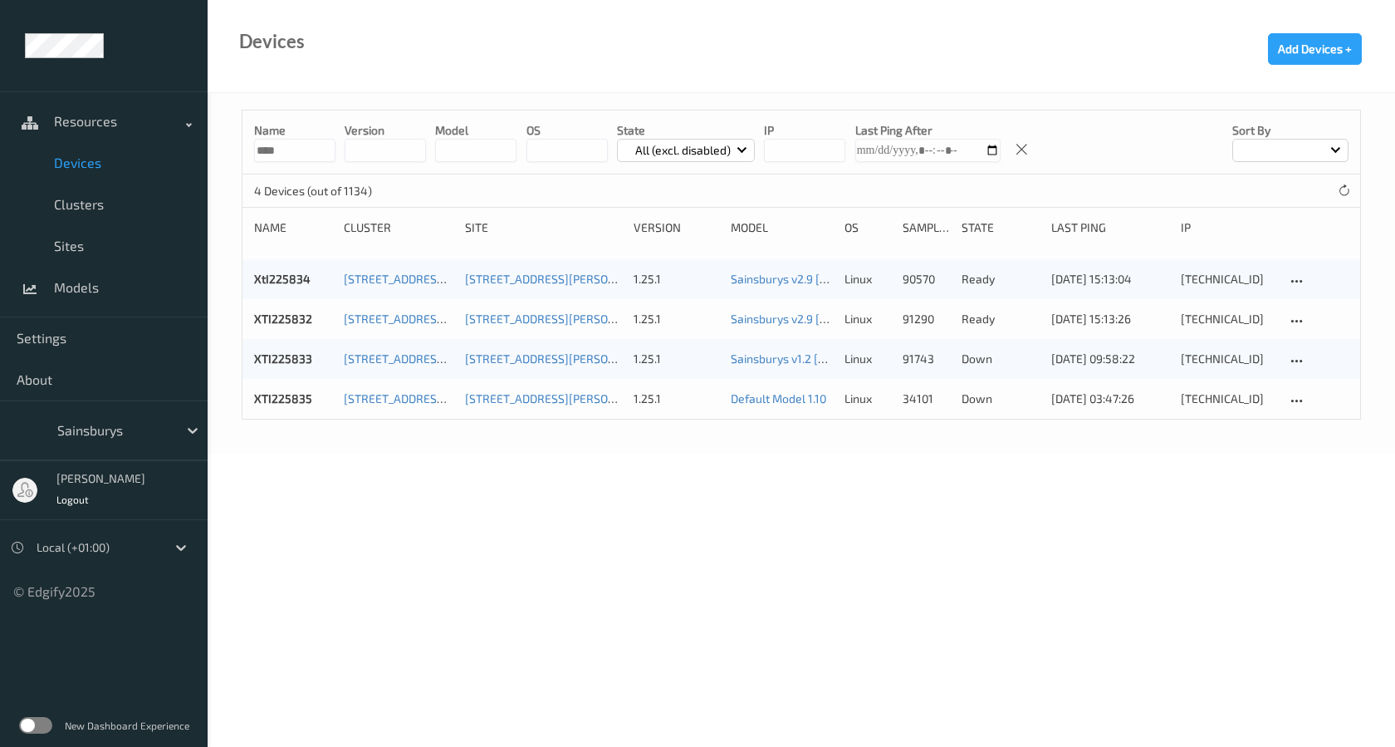
click at [978, 399] on p "down" at bounding box center [1001, 398] width 78 height 17
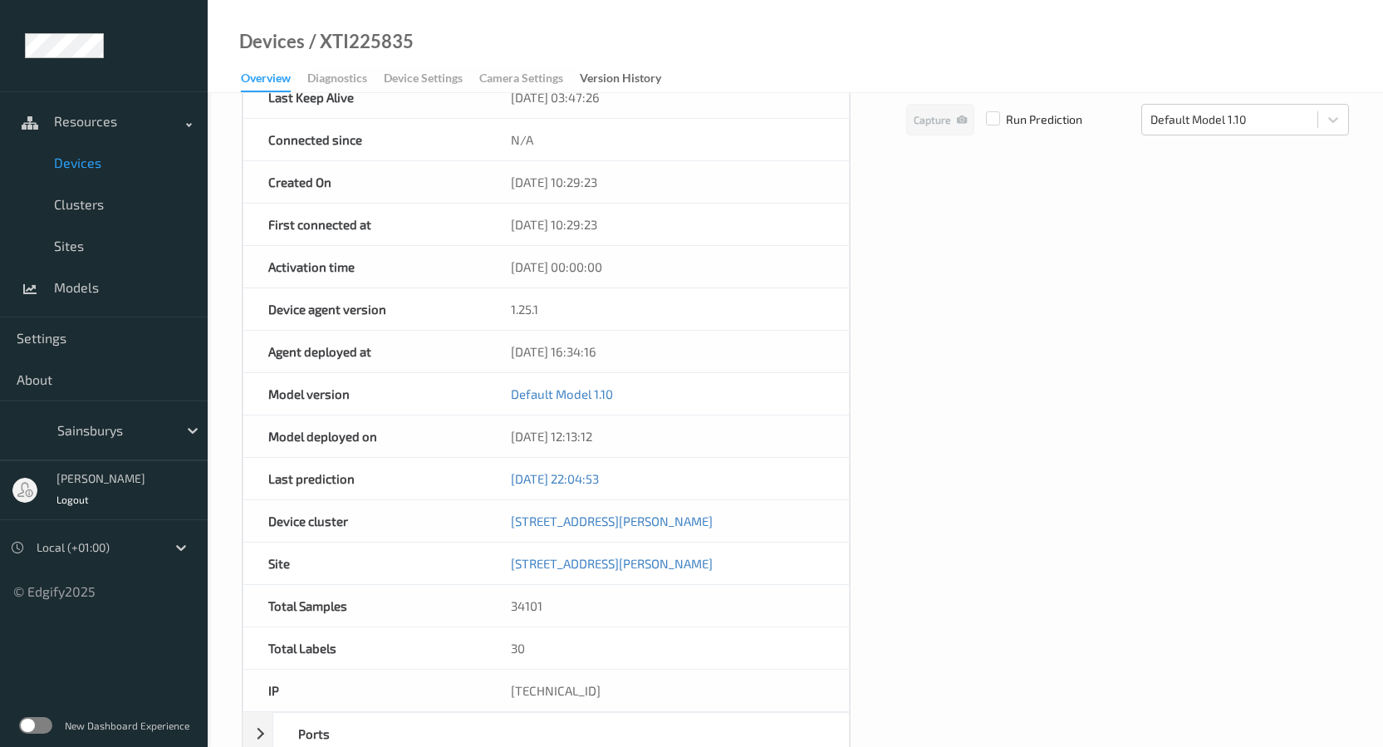
scroll to position [612, 0]
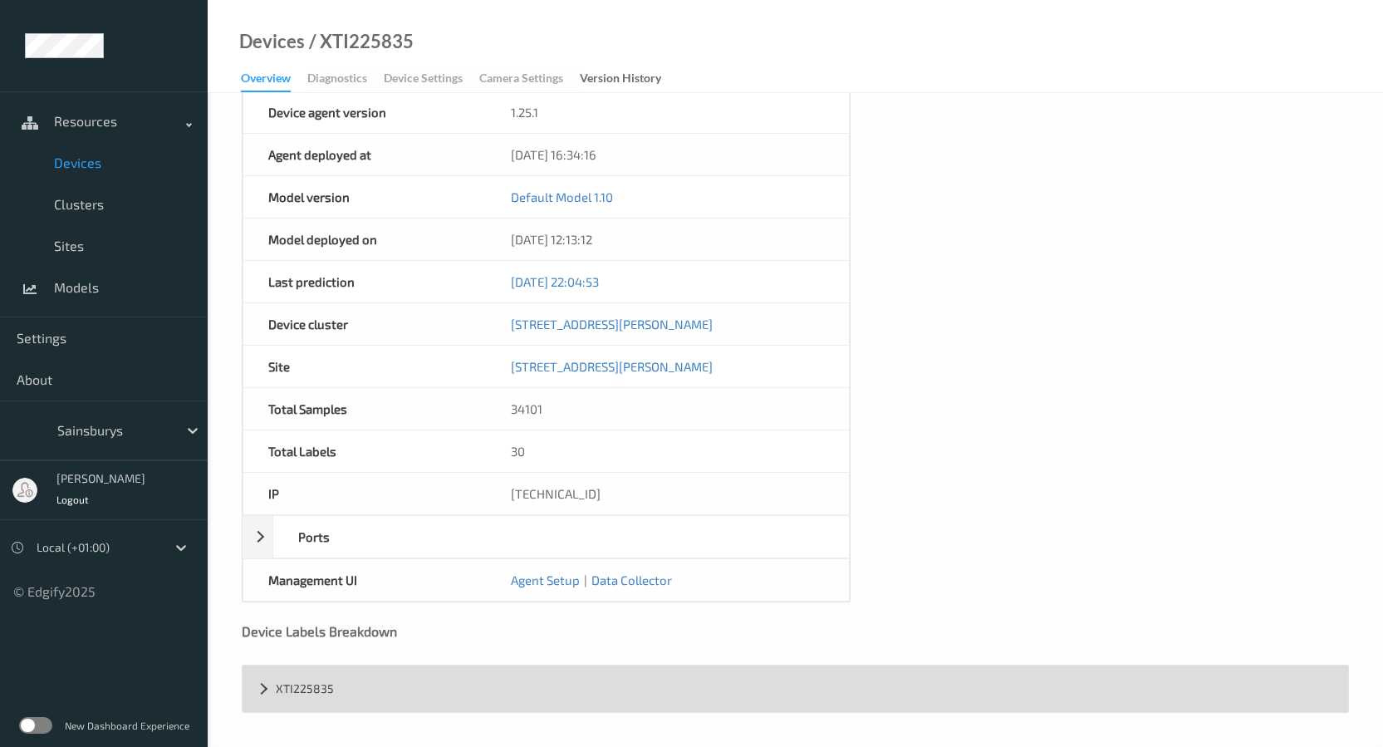
click at [307, 688] on div "XTI225835" at bounding box center [796, 688] width 1106 height 47
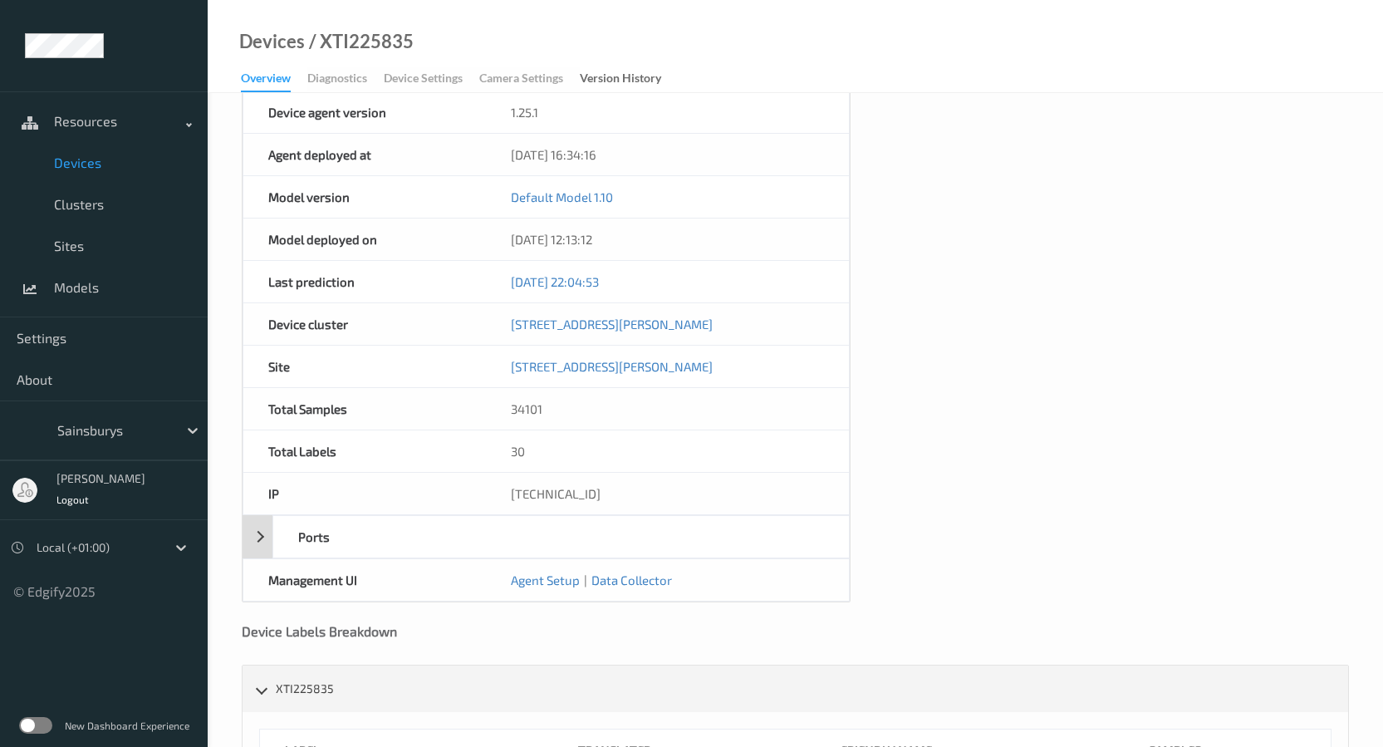
click at [281, 545] on div "Ports" at bounding box center [388, 537] width 230 height 42
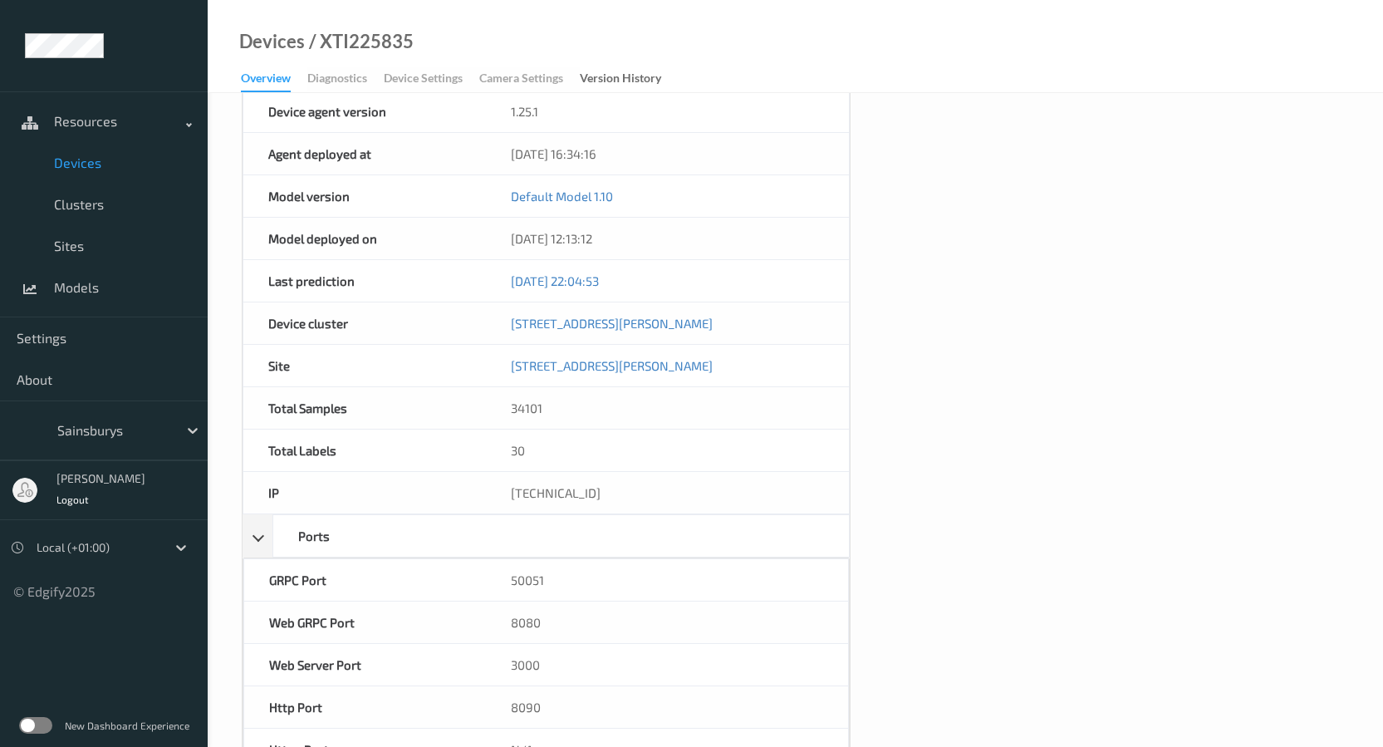
scroll to position [861, 0]
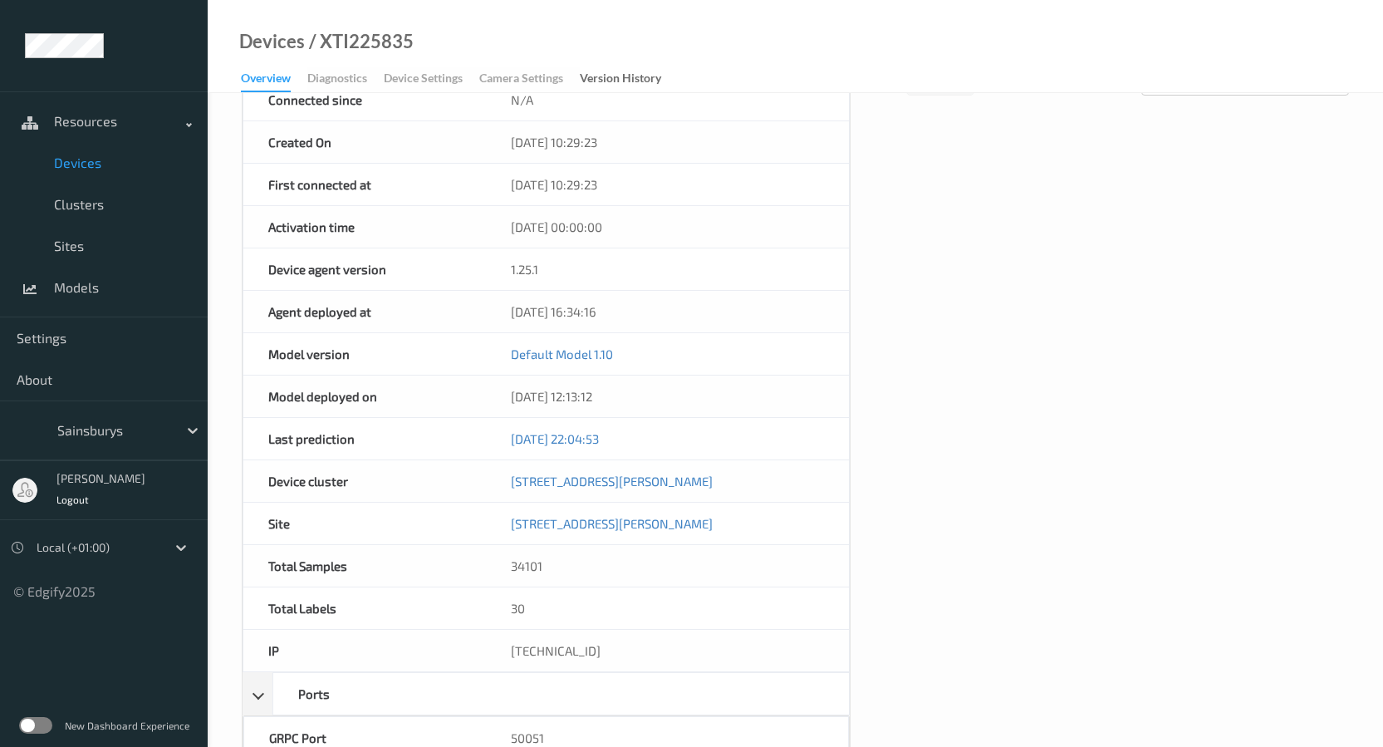
scroll to position [0, 0]
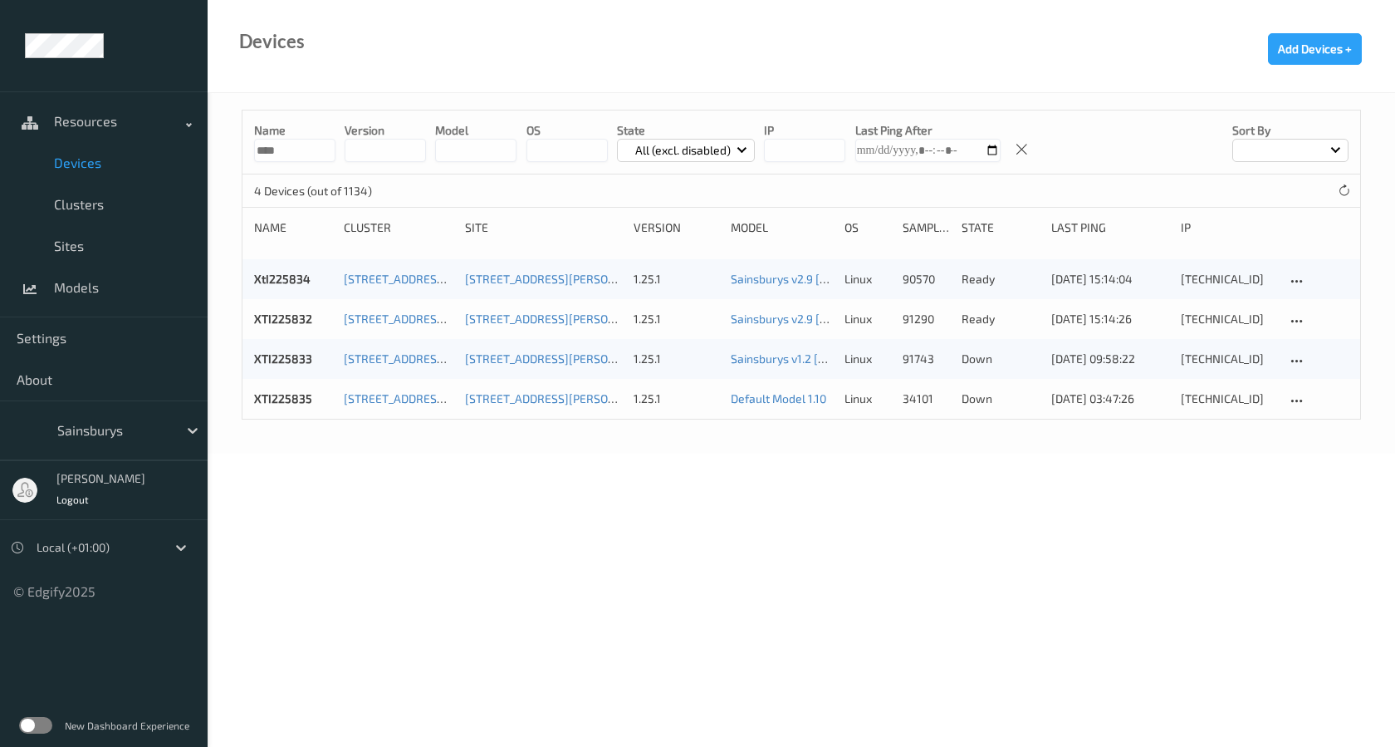
click at [723, 566] on body "Resources Devices Clusters Sites Models Settings About Sainsburys [PERSON_NAME]…" at bounding box center [697, 373] width 1395 height 747
click at [874, 280] on p "linux" at bounding box center [868, 279] width 47 height 17
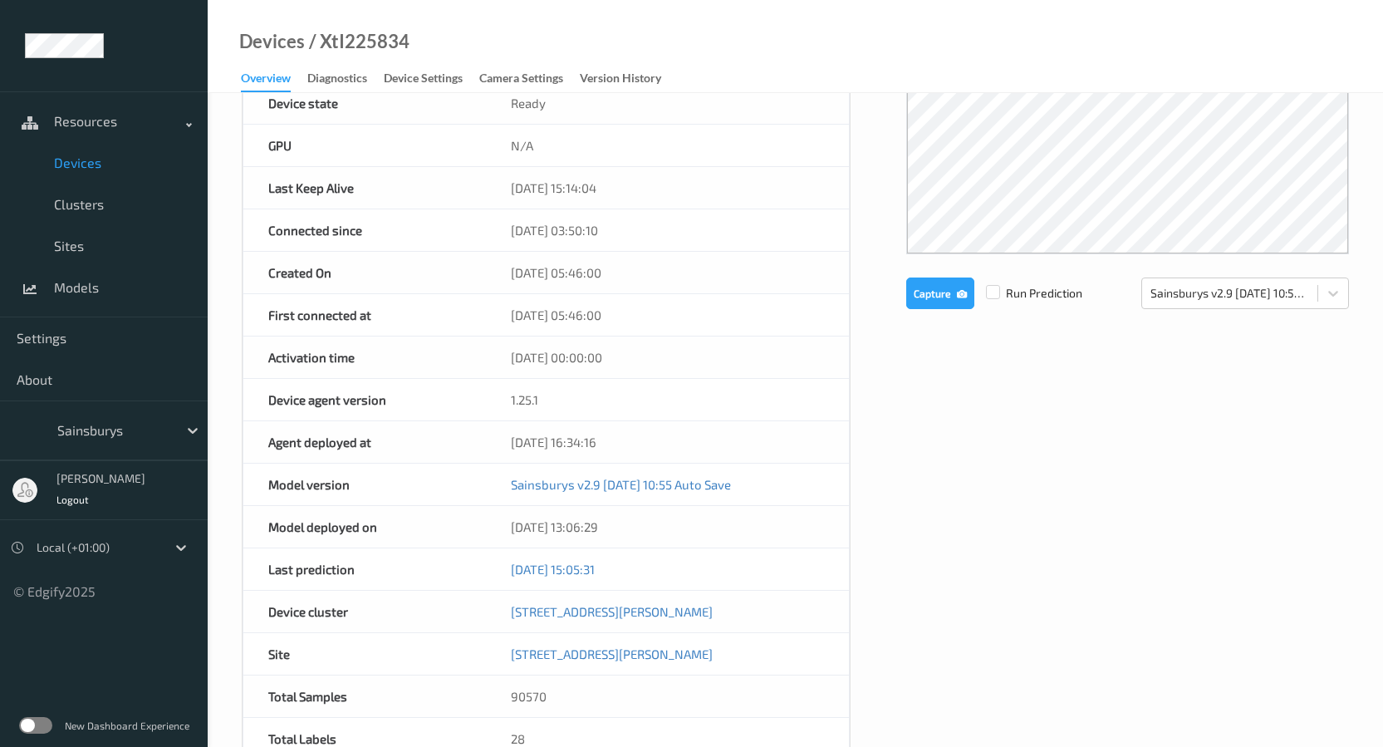
scroll to position [612, 0]
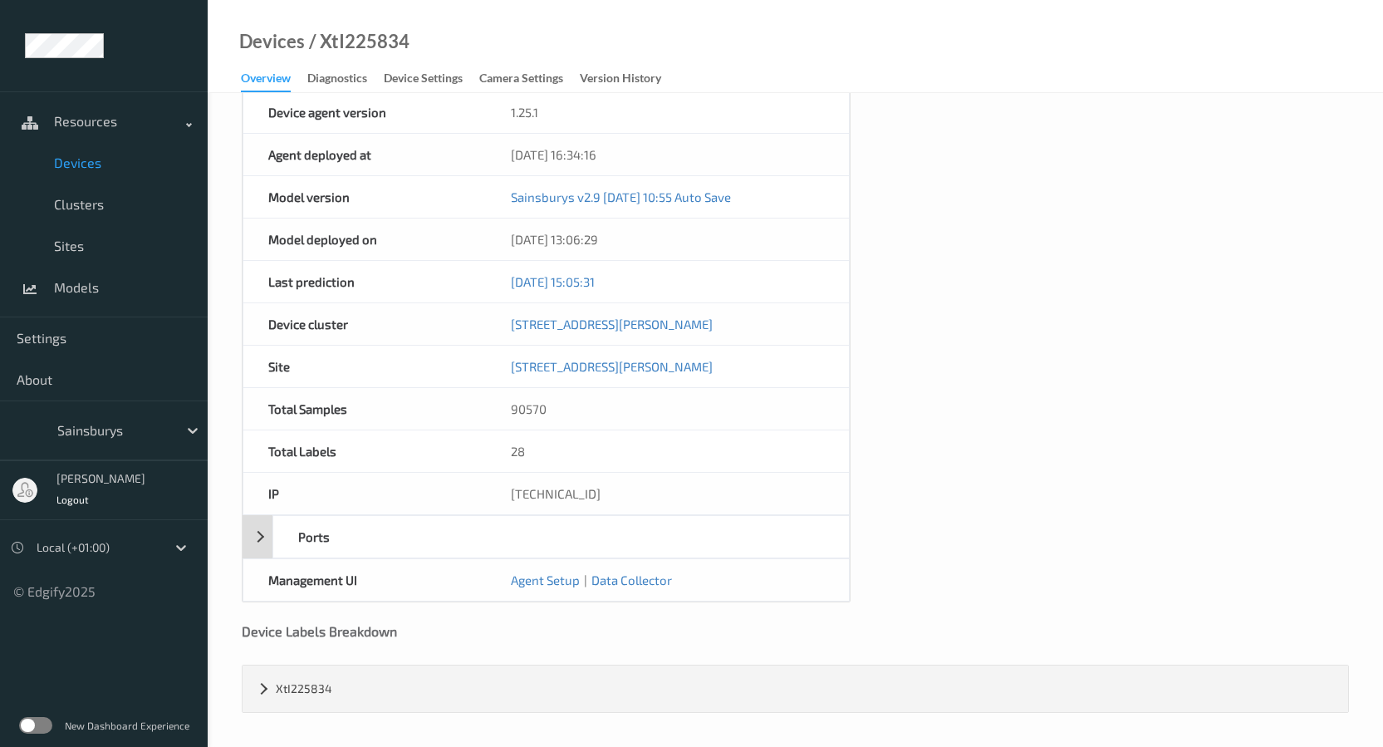
click at [263, 537] on div "Ports" at bounding box center [546, 536] width 607 height 43
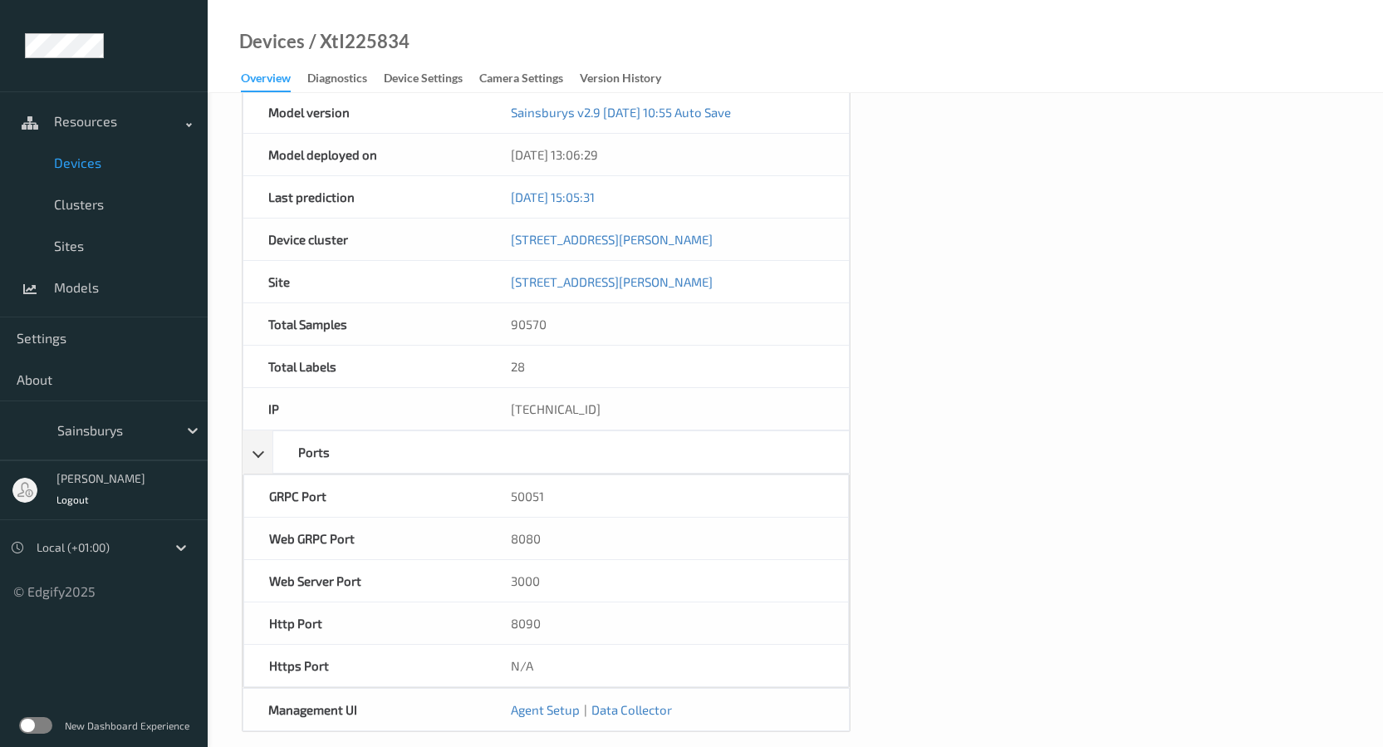
scroll to position [826, 0]
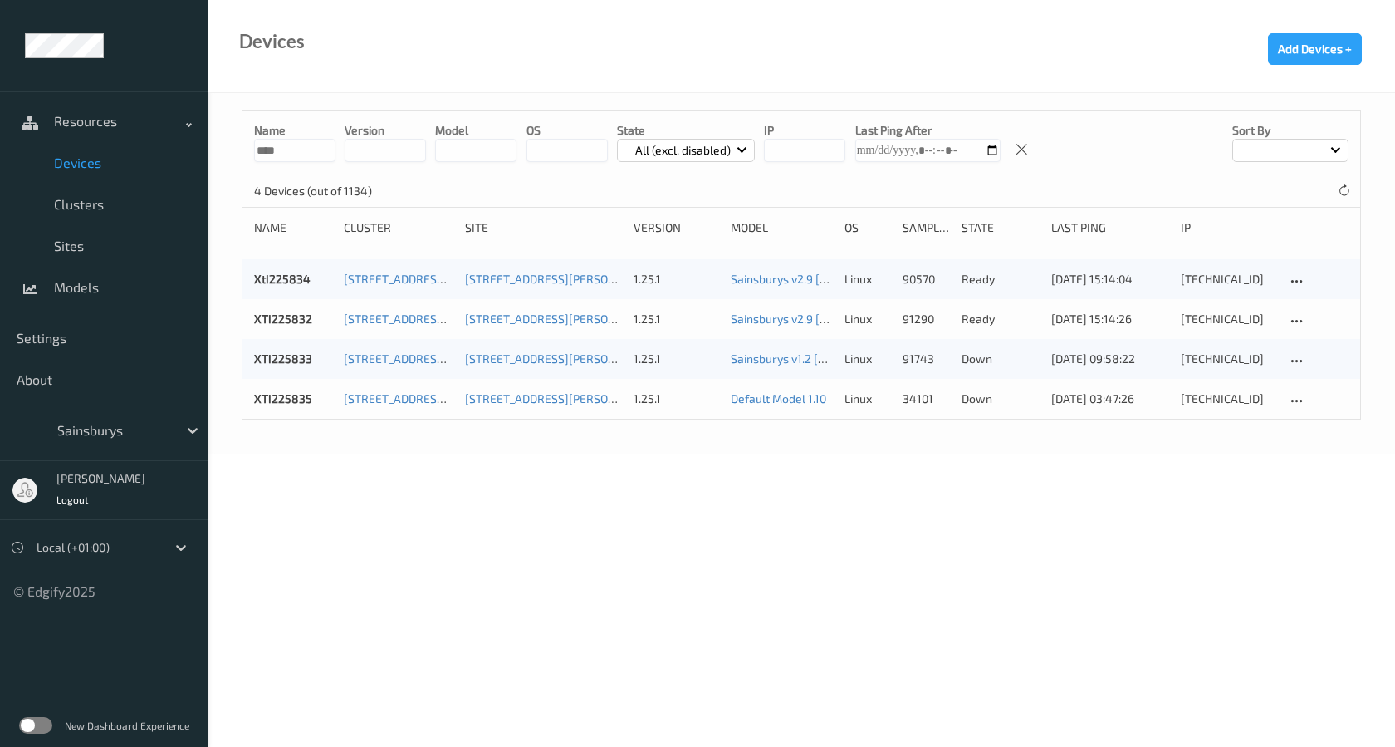
click at [935, 458] on body "Resources Devices Clusters Sites Models Settings About Sainsburys [PERSON_NAME]…" at bounding box center [697, 373] width 1395 height 747
click at [1181, 356] on div "[TECHNICAL_ID]" at bounding box center [1228, 359] width 94 height 17
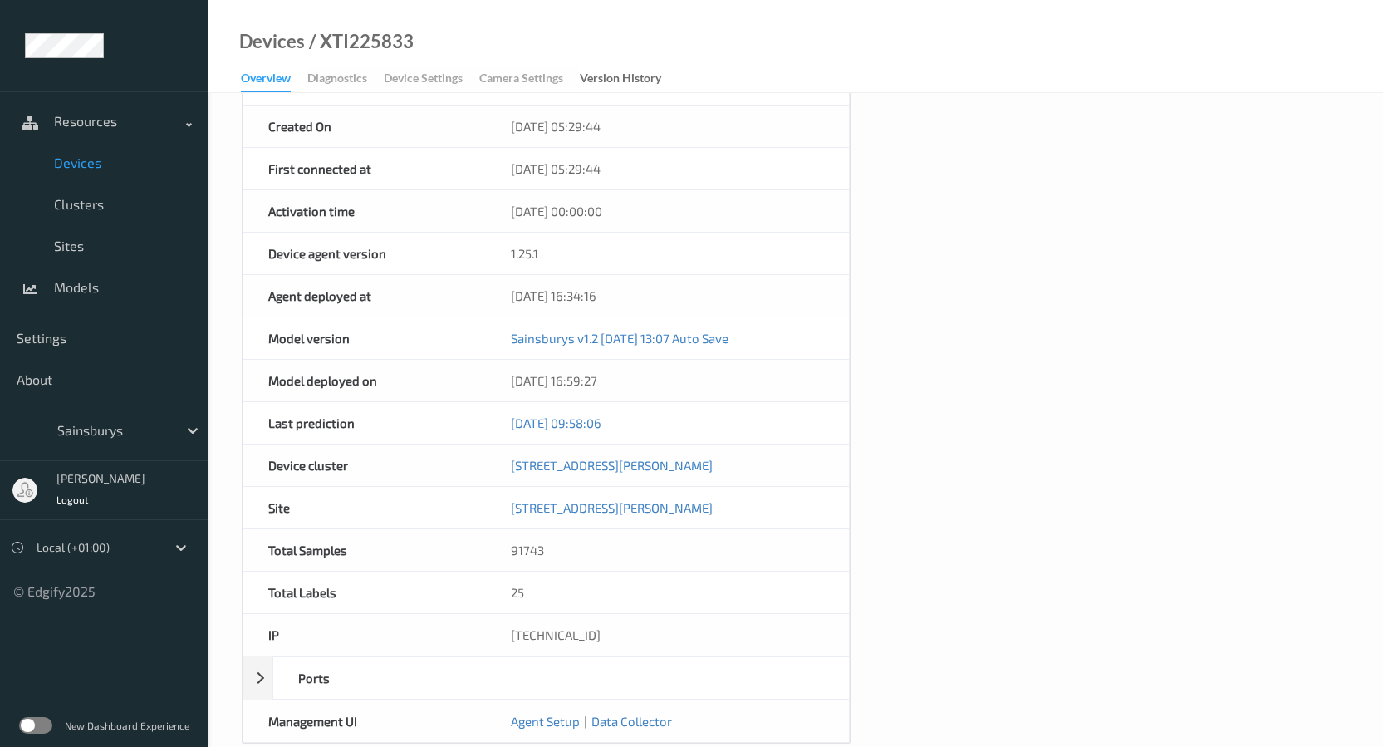
scroll to position [612, 0]
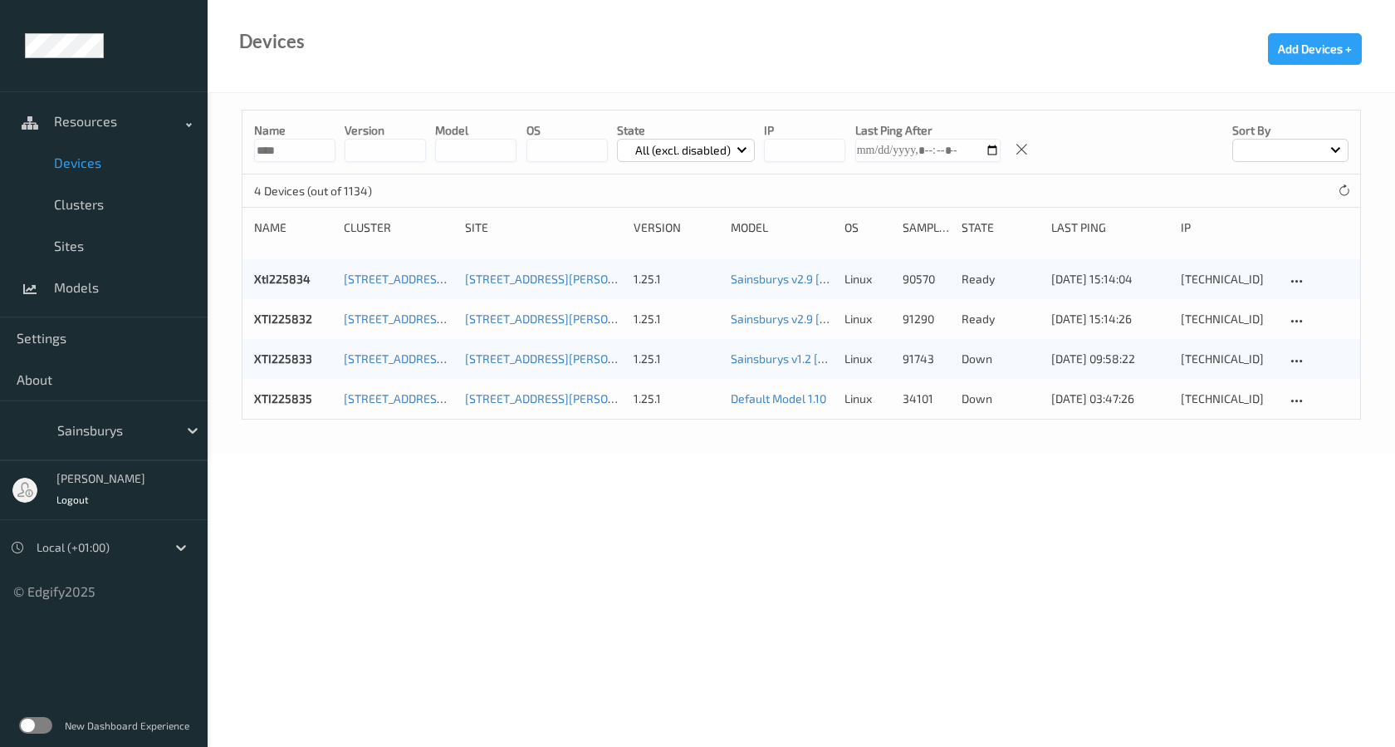
click at [97, 164] on span "Devices" at bounding box center [122, 162] width 137 height 17
click at [1266, 57] on div "Devices Add Devices +" at bounding box center [802, 46] width 1188 height 93
click at [1288, 52] on button "Add Devices +" at bounding box center [1315, 49] width 94 height 32
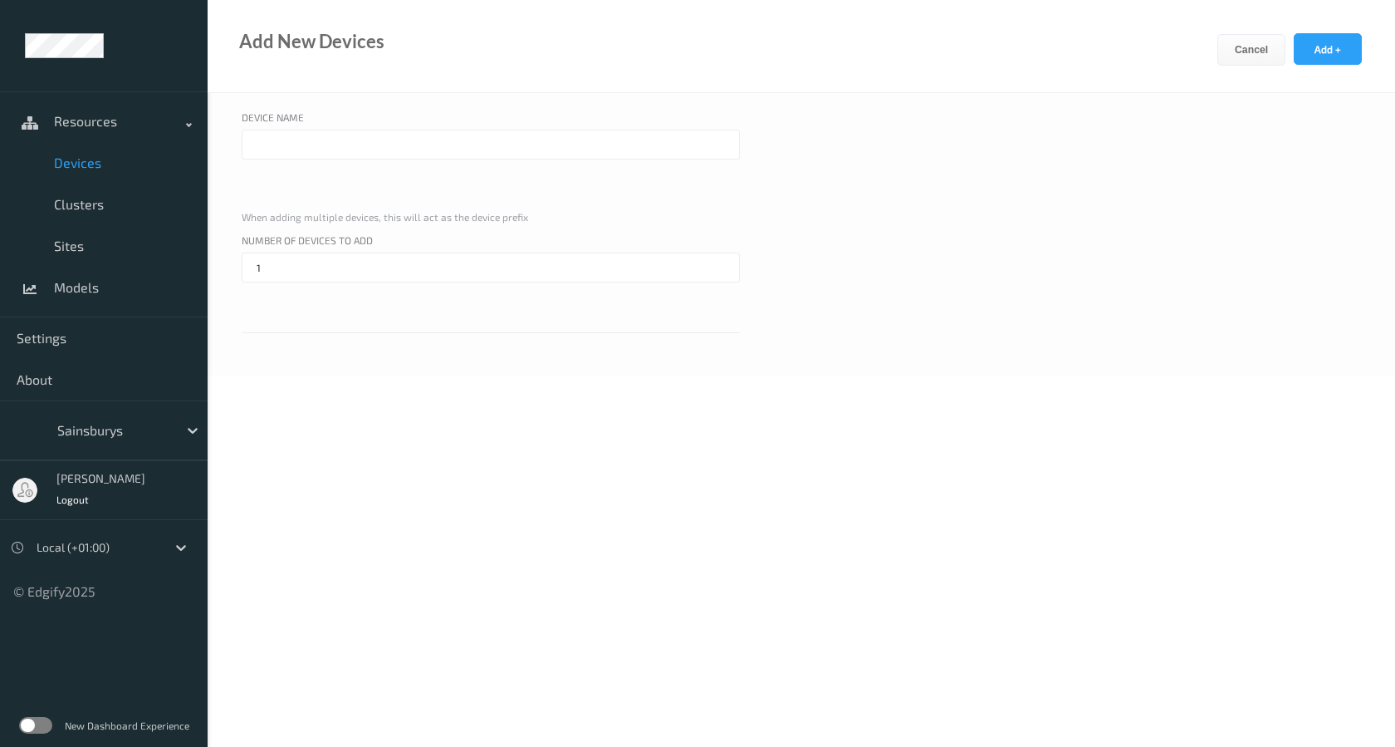
click at [363, 145] on input "text" at bounding box center [491, 145] width 498 height 30
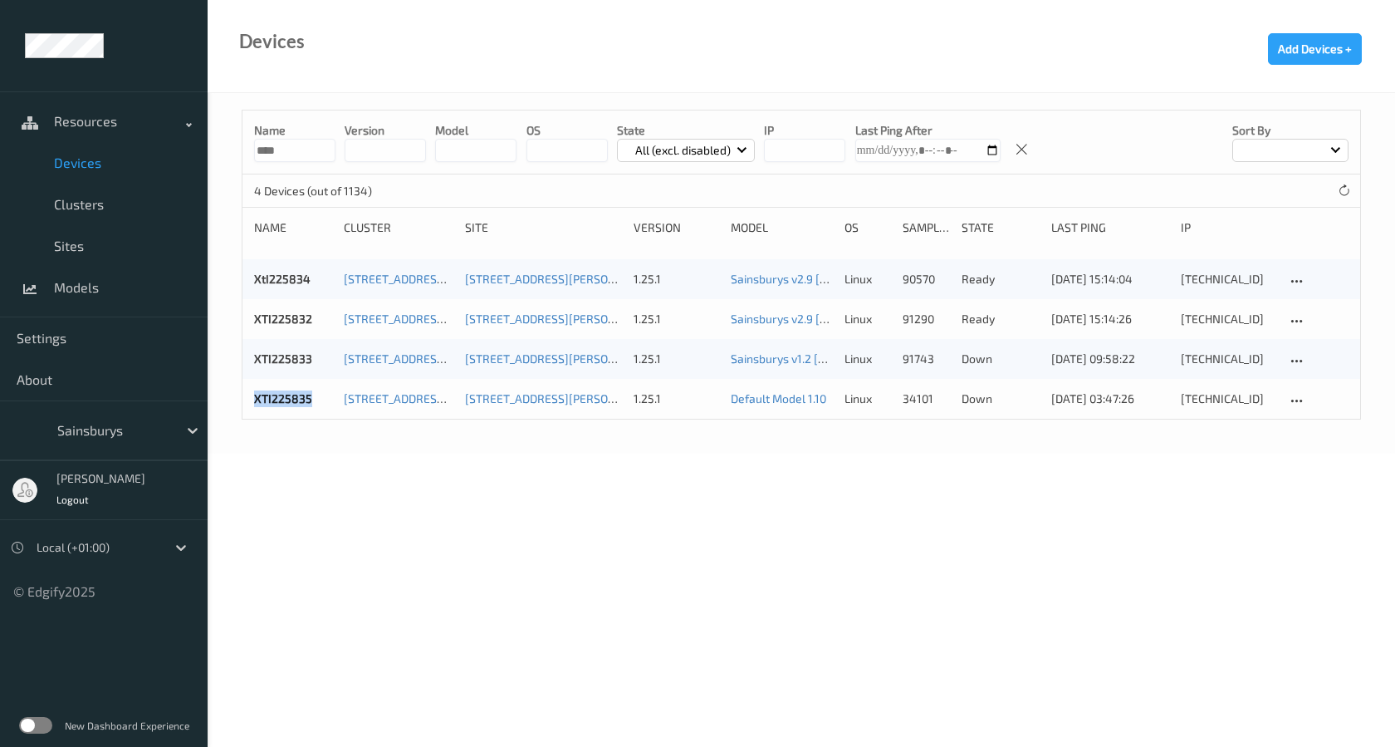
drag, startPoint x: 317, startPoint y: 399, endPoint x: 241, endPoint y: 402, distance: 76.5
click at [241, 402] on div "Name **** version model OS State All (excl. disabled) IP Last Ping After Sort b…" at bounding box center [802, 273] width 1188 height 360
copy link "XTI225835"
click at [1279, 55] on button "Add Devices +" at bounding box center [1315, 49] width 94 height 32
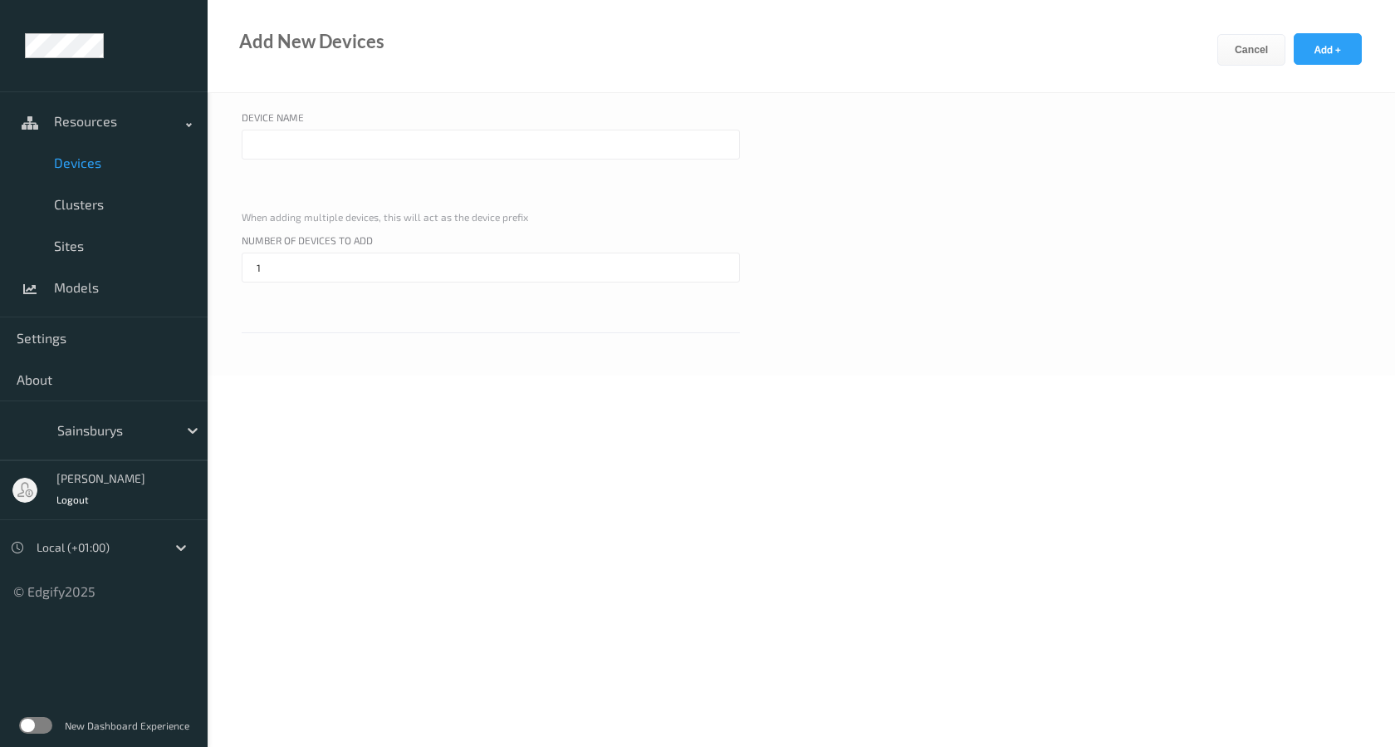
click at [437, 177] on div at bounding box center [491, 170] width 498 height 80
click at [435, 145] on input "text" at bounding box center [491, 145] width 498 height 30
paste input "XTI225835"
type input "XTI225835-2"
click at [354, 270] on input "1" at bounding box center [491, 268] width 498 height 30
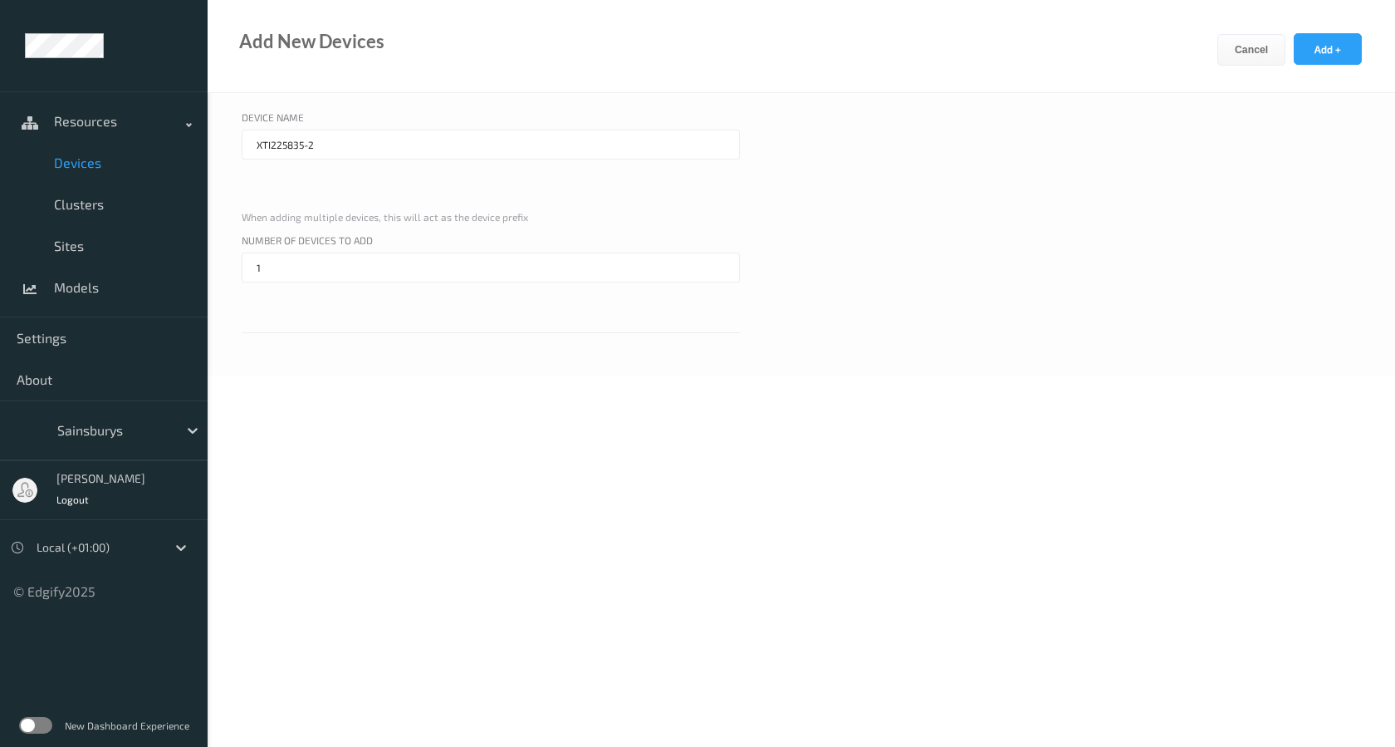
click at [343, 339] on div "Device Name XTI225835-2 When adding multiple devices, this will act as the devi…" at bounding box center [802, 234] width 1188 height 282
click at [1313, 48] on button "Add +" at bounding box center [1328, 49] width 68 height 32
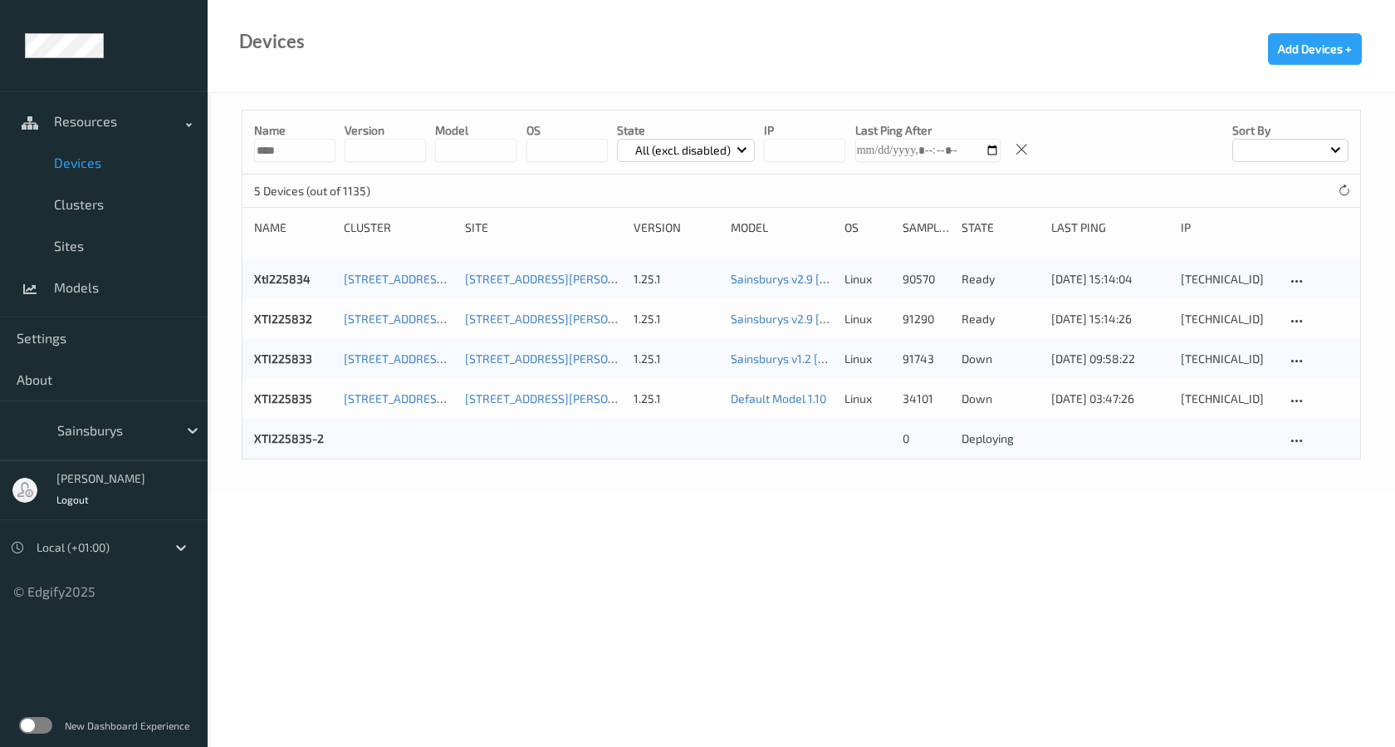
click at [740, 451] on div "XTI225835-2 0 deploying" at bounding box center [802, 439] width 1118 height 40
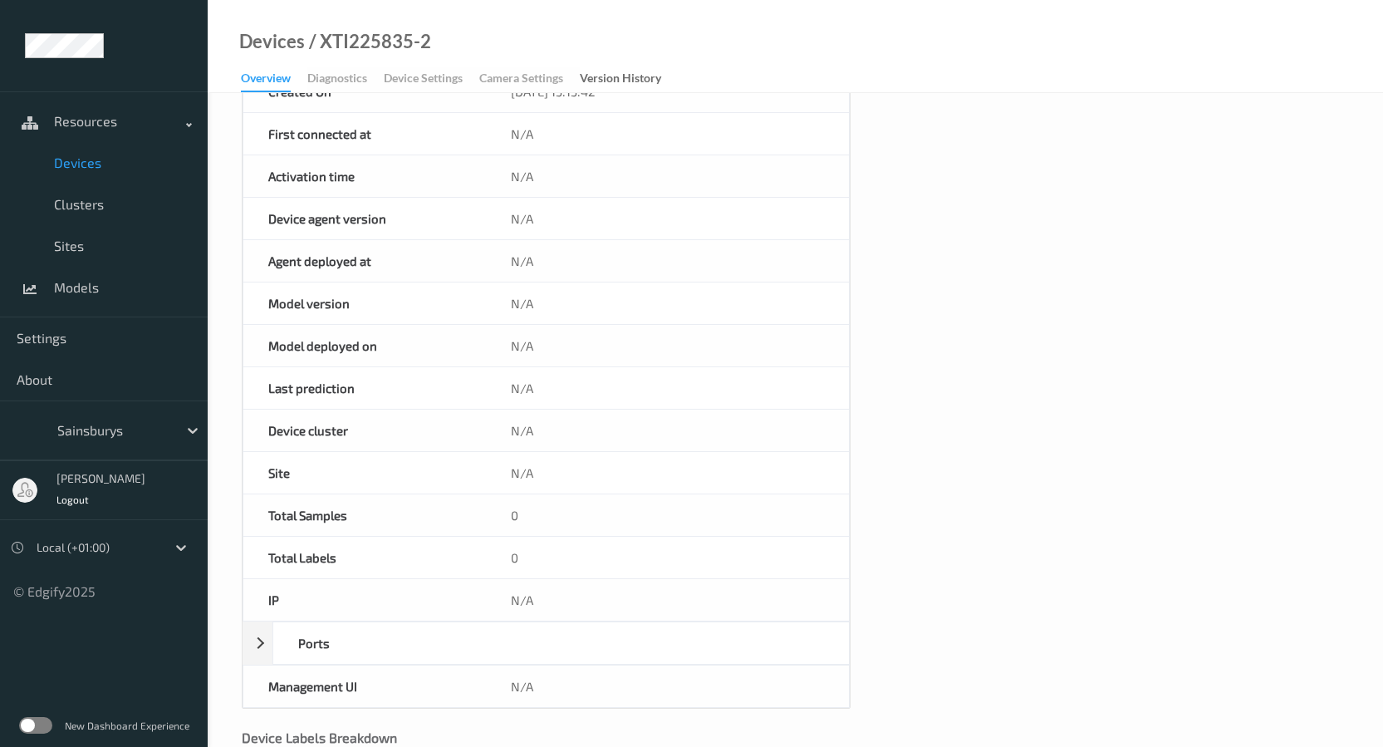
scroll to position [612, 0]
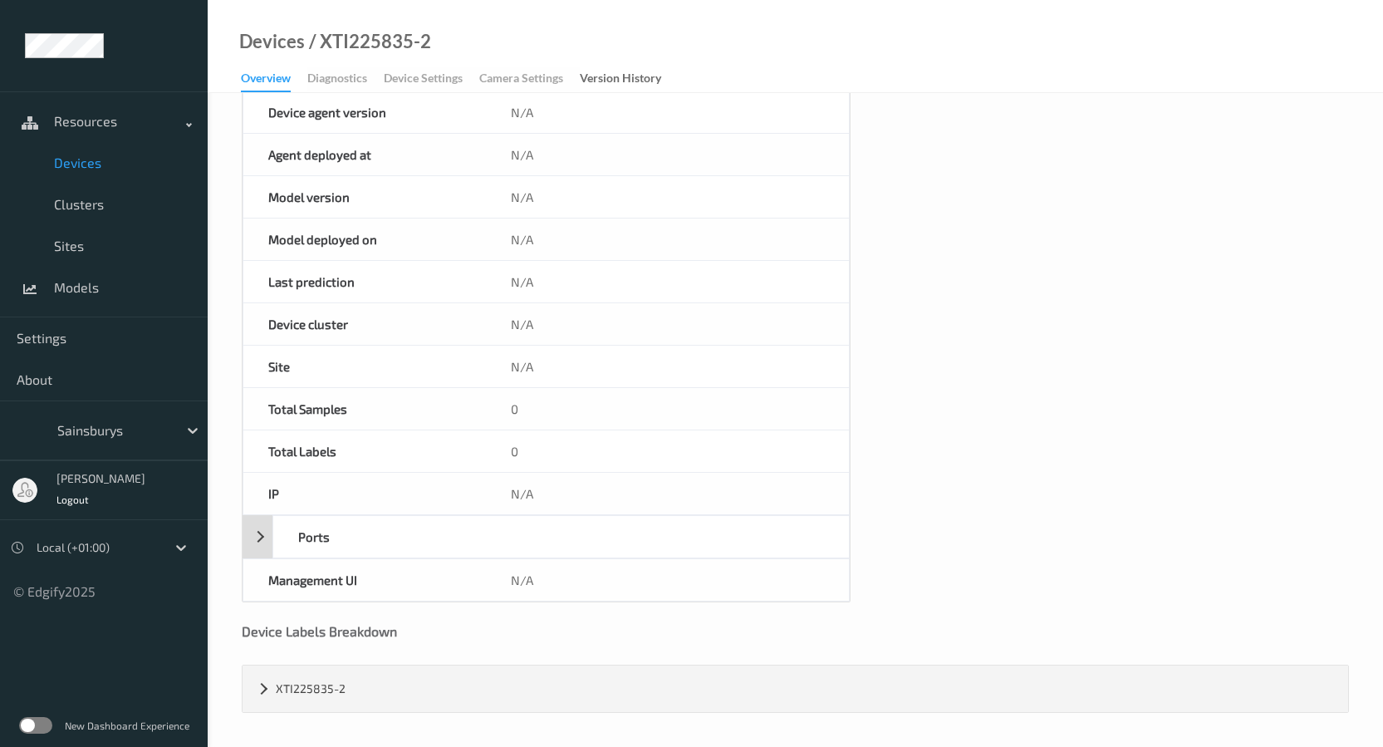
click at [264, 544] on div "Ports" at bounding box center [546, 536] width 607 height 43
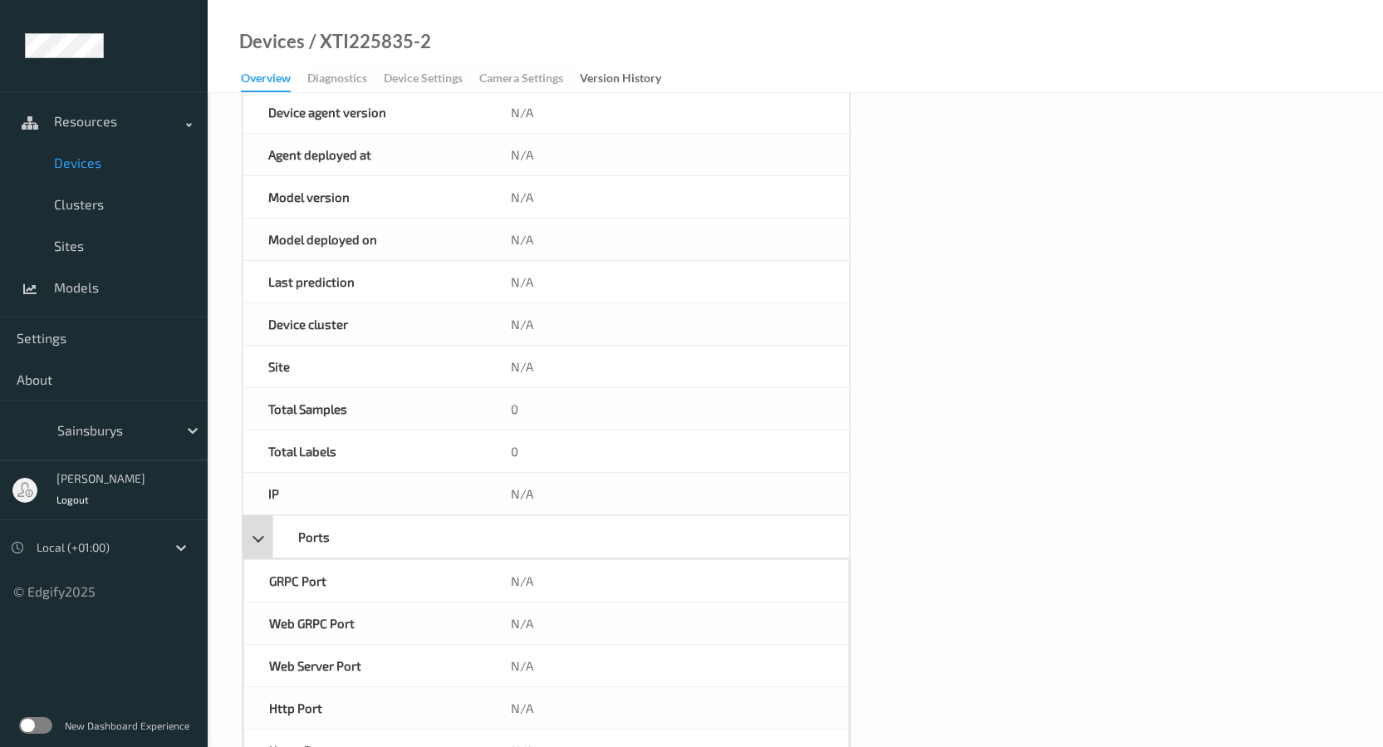
click at [264, 544] on div "Ports" at bounding box center [546, 536] width 607 height 43
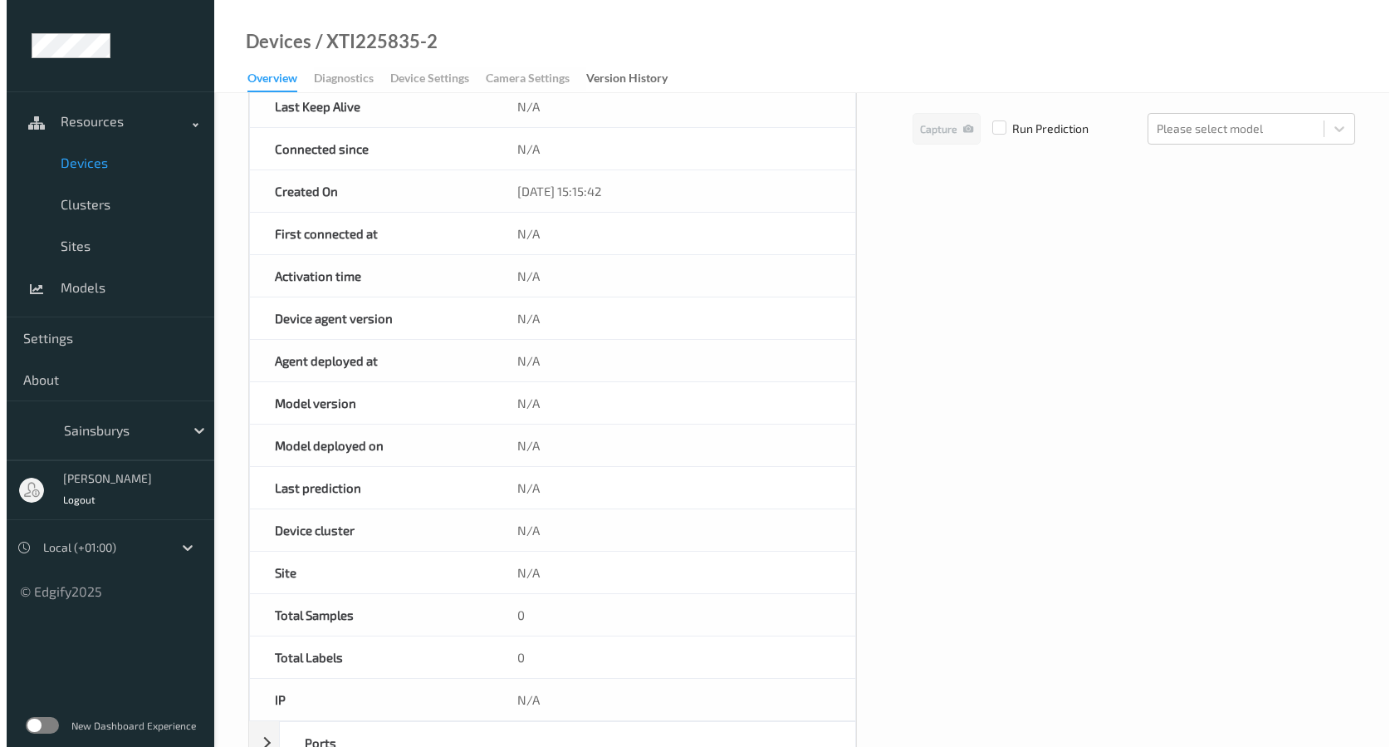
scroll to position [0, 0]
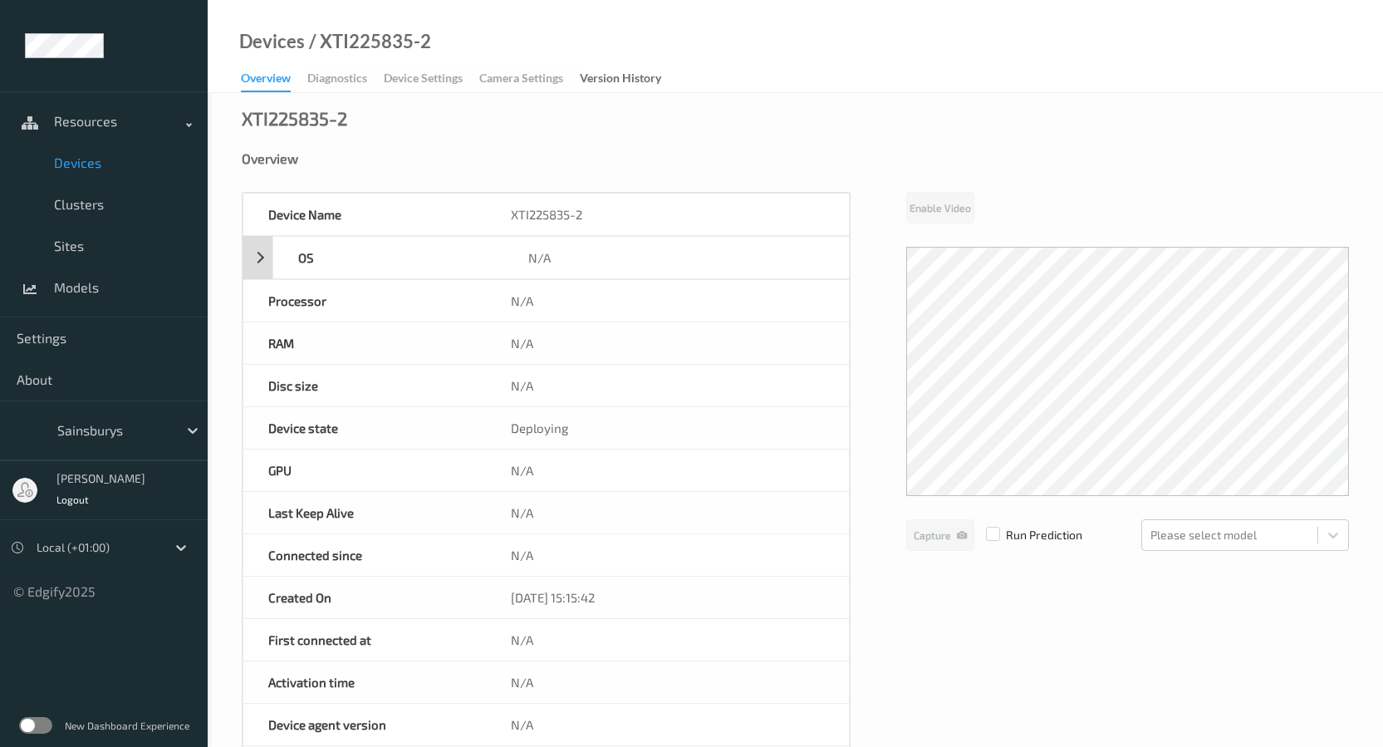
click at [279, 252] on div "OS" at bounding box center [388, 258] width 230 height 42
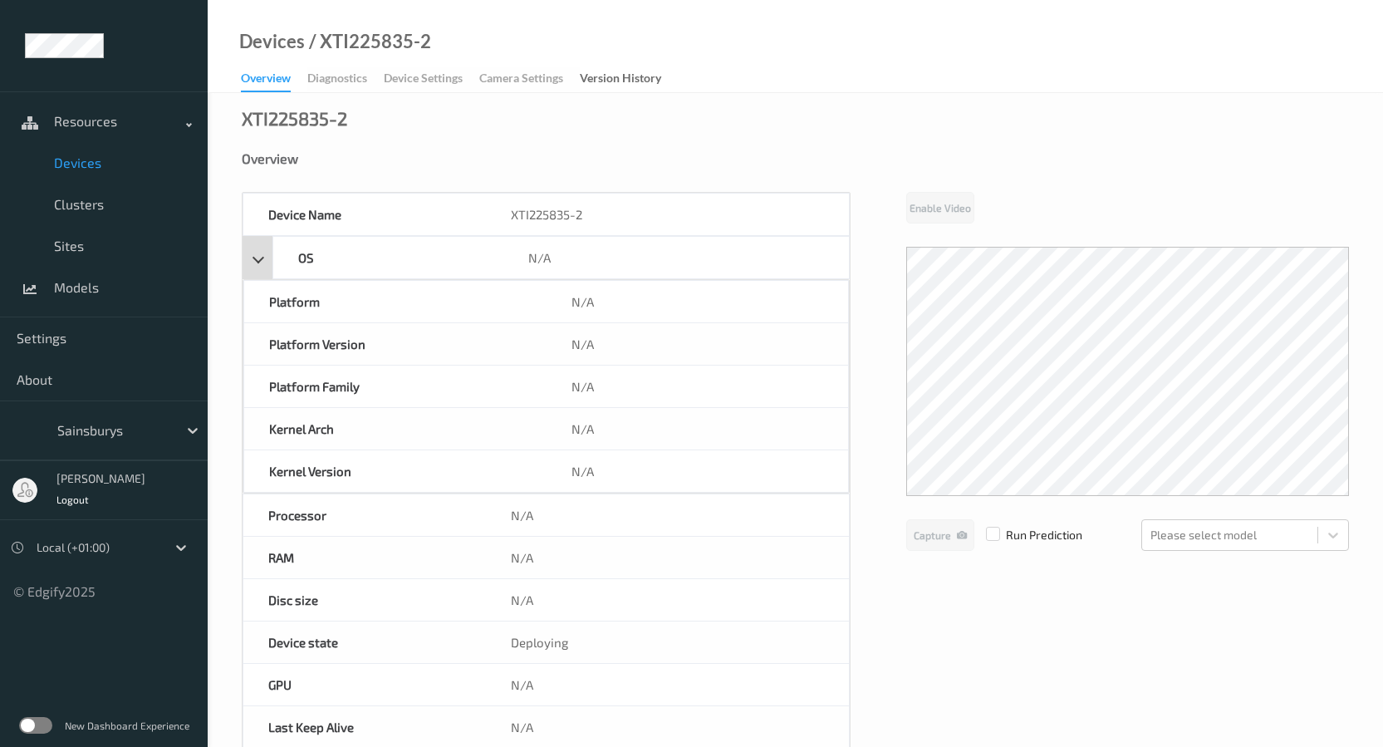
click at [279, 252] on div "OS" at bounding box center [388, 258] width 230 height 42
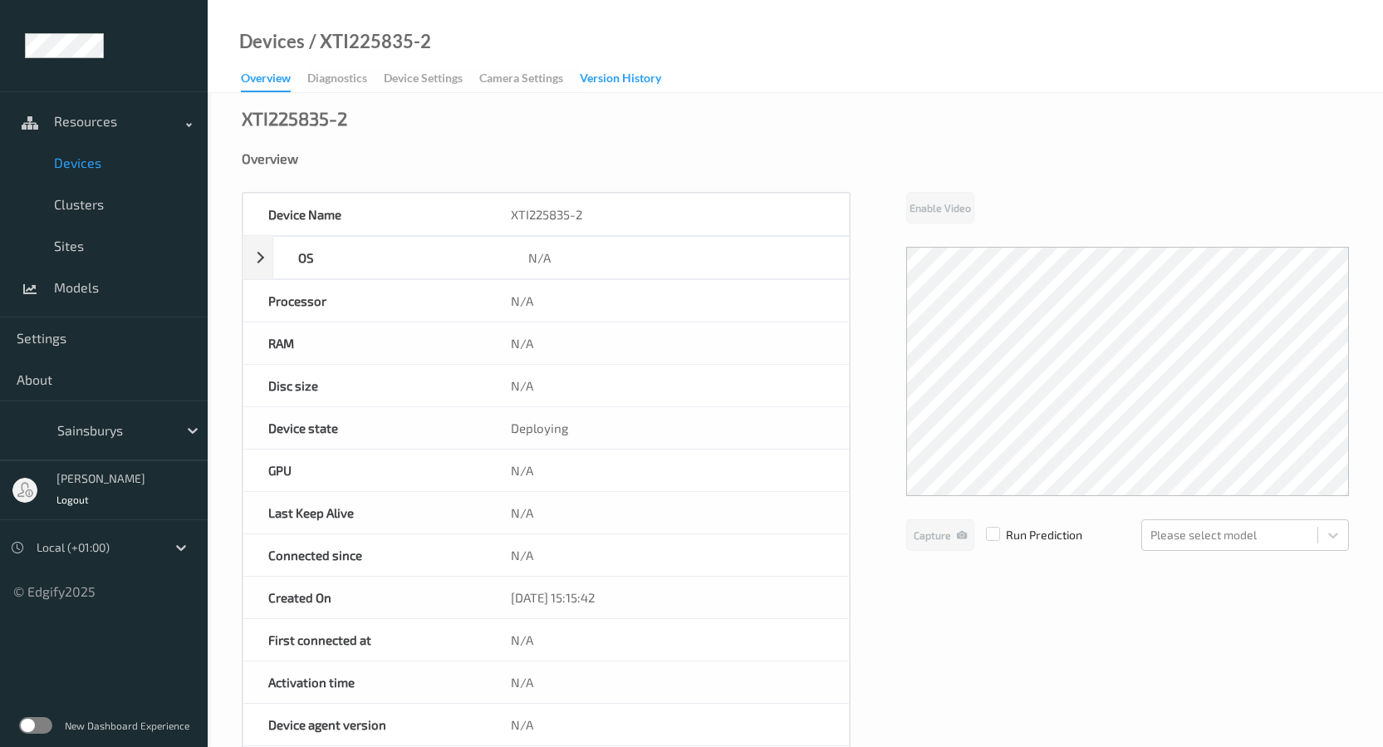
click at [609, 76] on div "Version History" at bounding box center [620, 80] width 81 height 21
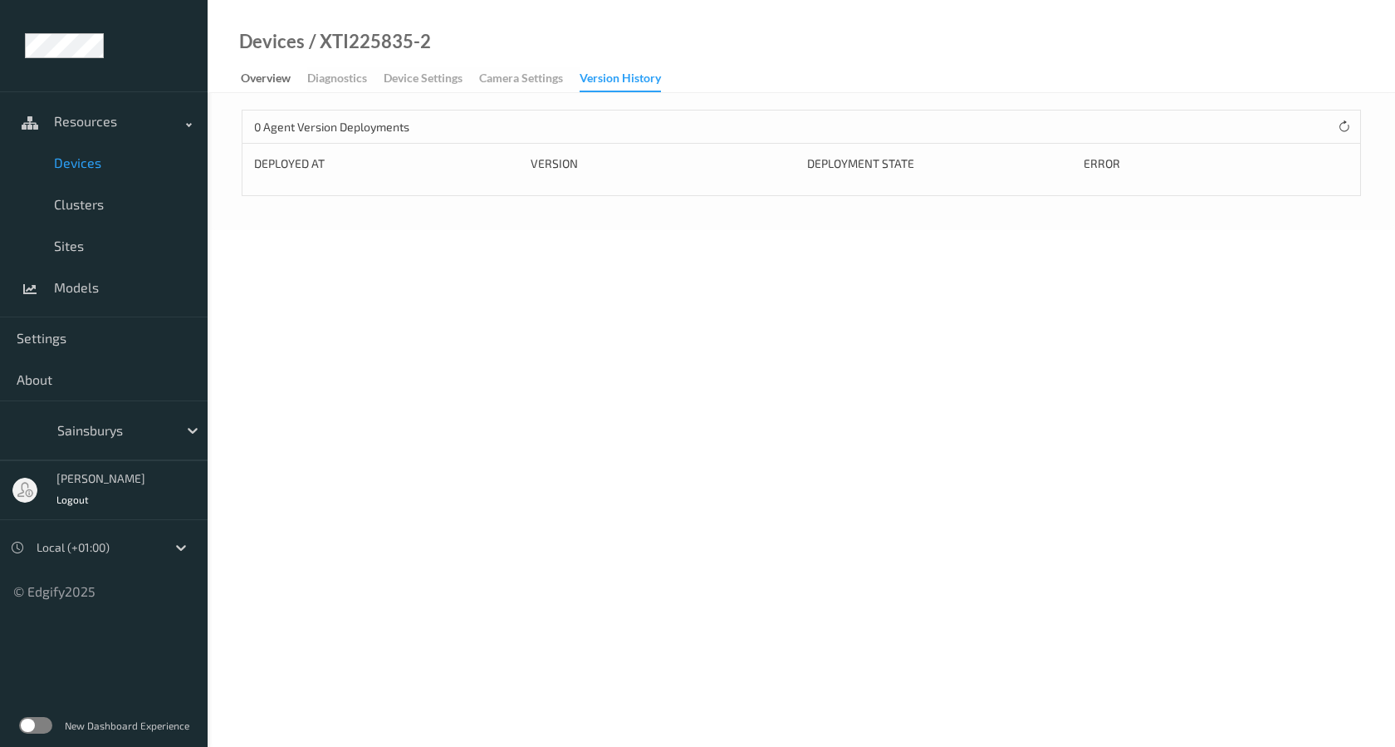
click at [231, 86] on div "Devices / XTI225835-2" at bounding box center [319, 62] width 223 height 59
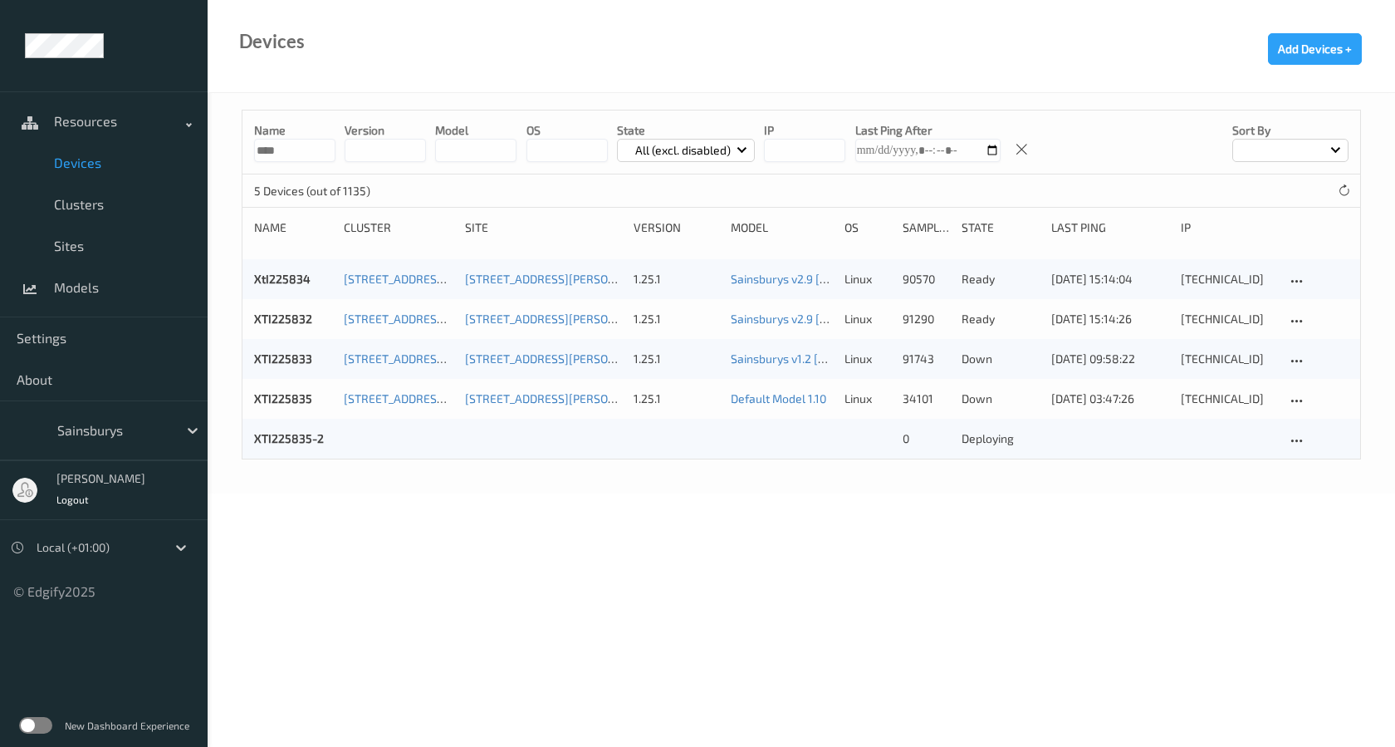
click at [500, 463] on div "Name **** version model OS State All (excl. disabled) IP Last Ping After Sort b…" at bounding box center [802, 293] width 1188 height 400
click at [1293, 438] on icon at bounding box center [1297, 441] width 14 height 15
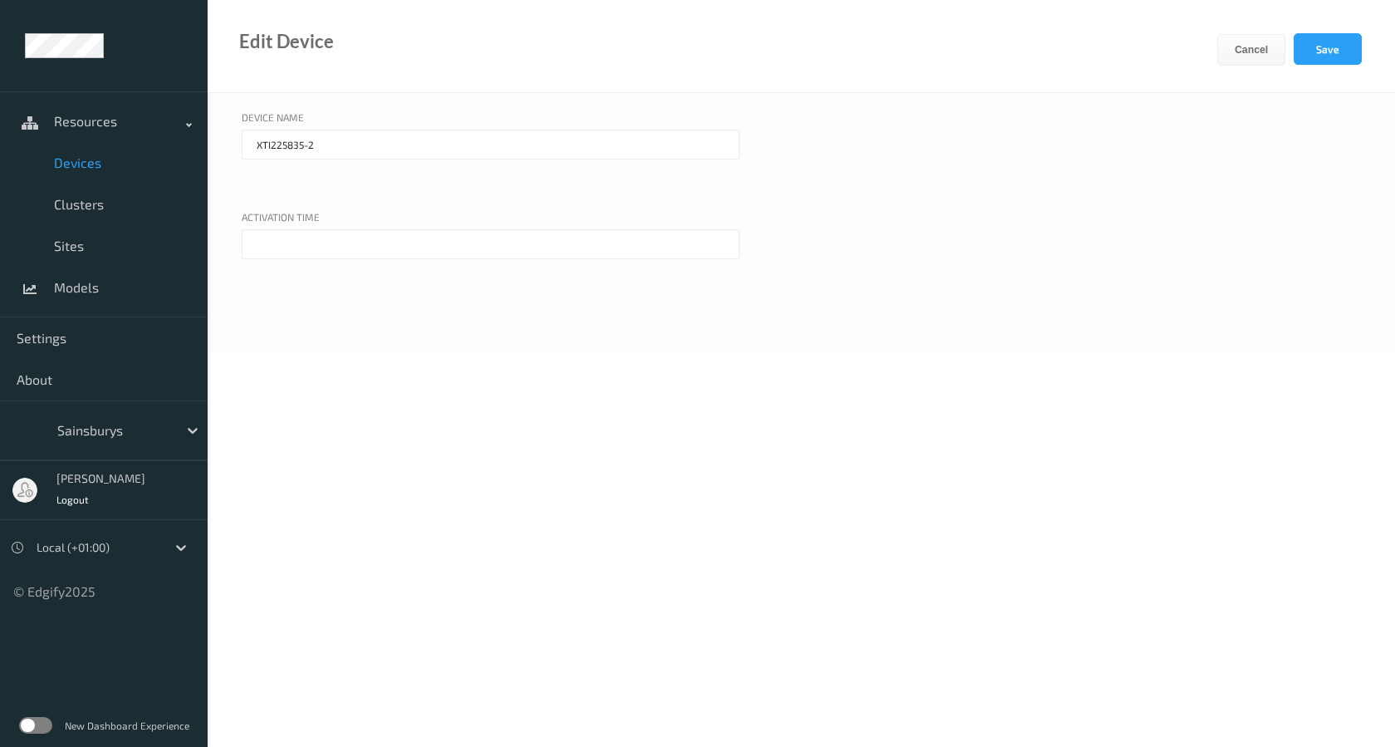
click at [487, 257] on input "text" at bounding box center [491, 244] width 498 height 30
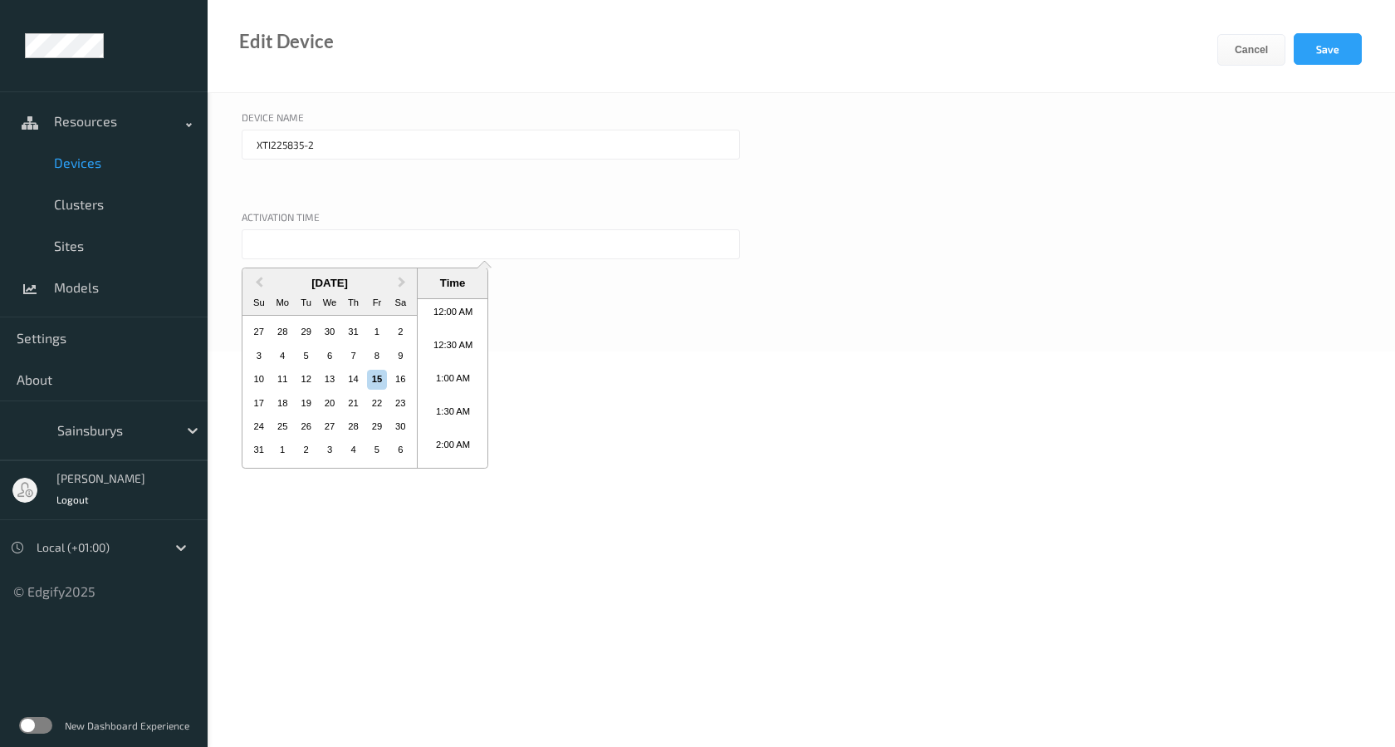
scroll to position [929, 0]
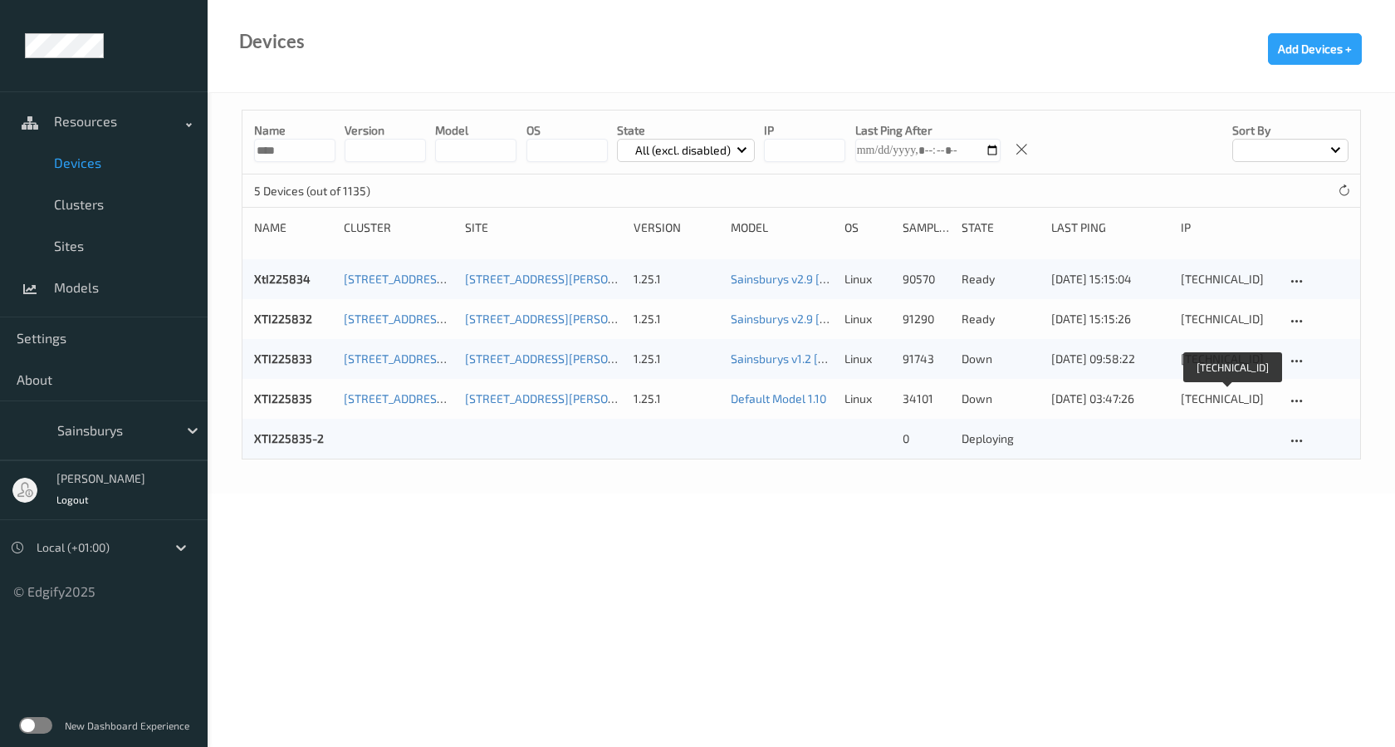
click at [1265, 400] on div "[TECHNICAL_ID]" at bounding box center [1228, 398] width 94 height 17
click at [1296, 397] on icon at bounding box center [1297, 401] width 14 height 15
click at [1294, 442] on icon at bounding box center [1297, 441] width 14 height 15
click at [1301, 461] on div at bounding box center [1304, 467] width 14 height 16
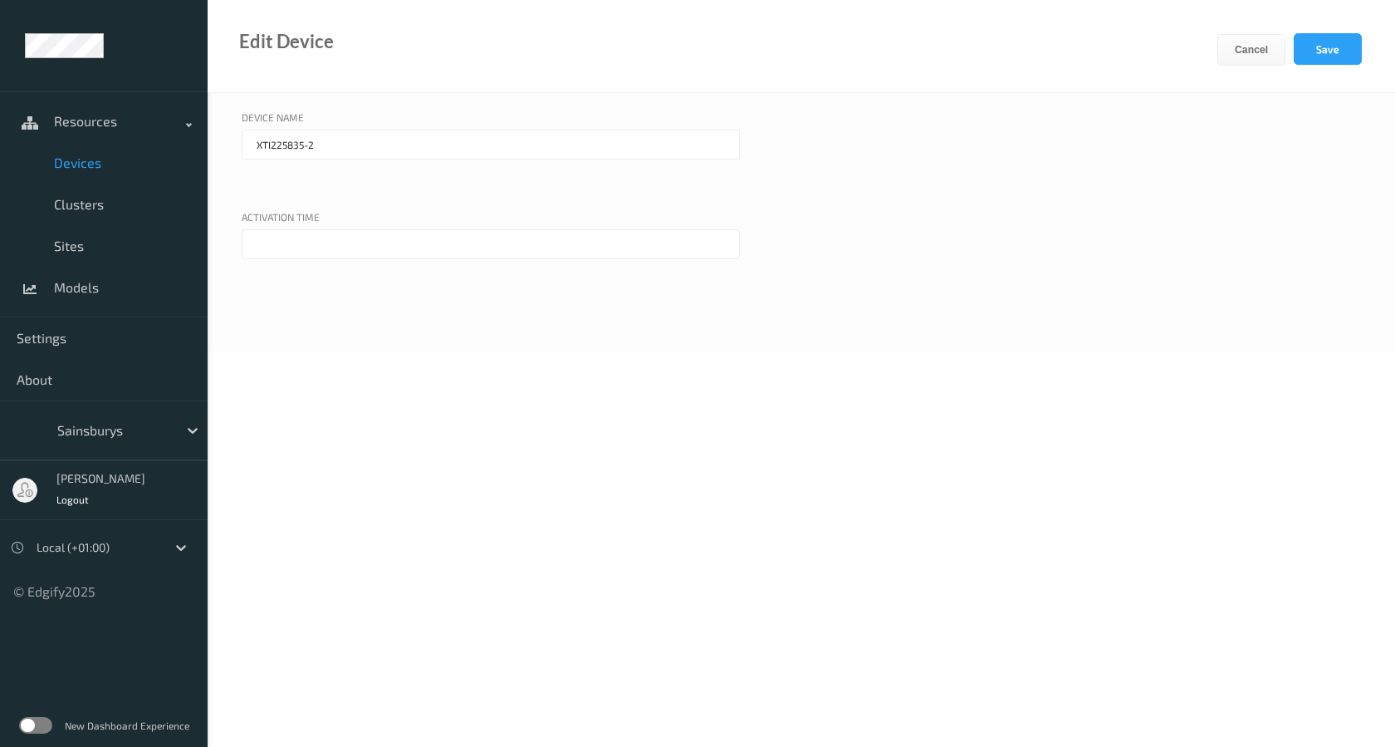
click at [559, 242] on input "text" at bounding box center [491, 244] width 498 height 30
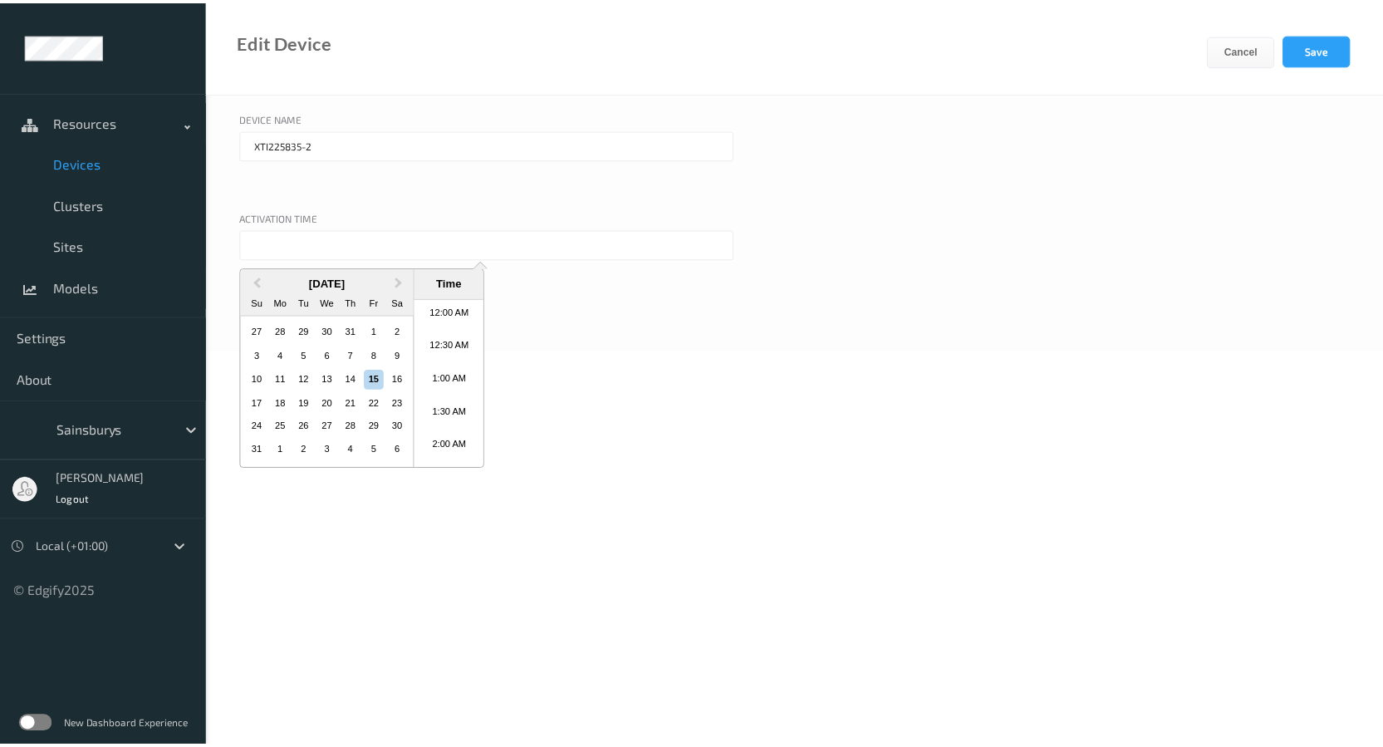
scroll to position [929, 0]
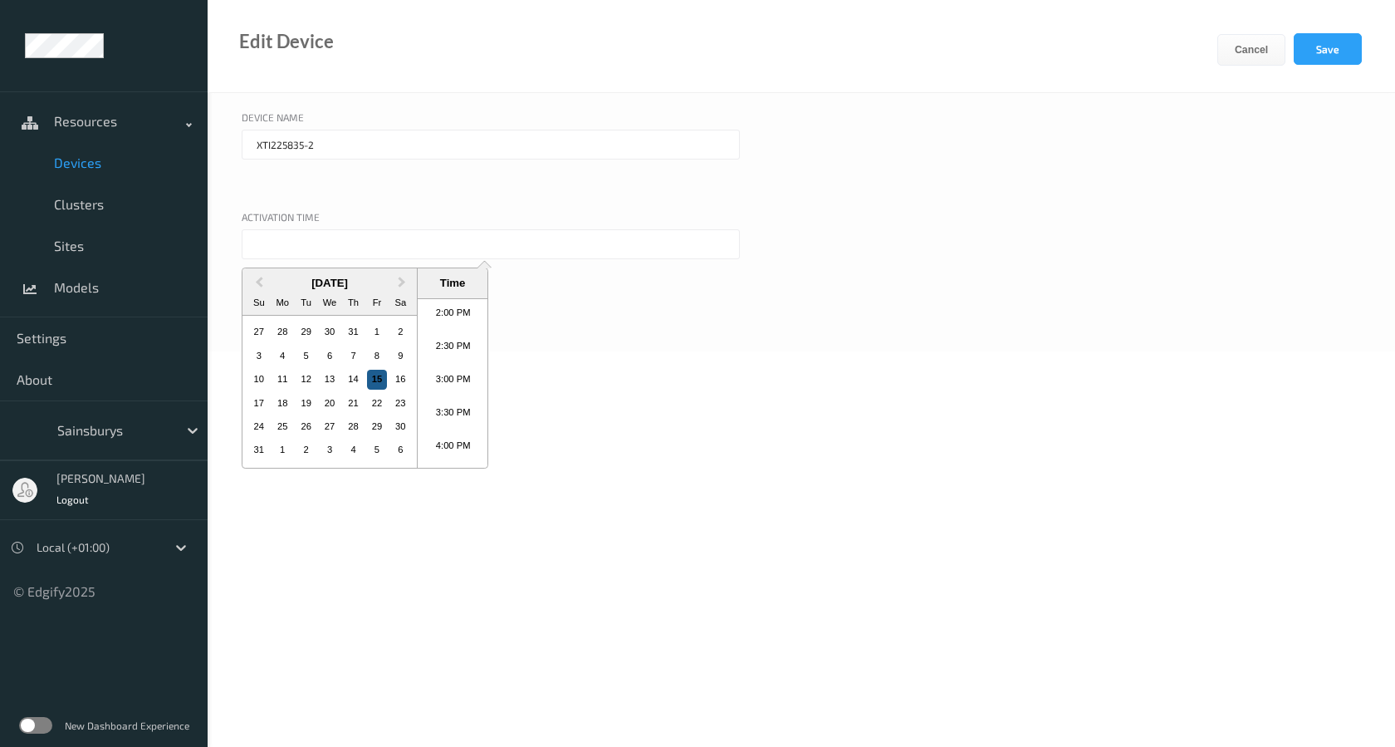
click at [370, 378] on div "15" at bounding box center [377, 380] width 20 height 20
type input "[DATE] 12:00 AM"
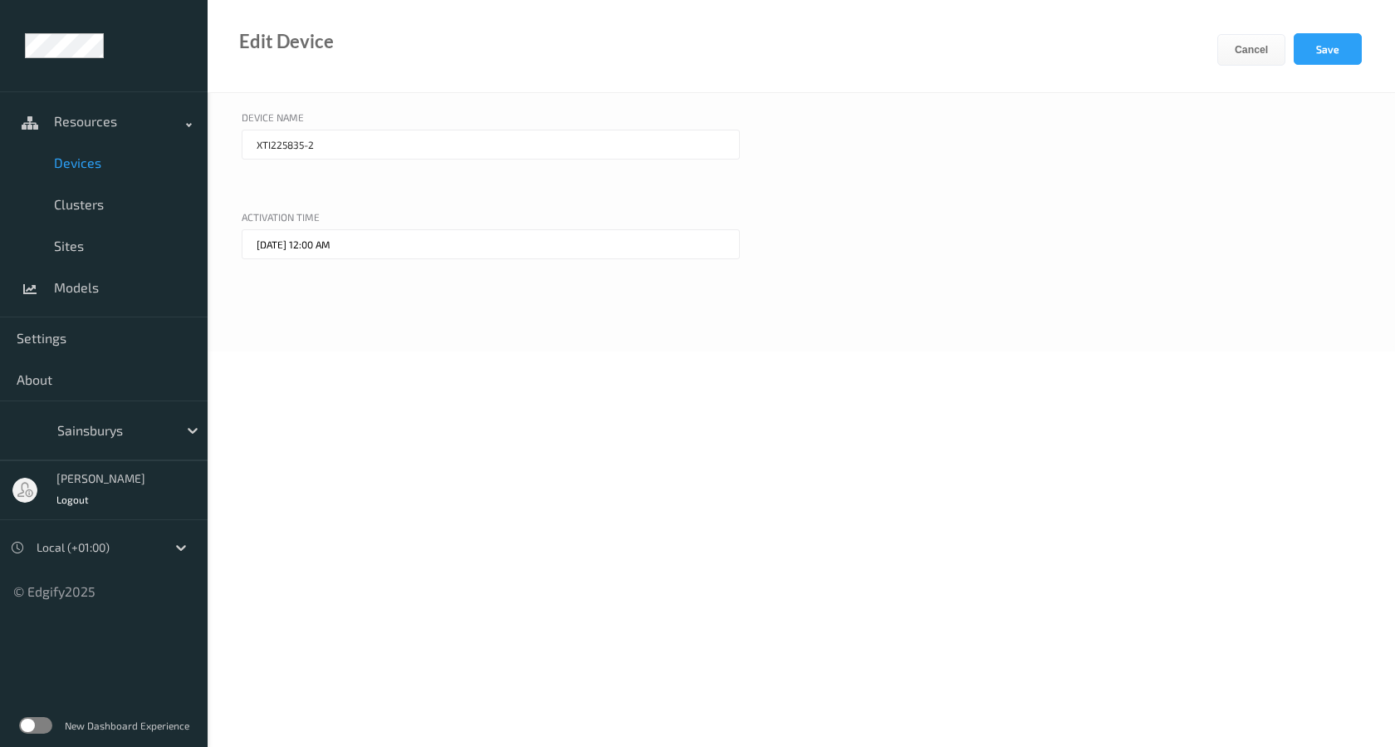
click at [802, 409] on body "Resources Devices Clusters Sites Models Settings About Sainsburys [PERSON_NAME]…" at bounding box center [697, 373] width 1395 height 747
click at [1315, 50] on button "Save" at bounding box center [1328, 49] width 68 height 32
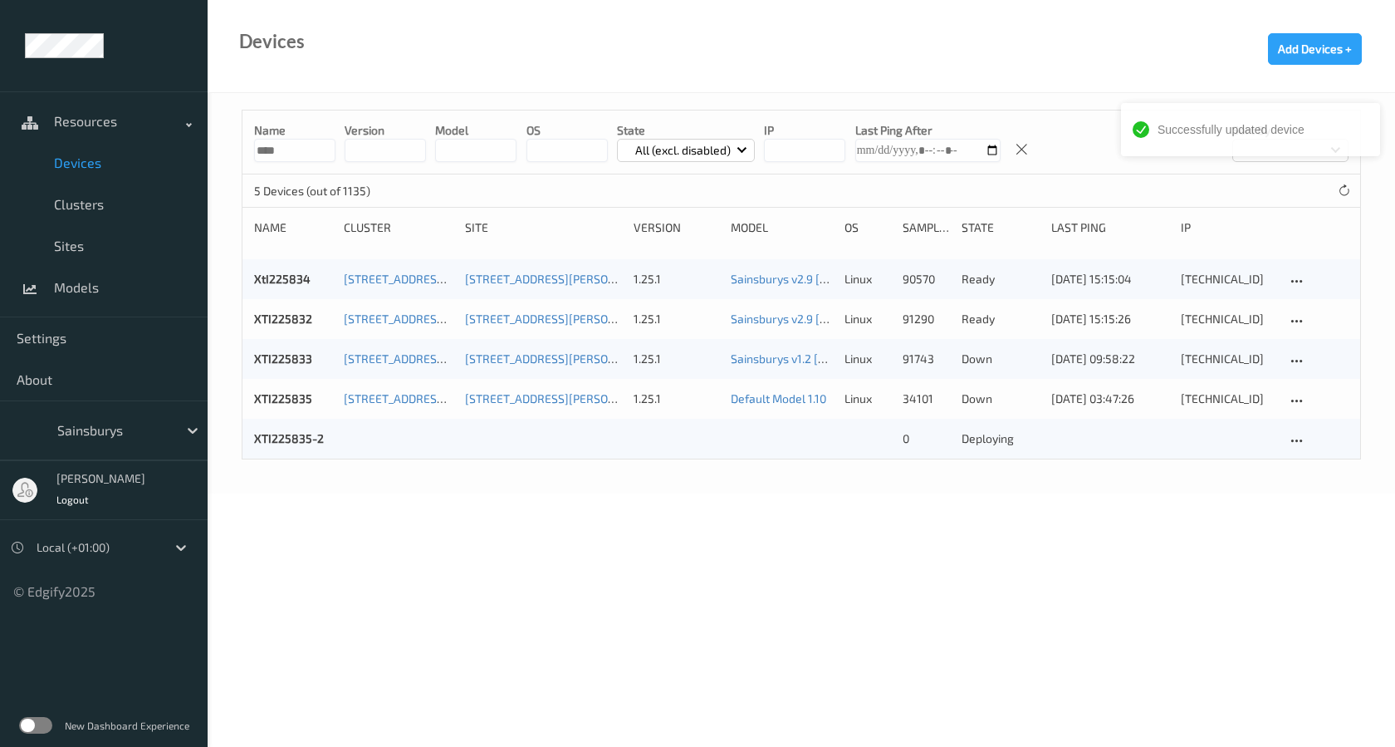
click at [1197, 546] on body "Successfully updated device Resources Devices Clusters Sites Models Settings Ab…" at bounding box center [697, 373] width 1395 height 747
click at [1298, 445] on icon at bounding box center [1297, 441] width 14 height 15
click at [1075, 530] on body "Resources Devices Clusters Sites Models Settings About Sainsburys [PERSON_NAME]…" at bounding box center [697, 373] width 1395 height 747
click at [1035, 449] on div "XTI225835-2 0 deploying" at bounding box center [802, 439] width 1118 height 40
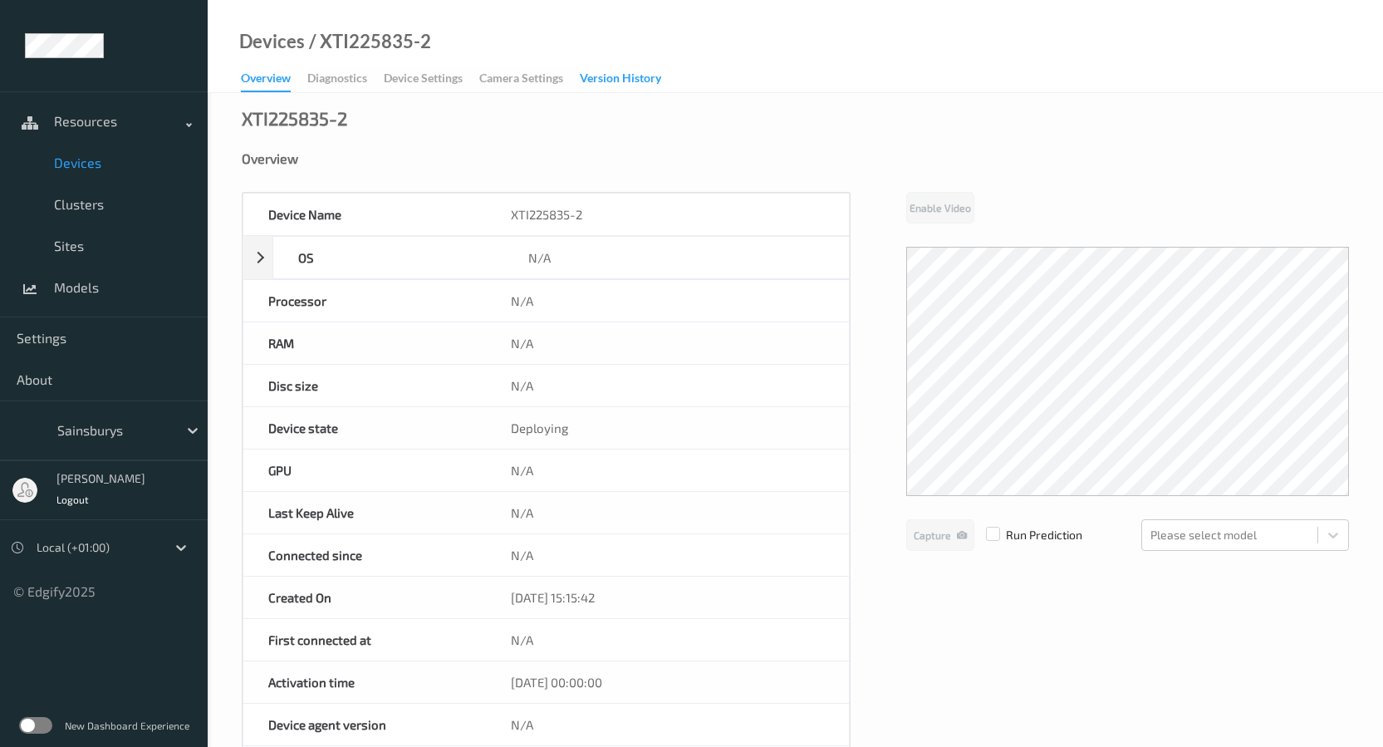
click at [628, 82] on div "Version History" at bounding box center [620, 80] width 81 height 21
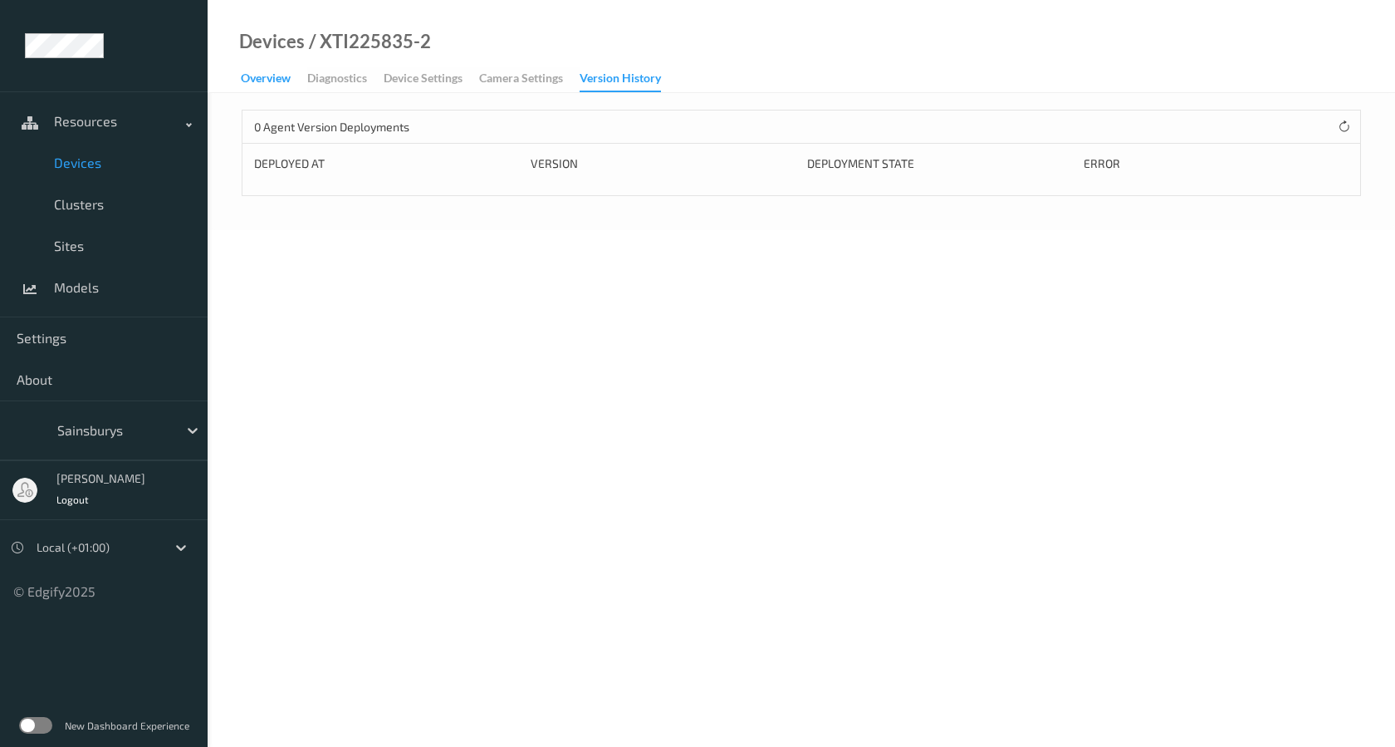
click at [282, 75] on div "Overview" at bounding box center [266, 80] width 50 height 21
click at [263, 78] on div "Overview" at bounding box center [266, 80] width 50 height 21
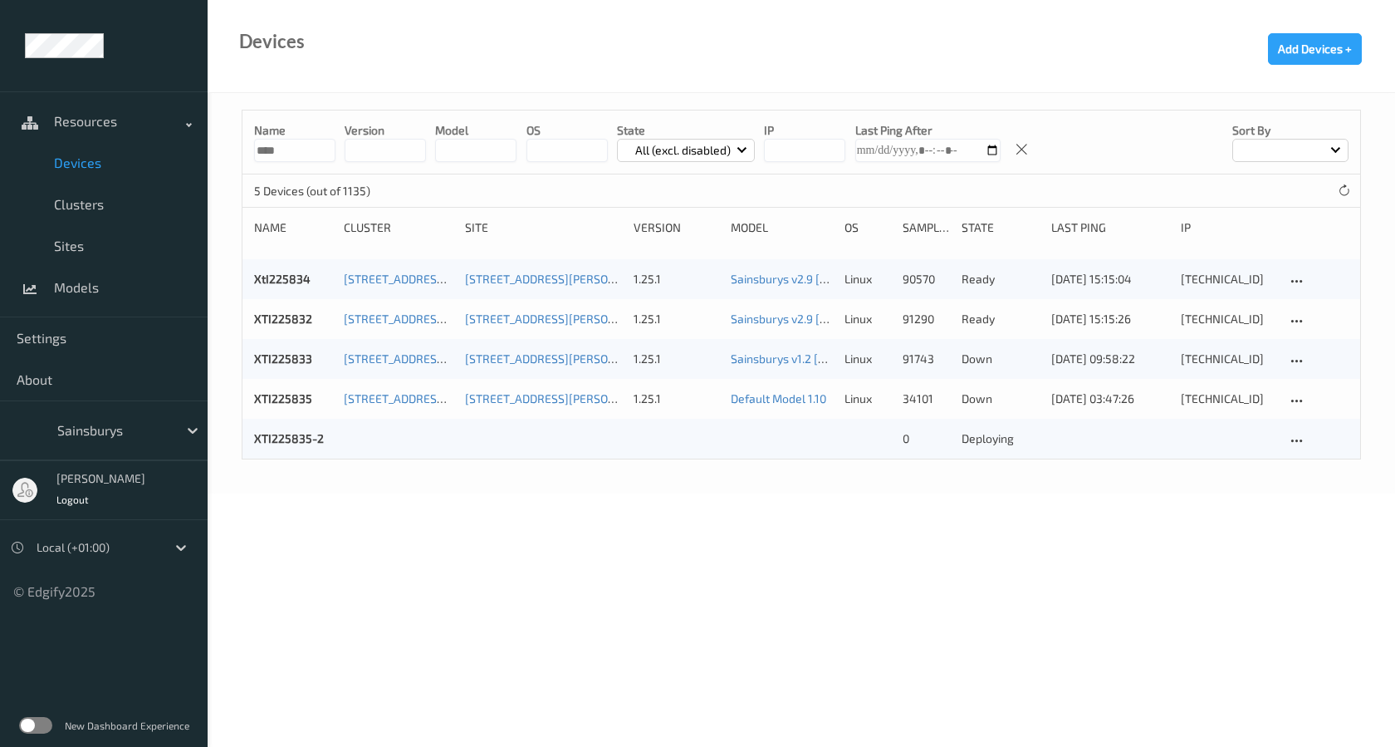
click at [718, 595] on body "Resources Devices Clusters Sites Models Settings About Sainsburys [PERSON_NAME]…" at bounding box center [697, 373] width 1395 height 747
click at [848, 439] on div at bounding box center [868, 438] width 47 height 17
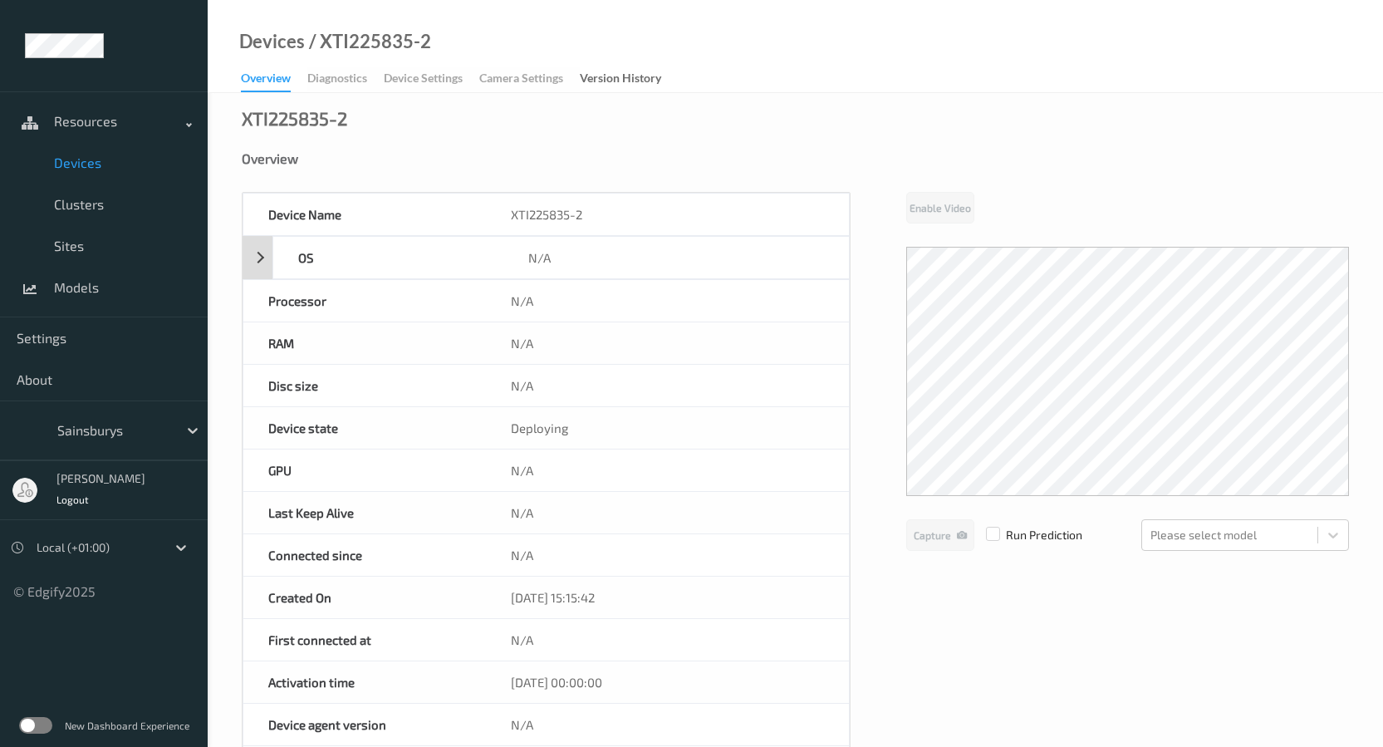
click at [273, 246] on div "OS" at bounding box center [388, 258] width 230 height 42
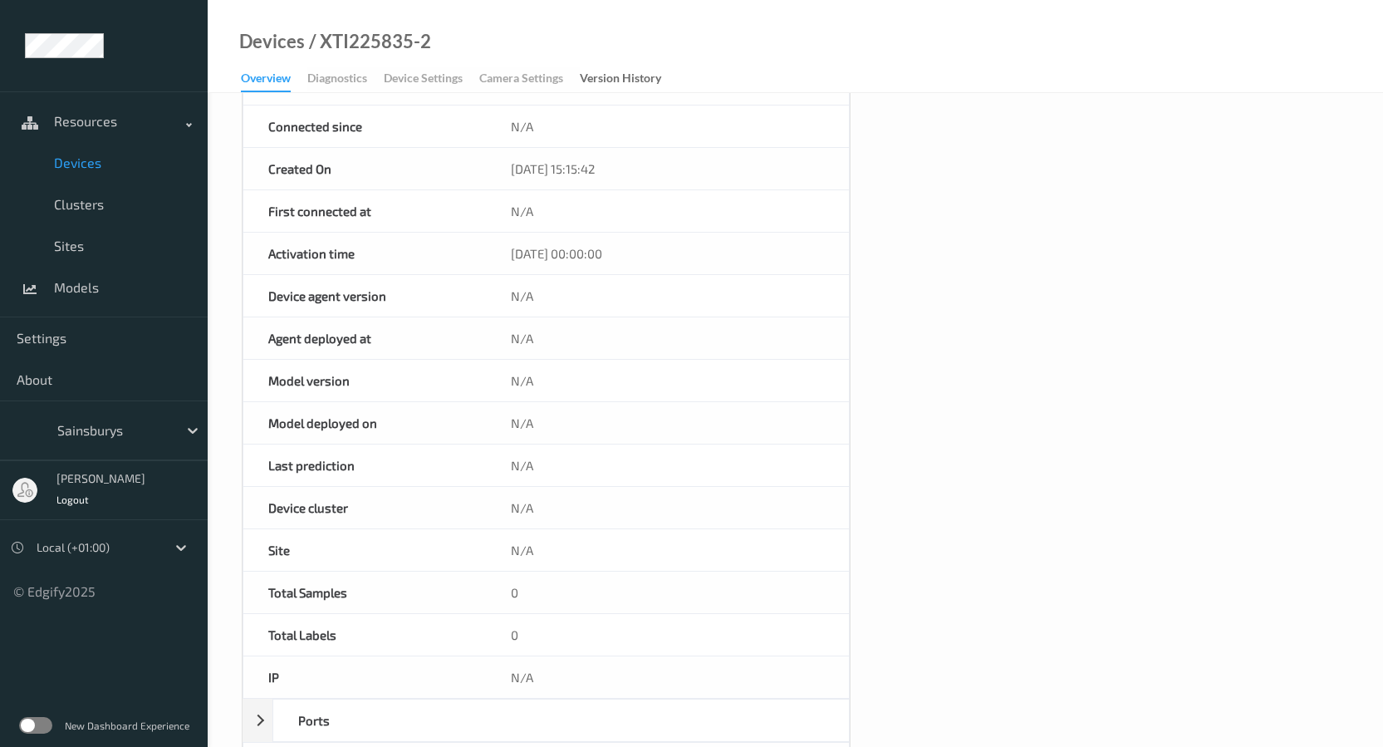
scroll to position [826, 0]
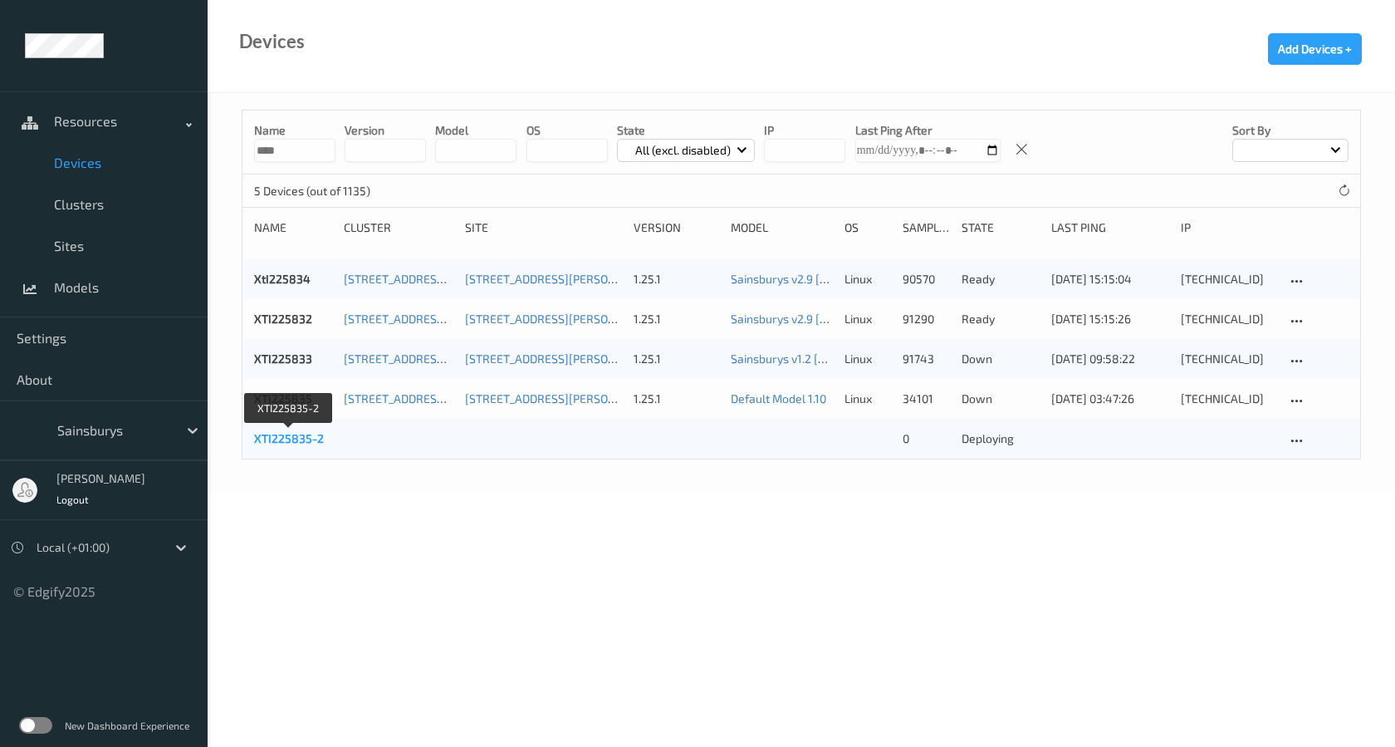
click at [291, 436] on link "XTI225835-2" at bounding box center [289, 438] width 70 height 14
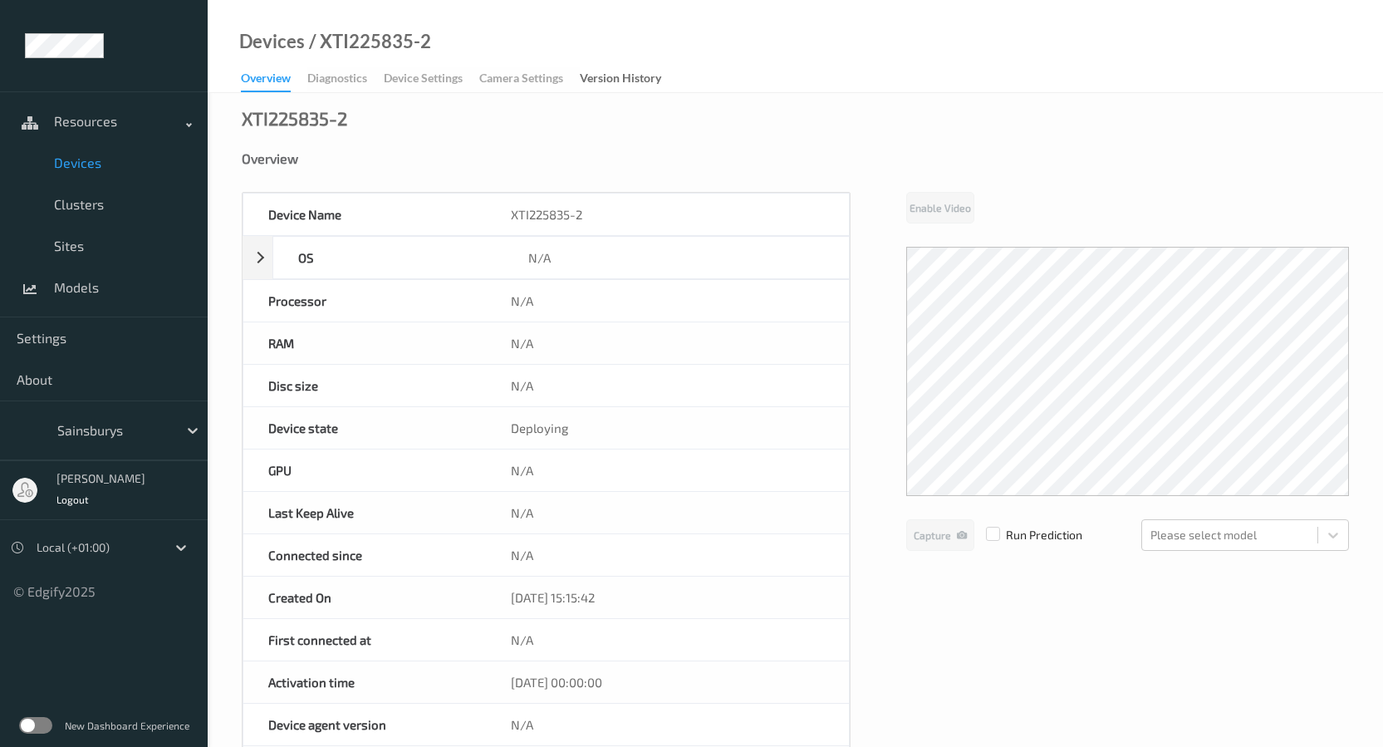
click at [559, 218] on div "XTI225835-2" at bounding box center [667, 215] width 363 height 42
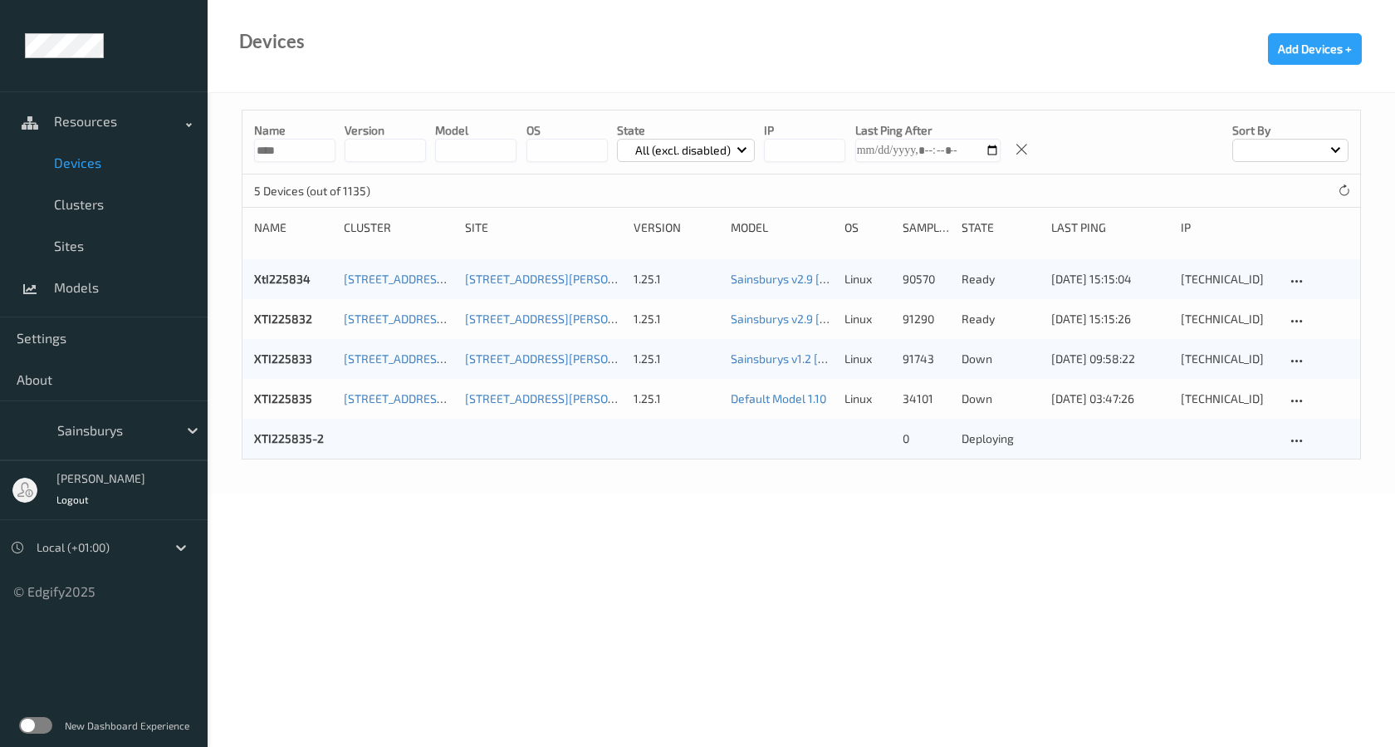
click at [718, 563] on body "Resources Devices Clusters Sites Models Settings About Sainsburys [PERSON_NAME]…" at bounding box center [697, 373] width 1395 height 747
click at [626, 506] on body "Resources Devices Clusters Sites Models Settings About Sainsburys [PERSON_NAME]…" at bounding box center [697, 373] width 1395 height 747
click at [1037, 497] on body "Resources Devices Clusters Sites Models Settings About Sainsburys [PERSON_NAME]…" at bounding box center [697, 373] width 1395 height 747
click at [1287, 437] on div at bounding box center [1318, 438] width 62 height 17
click at [673, 542] on body "Resources Devices Clusters Sites Models Settings About Sainsburys [PERSON_NAME]…" at bounding box center [697, 373] width 1395 height 747
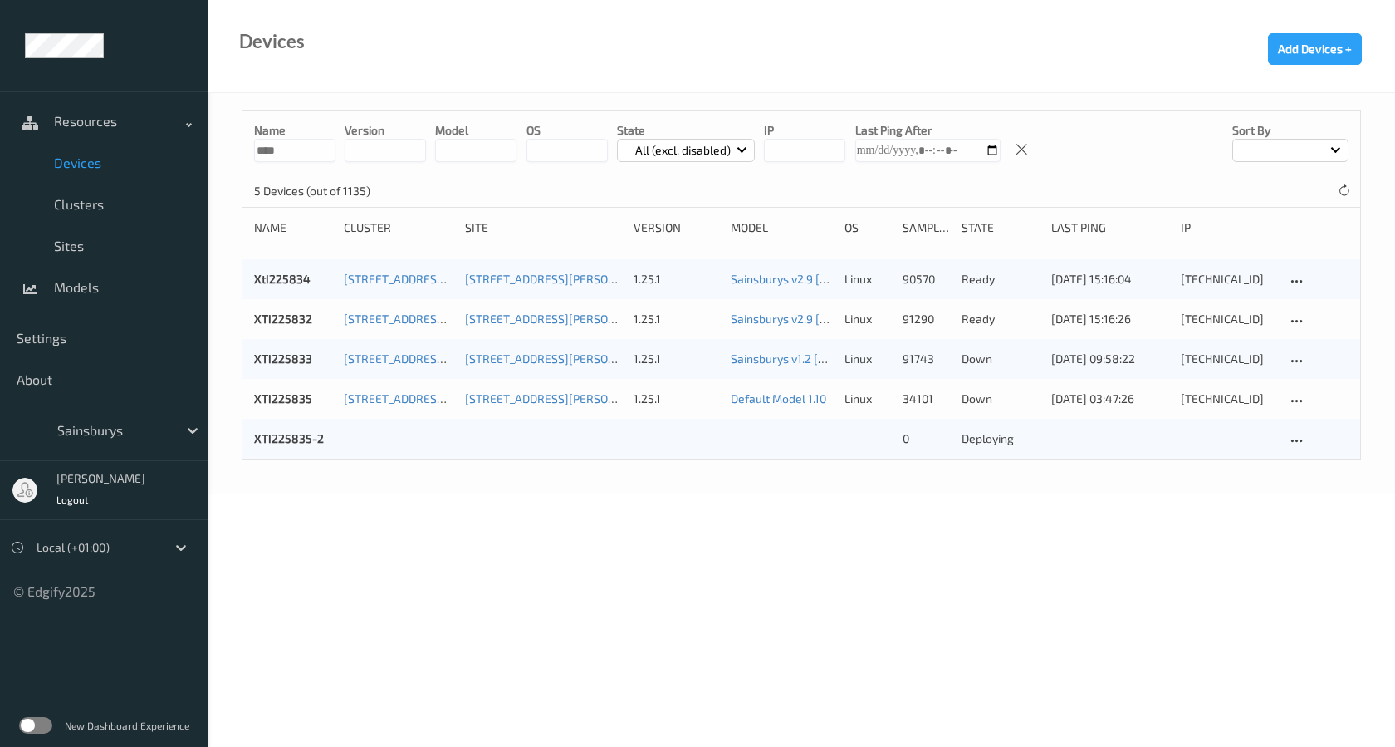
click at [1022, 445] on p "deploying" at bounding box center [1001, 438] width 78 height 17
click at [1045, 556] on body "Resources Devices Clusters Sites Models Settings About Sainsburys [PERSON_NAME]…" at bounding box center [697, 373] width 1395 height 747
click at [1299, 432] on div at bounding box center [1297, 440] width 21 height 21
click at [1201, 536] on body "Resources Devices Clusters Sites Models Settings About Sainsburys [PERSON_NAME]…" at bounding box center [697, 373] width 1395 height 747
click at [374, 436] on div at bounding box center [399, 438] width 110 height 17
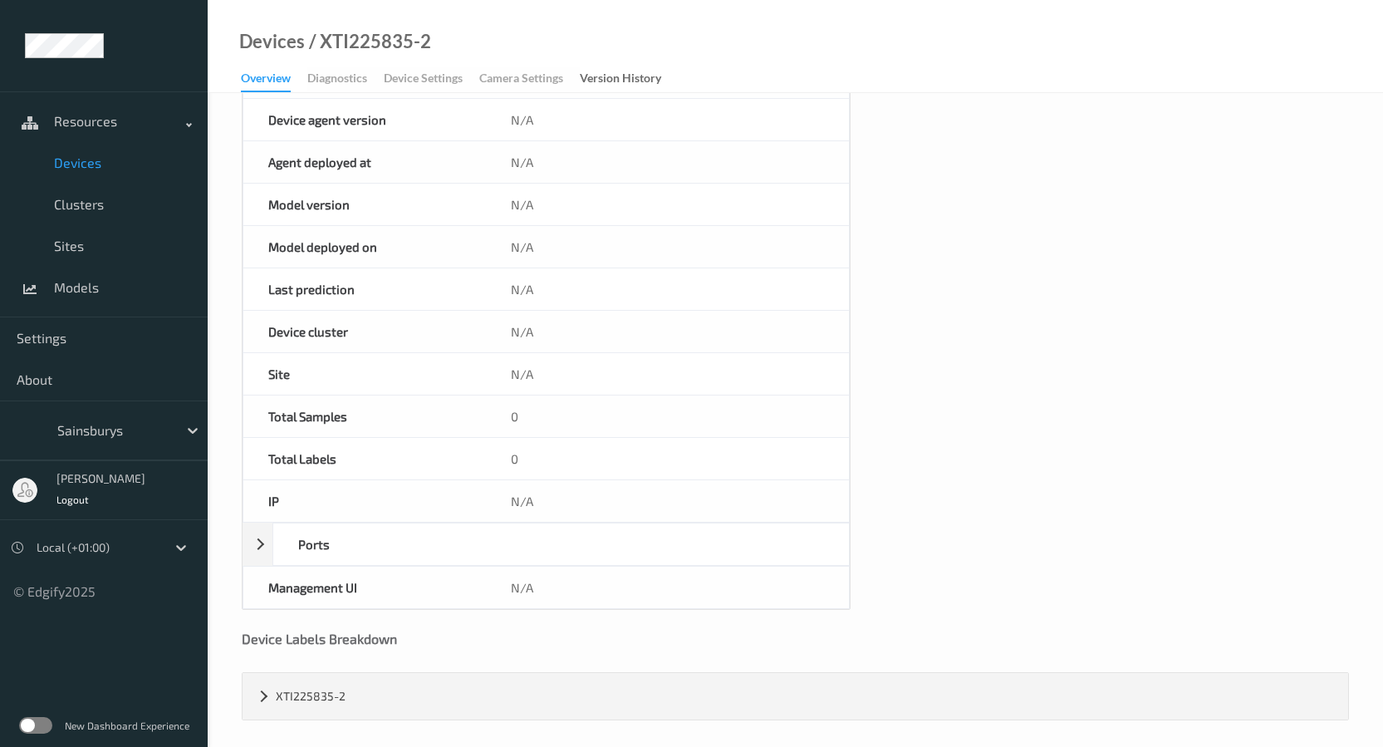
scroll to position [612, 0]
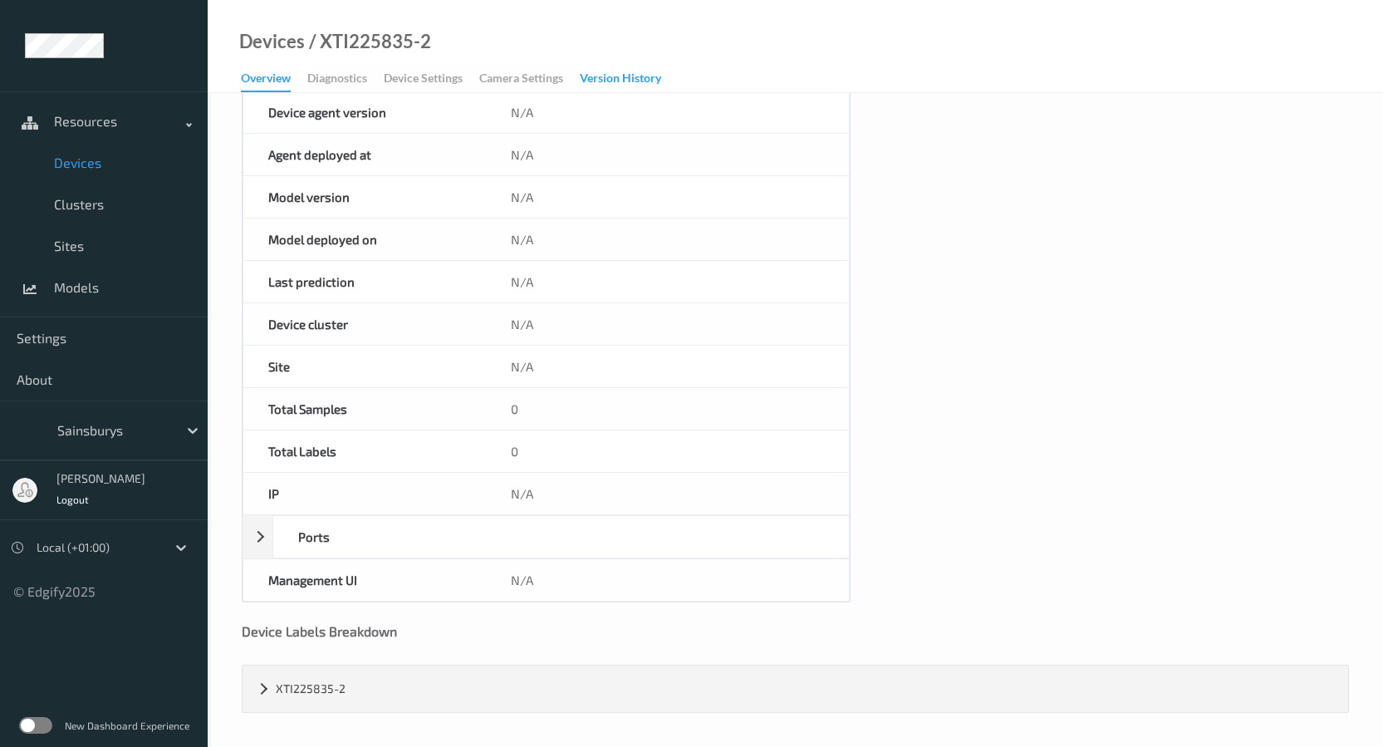
click at [600, 81] on div "Version History" at bounding box center [620, 80] width 81 height 21
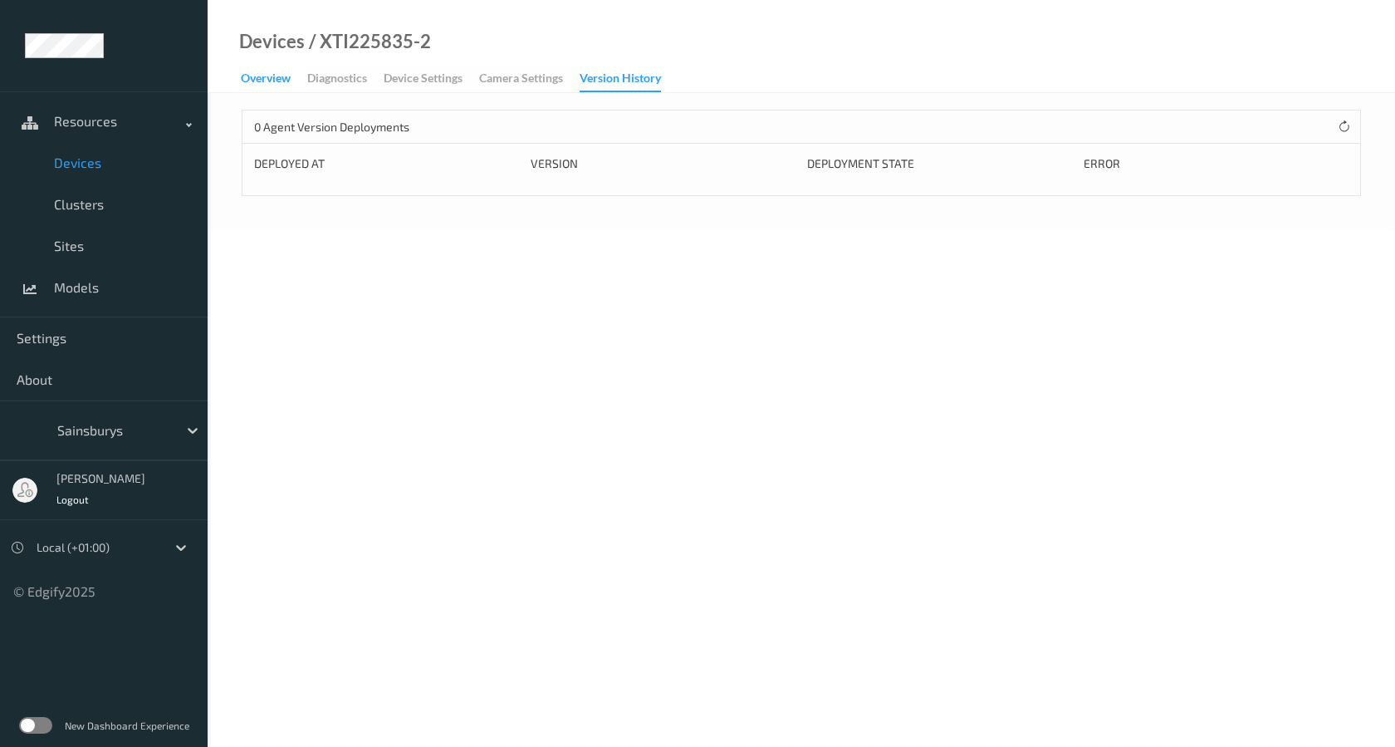
click at [266, 81] on div "Overview" at bounding box center [266, 80] width 50 height 21
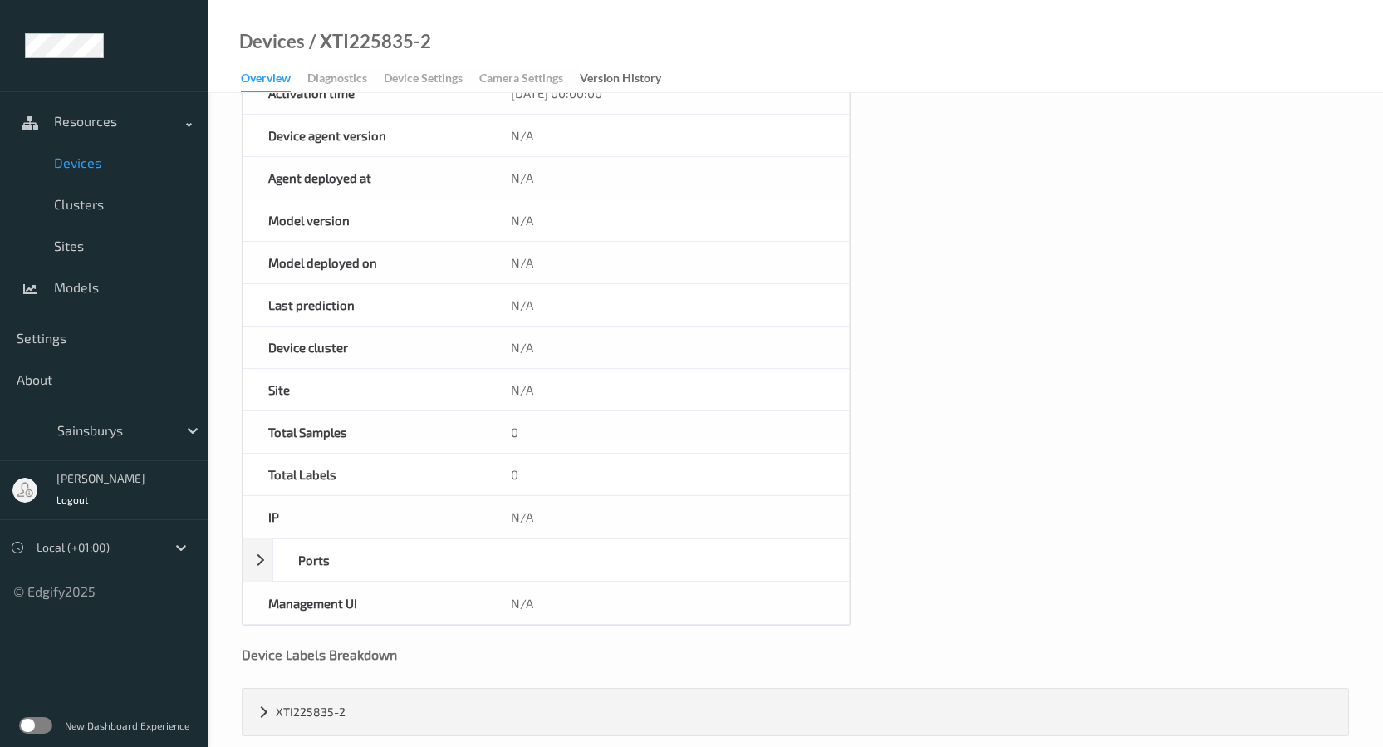
scroll to position [612, 0]
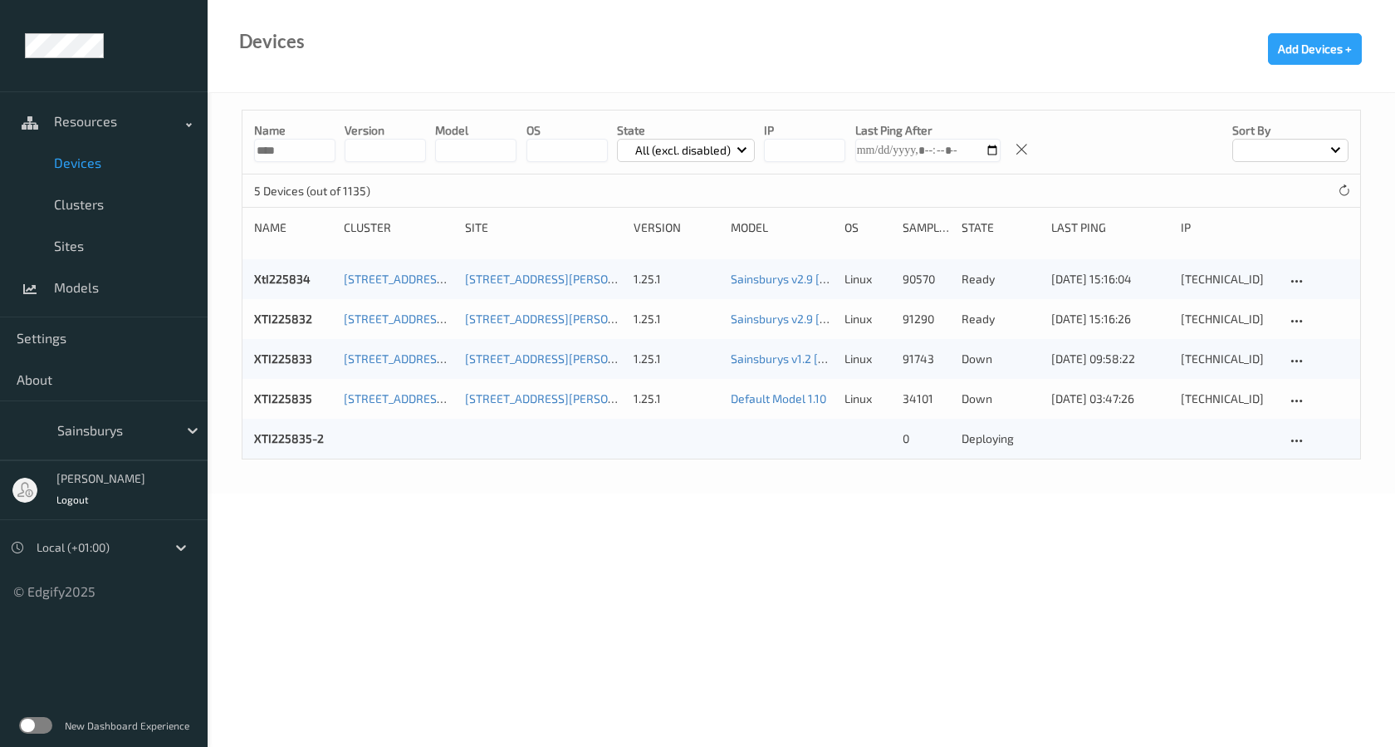
click at [672, 653] on body "Resources Devices Clusters Sites Models Settings About Sainsburys [PERSON_NAME]…" at bounding box center [697, 373] width 1395 height 747
click at [650, 577] on body "Resources Devices Clusters Sites Models Settings About Sainsburys [PERSON_NAME]…" at bounding box center [697, 373] width 1395 height 747
click at [350, 635] on body "Resources Devices Clusters Sites Models Settings About Sainsburys [PERSON_NAME]…" at bounding box center [697, 373] width 1395 height 747
click at [429, 419] on div "XTI225835-2 0 deploying" at bounding box center [802, 439] width 1118 height 40
click at [1031, 568] on body "Resources Devices Clusters Sites Models Settings About Sainsburys [PERSON_NAME]…" at bounding box center [697, 373] width 1395 height 747
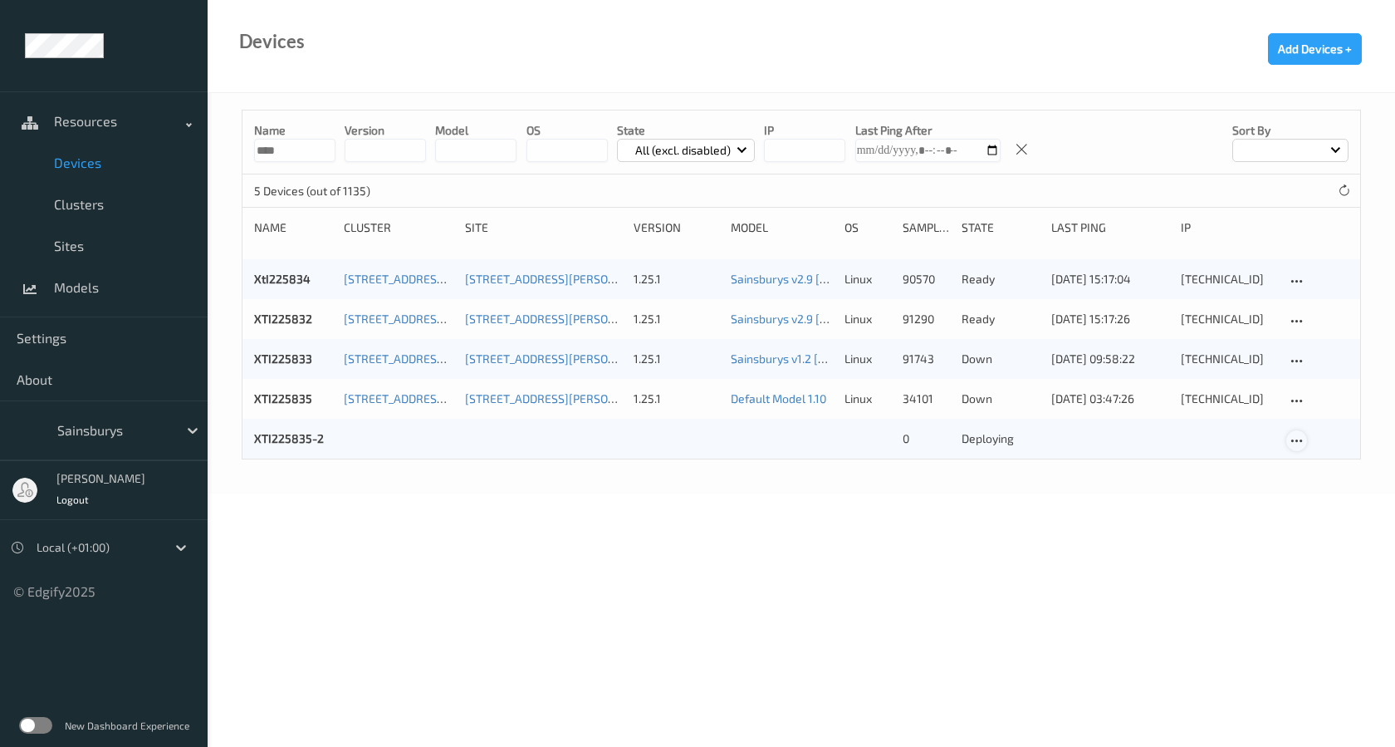
click at [1292, 439] on icon at bounding box center [1297, 441] width 14 height 15
click at [1320, 532] on div "Disable Device" at bounding box center [1349, 530] width 66 height 16
click at [800, 552] on body "disabled device #6588 Resources Devices Clusters Sites Models Settings About Sa…" at bounding box center [697, 373] width 1395 height 747
